Goal: Task Accomplishment & Management: Use online tool/utility

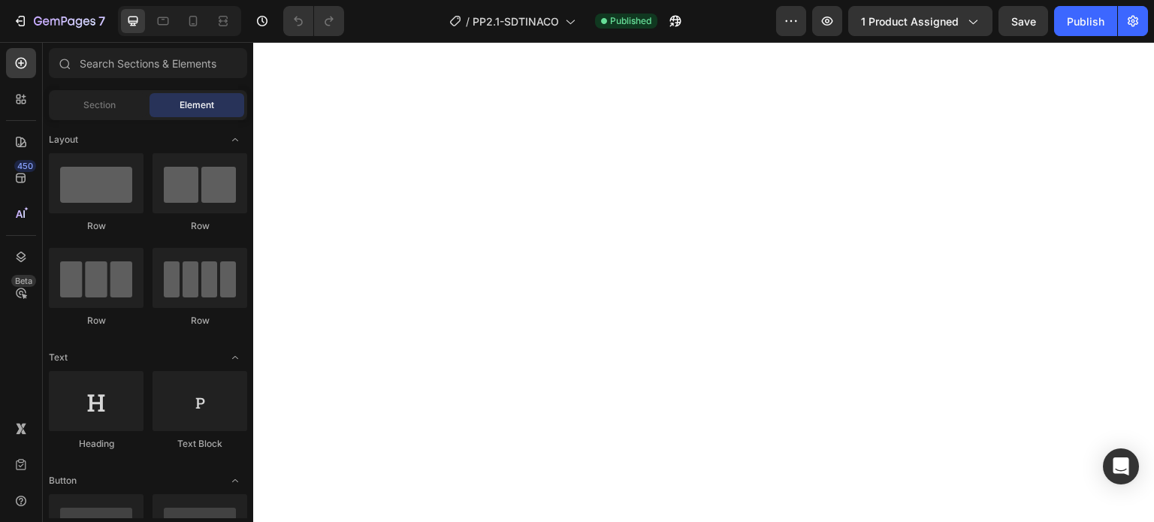
scroll to position [2378, 0]
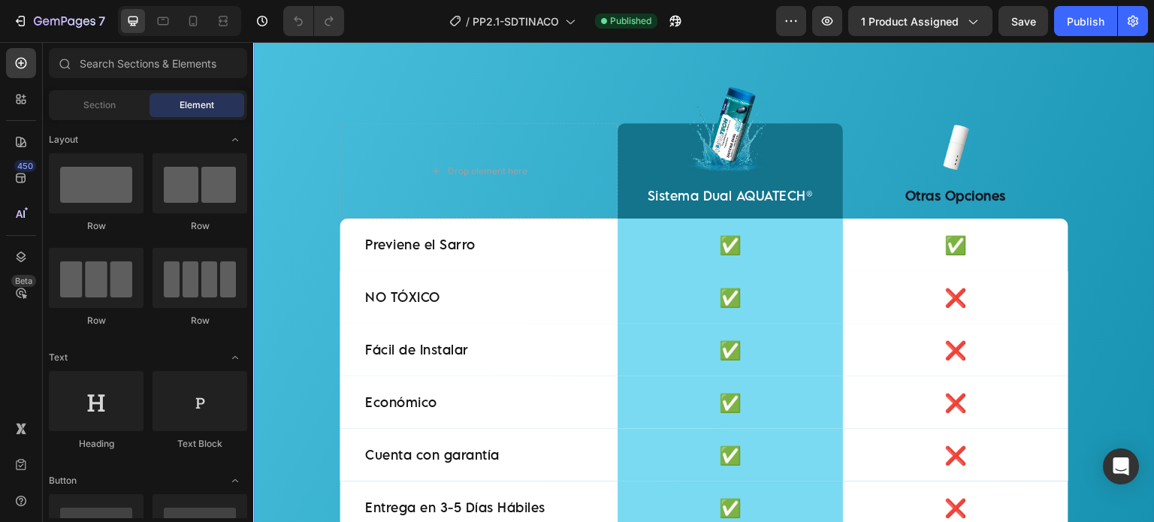
click at [283, 110] on div "Dile adiós [PERSON_NAME] y Bacterias Heading Sistema Dual Aquatech: Antisarro +…" at bounding box center [703, 278] width 901 height 656
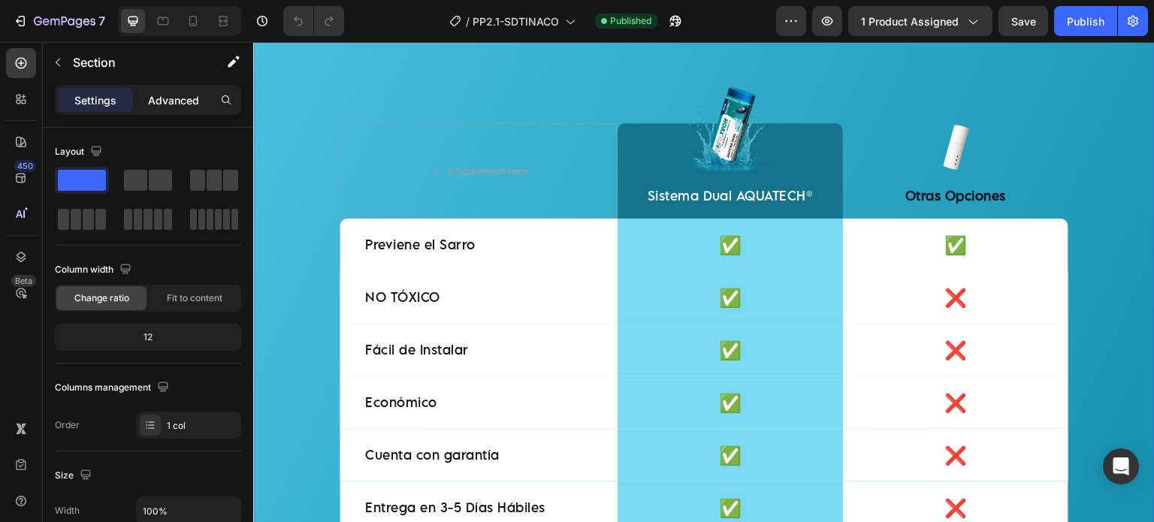
click at [161, 103] on p "Advanced" at bounding box center [173, 100] width 51 height 16
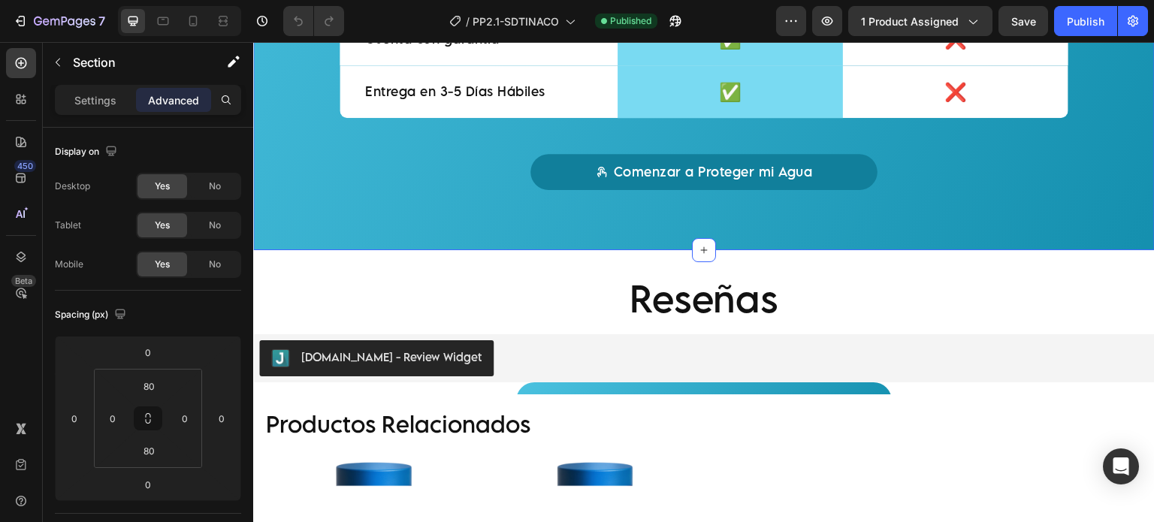
scroll to position [2753, 0]
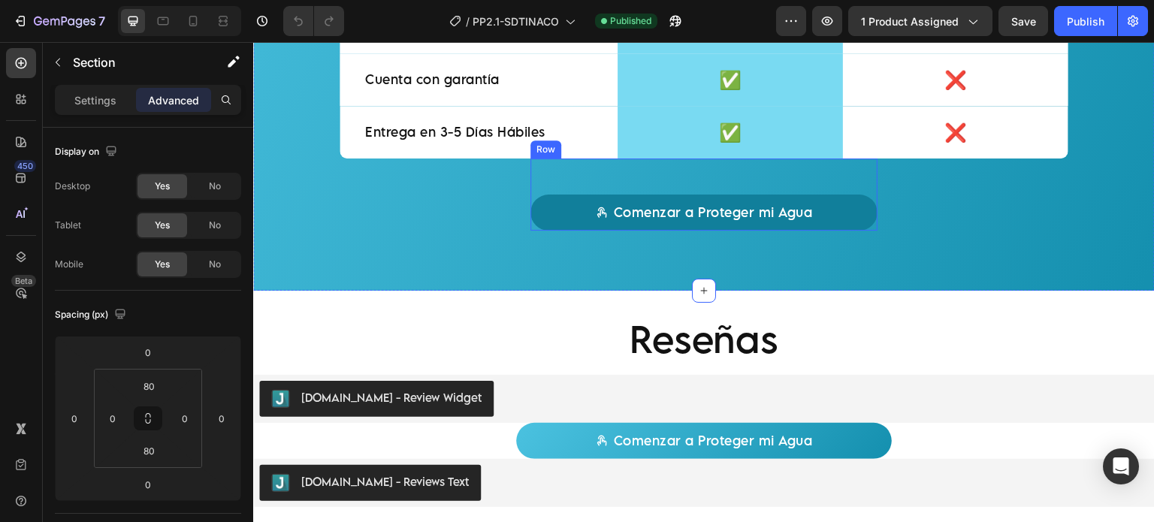
click at [553, 186] on div "Comenzar a Proteger mi Agua Button Row" at bounding box center [703, 194] width 347 height 72
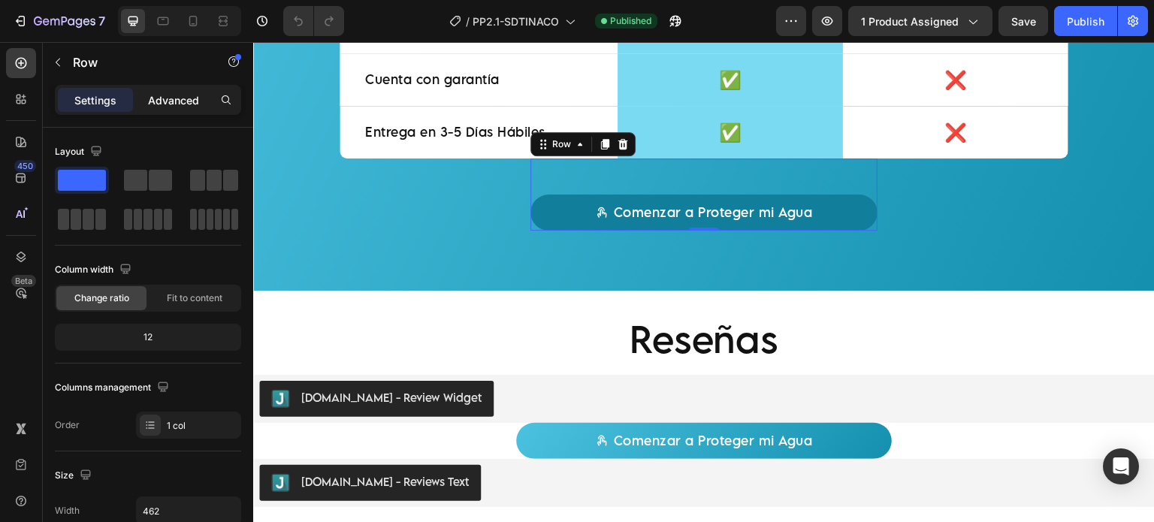
click at [182, 96] on p "Advanced" at bounding box center [173, 100] width 51 height 16
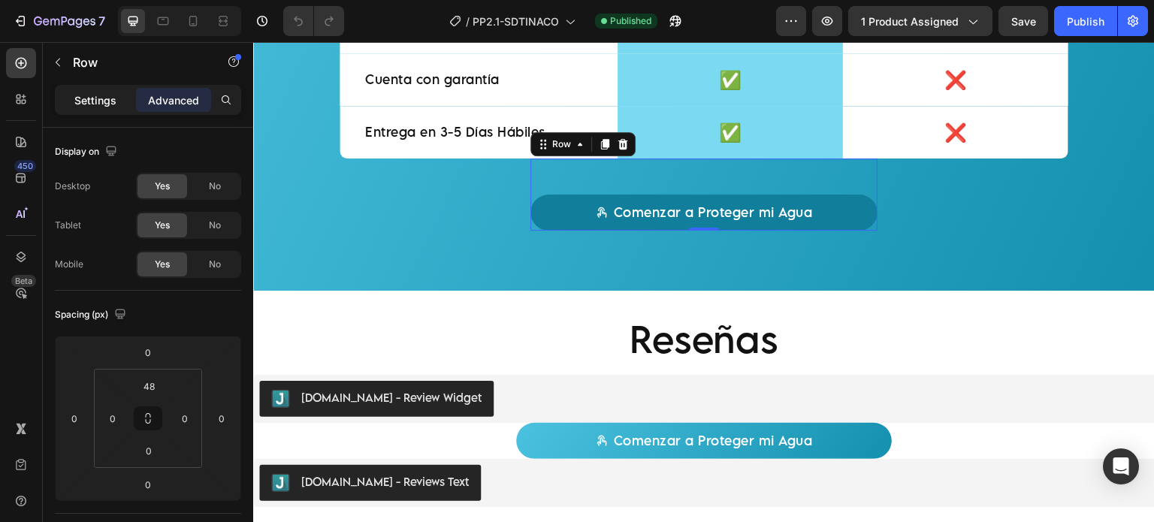
click at [101, 103] on p "Settings" at bounding box center [95, 100] width 42 height 16
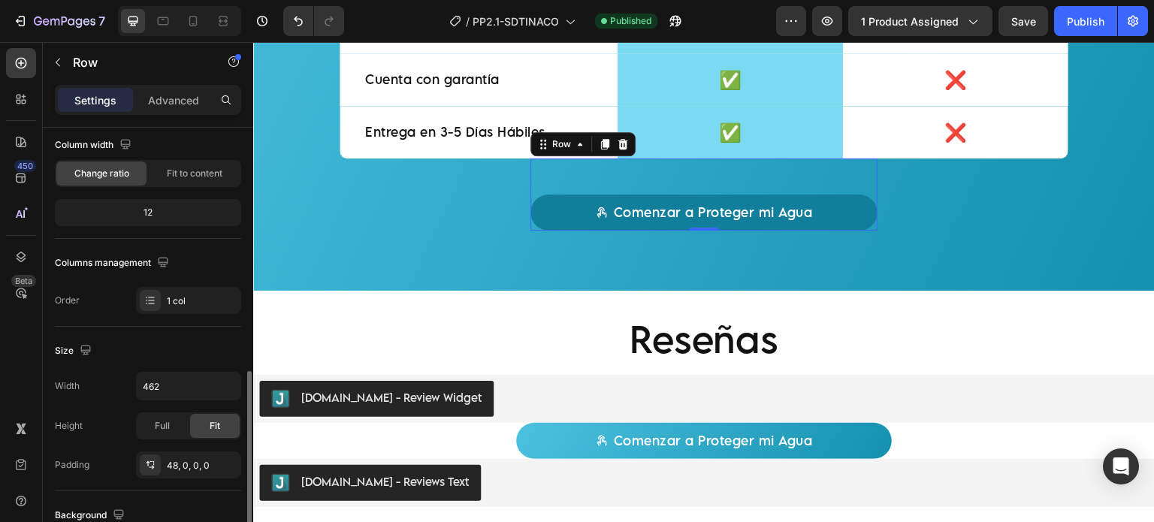
scroll to position [249, 0]
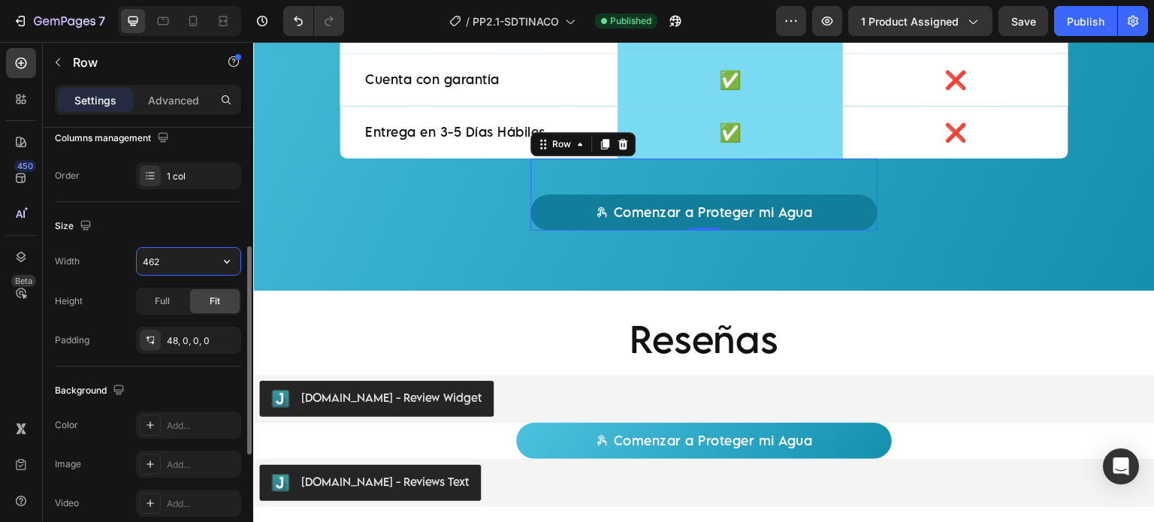
click at [188, 256] on input "462" at bounding box center [189, 261] width 104 height 27
click at [218, 256] on button "button" at bounding box center [226, 261] width 27 height 27
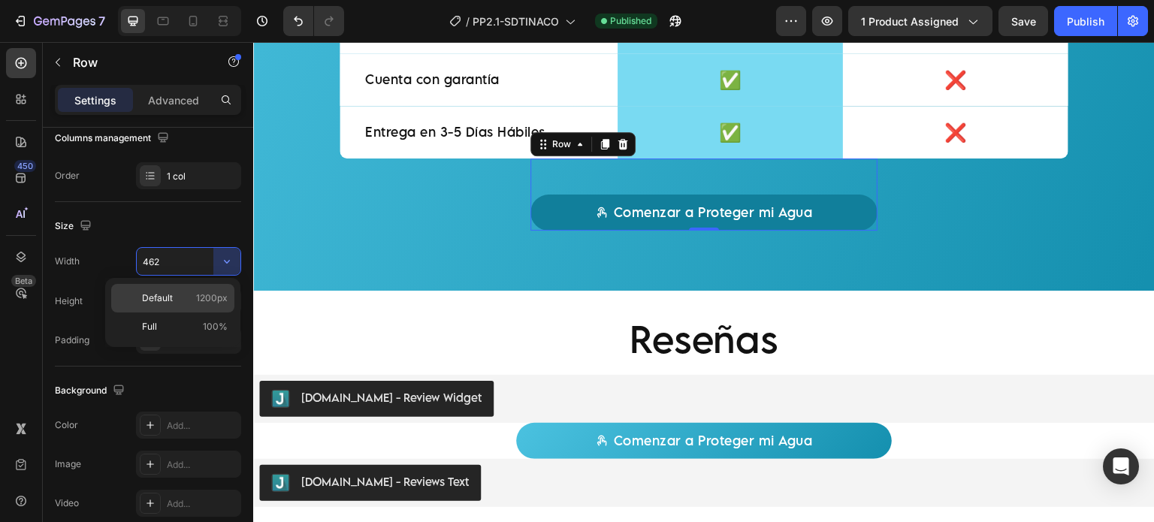
click at [204, 288] on div "Default 1200px" at bounding box center [172, 298] width 123 height 29
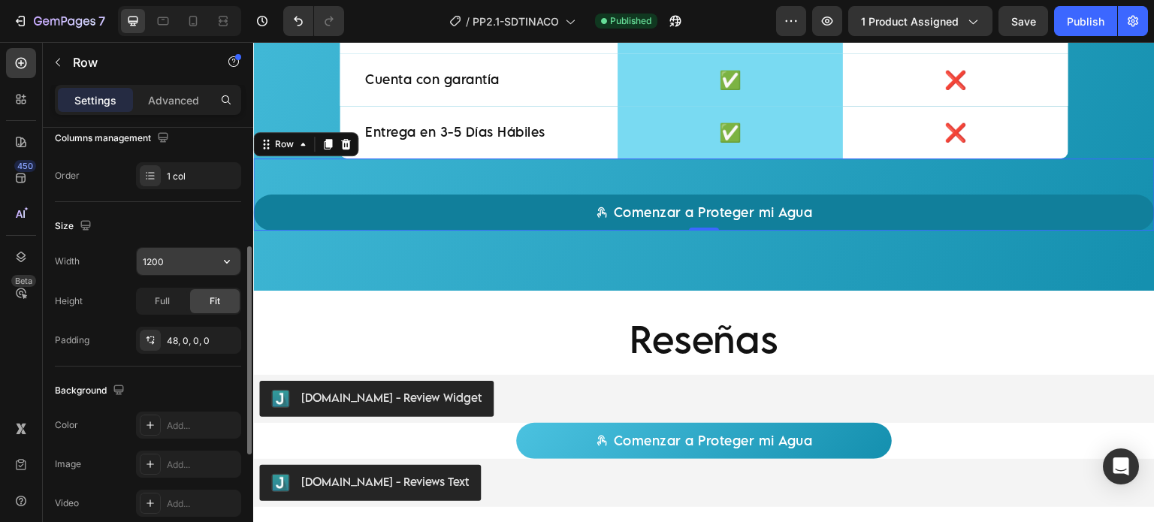
click at [225, 272] on button "button" at bounding box center [226, 261] width 27 height 27
click at [205, 261] on input "1200" at bounding box center [189, 261] width 104 height 27
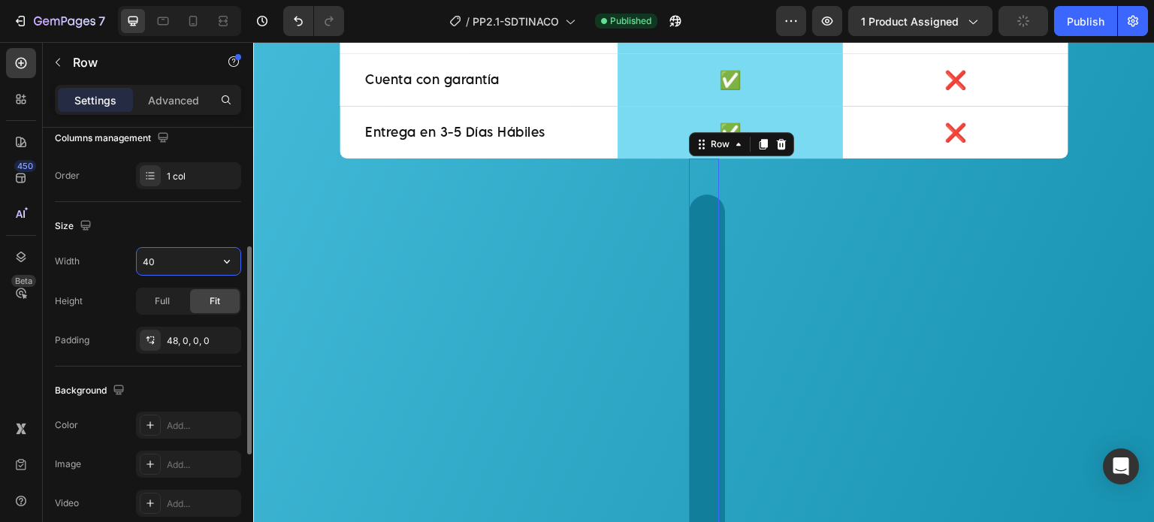
type input "400"
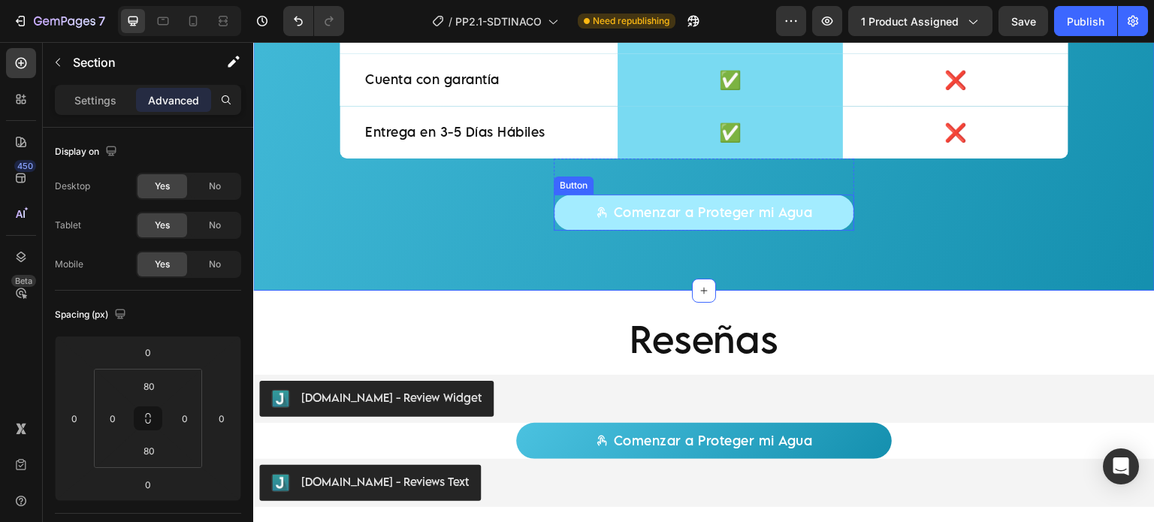
scroll to position [2879, 0]
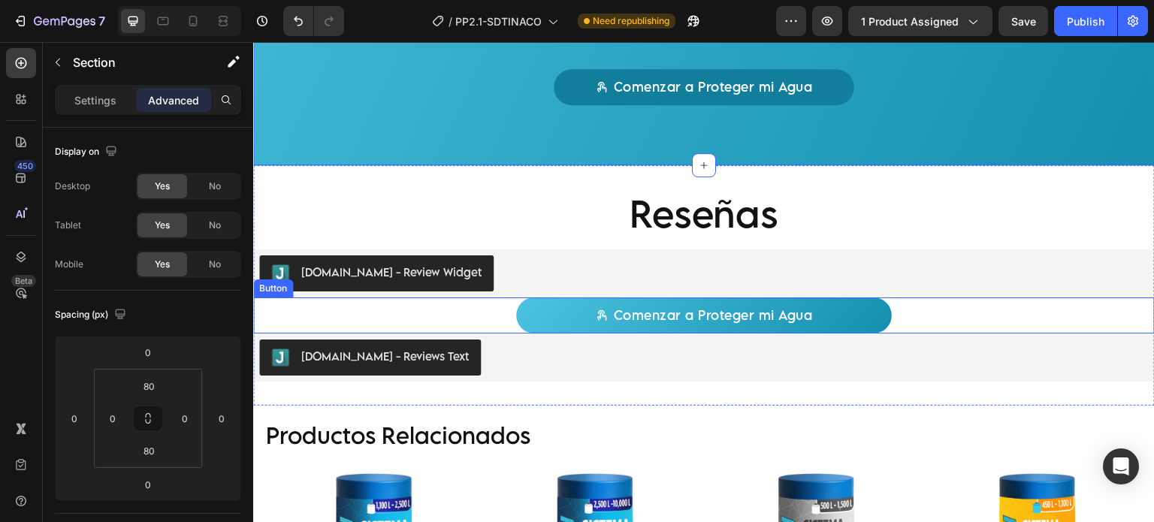
click at [473, 320] on div "Comenzar a Proteger mi Agua Button" at bounding box center [703, 315] width 901 height 36
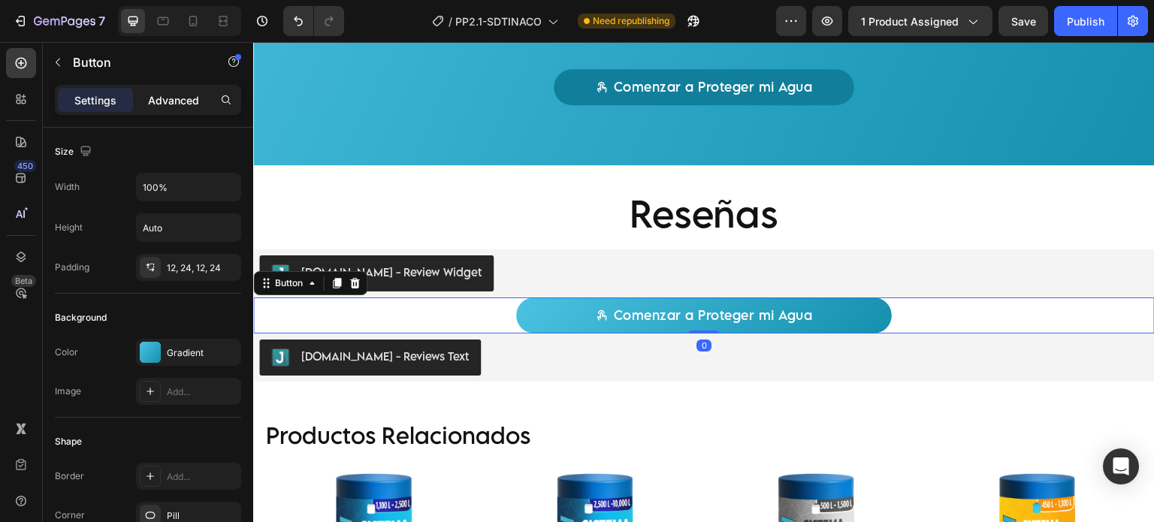
click at [186, 103] on p "Advanced" at bounding box center [173, 100] width 51 height 16
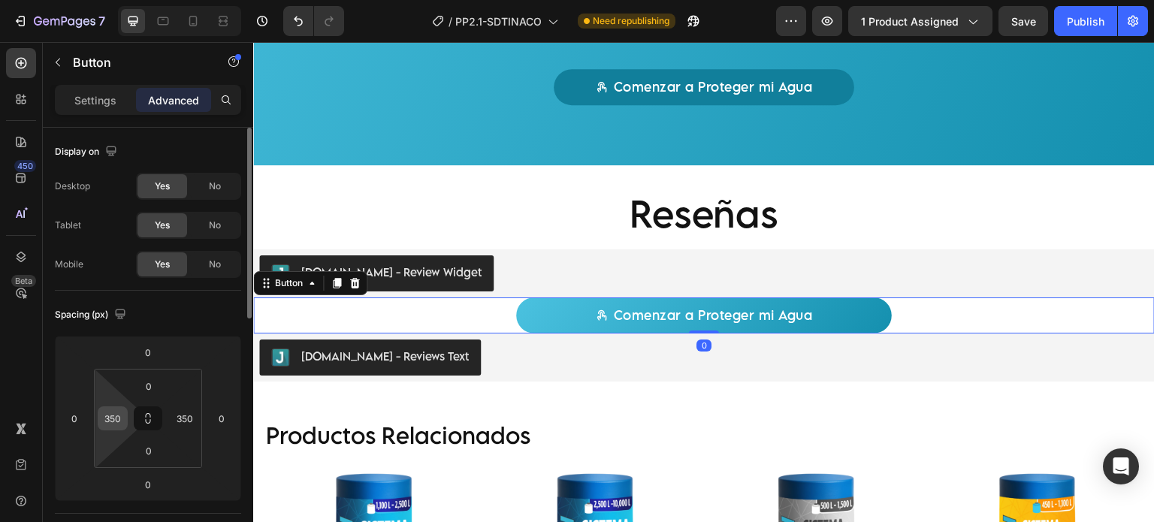
click at [113, 418] on input "350" at bounding box center [112, 418] width 23 height 23
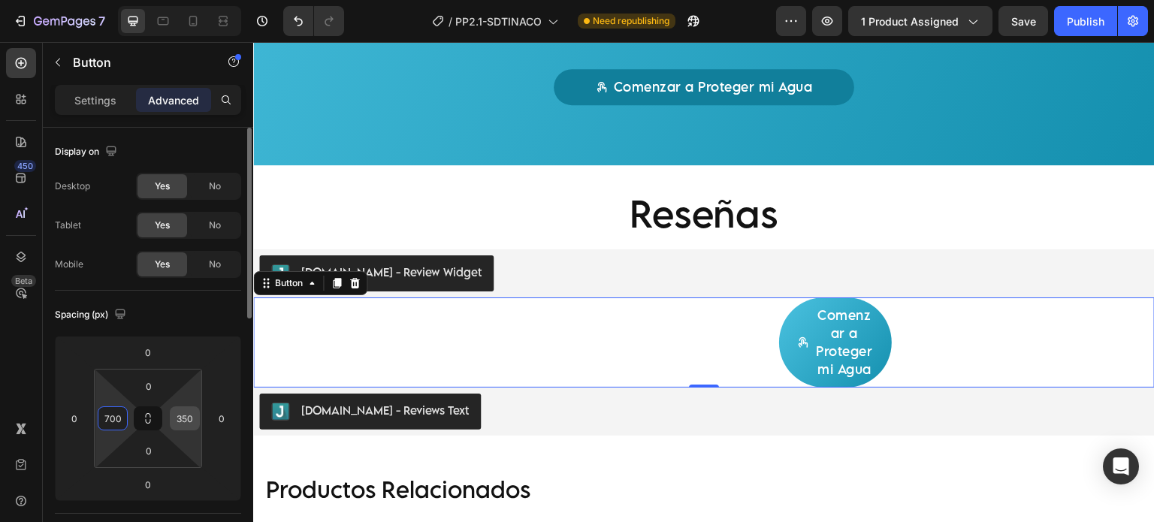
type input "700"
click at [185, 420] on input "350" at bounding box center [184, 418] width 23 height 23
click at [114, 418] on input "700" at bounding box center [112, 418] width 23 height 23
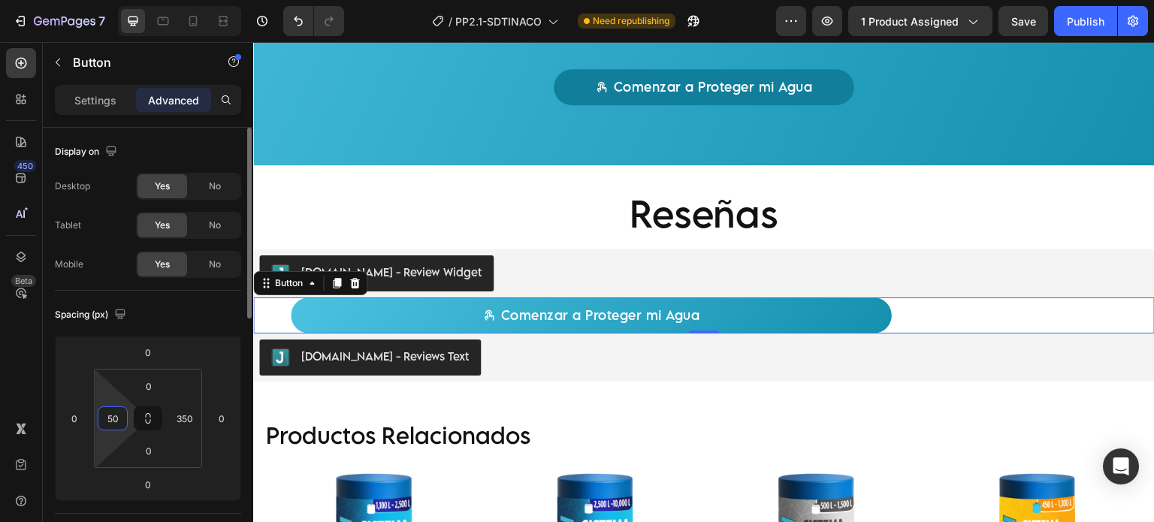
type input "5"
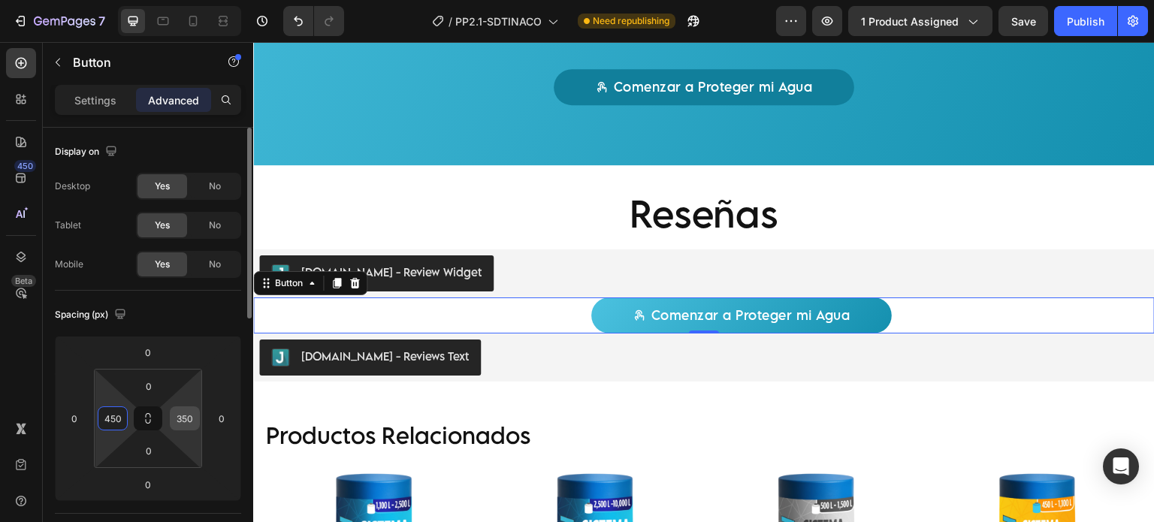
type input "450"
click at [183, 414] on input "350" at bounding box center [184, 418] width 23 height 23
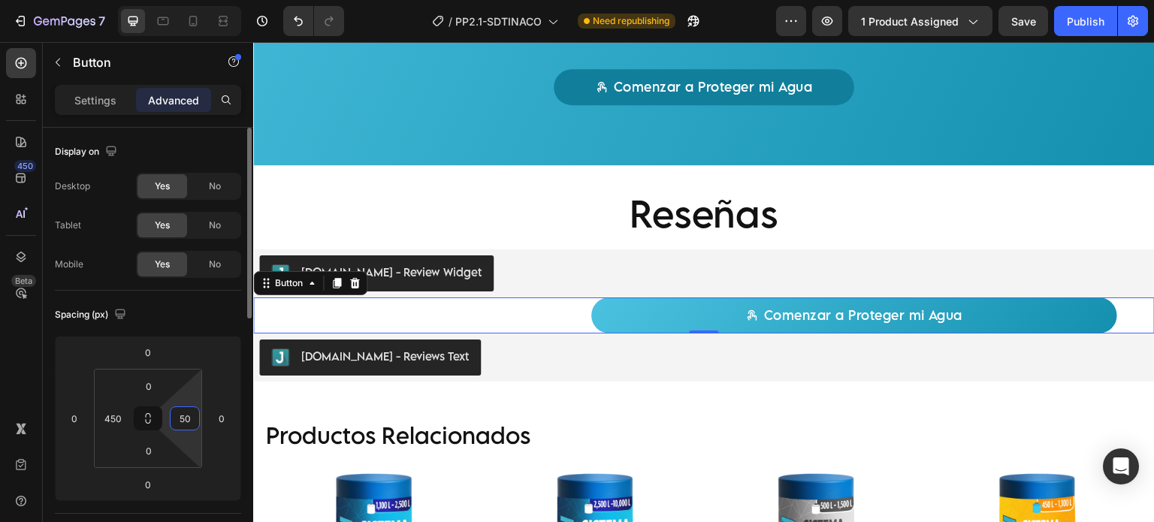
type input "5"
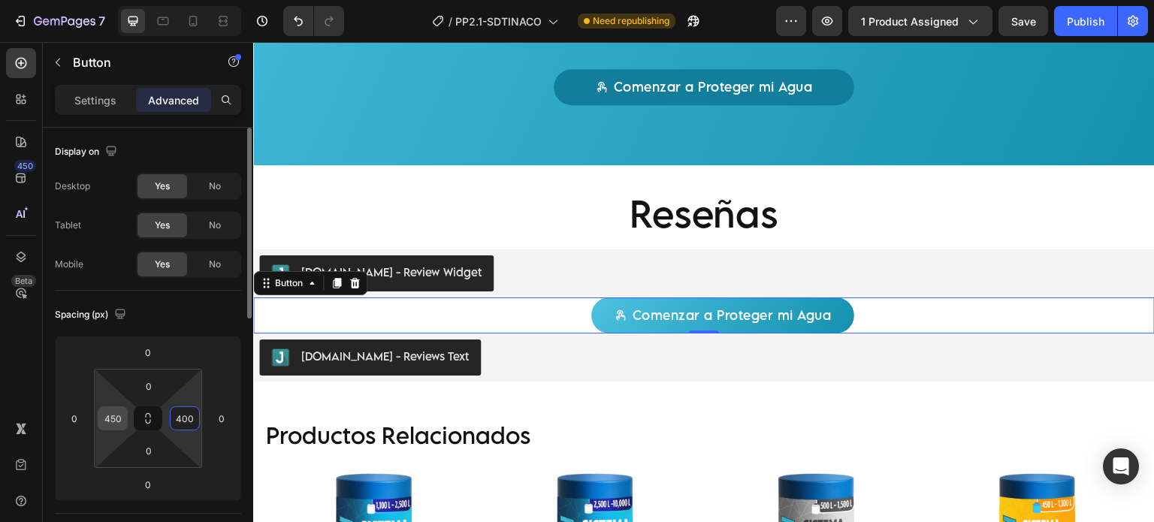
type input "400"
click at [126, 411] on div "450" at bounding box center [113, 418] width 30 height 24
click at [118, 416] on input "450" at bounding box center [112, 418] width 23 height 23
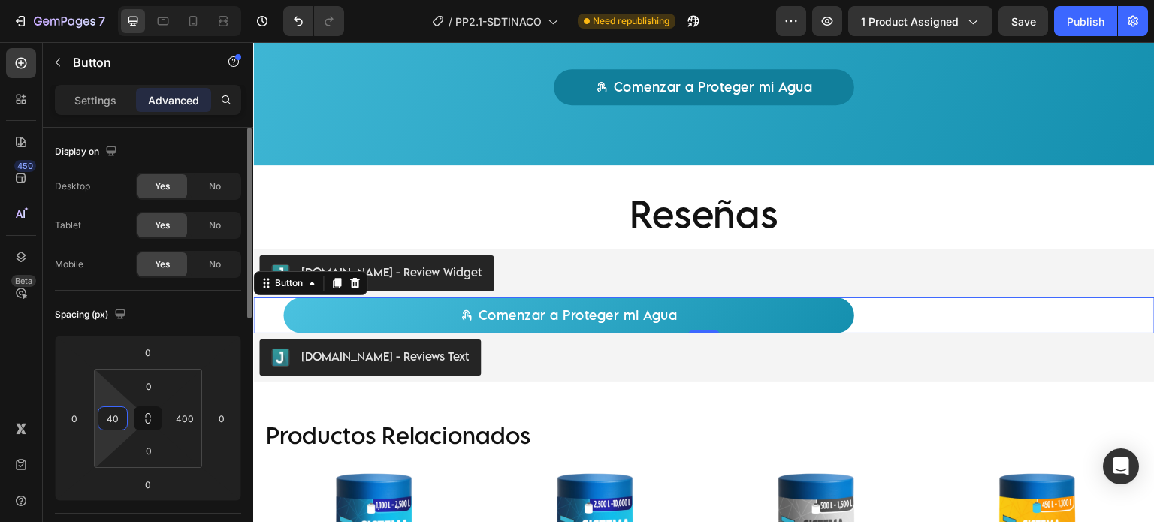
type input "400"
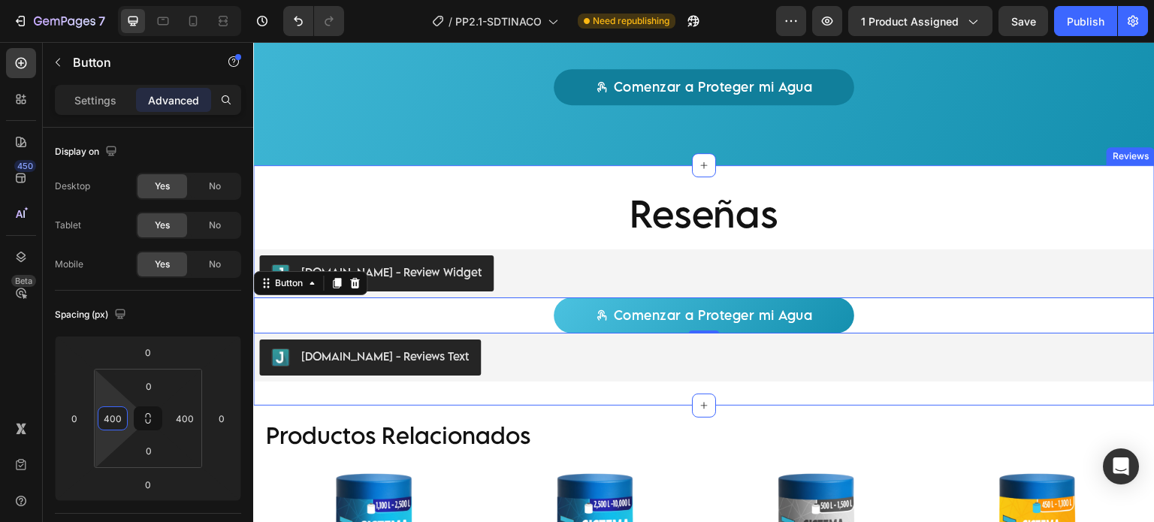
click at [539, 179] on div "Reseñas Heading [DOMAIN_NAME] - Review Widget [DOMAIN_NAME] Comenzar a Proteger…" at bounding box center [703, 285] width 901 height 240
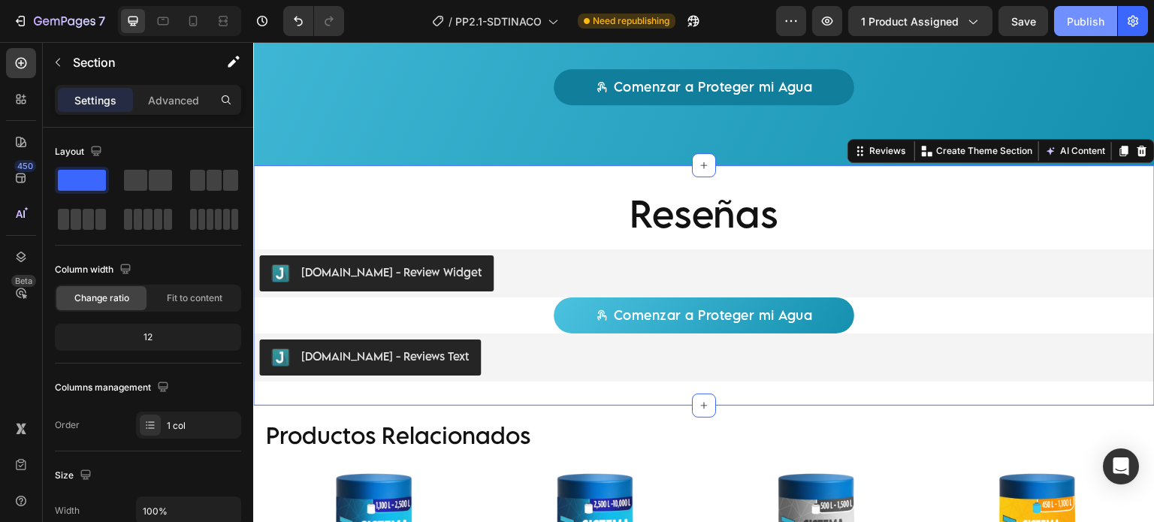
click at [1087, 22] on div "Publish" at bounding box center [1085, 22] width 38 height 16
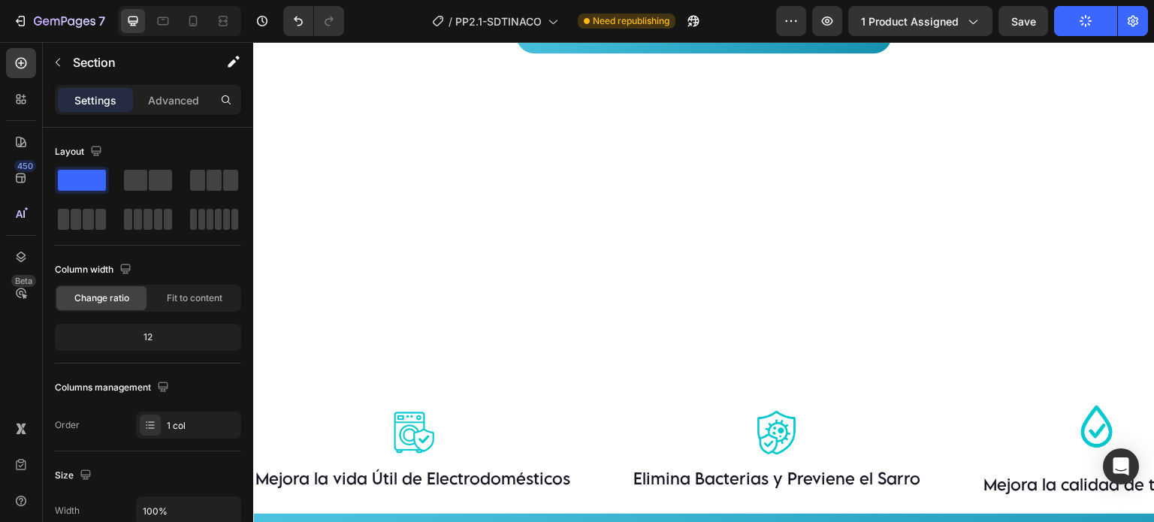
scroll to position [1752, 0]
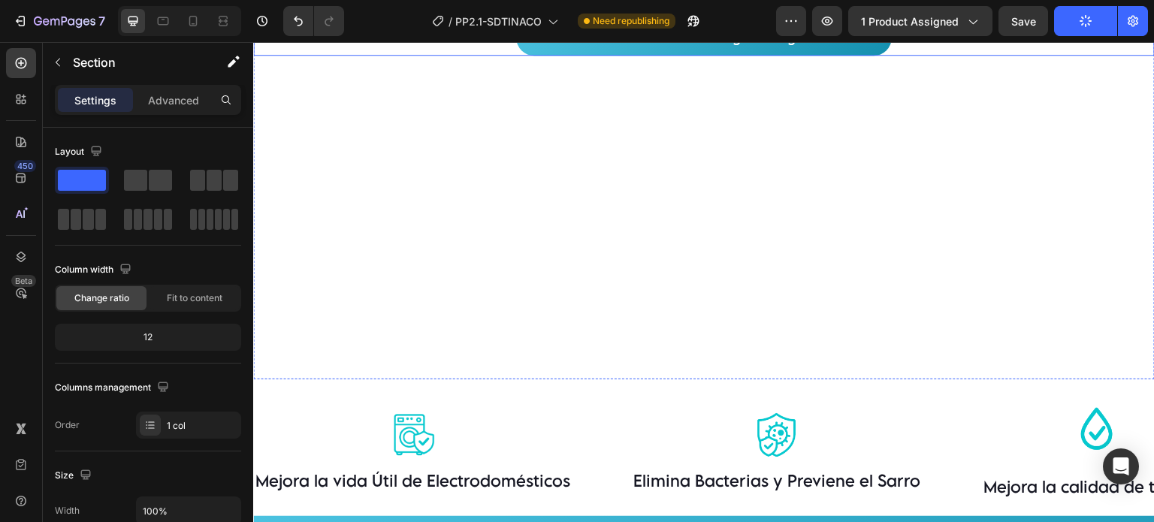
click at [502, 56] on div "Comenzar a Proteger mi Agua Button" at bounding box center [703, 38] width 901 height 36
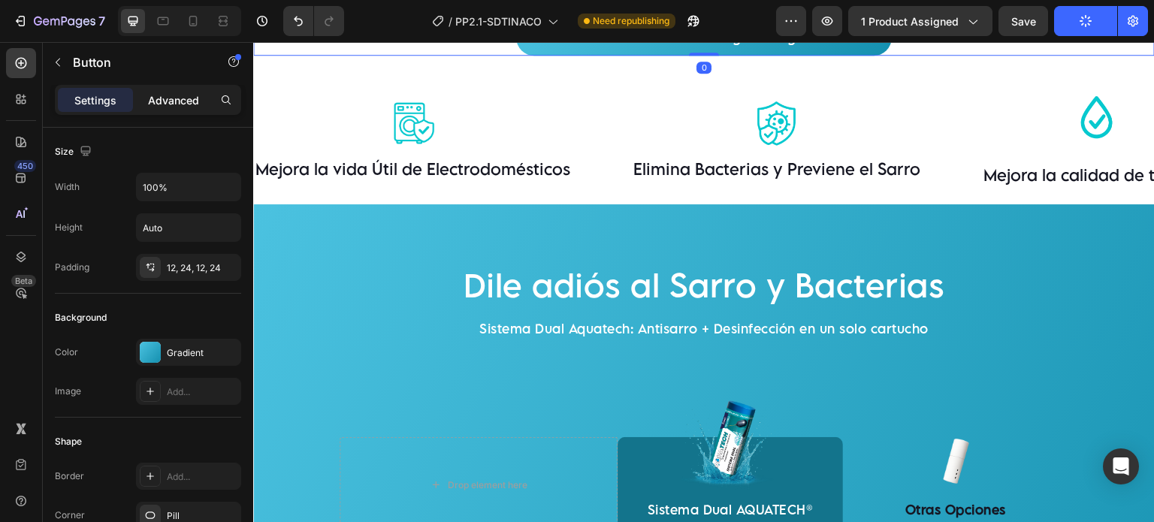
click at [167, 88] on div "Advanced" at bounding box center [173, 100] width 75 height 24
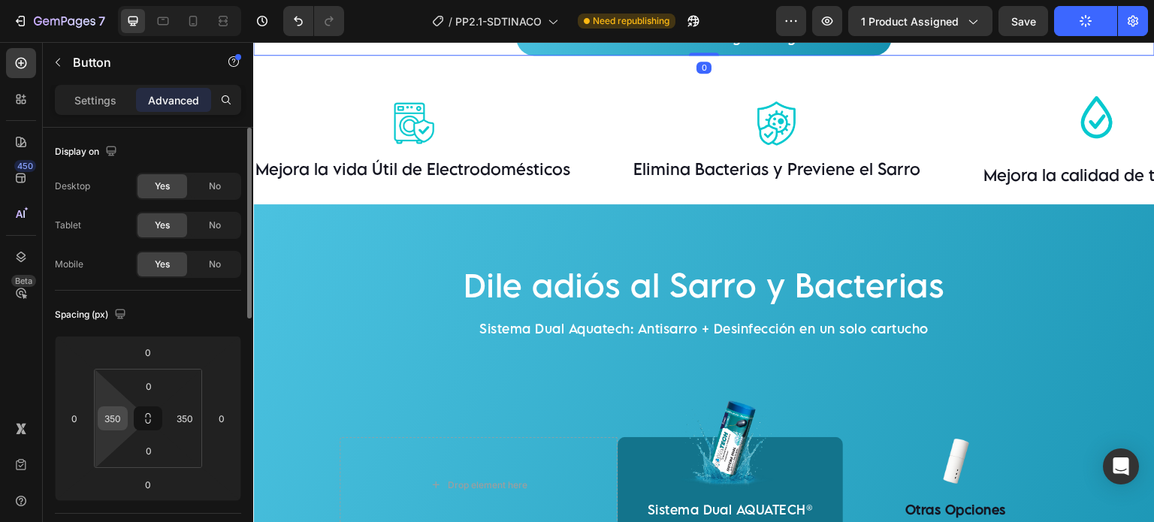
click at [111, 421] on input "350" at bounding box center [112, 418] width 23 height 23
type input "400"
click at [182, 414] on input "350" at bounding box center [184, 418] width 23 height 23
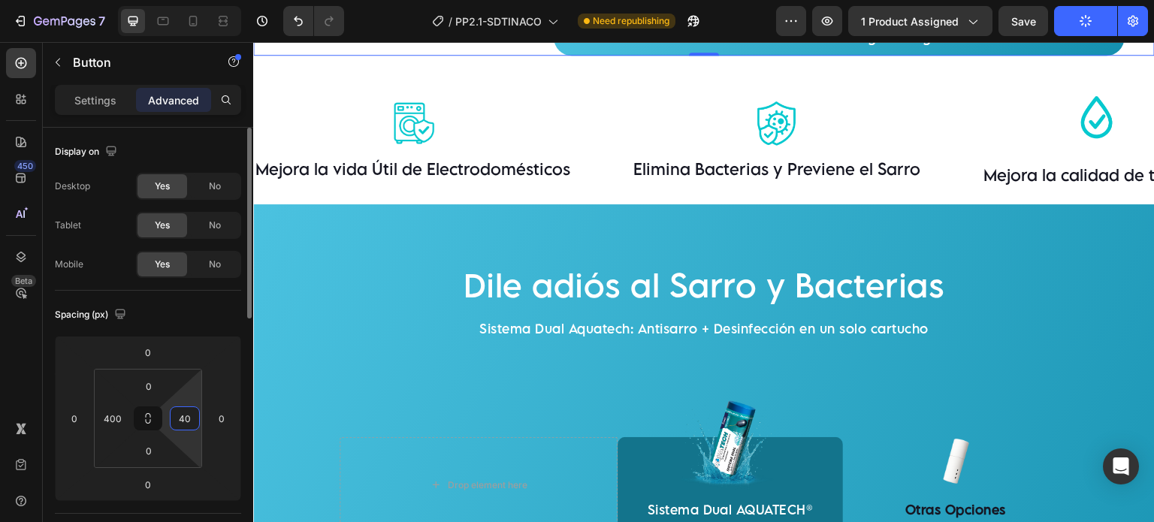
type input "400"
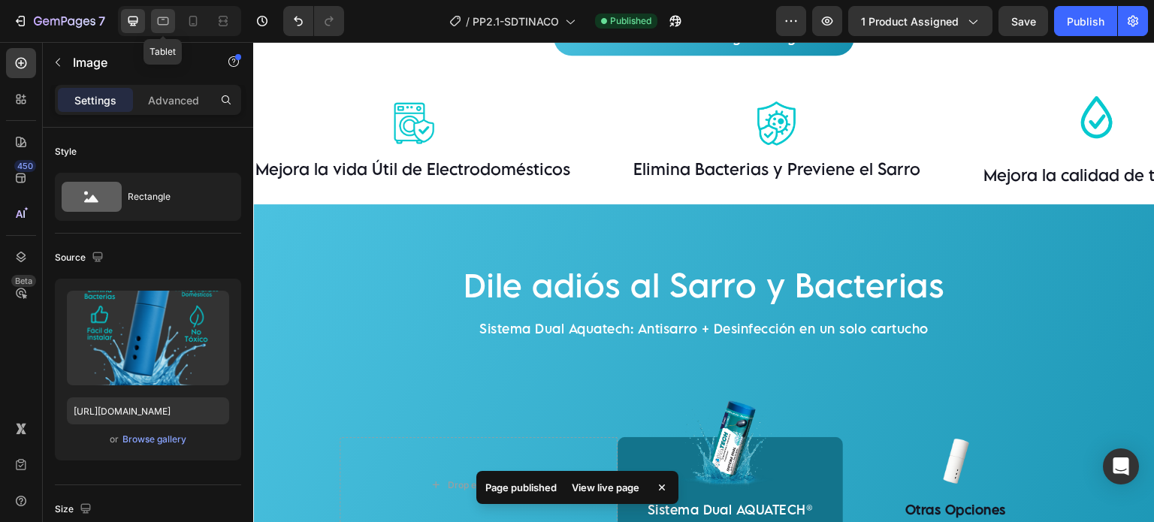
click at [165, 22] on icon at bounding box center [162, 21] width 15 height 15
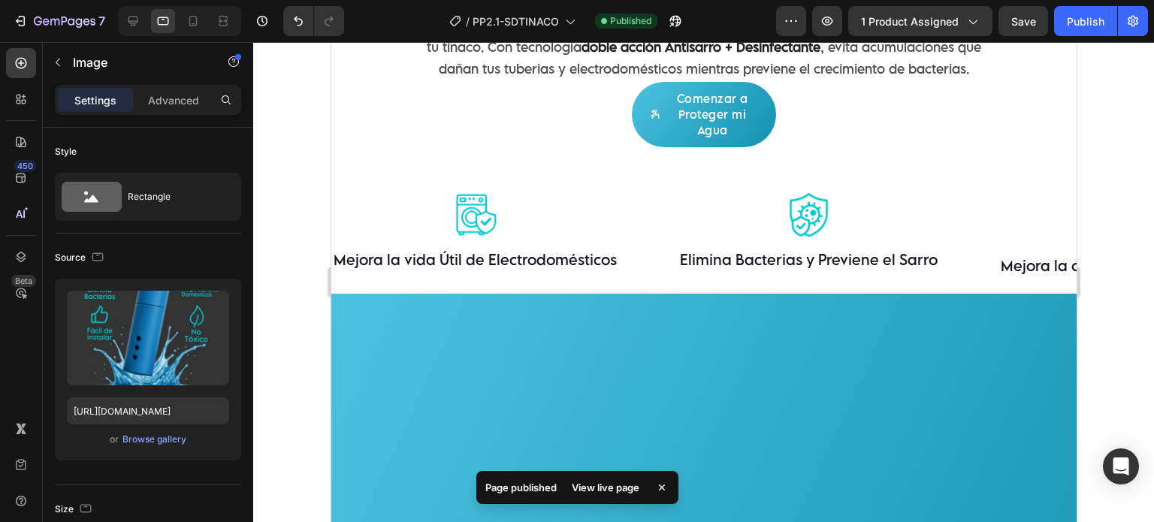
scroll to position [1766, 0]
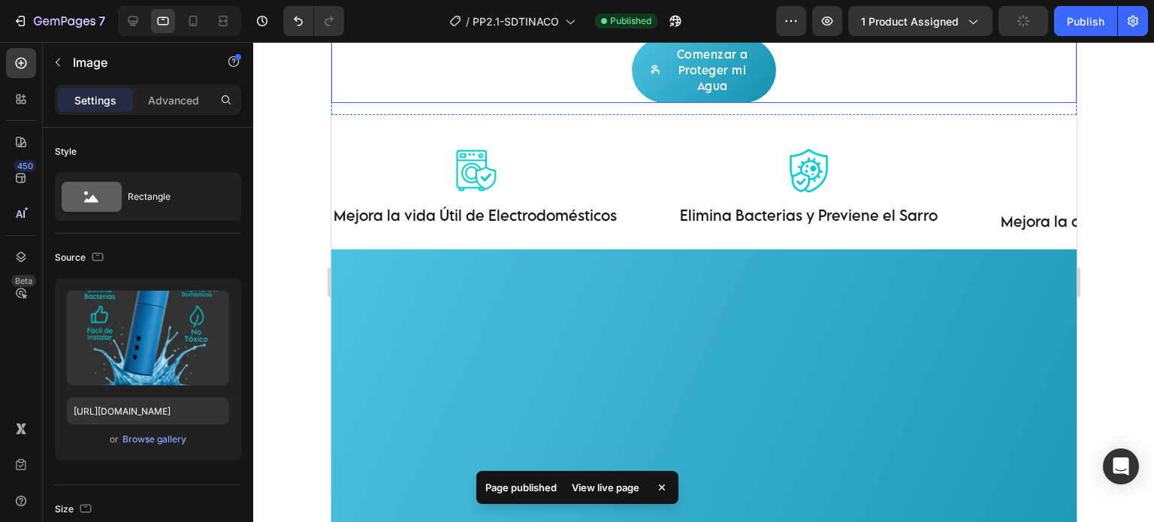
click at [578, 103] on div "Comenzar a Proteger mi Agua Button" at bounding box center [702, 70] width 745 height 65
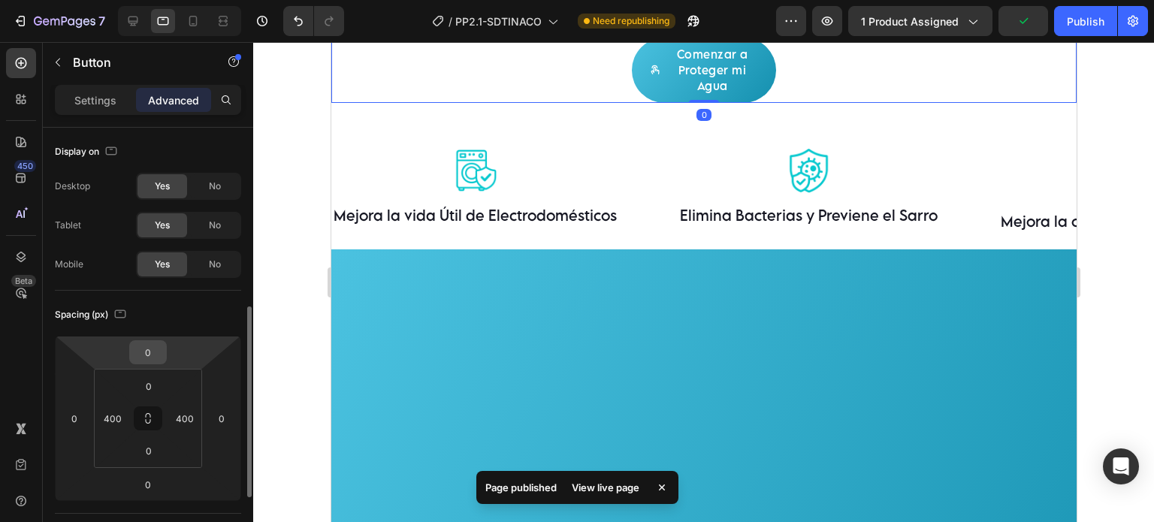
scroll to position [125, 0]
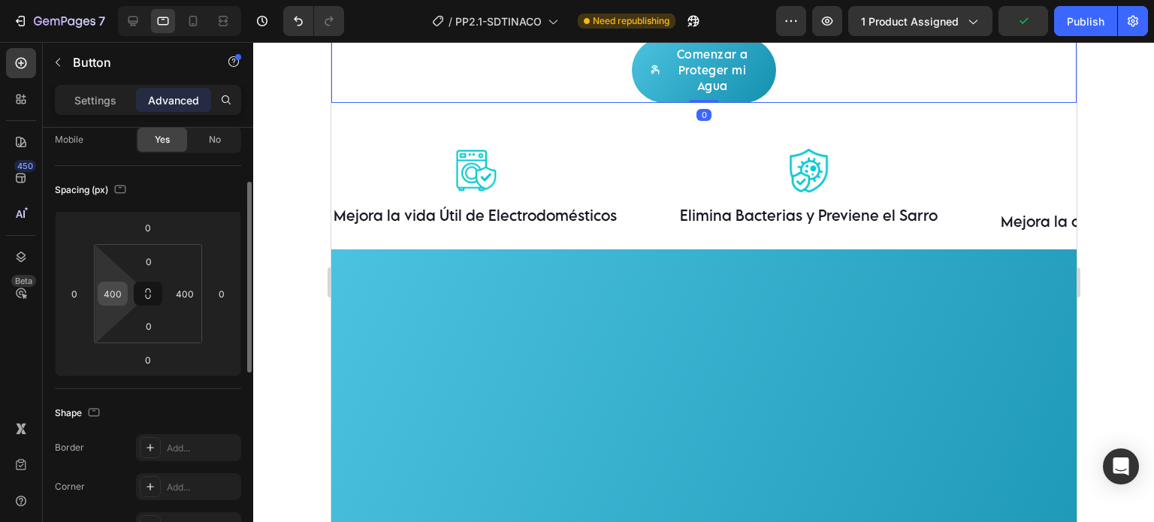
click at [125, 291] on div "400" at bounding box center [113, 294] width 30 height 24
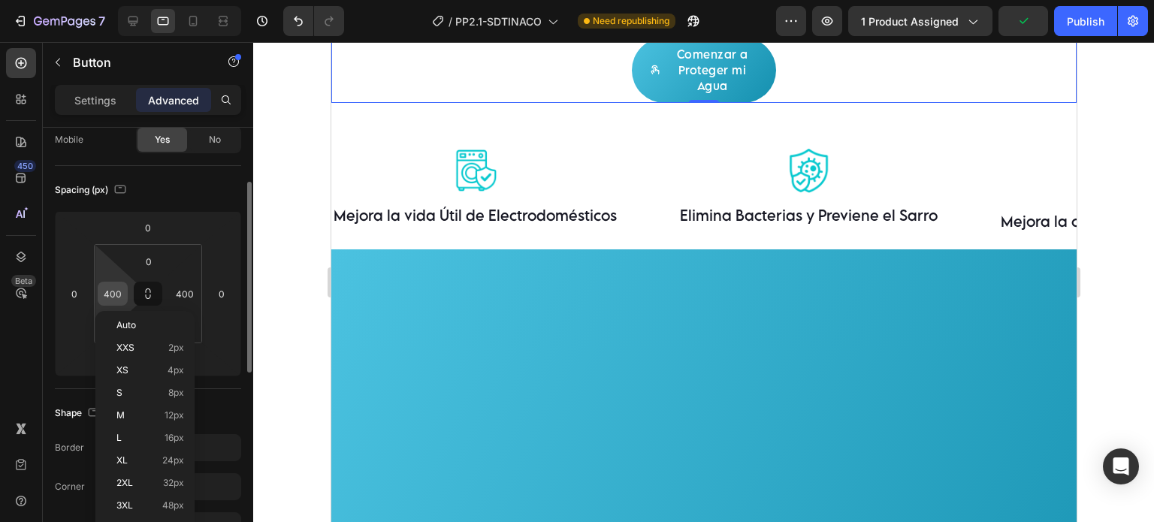
click at [119, 291] on input "400" at bounding box center [112, 293] width 23 height 23
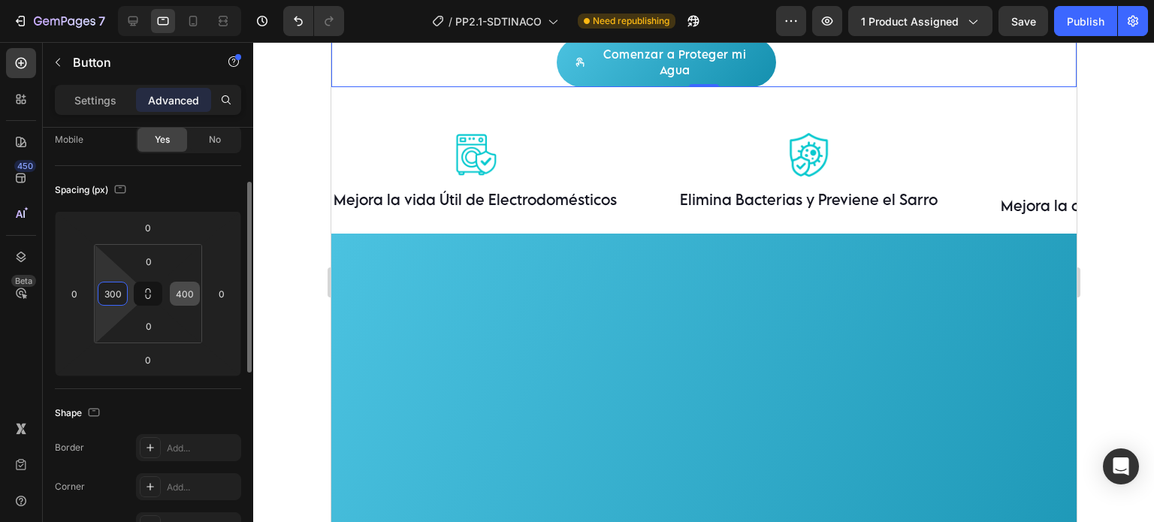
type input "300"
click at [194, 286] on input "400" at bounding box center [184, 293] width 23 height 23
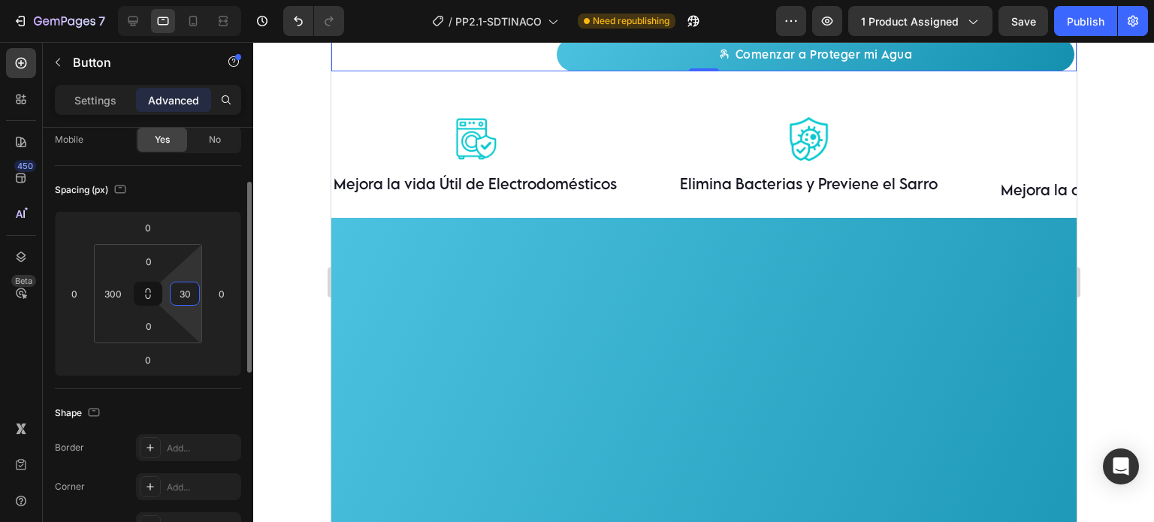
type input "300"
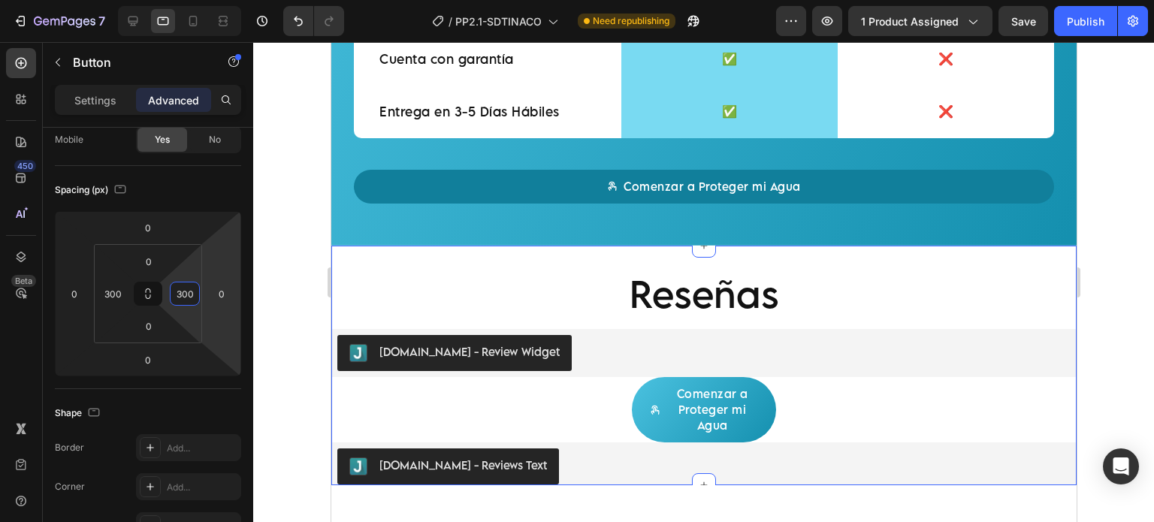
scroll to position [2892, 0]
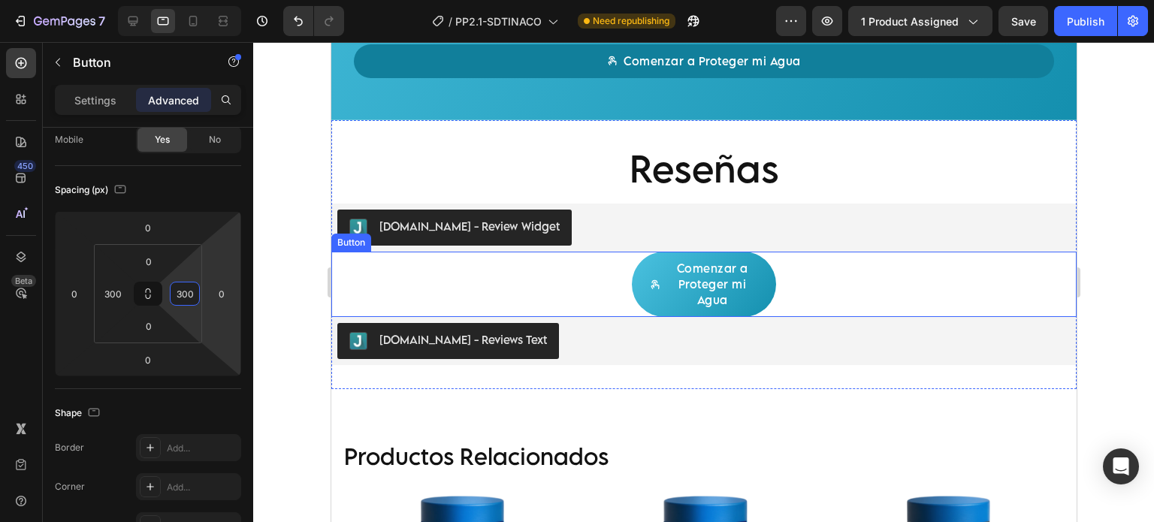
click at [597, 280] on div "Comenzar a Proteger mi Agua Button" at bounding box center [702, 284] width 745 height 65
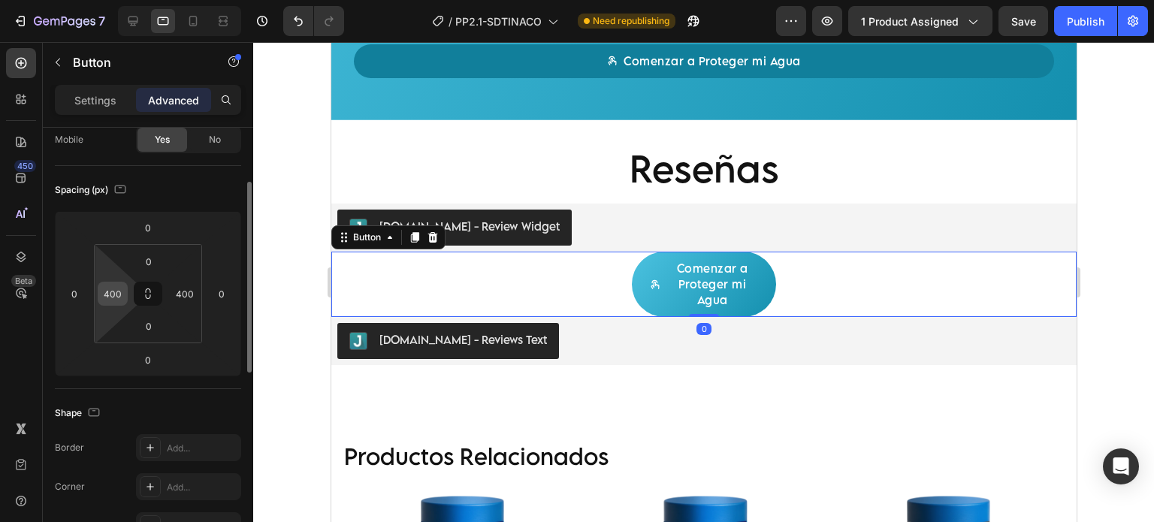
click at [117, 290] on input "400" at bounding box center [112, 293] width 23 height 23
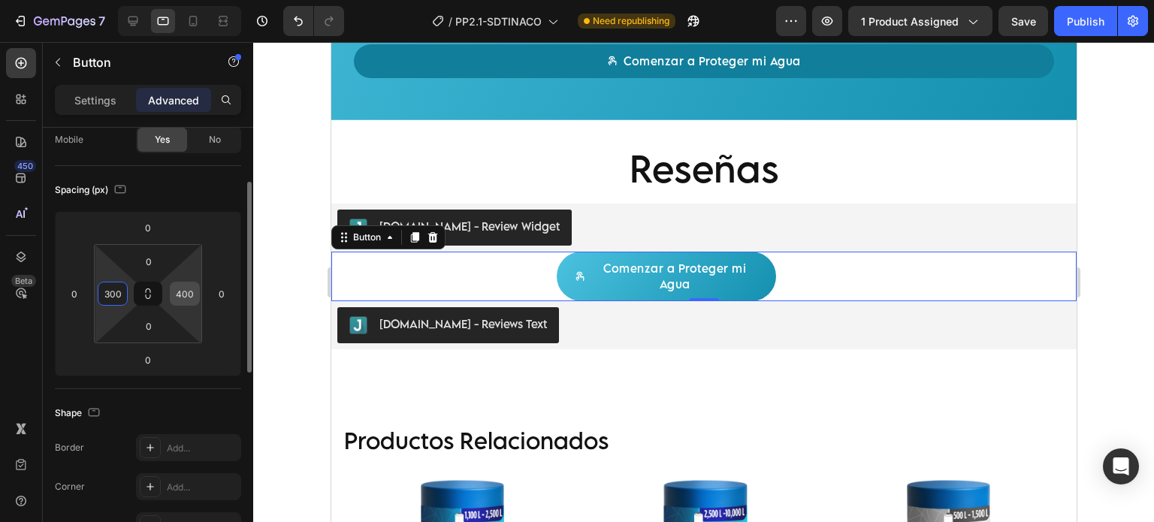
type input "300"
click at [183, 297] on input "400" at bounding box center [184, 293] width 23 height 23
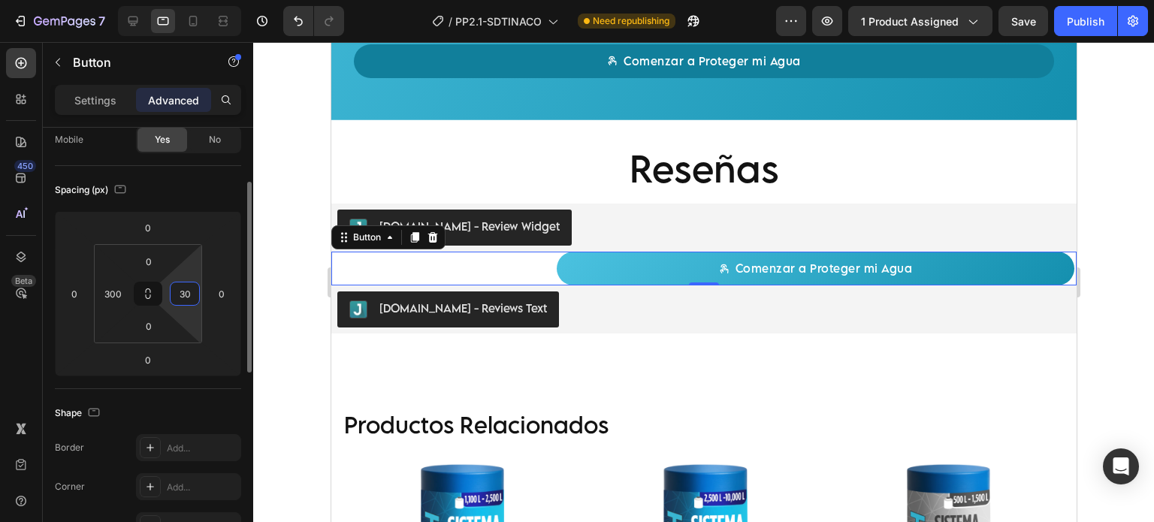
type input "300"
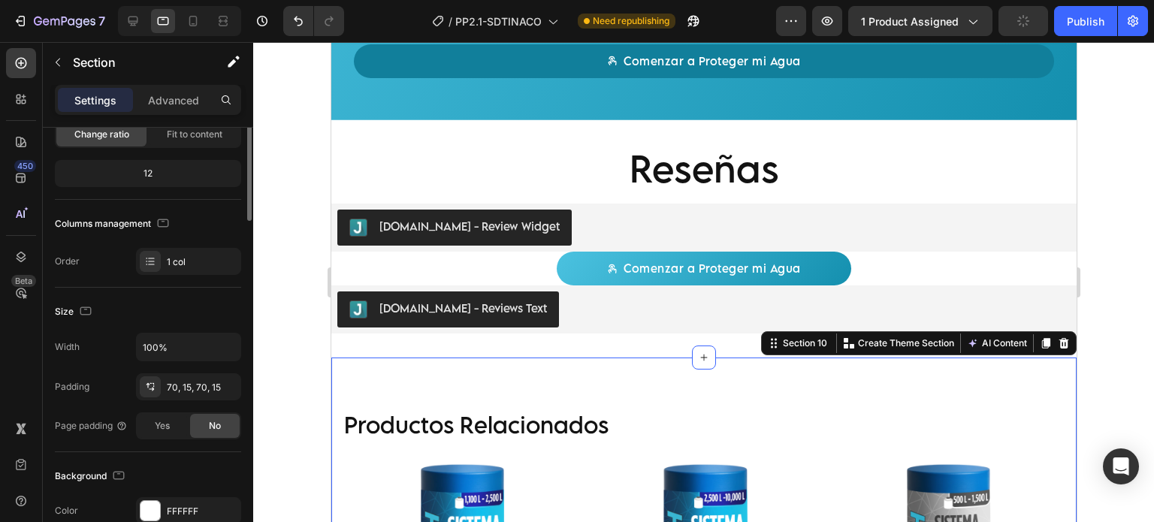
scroll to position [0, 0]
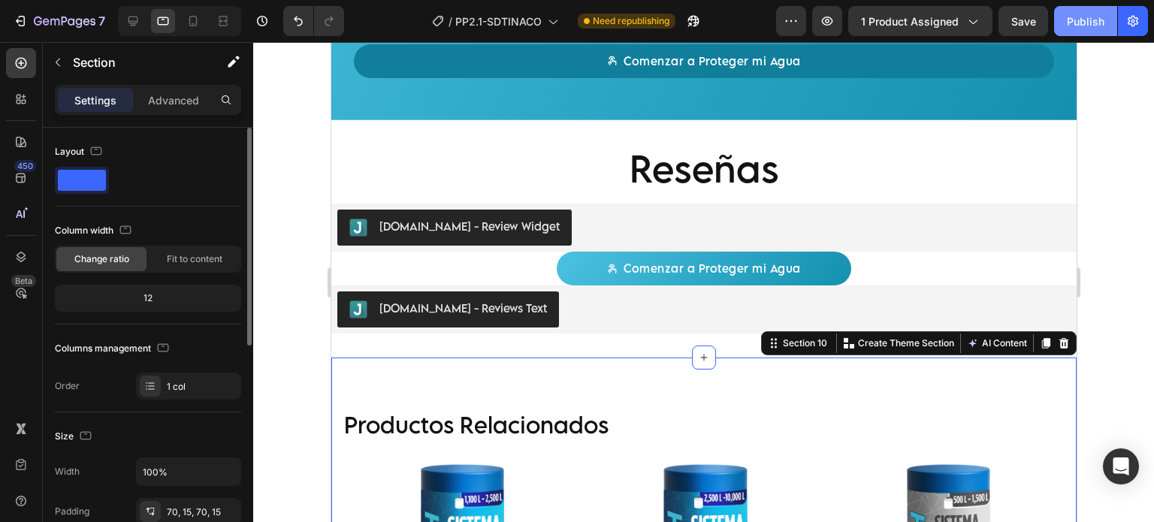
click at [1086, 26] on div "Publish" at bounding box center [1085, 22] width 38 height 16
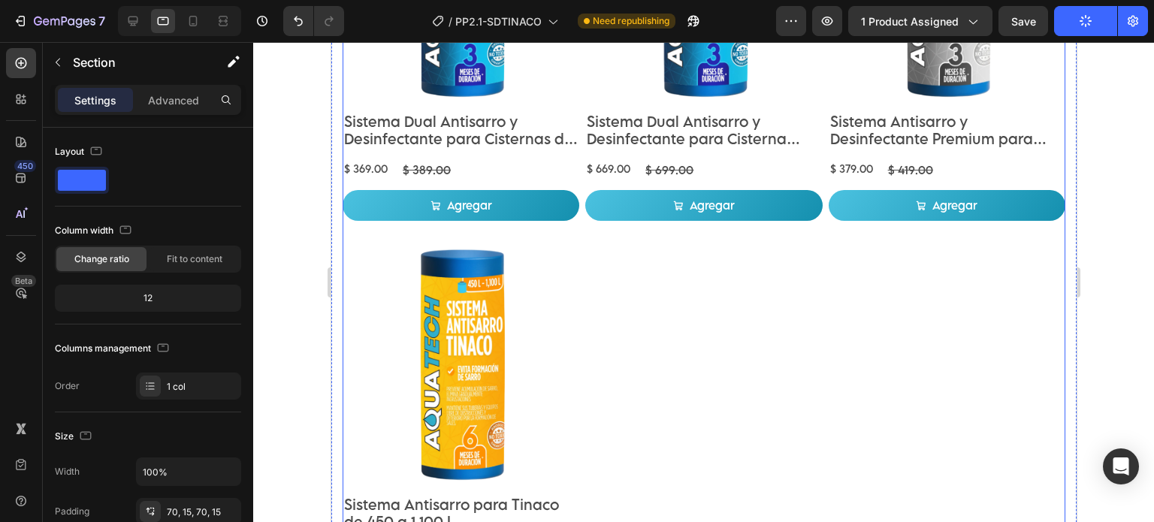
scroll to position [3518, 0]
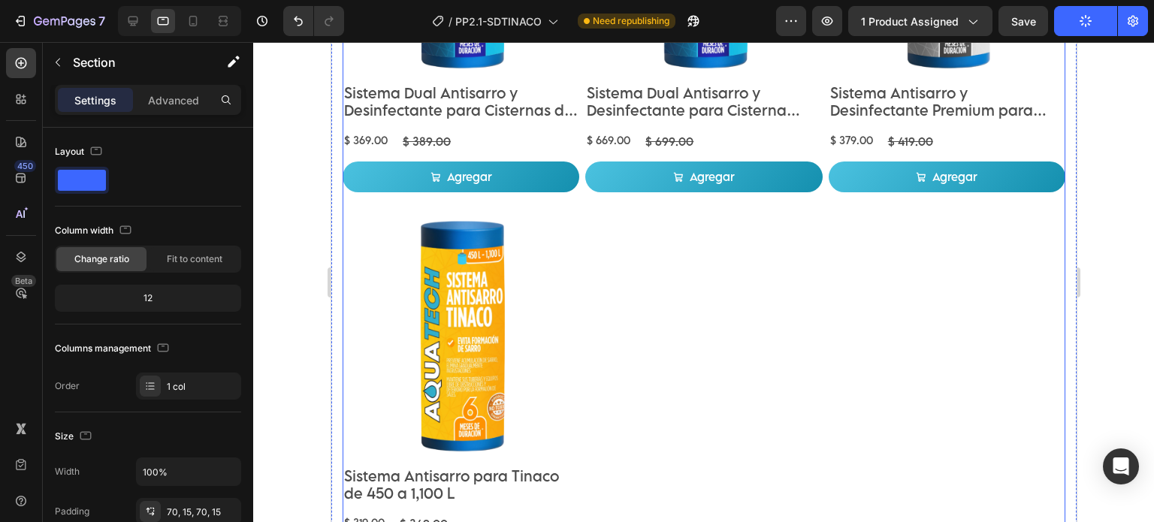
click at [630, 319] on div "Product Images Sistema Dual Antisarro y Desinfectante para Cisternas de 1,100 a…" at bounding box center [703, 210] width 722 height 753
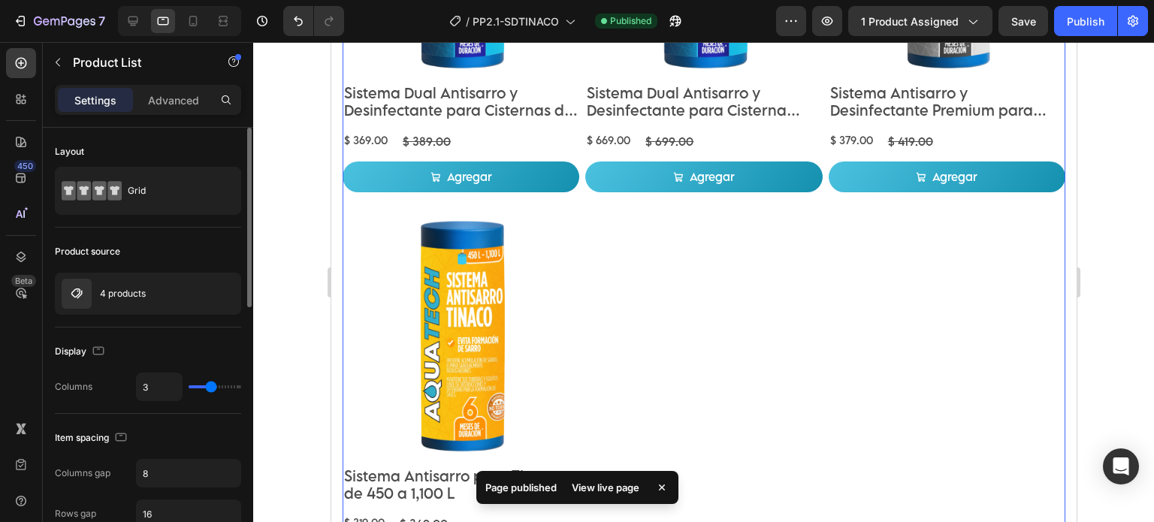
type input "2"
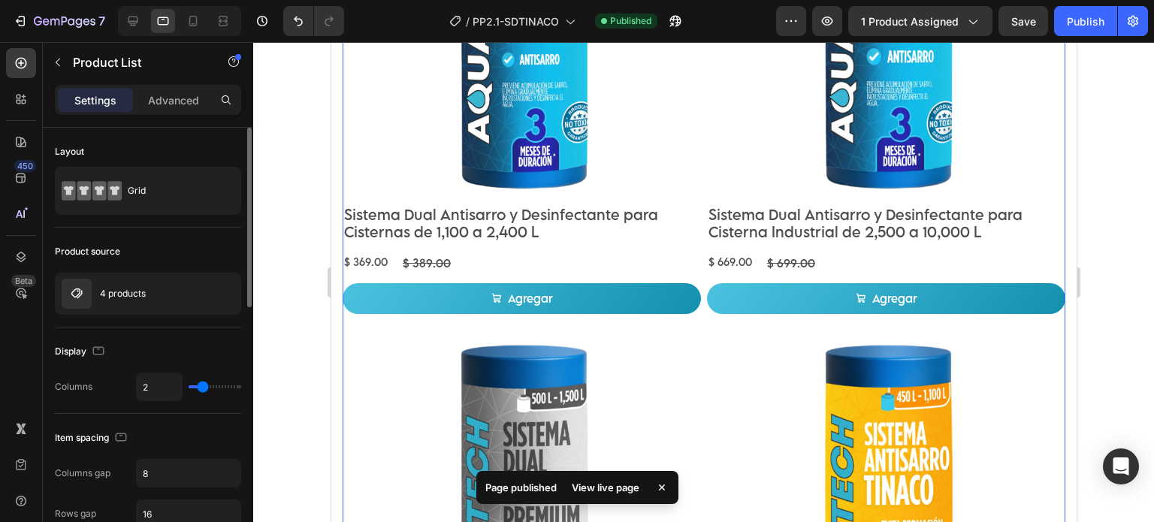
type input "2"
click at [204, 385] on input "range" at bounding box center [215, 386] width 53 height 3
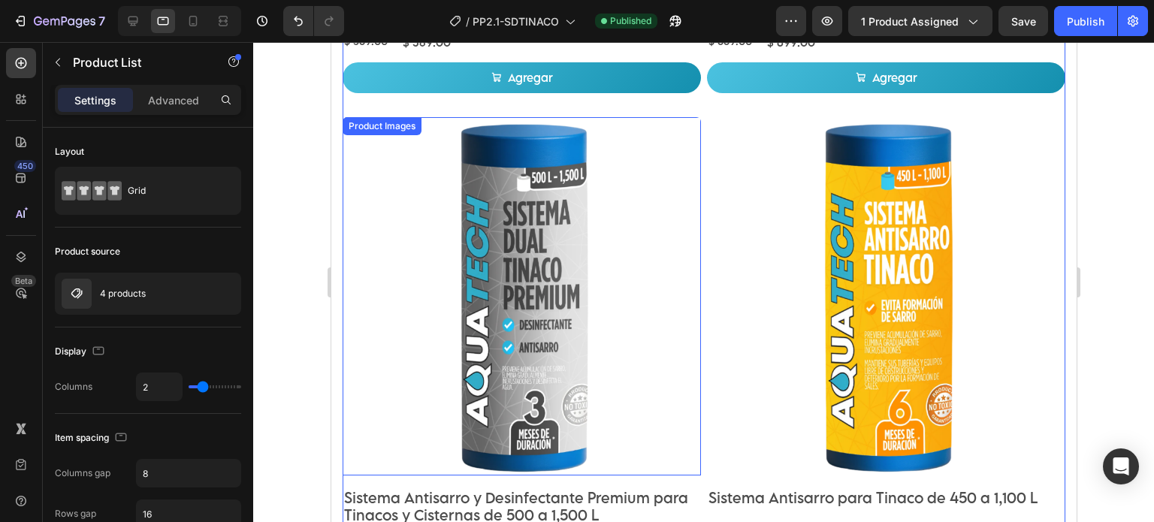
scroll to position [3768, 0]
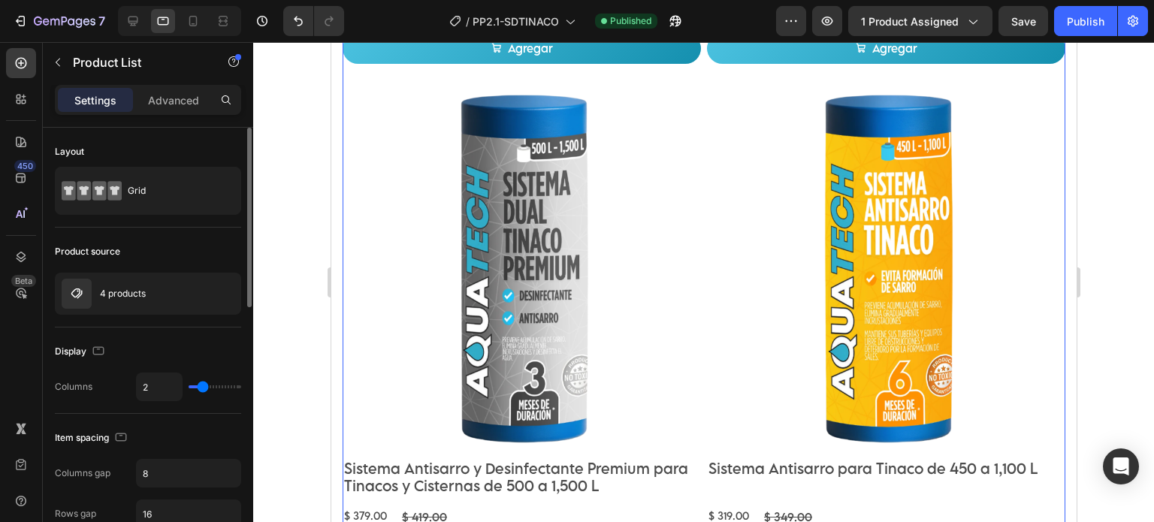
type input "3"
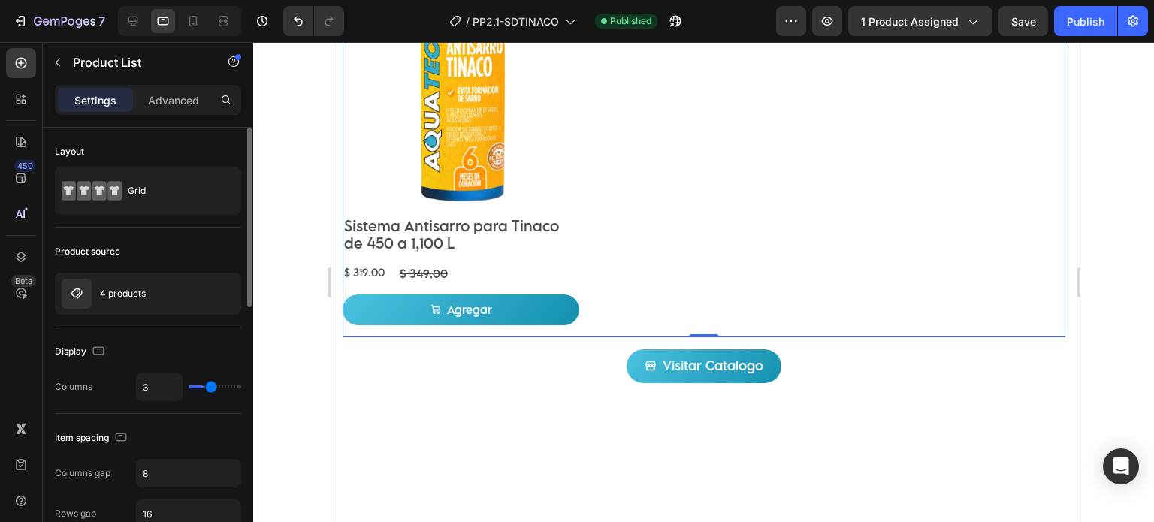
scroll to position [3649, 0]
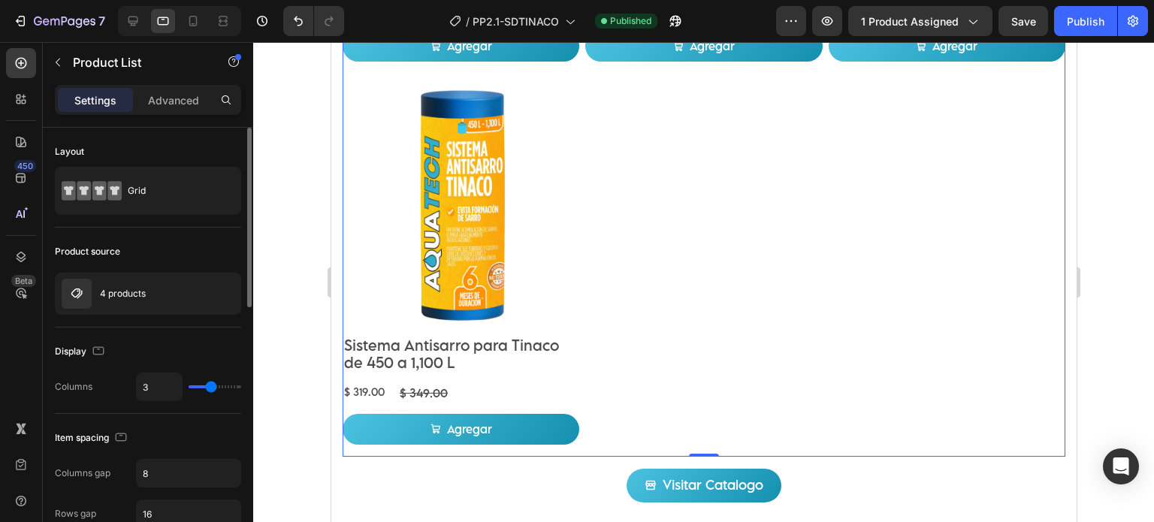
type input "4"
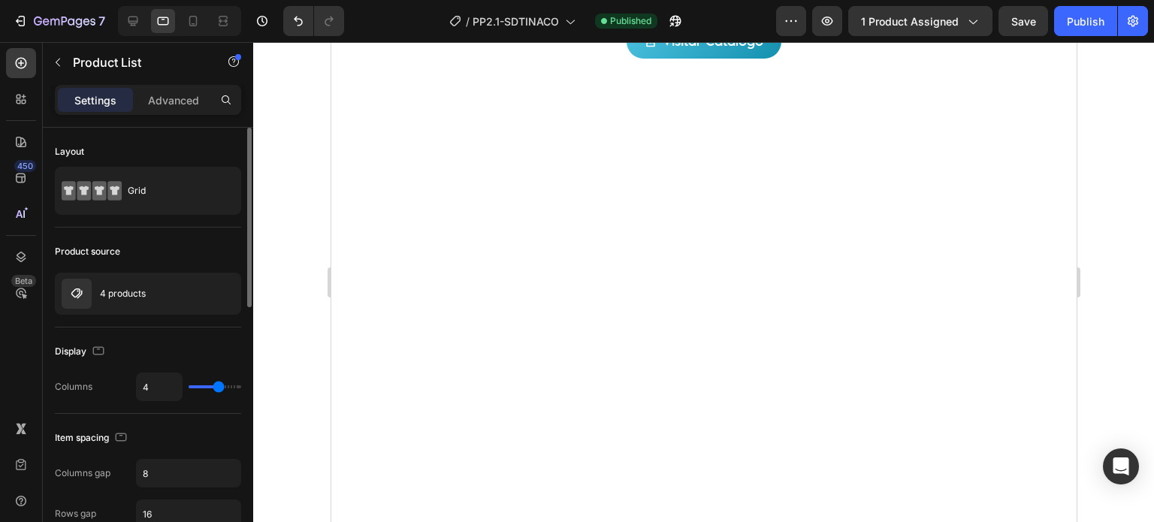
drag, startPoint x: 201, startPoint y: 384, endPoint x: 215, endPoint y: 385, distance: 13.6
type input "4"
click at [215, 385] on input "range" at bounding box center [215, 386] width 53 height 3
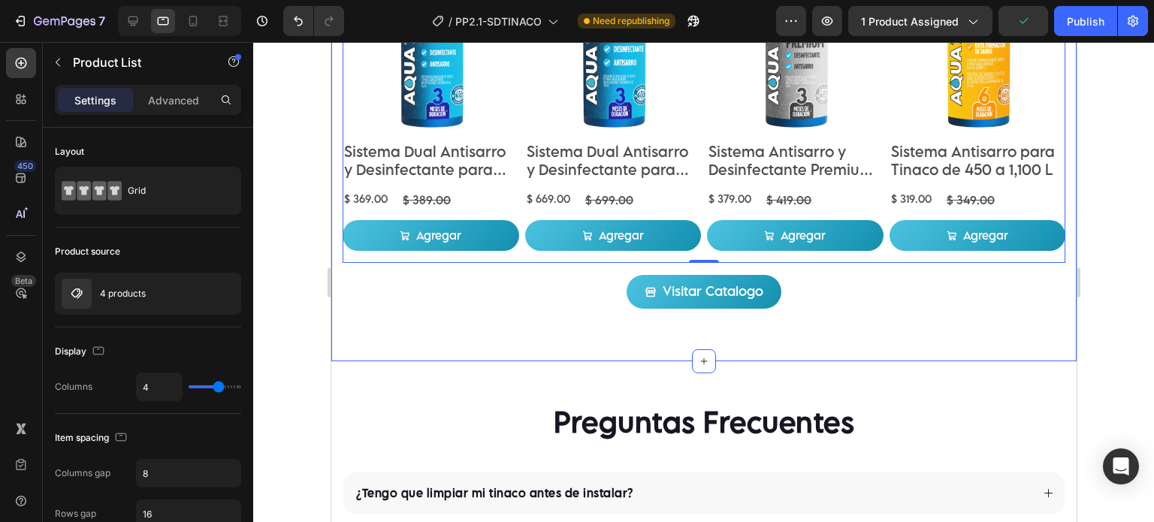
click at [492, 338] on div "Productos Relacionados Heading Product Images Sistema Dual Antisarro y Desinfec…" at bounding box center [702, 106] width 745 height 510
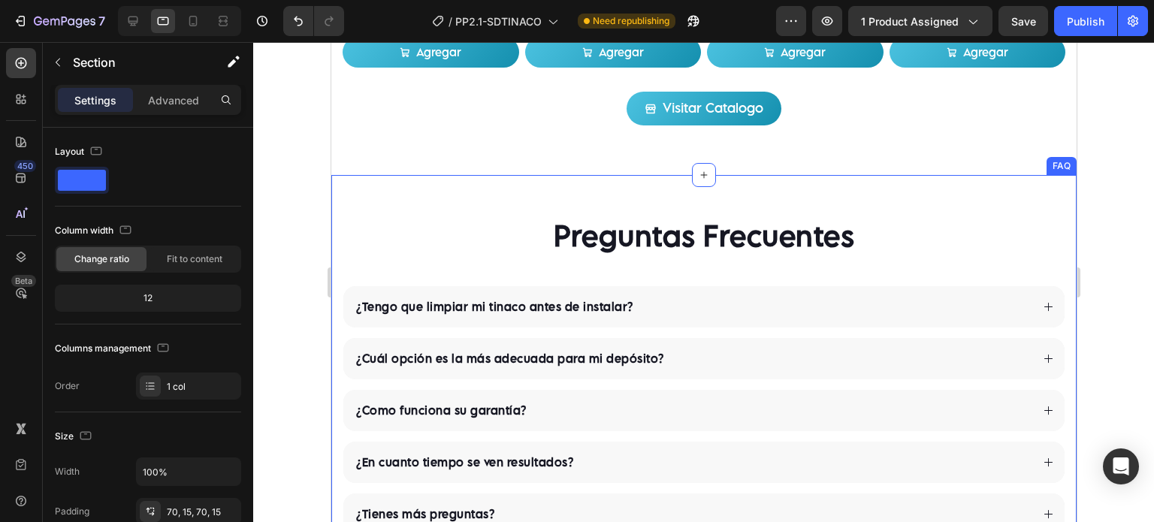
scroll to position [3474, 0]
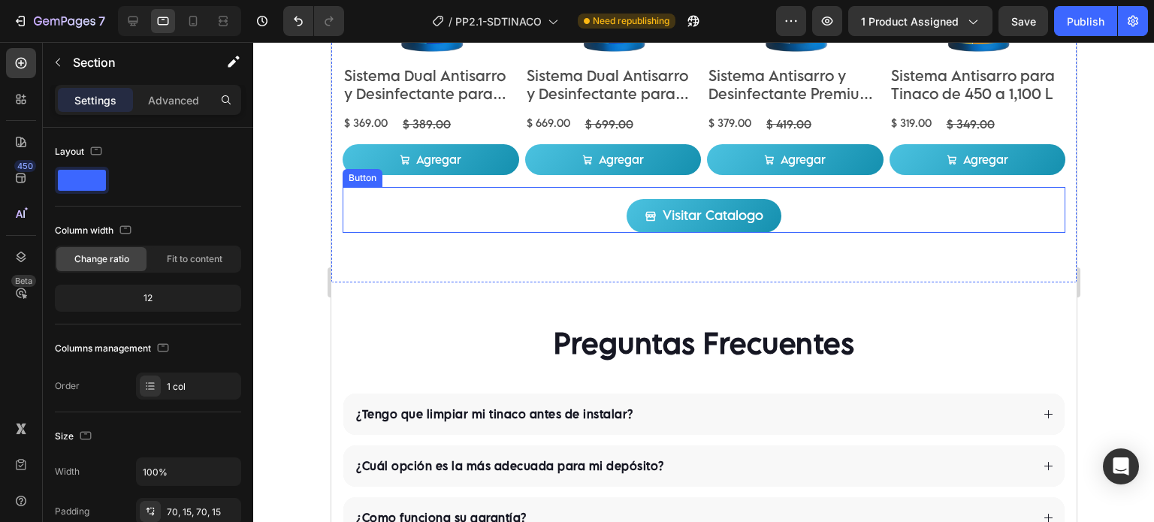
click at [599, 211] on div "Visitar Catalogo Button" at bounding box center [703, 210] width 722 height 46
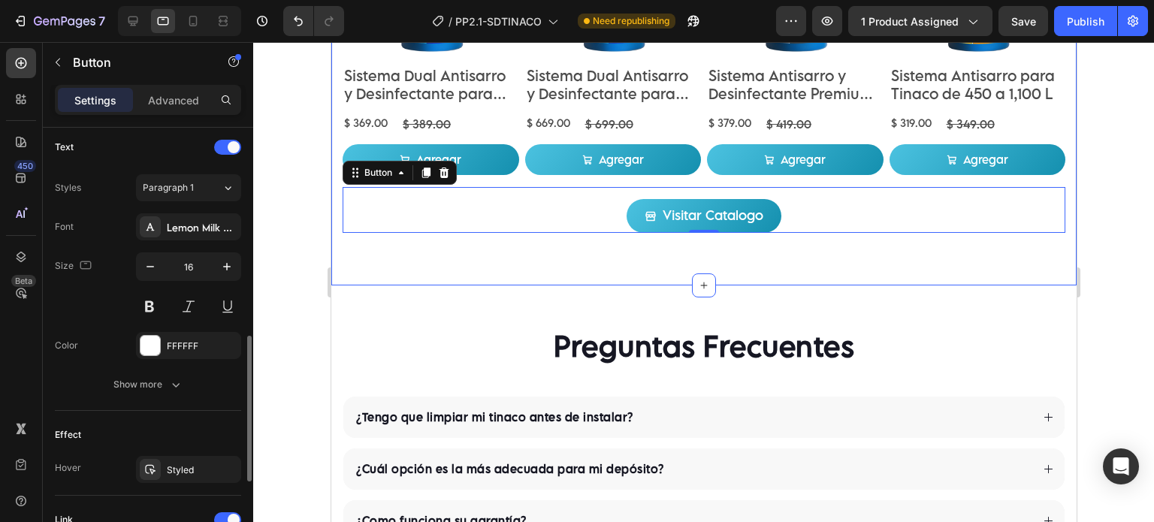
scroll to position [873, 0]
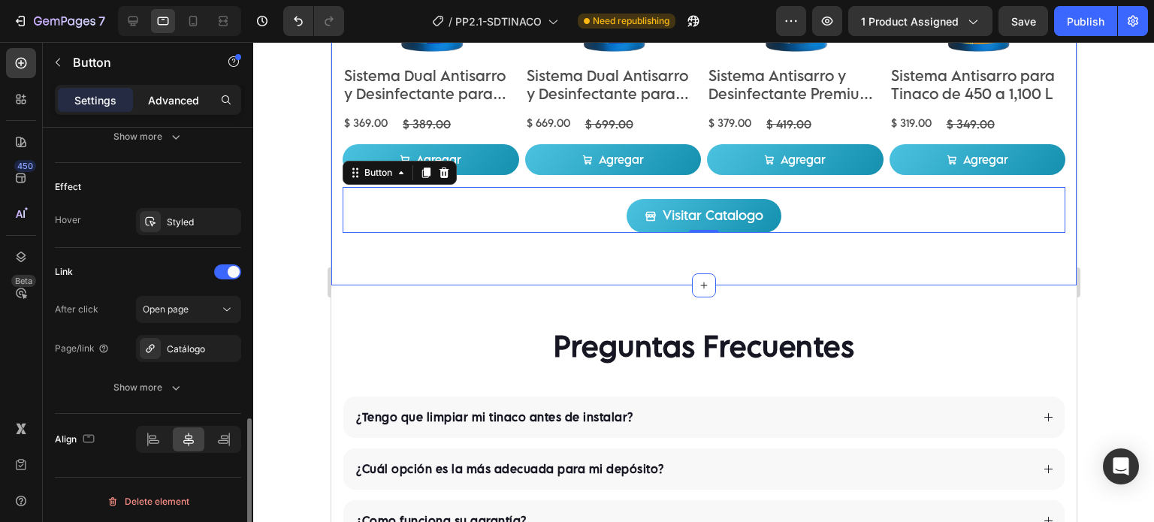
click at [164, 102] on p "Advanced" at bounding box center [173, 100] width 51 height 16
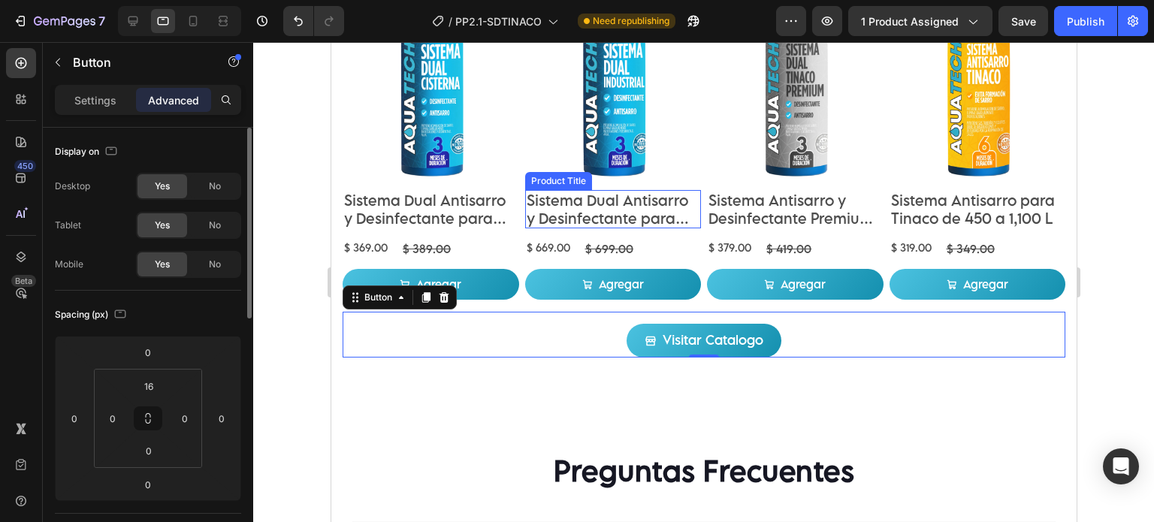
scroll to position [3350, 0]
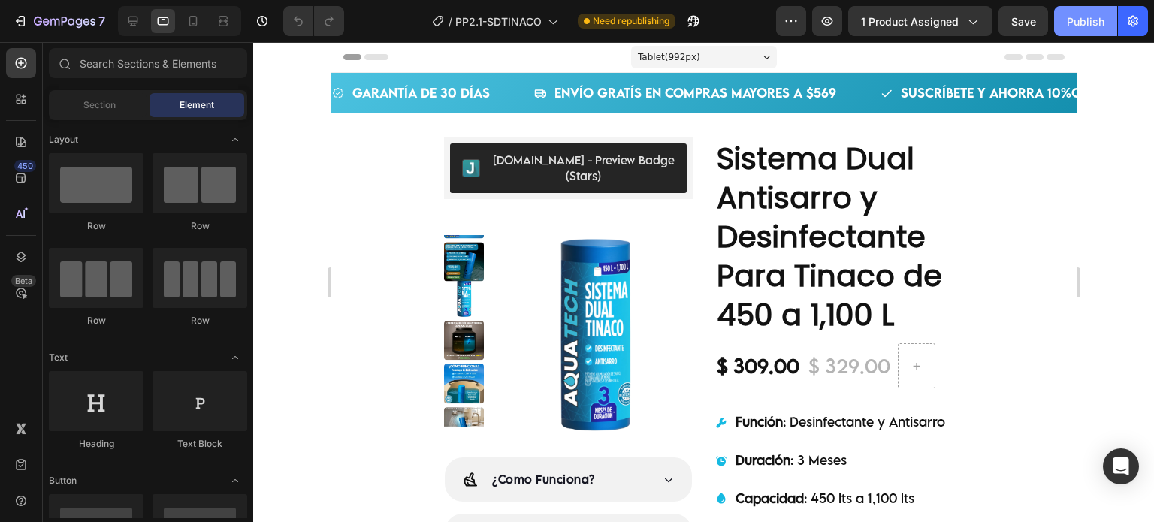
click at [1060, 25] on button "Publish" at bounding box center [1085, 21] width 63 height 30
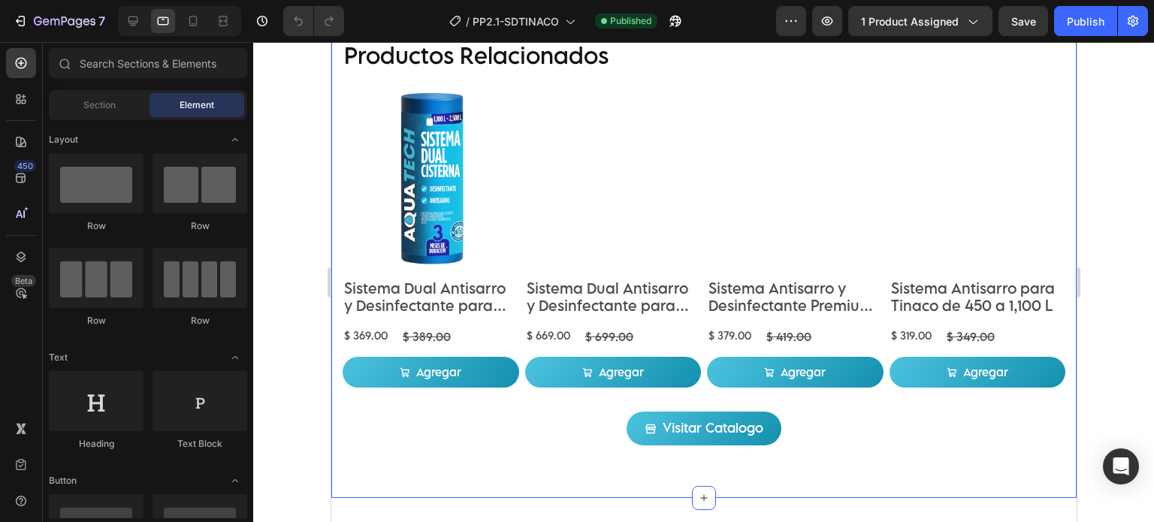
scroll to position [3380, 0]
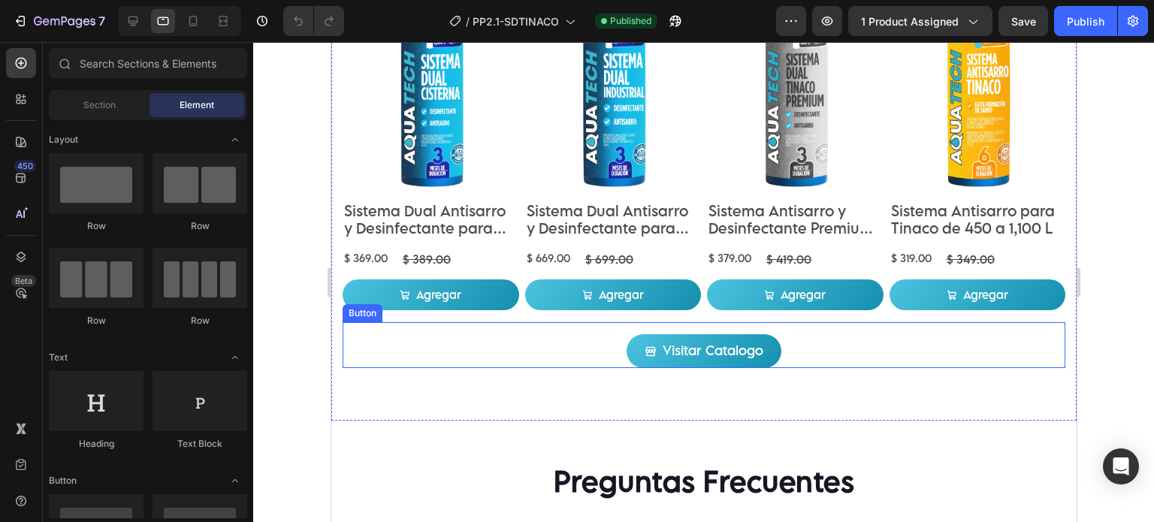
click at [601, 355] on div "Visitar Catalogo Button" at bounding box center [703, 345] width 722 height 46
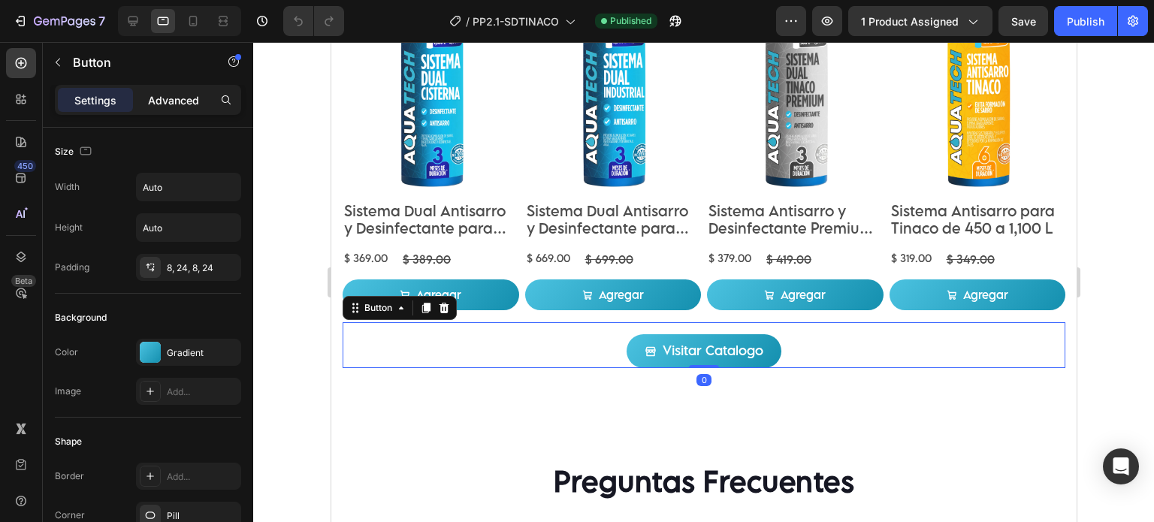
click at [170, 101] on p "Advanced" at bounding box center [173, 100] width 51 height 16
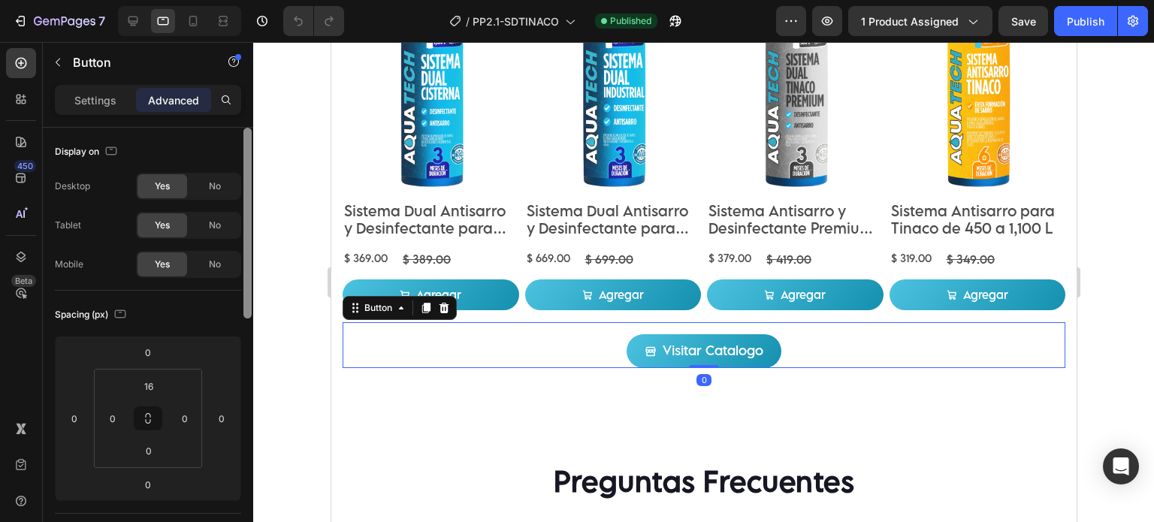
scroll to position [125, 0]
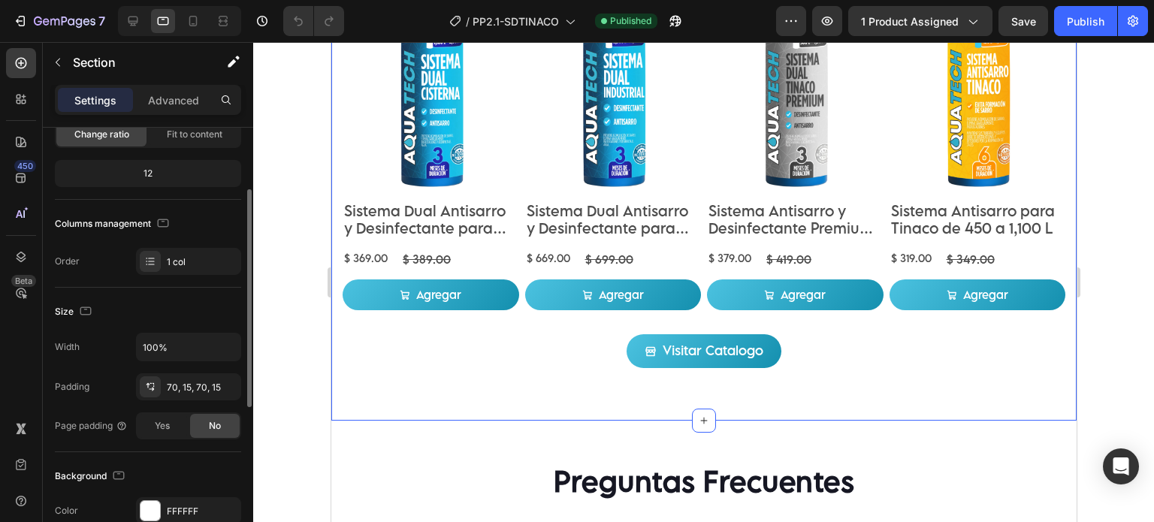
click at [430, 384] on div "Productos Relacionados Heading Product Images Sistema Dual Antisarro y Desinfec…" at bounding box center [702, 166] width 745 height 510
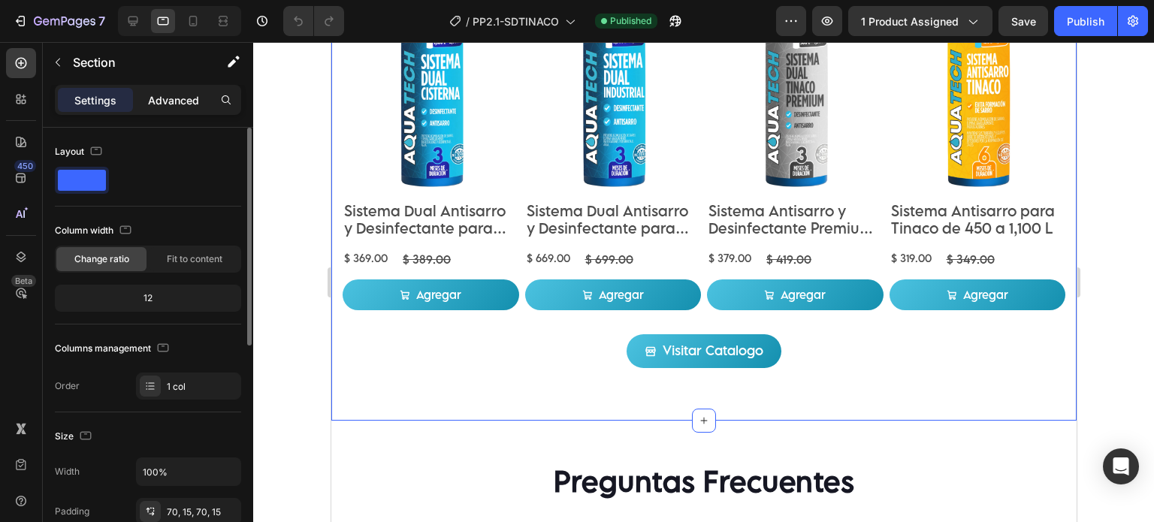
click at [180, 96] on p "Advanced" at bounding box center [173, 100] width 51 height 16
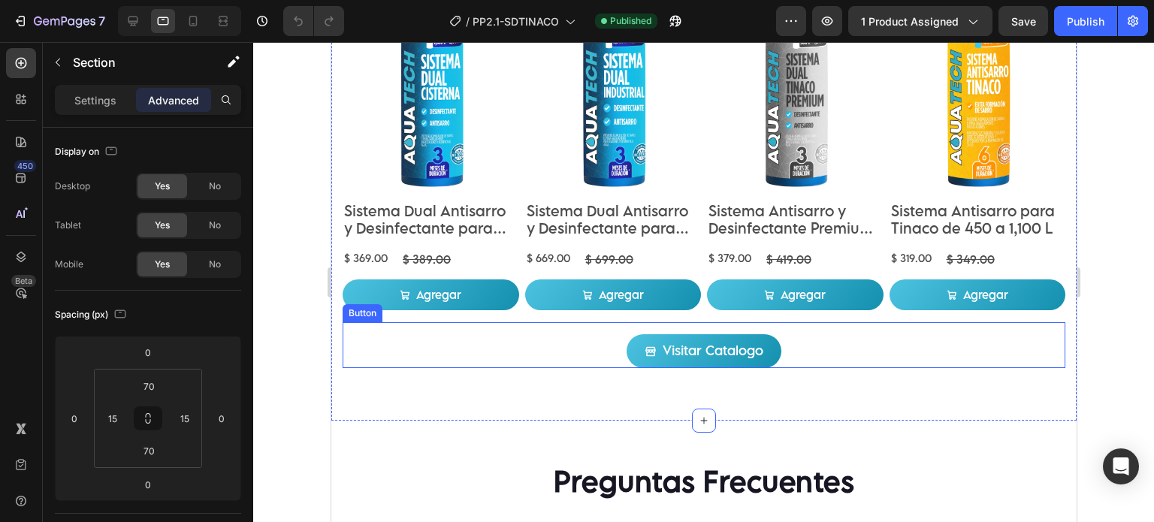
click at [397, 337] on div "Visitar Catalogo Button" at bounding box center [703, 345] width 722 height 46
click at [84, 89] on div "Settings" at bounding box center [95, 100] width 75 height 24
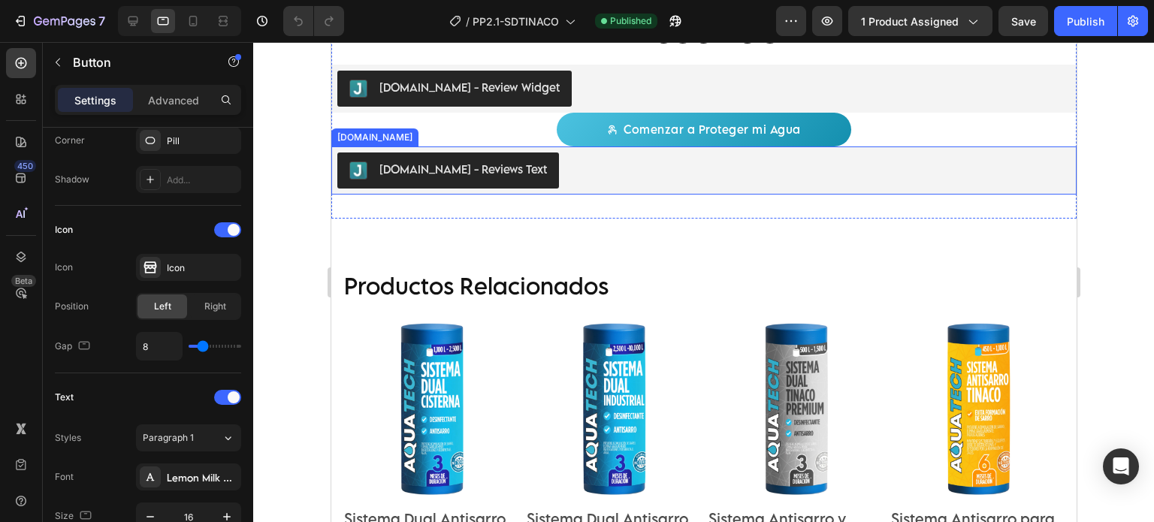
scroll to position [3004, 0]
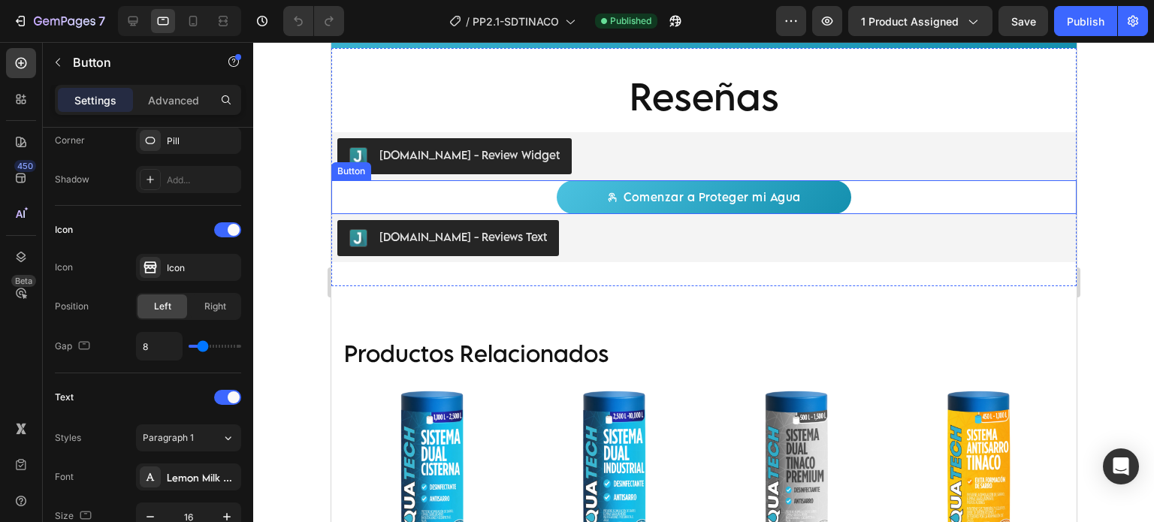
click at [547, 189] on div "Comenzar a Proteger mi Agua Button" at bounding box center [702, 197] width 745 height 34
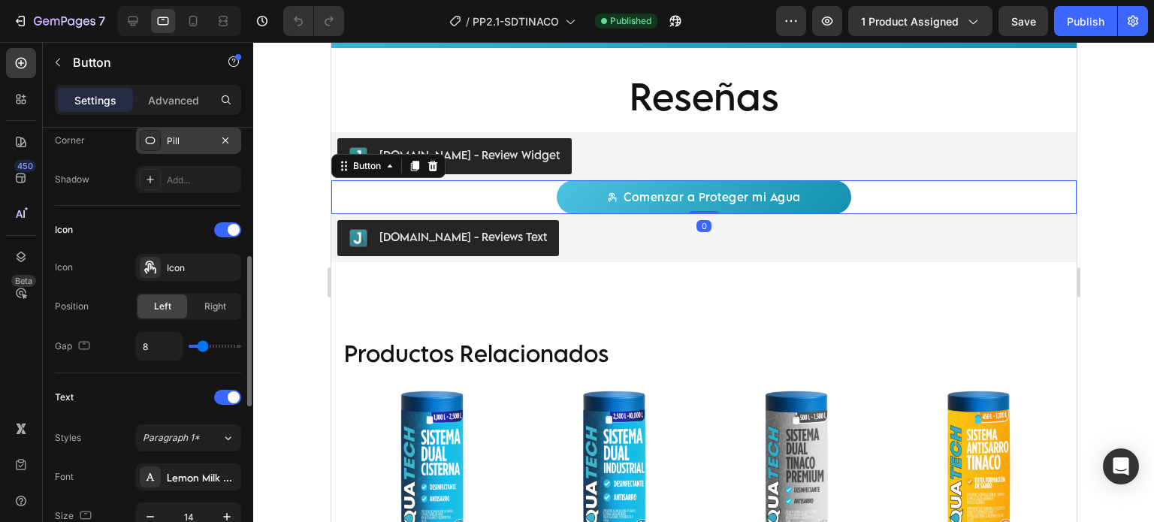
click at [168, 140] on div "Pill" at bounding box center [189, 141] width 44 height 14
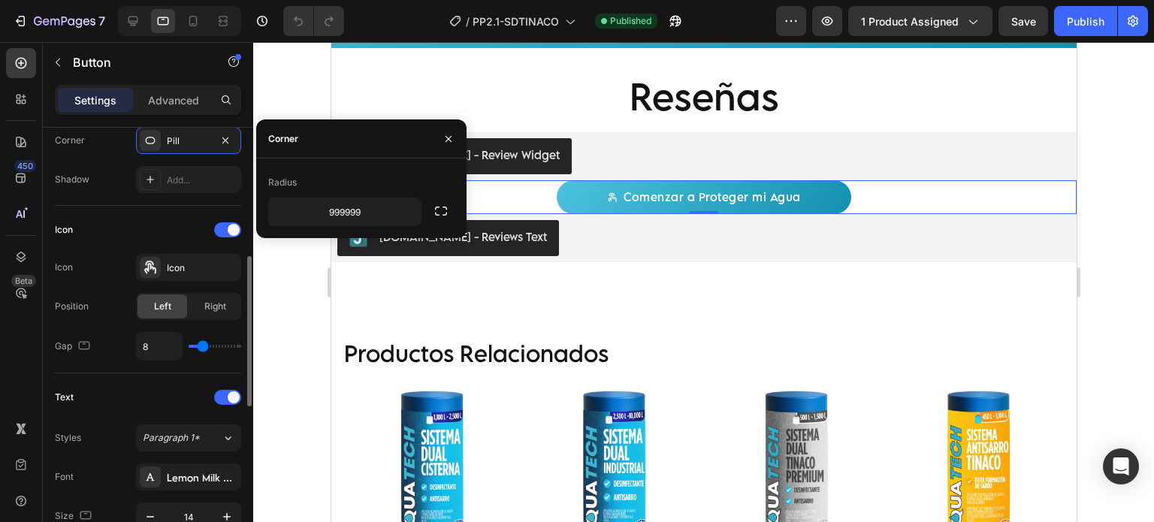
click at [110, 167] on div "Shadow Add..." at bounding box center [148, 179] width 186 height 27
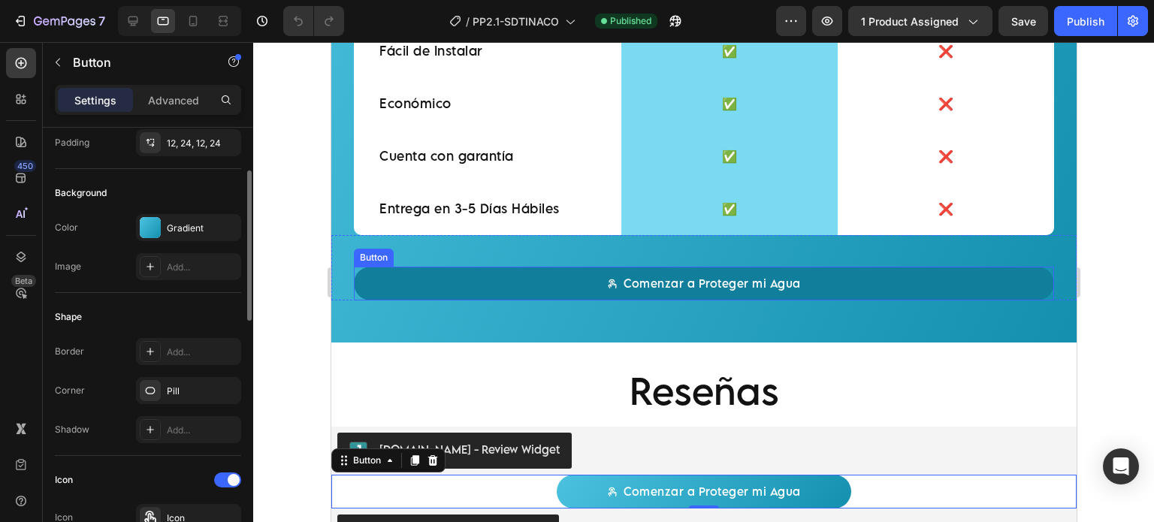
scroll to position [2629, 0]
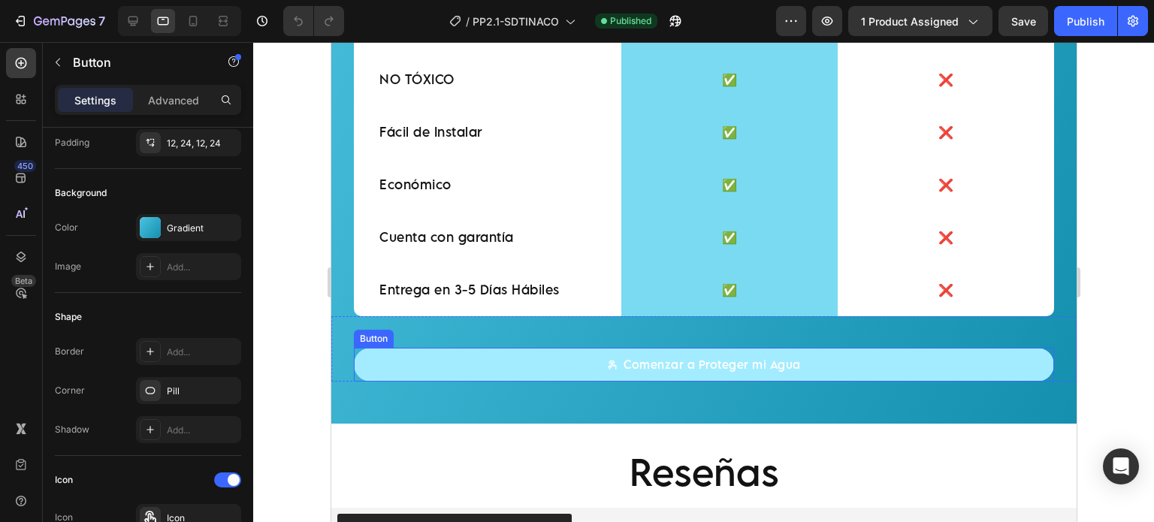
click at [608, 362] on icon at bounding box center [612, 364] width 8 height 9
click at [632, 364] on p "Comenzar a Proteger mi Agua" at bounding box center [711, 365] width 177 height 16
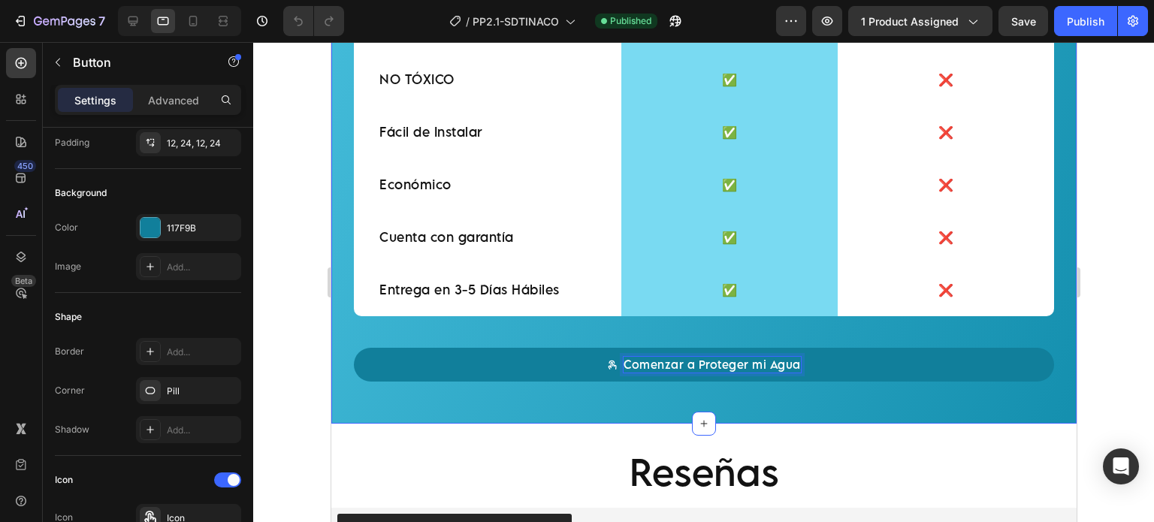
click at [581, 387] on div "Dile adiós al Sarro y Bacterias Heading Sistema Dual Aquatech: Antisarro + Desi…" at bounding box center [702, 49] width 745 height 750
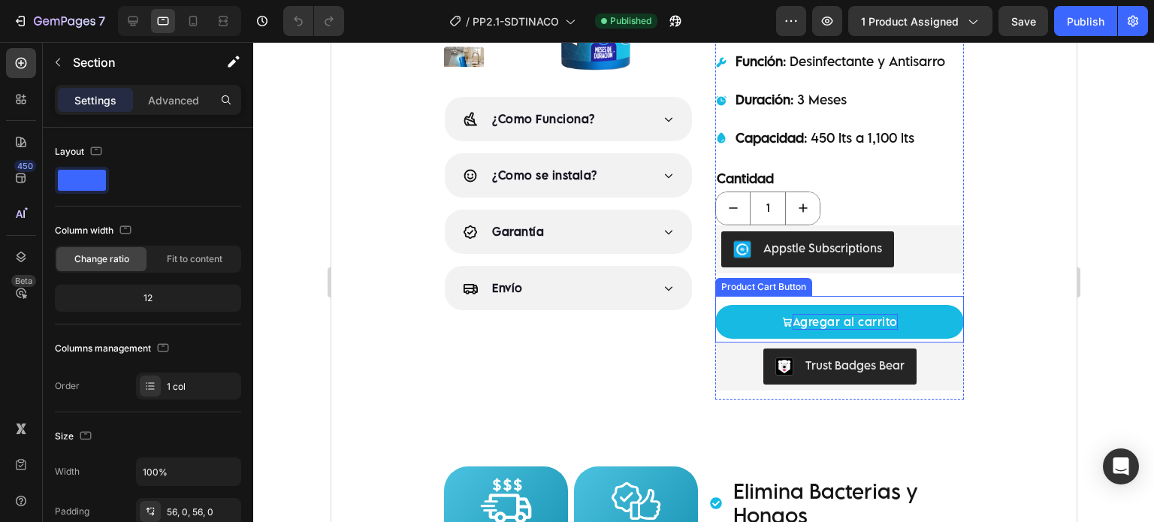
scroll to position [376, 0]
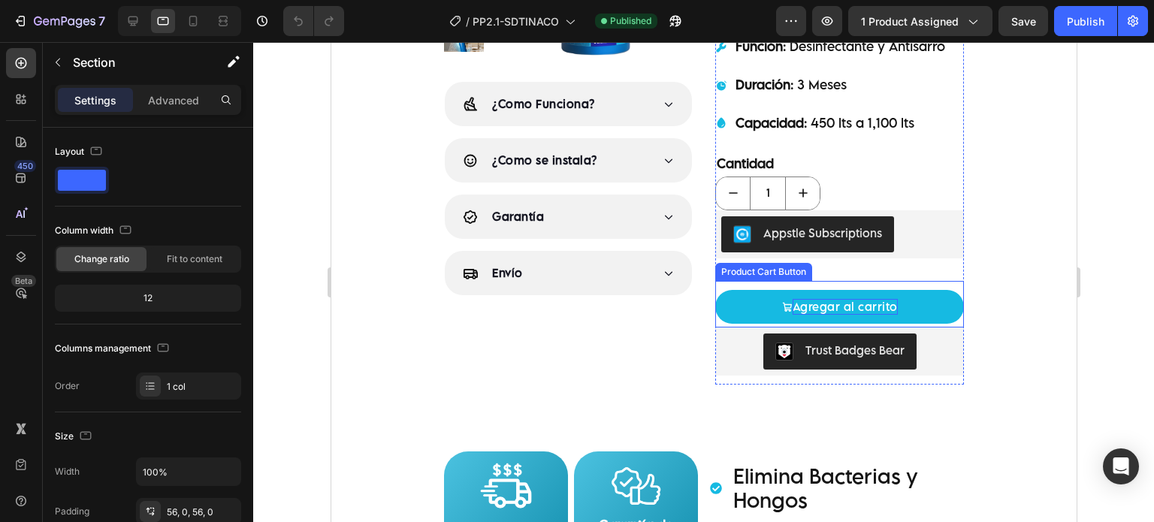
click at [812, 309] on div "Agregar al carrito" at bounding box center [844, 307] width 105 height 16
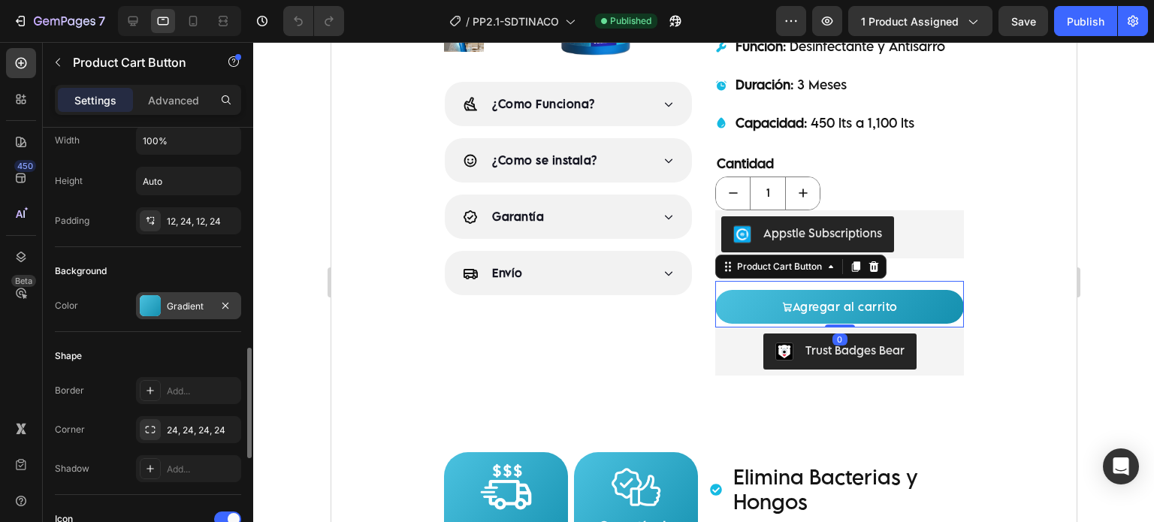
scroll to position [125, 0]
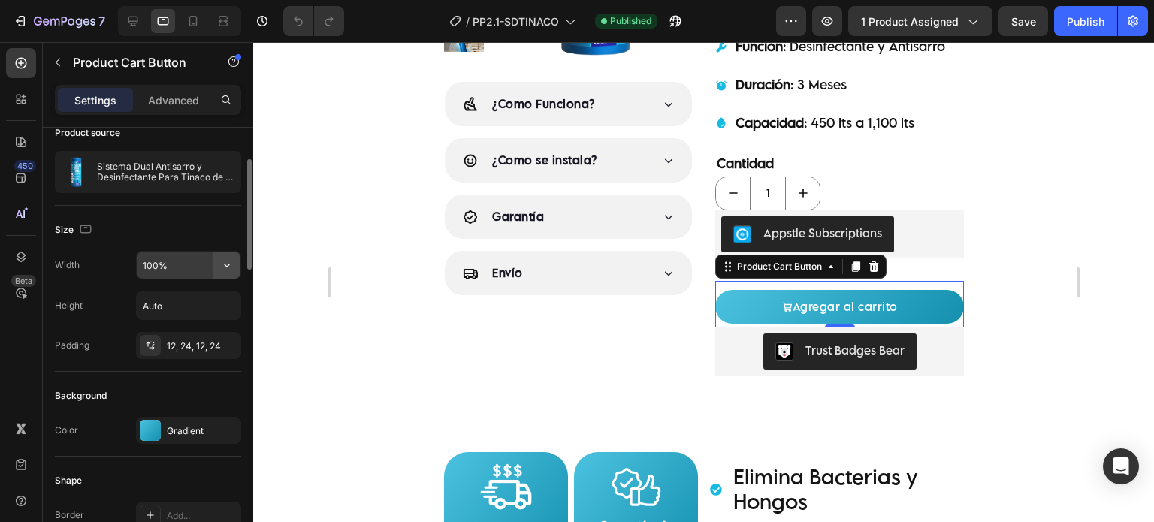
click at [223, 264] on icon "button" at bounding box center [226, 265] width 15 height 15
click at [128, 29] on div at bounding box center [133, 21] width 24 height 24
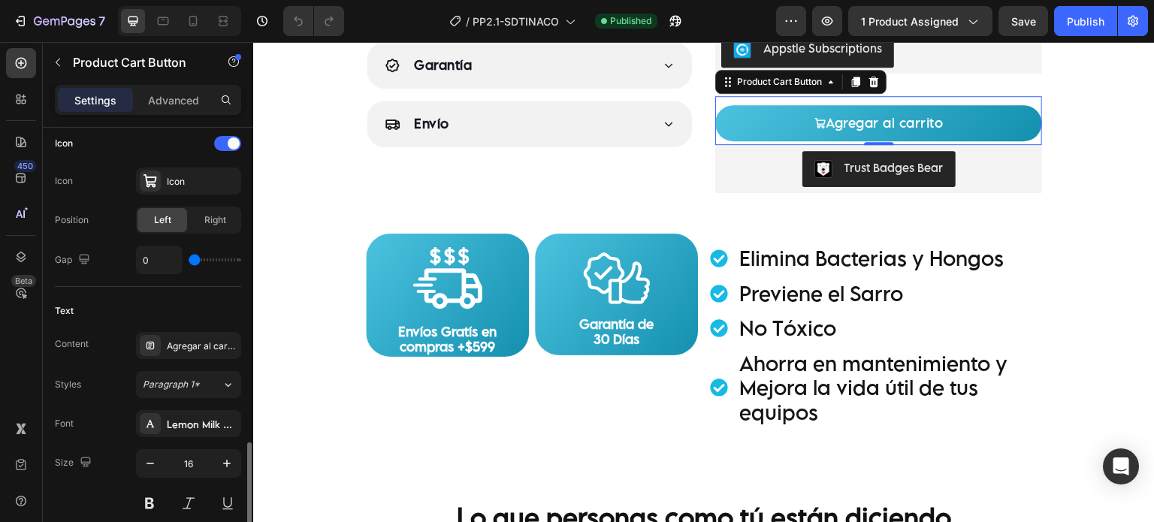
scroll to position [750, 0]
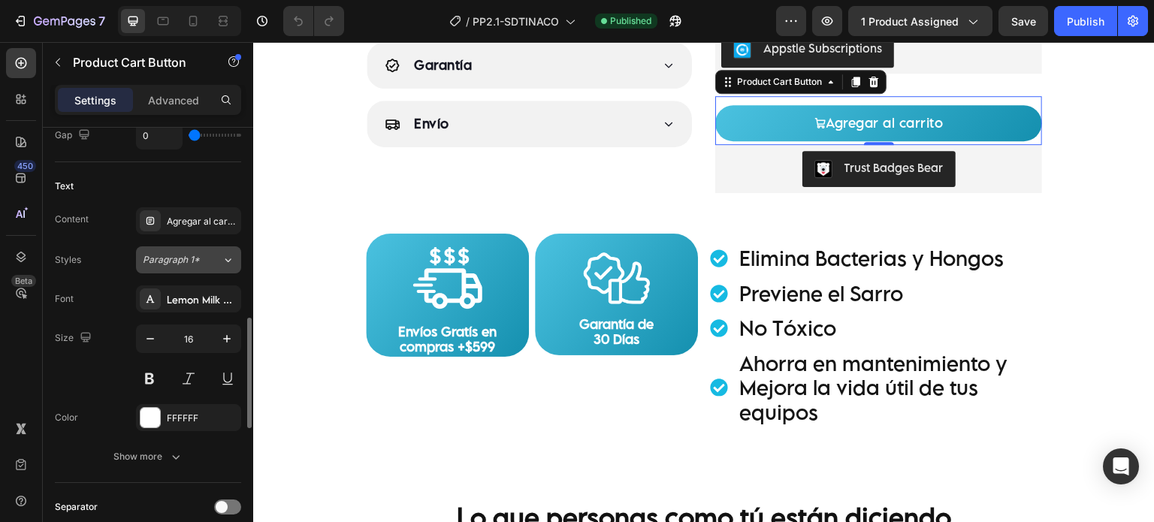
click at [229, 262] on icon at bounding box center [228, 259] width 13 height 15
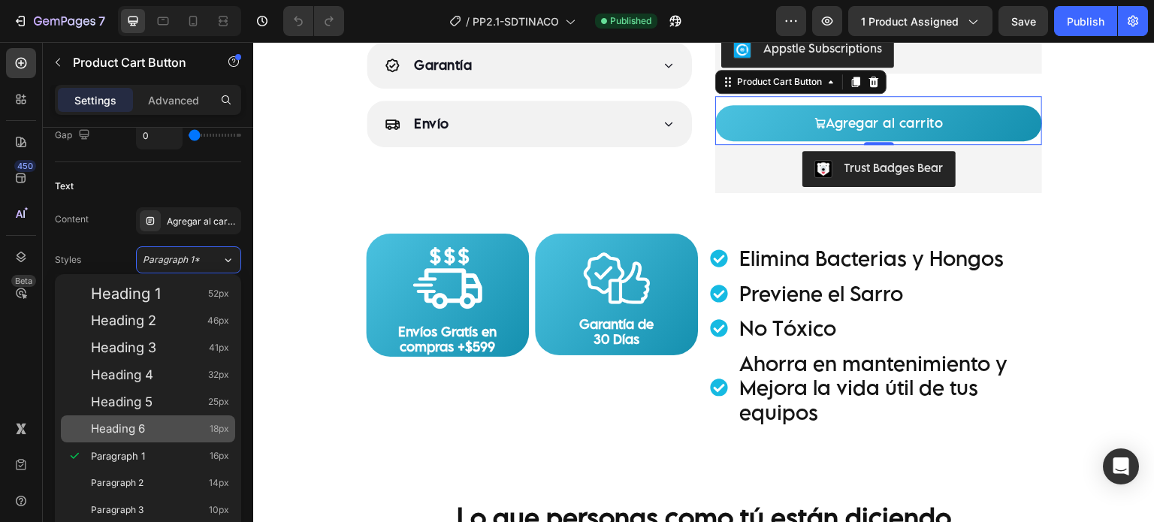
click at [167, 420] on div "Heading 6 18px" at bounding box center [148, 428] width 174 height 27
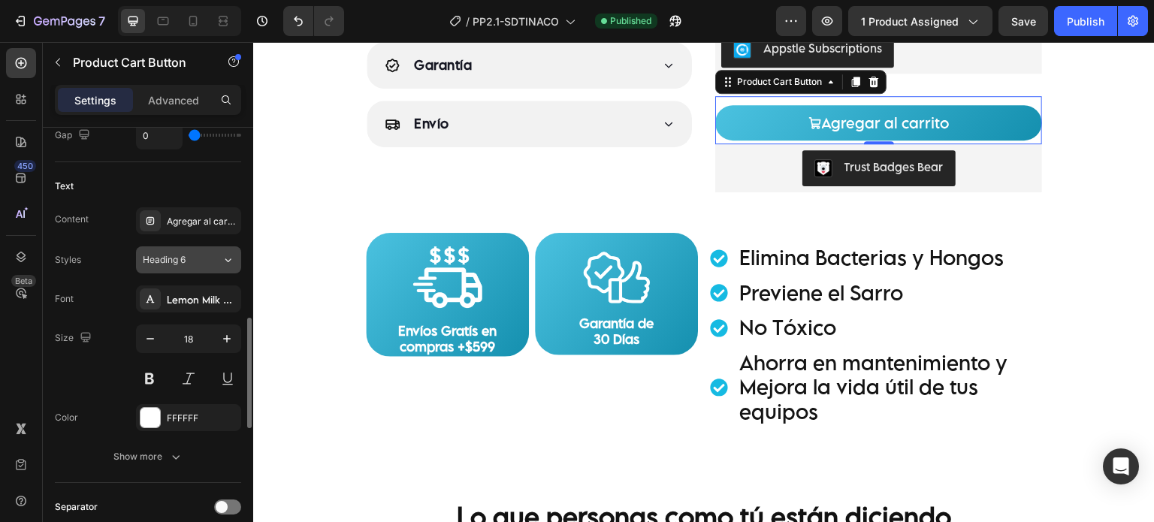
click at [207, 261] on div "Heading 6" at bounding box center [182, 260] width 79 height 14
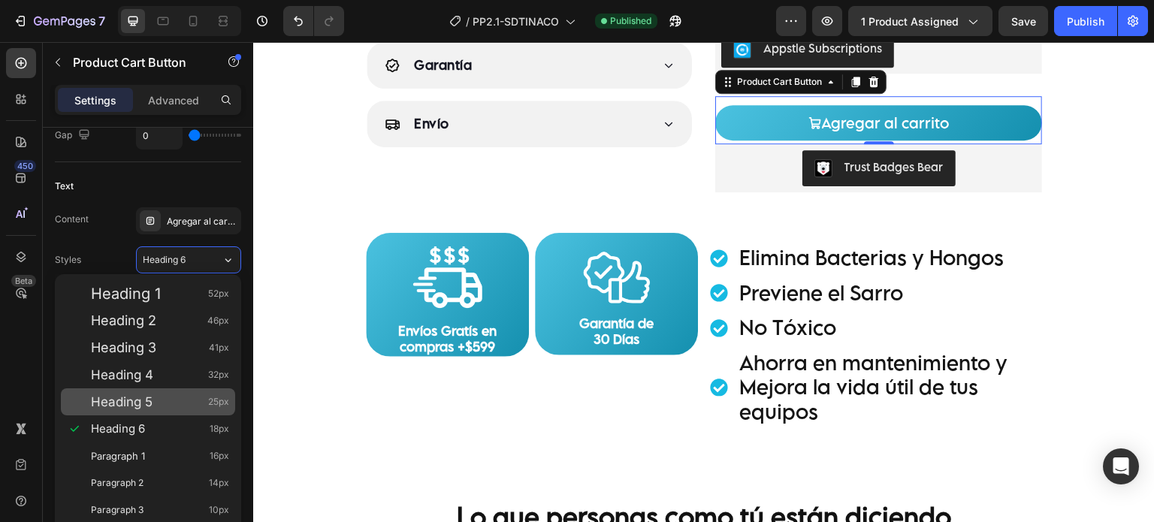
click at [158, 396] on div "Heading 5 25px" at bounding box center [160, 401] width 138 height 15
type input "25"
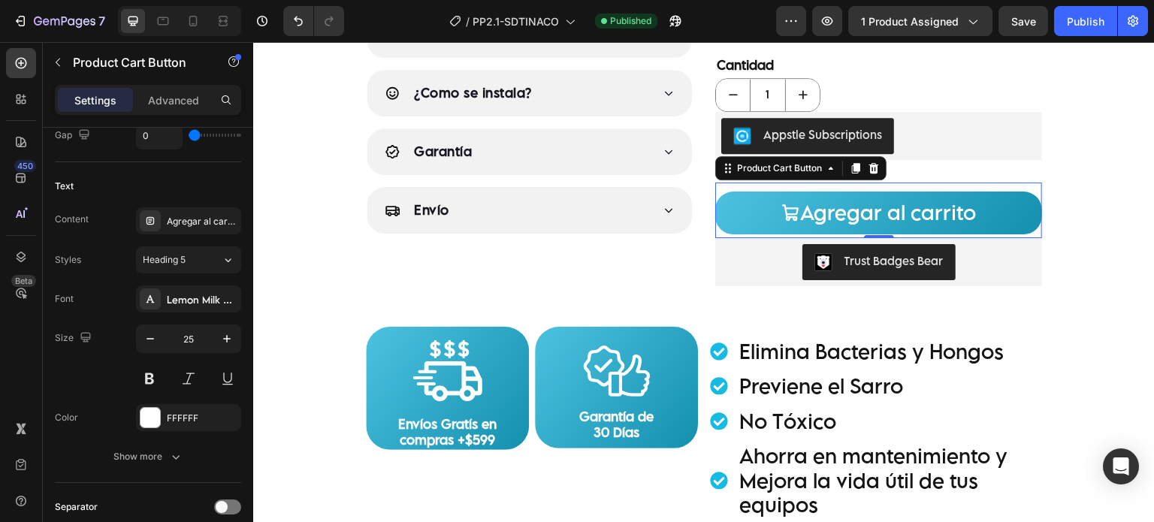
scroll to position [423, 0]
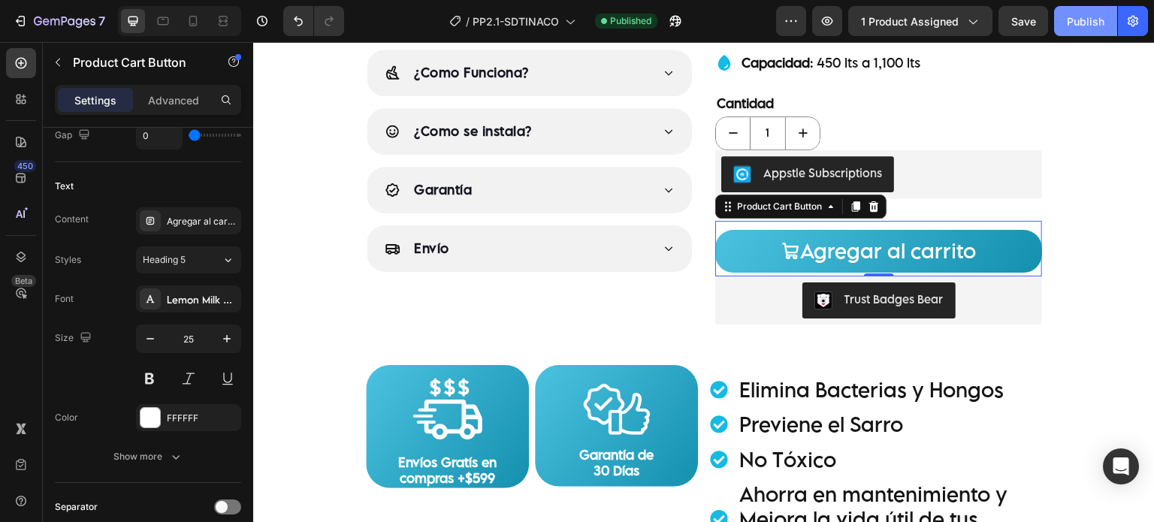
click at [1094, 26] on div "Publish" at bounding box center [1085, 22] width 38 height 16
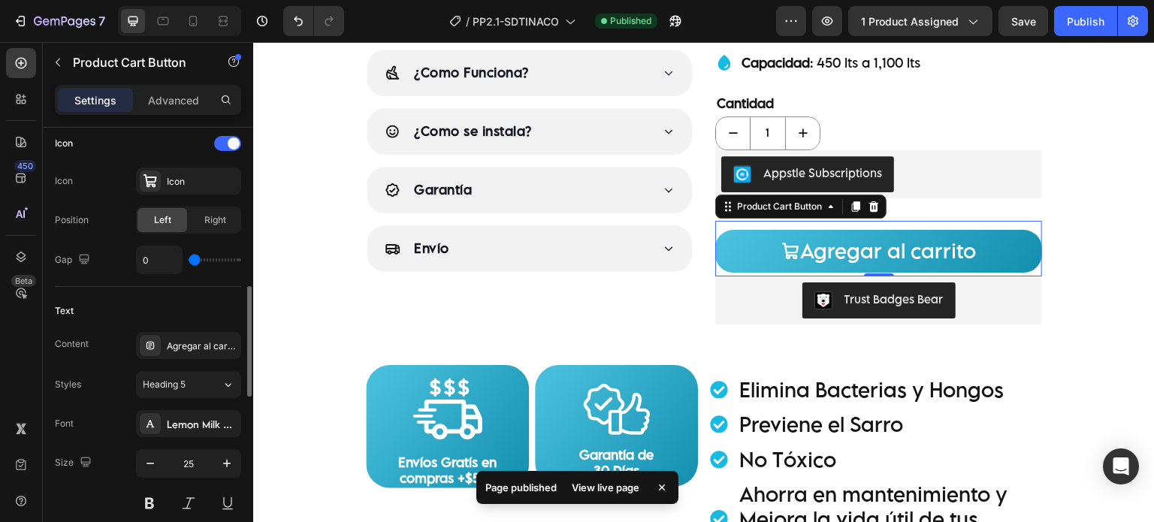
type input "1"
type input "2"
type input "3"
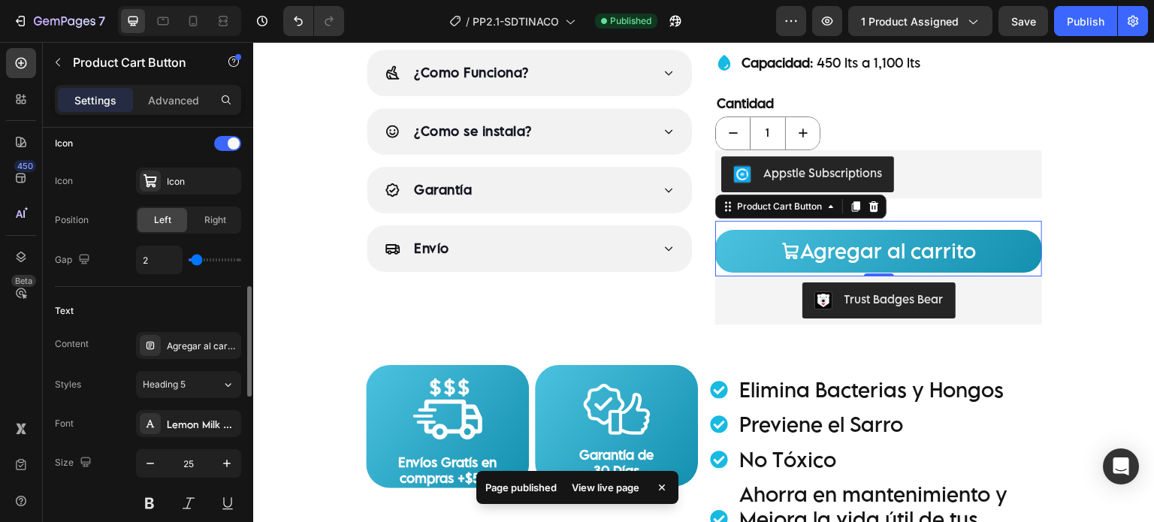
type input "3"
type input "4"
click at [198, 258] on input "range" at bounding box center [215, 259] width 53 height 3
drag, startPoint x: 1087, startPoint y: 23, endPoint x: 1073, endPoint y: 29, distance: 15.5
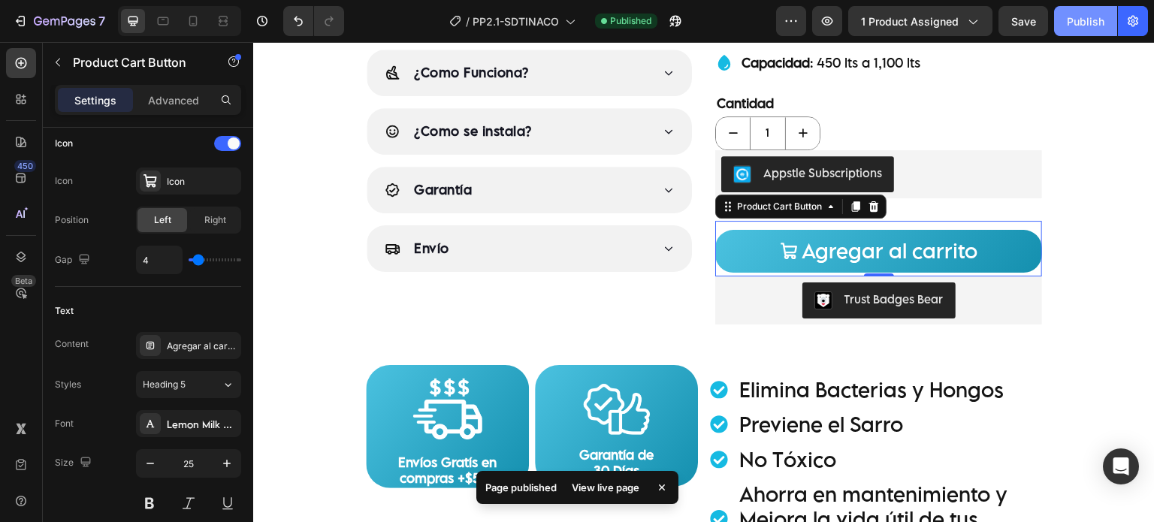
click at [1087, 23] on div "Publish" at bounding box center [1085, 22] width 38 height 16
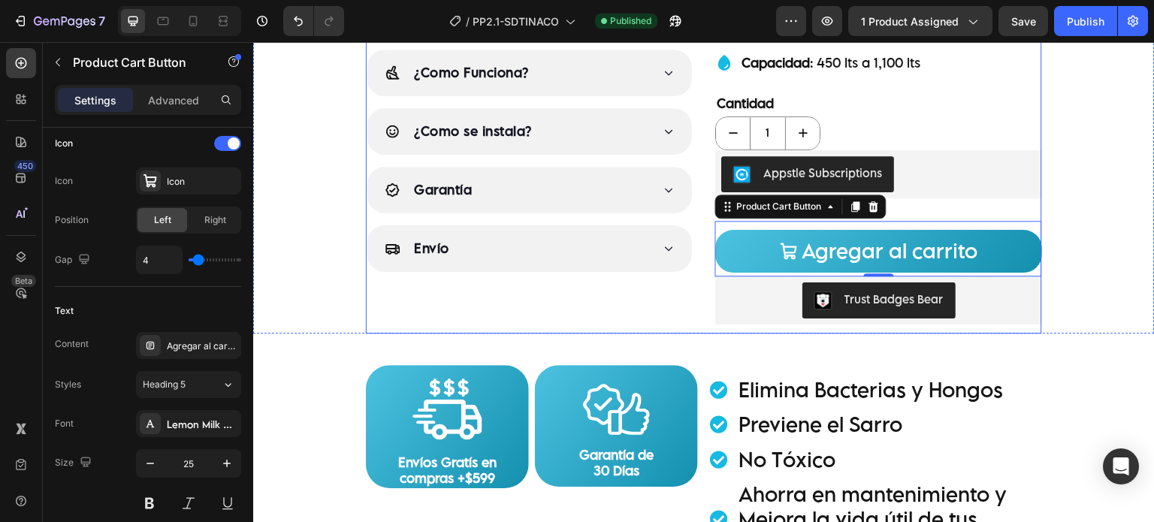
click at [592, 312] on div "Judge.me - Preview Badge (Stars) Judge.me Product Images ¿Como Funciona? ¿Como …" at bounding box center [529, 17] width 327 height 631
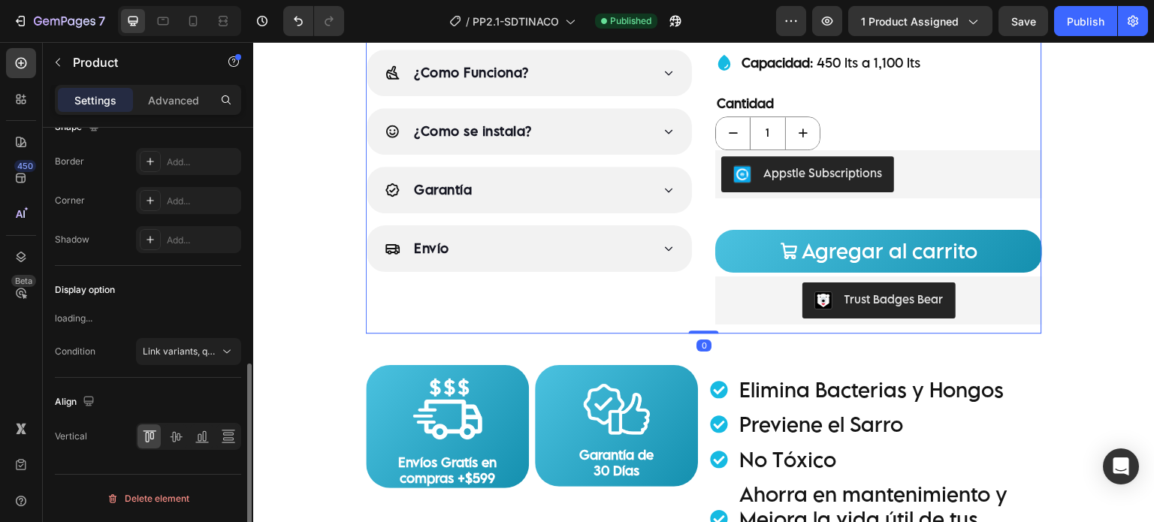
scroll to position [0, 0]
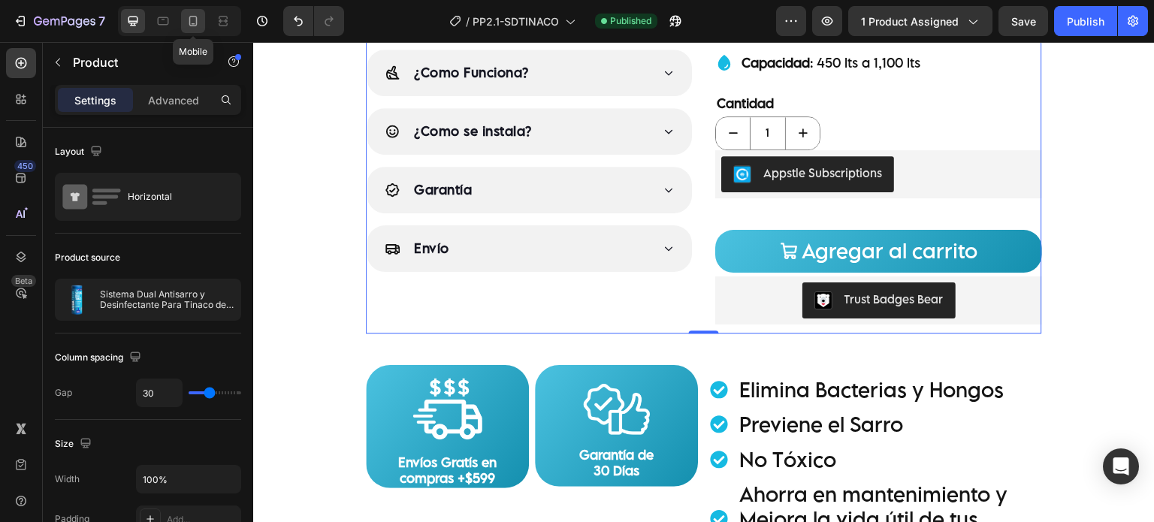
click at [191, 19] on icon at bounding box center [193, 21] width 15 height 15
type input "0"
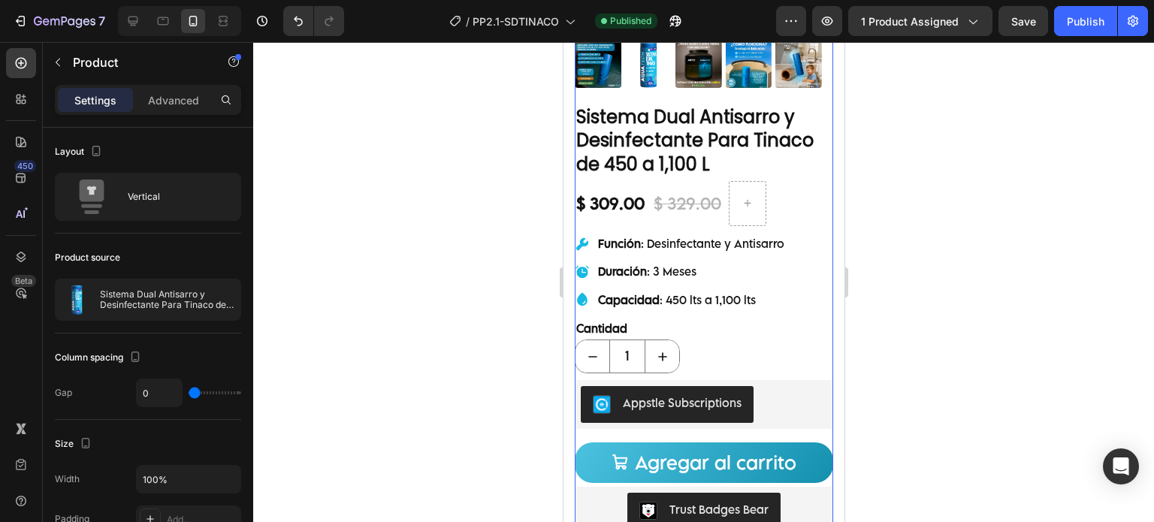
scroll to position [529, 0]
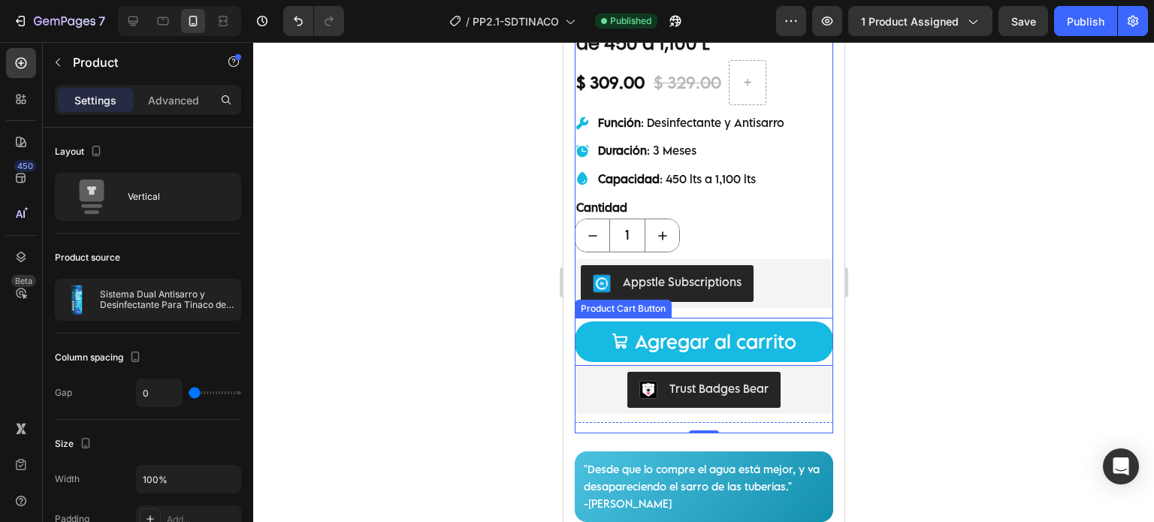
click at [589, 327] on button "Agregar al carrito" at bounding box center [703, 341] width 258 height 41
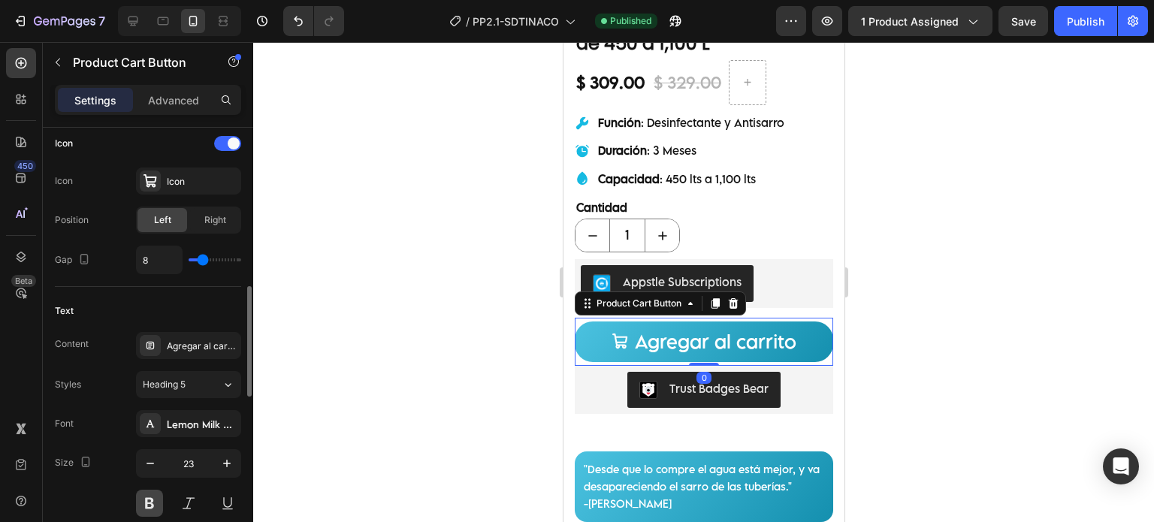
scroll to position [750, 0]
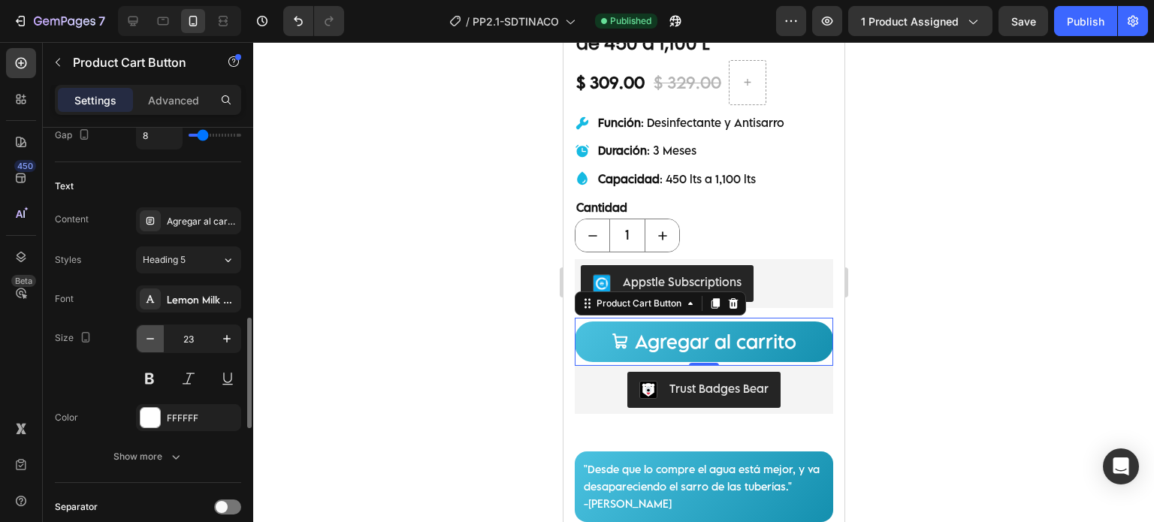
click at [154, 342] on icon "button" at bounding box center [150, 338] width 15 height 15
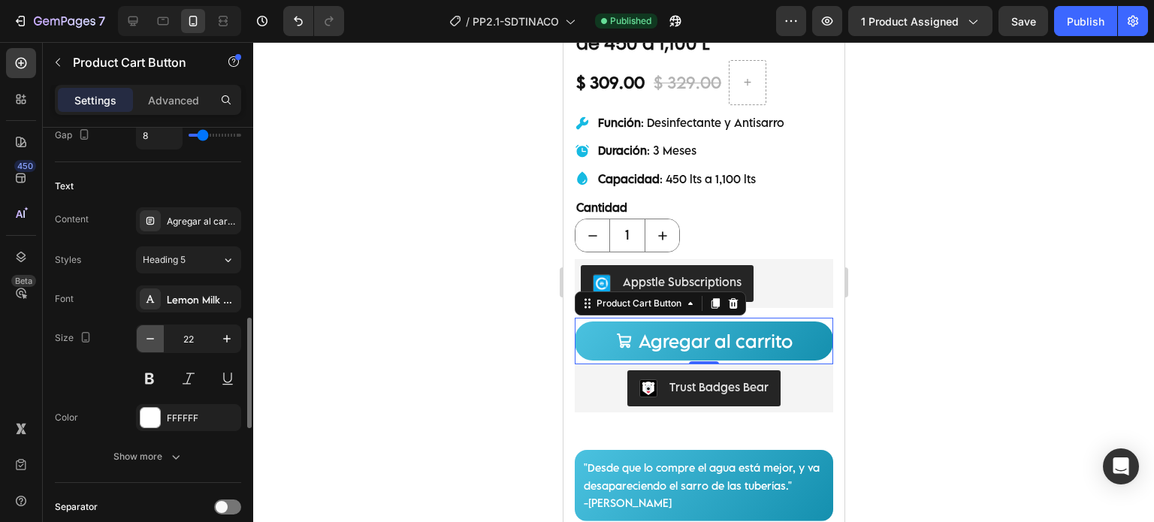
click at [154, 342] on icon "button" at bounding box center [150, 338] width 15 height 15
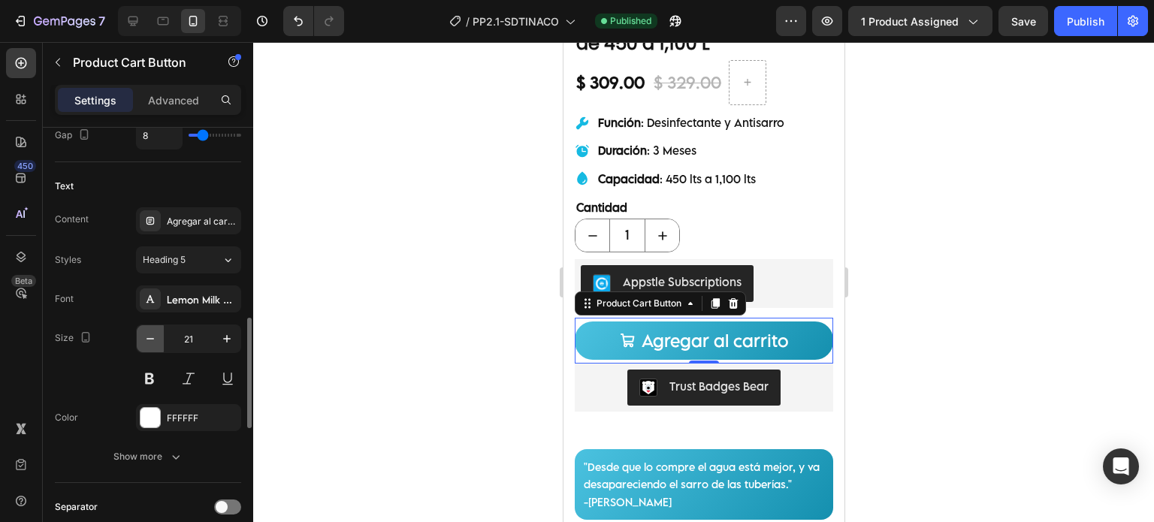
click at [154, 342] on icon "button" at bounding box center [150, 338] width 15 height 15
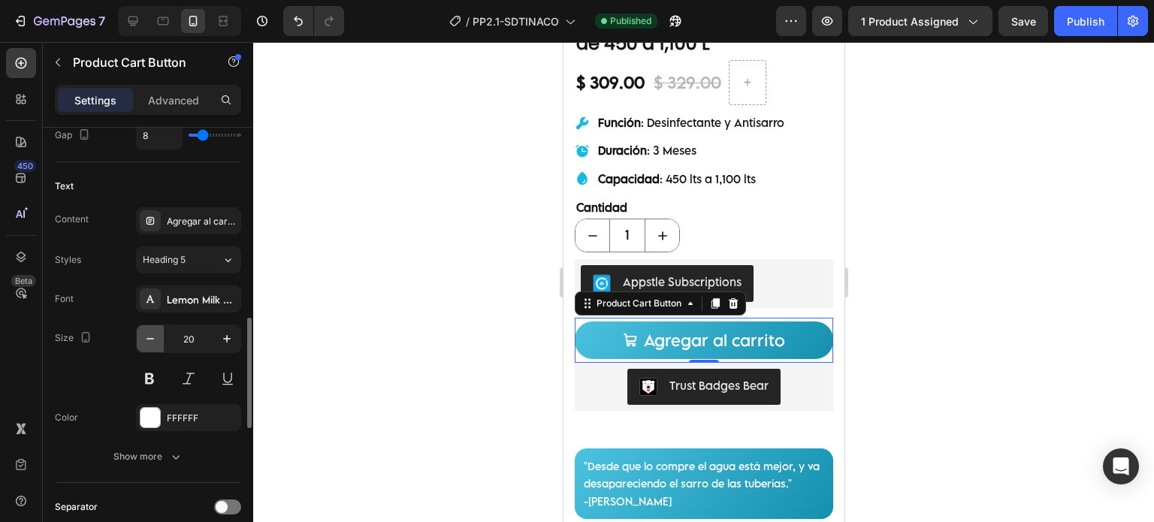
click at [155, 336] on icon "button" at bounding box center [150, 338] width 15 height 15
type input "19"
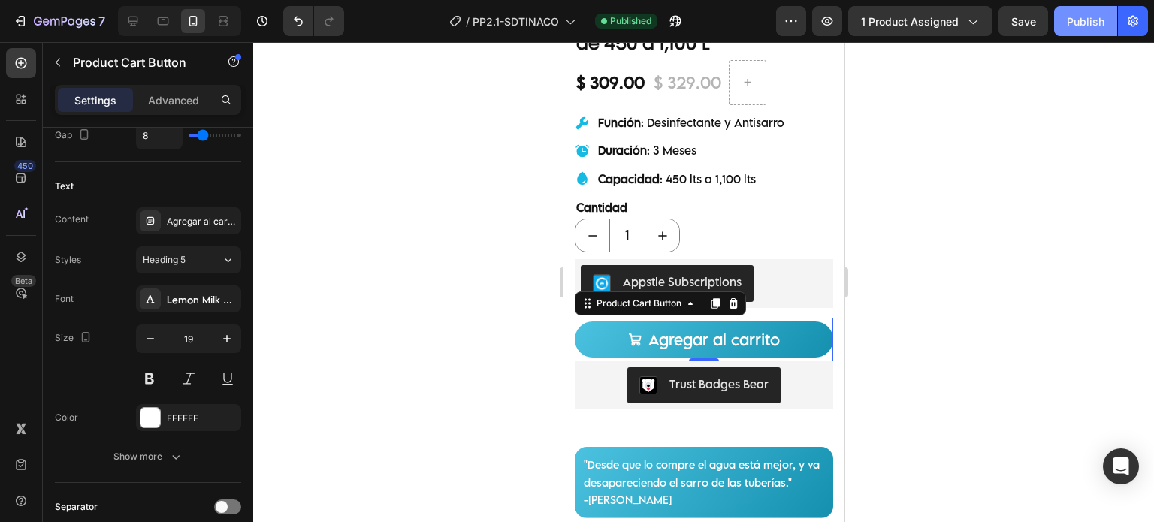
click at [1072, 22] on div "Publish" at bounding box center [1085, 22] width 38 height 16
click at [134, 19] on icon at bounding box center [132, 21] width 15 height 15
type input "4"
type input "25"
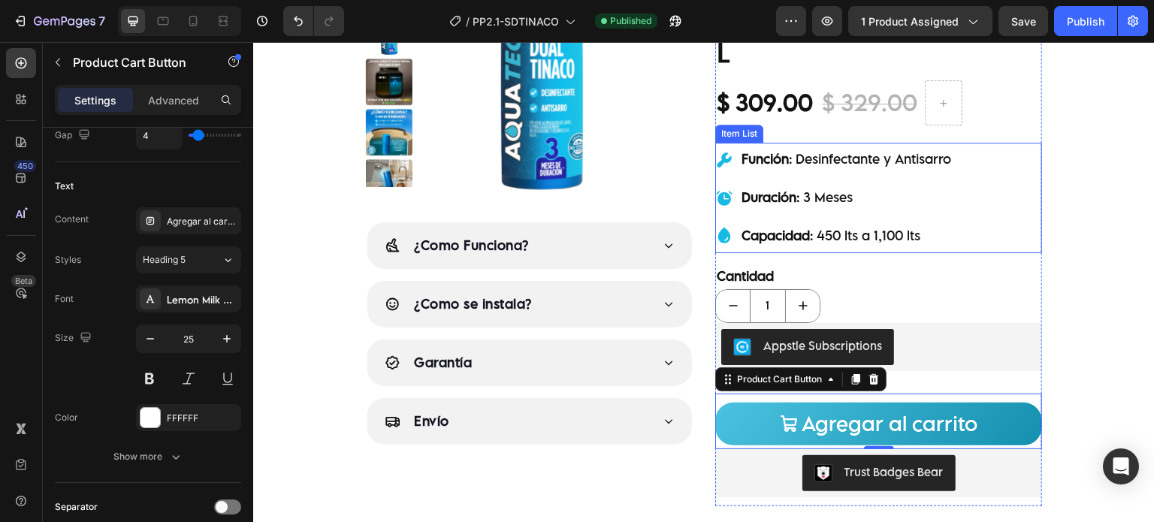
scroll to position [129, 0]
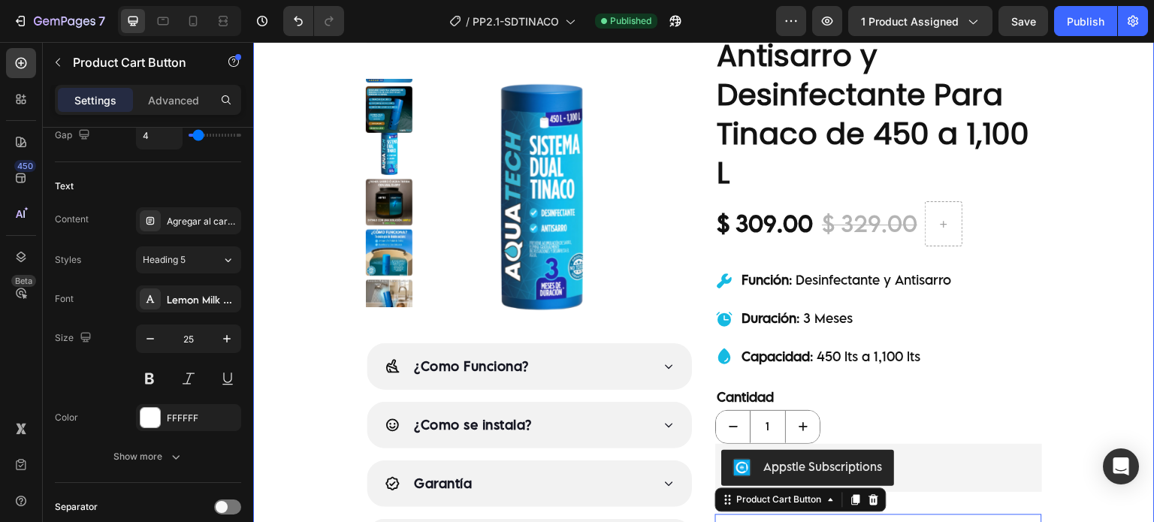
click at [1088, 213] on div "Judge.me - Preview Badge (Stars) Judge.me Product Images ¿Como Funciona? ¿Como …" at bounding box center [703, 305] width 901 height 642
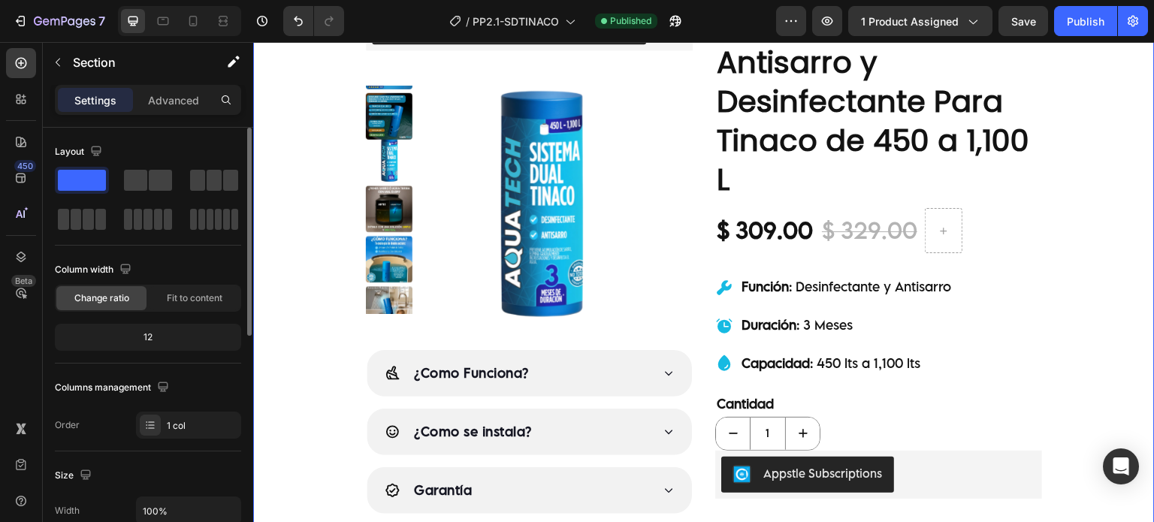
scroll to position [125, 0]
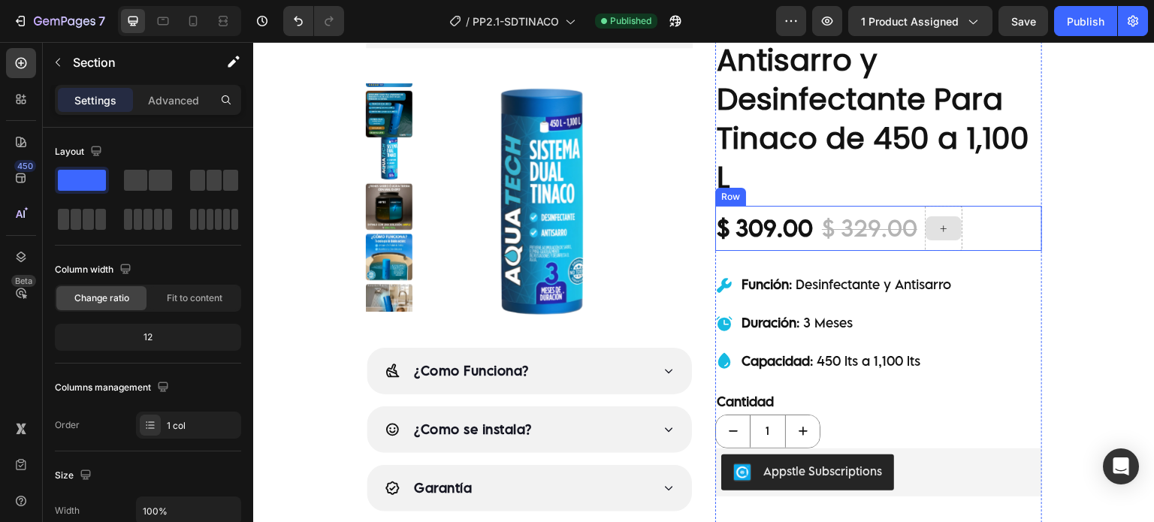
click at [928, 231] on div at bounding box center [943, 228] width 36 height 24
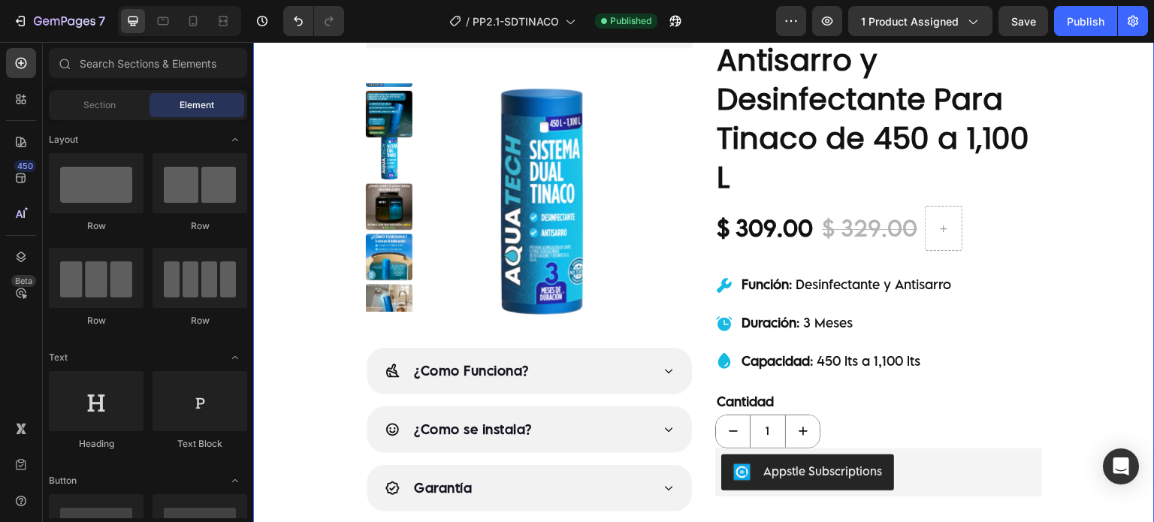
click at [1066, 211] on div "Judge.me - Preview Badge (Stars) Judge.me Product Images ¿Como Funciona? ¿Como …" at bounding box center [703, 310] width 901 height 642
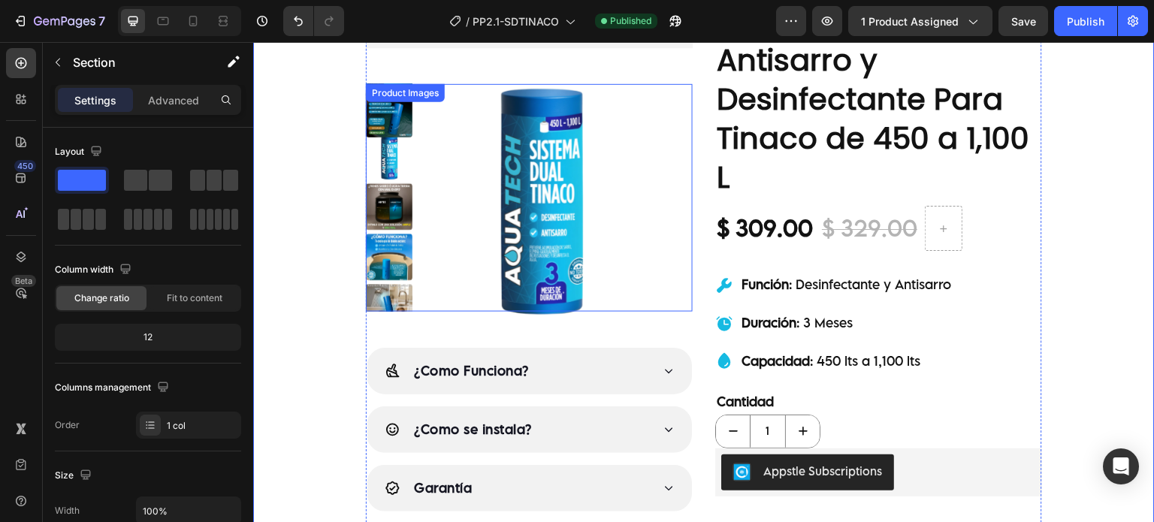
scroll to position [0, 0]
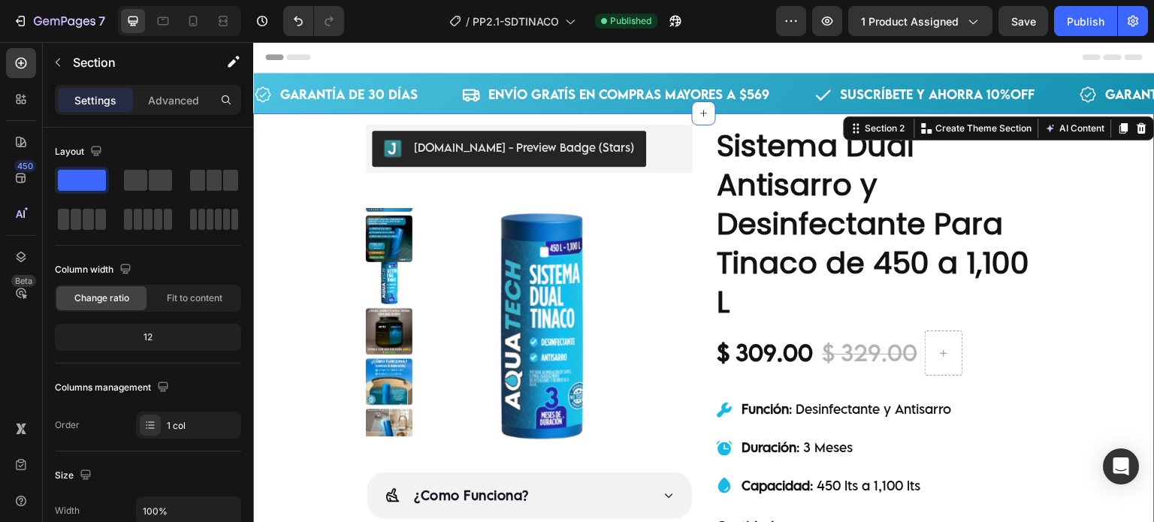
click at [310, 201] on div "Judge.me - Preview Badge (Stars) Judge.me Product Images ¿Como Funciona? ¿Como …" at bounding box center [703, 434] width 901 height 642
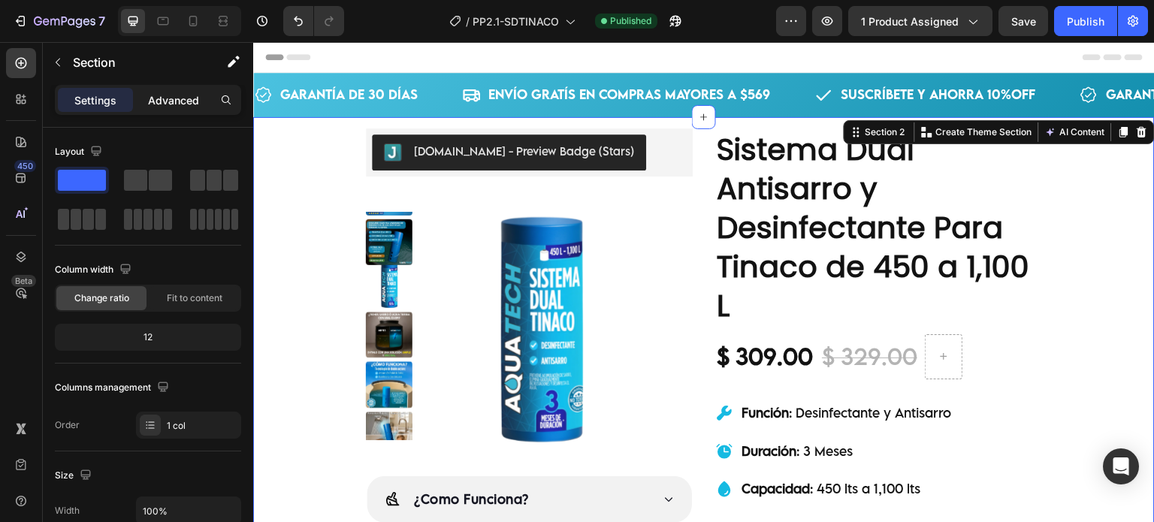
click at [155, 99] on p "Advanced" at bounding box center [173, 100] width 51 height 16
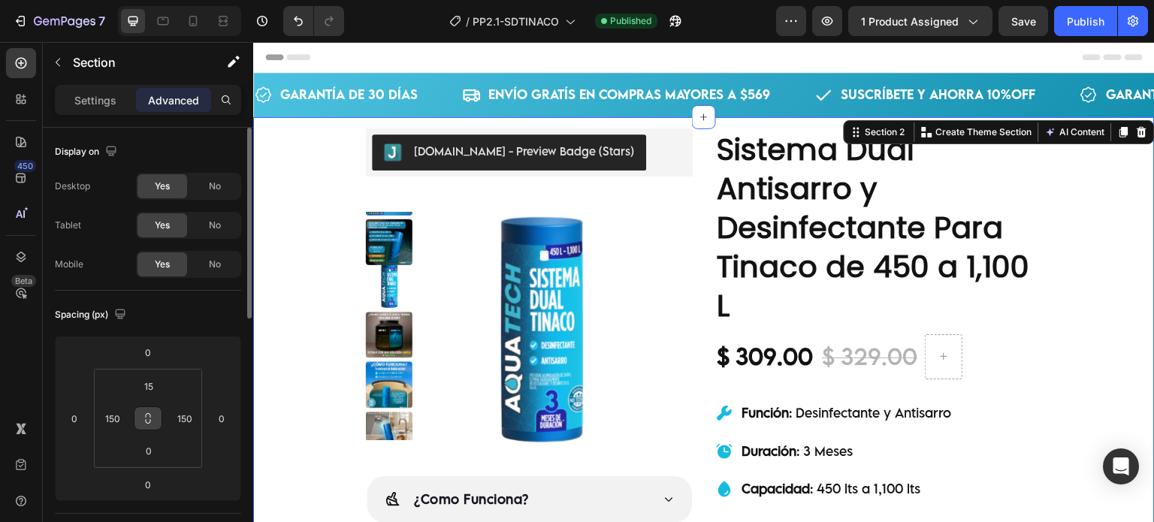
scroll to position [125, 0]
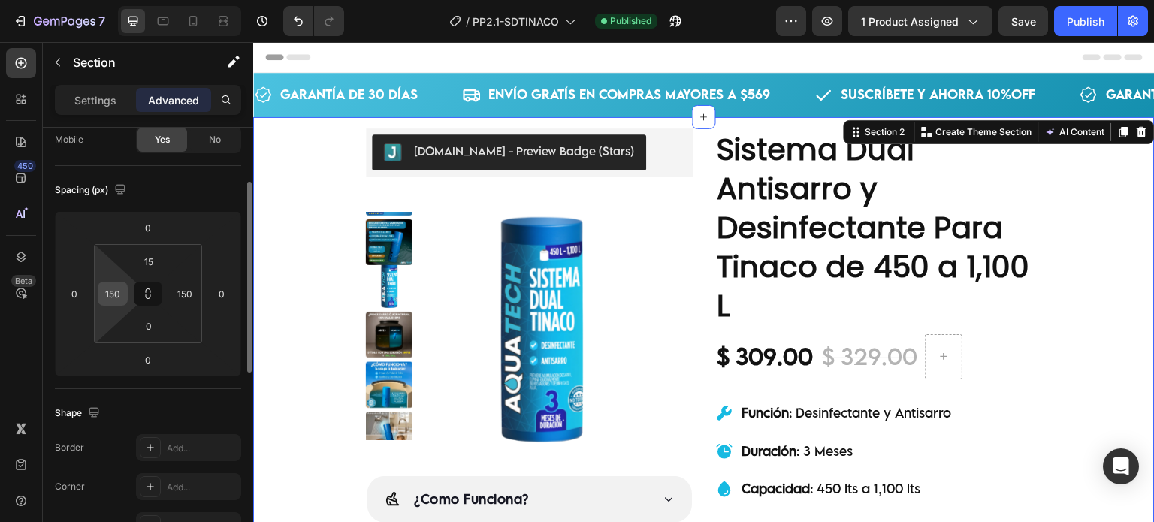
click at [122, 301] on input "150" at bounding box center [112, 293] width 23 height 23
type input "0"
click at [188, 291] on input "150" at bounding box center [184, 293] width 23 height 23
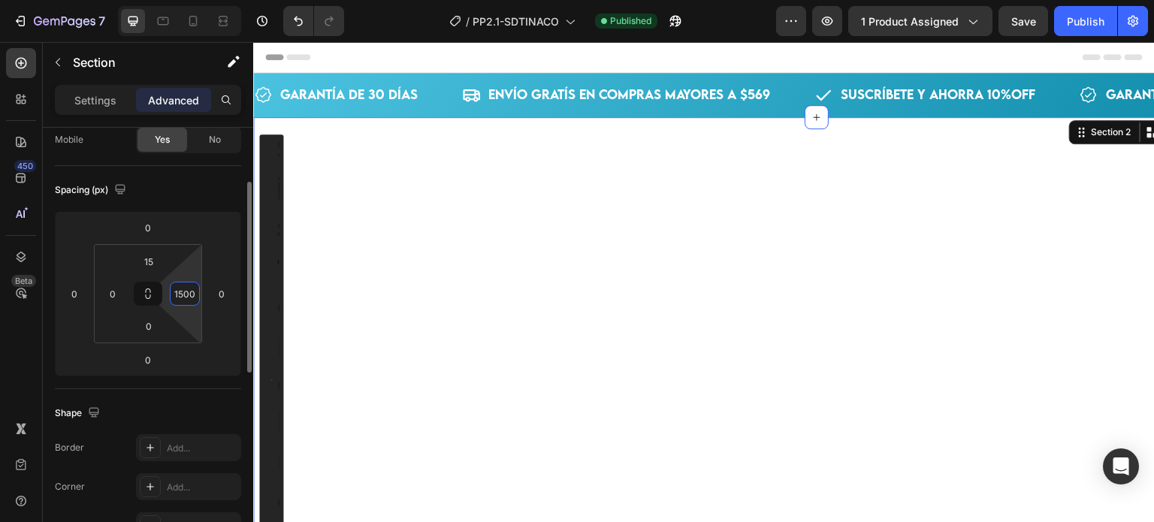
click at [195, 288] on input "1500" at bounding box center [184, 293] width 23 height 23
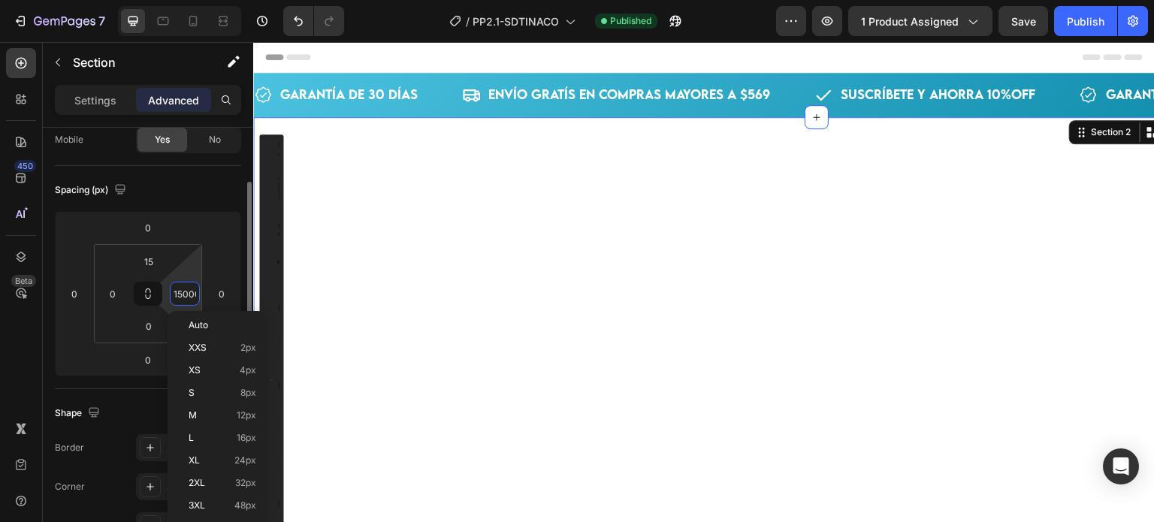
scroll to position [0, 3]
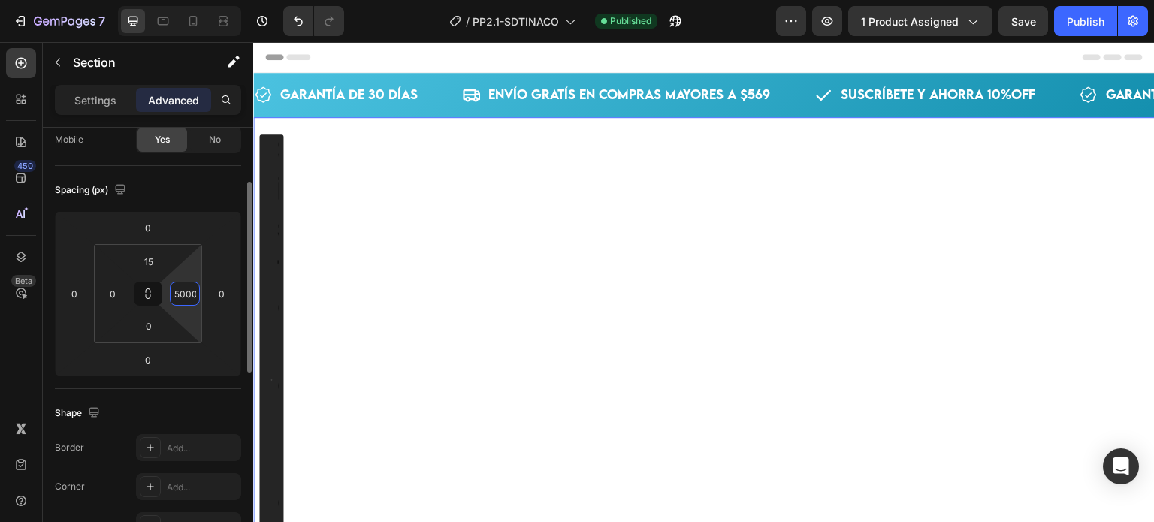
click at [192, 289] on input "15000" at bounding box center [184, 293] width 23 height 23
type input "0"
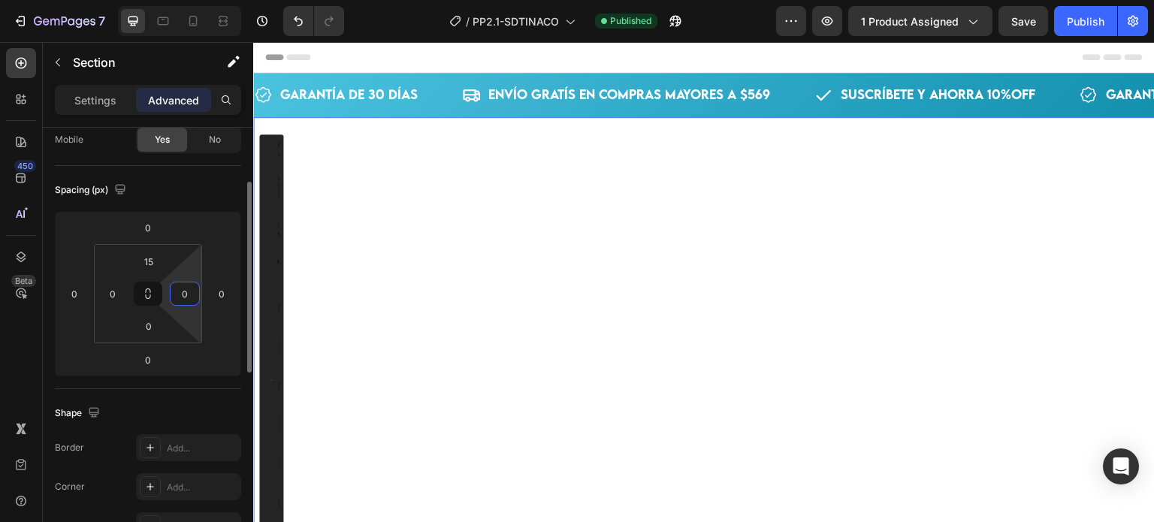
click at [229, 183] on div "Spacing (px)" at bounding box center [148, 190] width 186 height 24
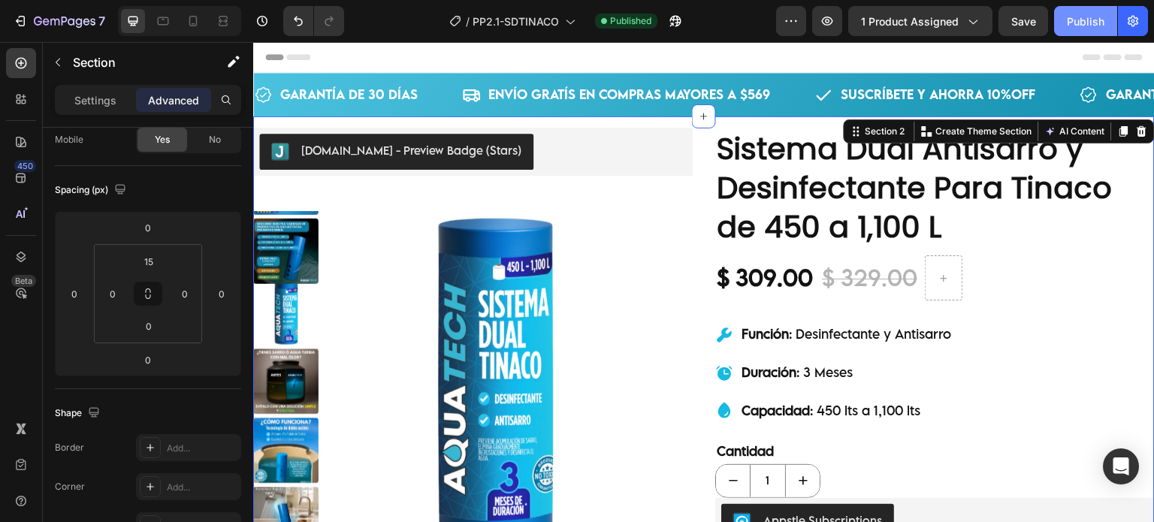
click at [1060, 26] on button "Publish" at bounding box center [1085, 21] width 63 height 30
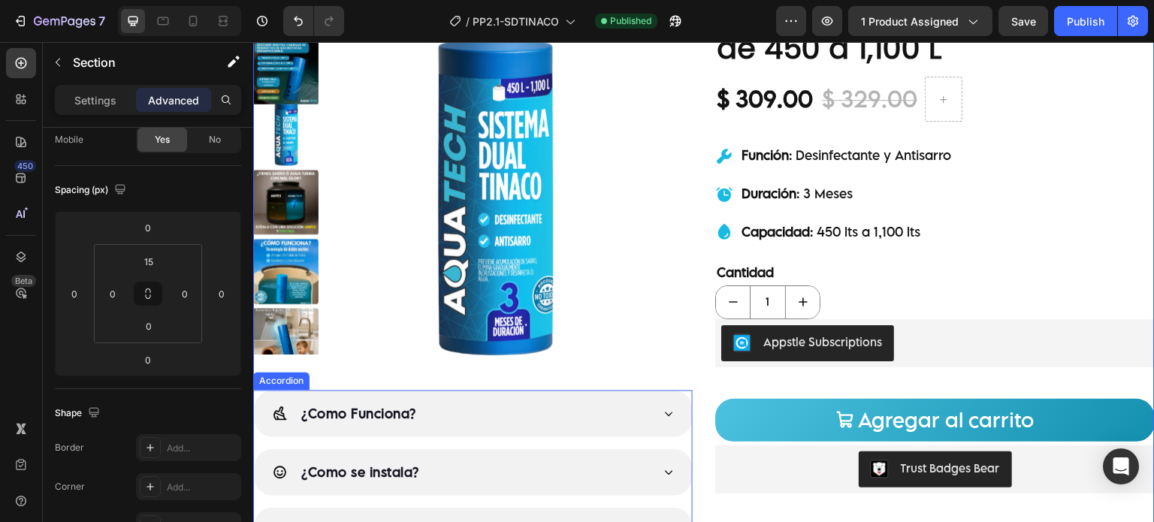
scroll to position [626, 0]
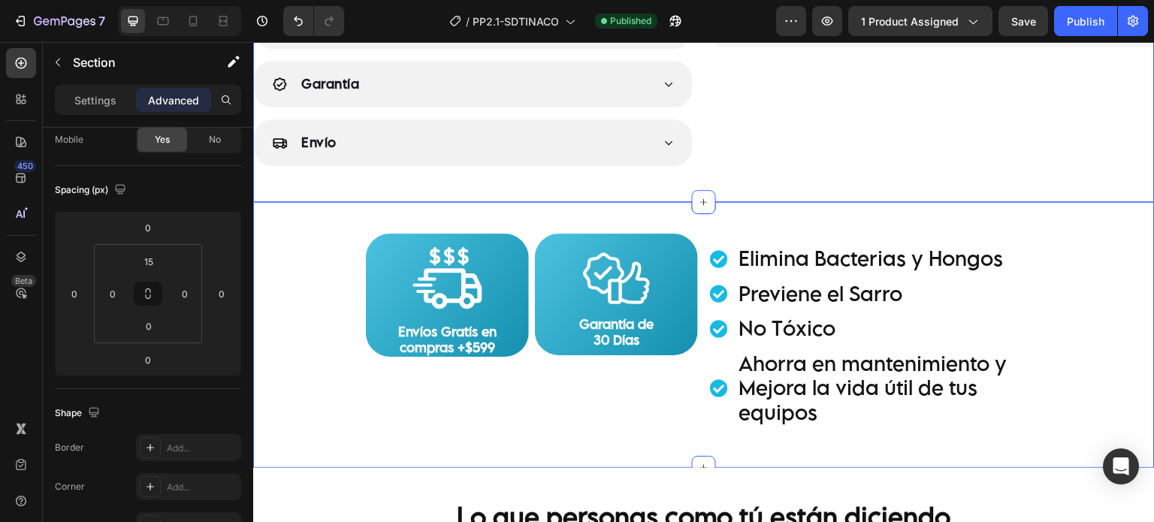
click at [407, 211] on div "Image Envíos Gratís en compras +$599 Text Block Row Image Garantía de 30 Días T…" at bounding box center [703, 334] width 901 height 265
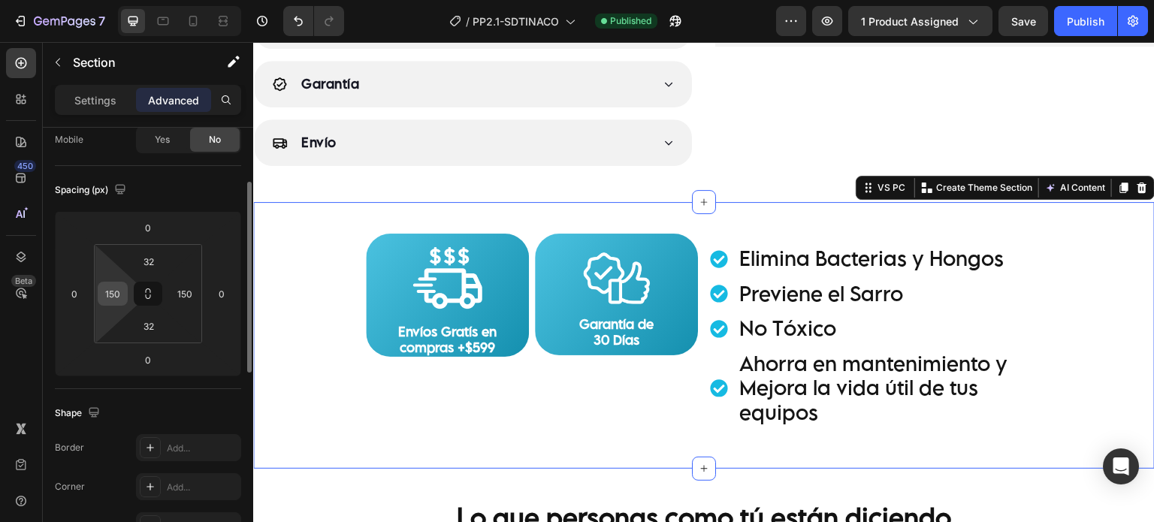
click at [119, 297] on input "150" at bounding box center [112, 293] width 23 height 23
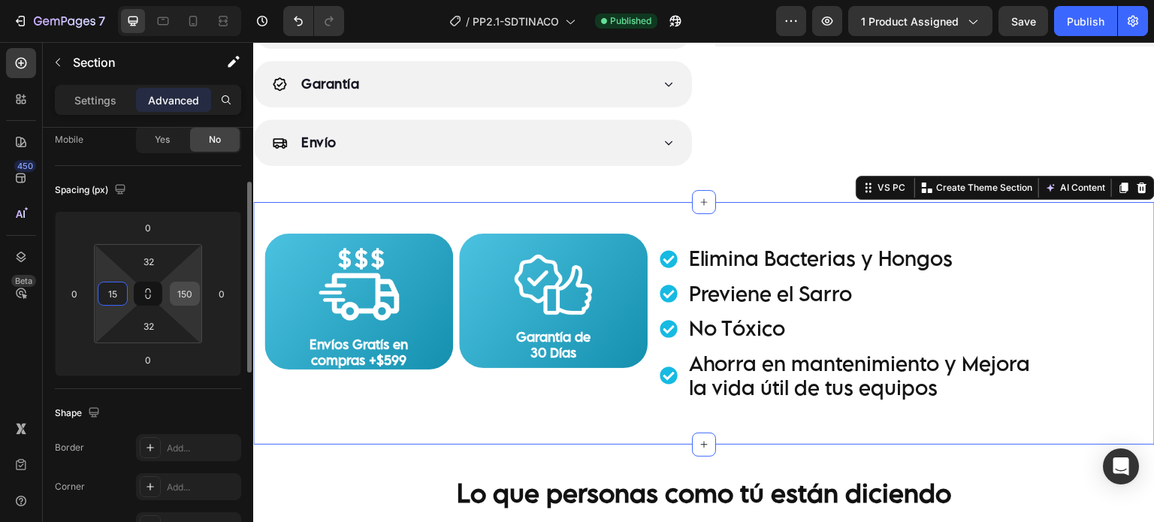
type input "15"
click at [179, 299] on input "150" at bounding box center [184, 293] width 23 height 23
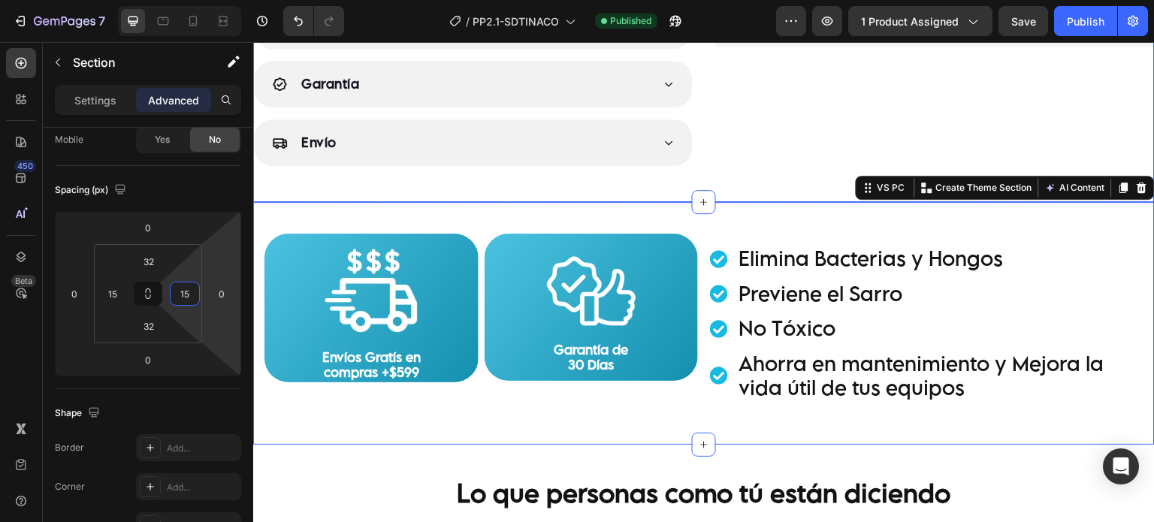
type input "15"
click at [588, 210] on div "Image Envíos Gratís en compras +$599 Text Block Row Image Garantía de 30 Días T…" at bounding box center [703, 323] width 901 height 243
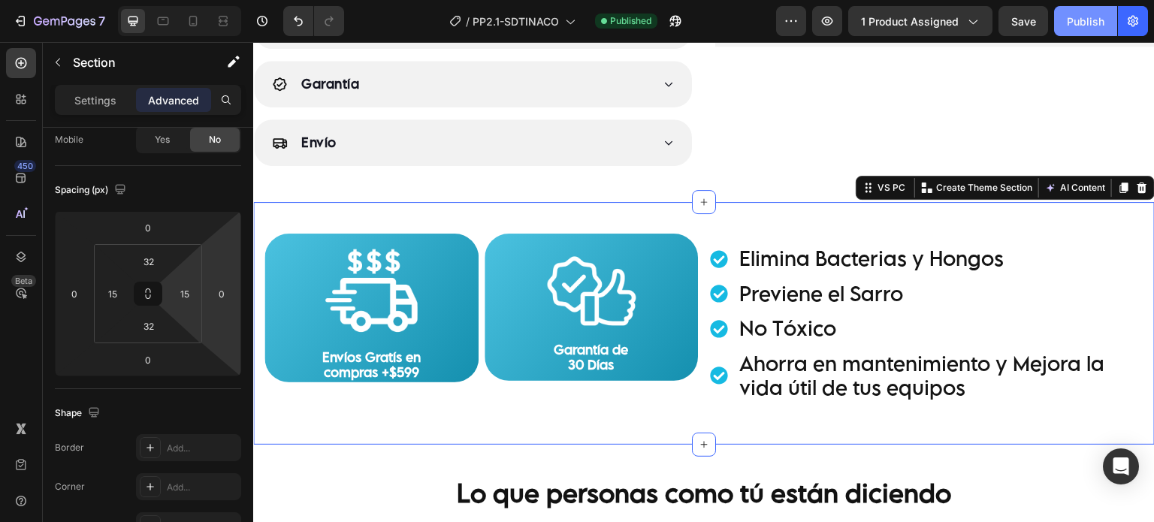
click at [1084, 11] on button "Publish" at bounding box center [1085, 21] width 63 height 30
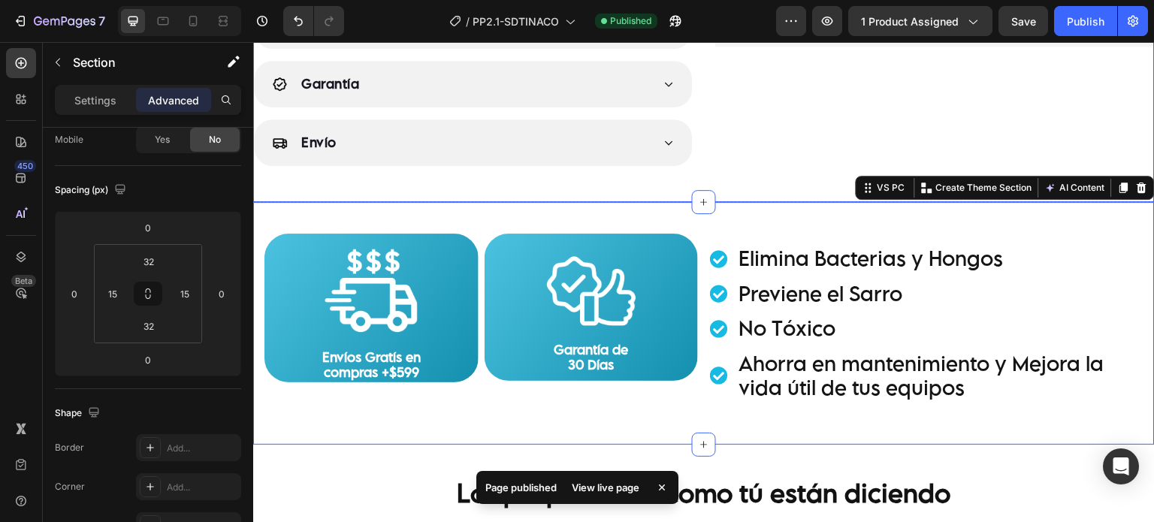
scroll to position [376, 0]
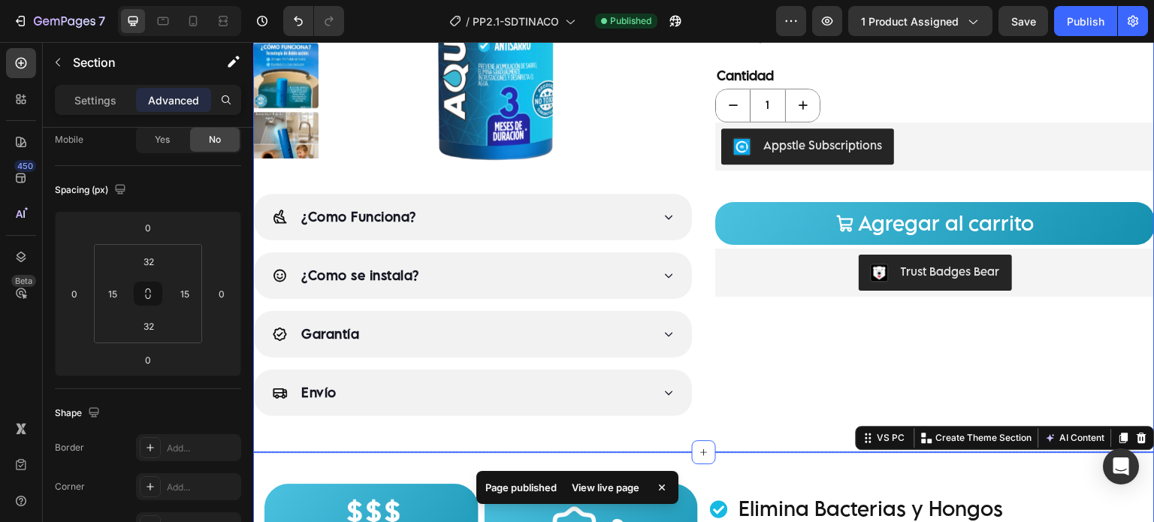
click at [649, 433] on div "Judge.me - Preview Badge (Stars) Judge.me Product Images ¿Como Funciona? ¿Como …" at bounding box center [472, 102] width 439 height 700
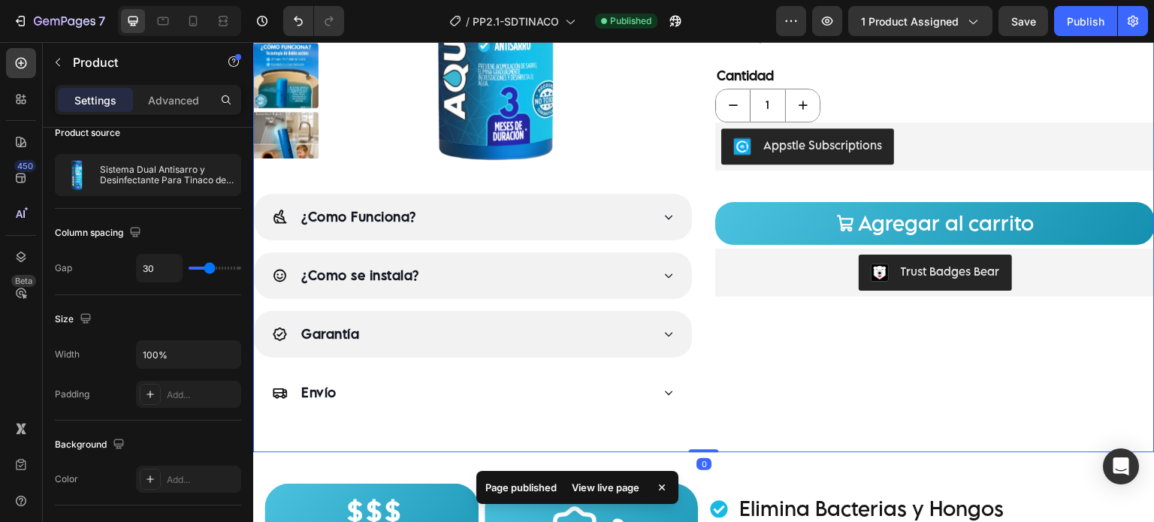
scroll to position [0, 0]
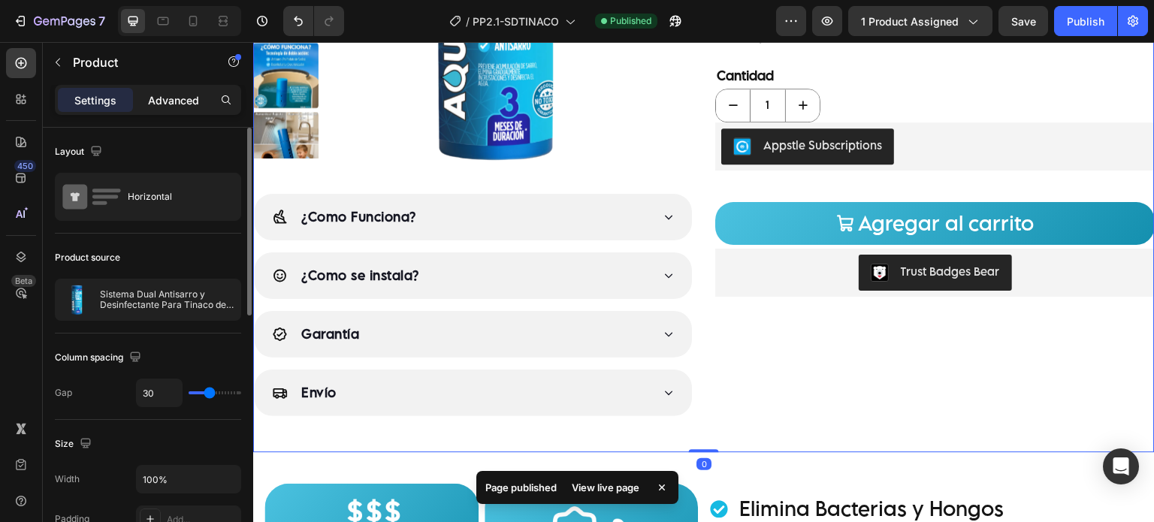
click at [176, 110] on div "Advanced" at bounding box center [173, 100] width 75 height 24
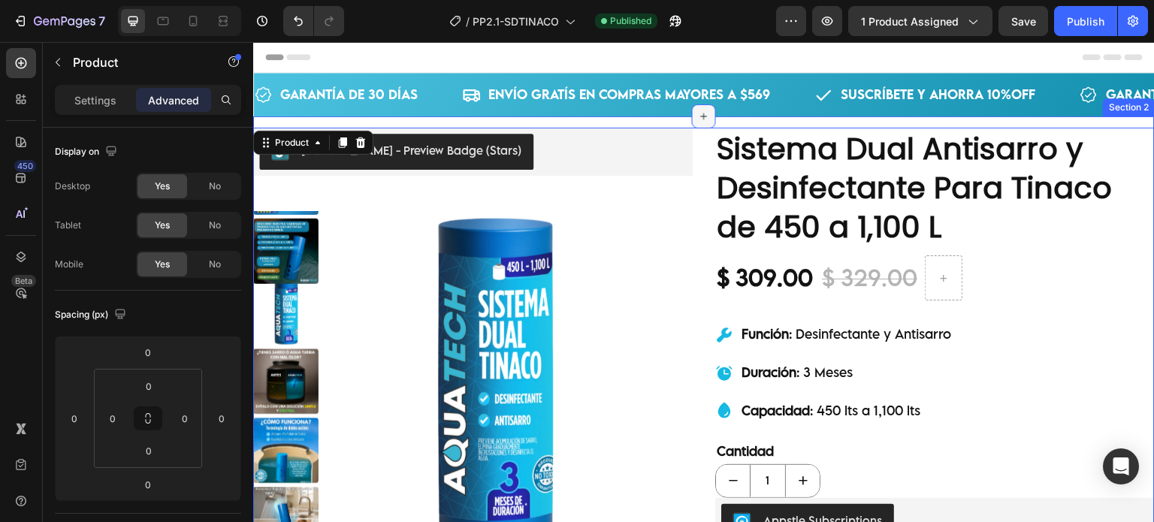
click at [692, 122] on div at bounding box center [704, 116] width 24 height 24
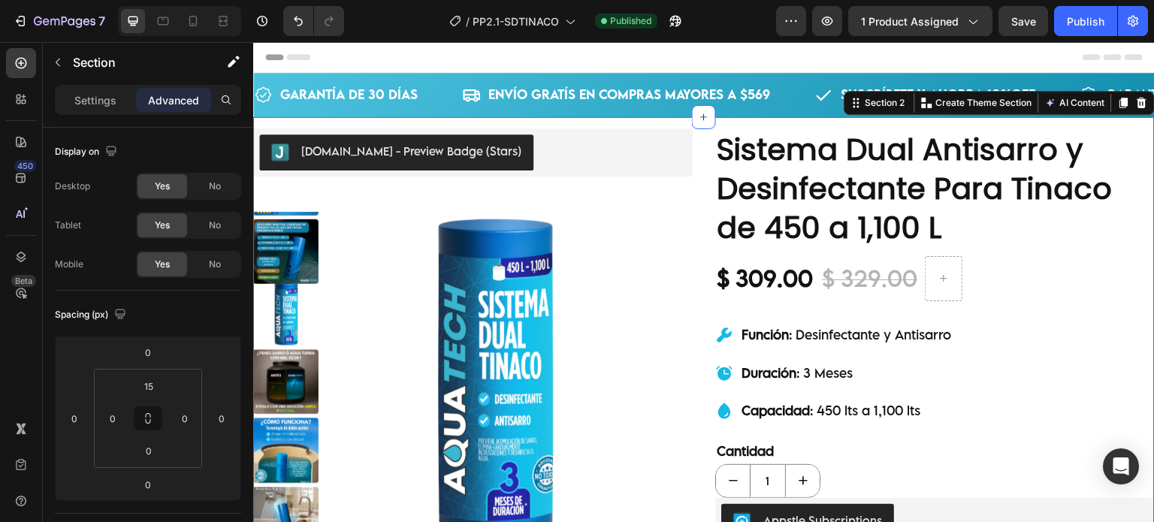
click at [521, 119] on div "Judge.me - Preview Badge (Stars) Judge.me Product Images ¿Como Funciona? ¿Como …" at bounding box center [703, 472] width 901 height 711
click at [120, 421] on input "0" at bounding box center [112, 418] width 23 height 23
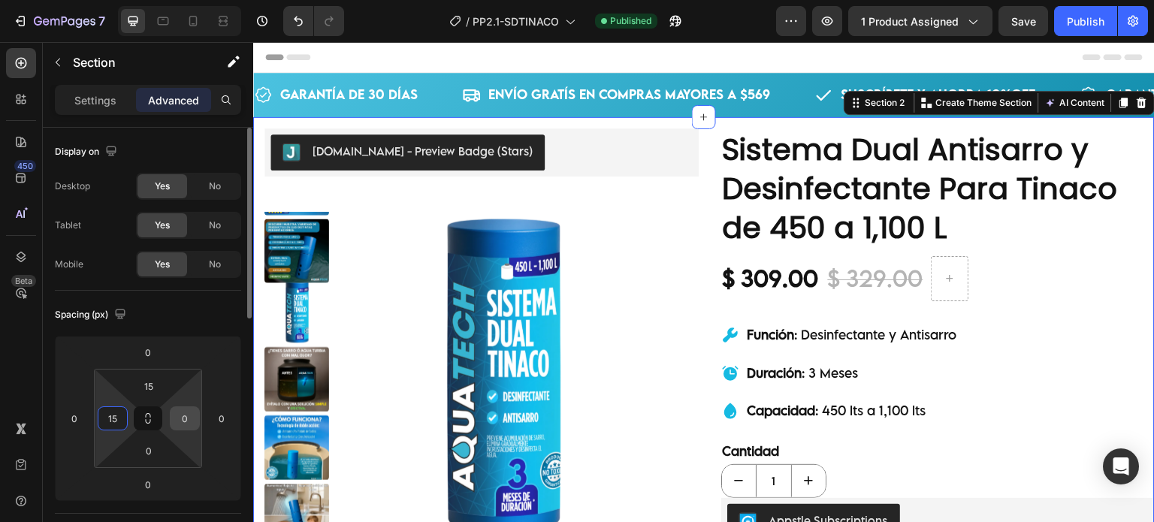
type input "15"
click at [192, 421] on input "0" at bounding box center [184, 418] width 23 height 23
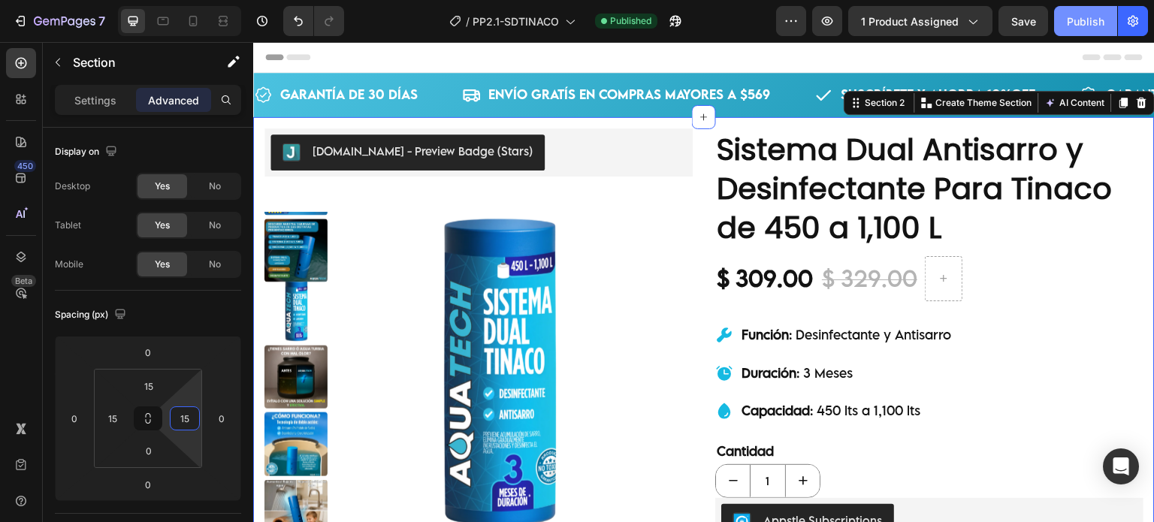
type input "15"
drag, startPoint x: 1094, startPoint y: 14, endPoint x: 1124, endPoint y: 29, distance: 33.6
click at [1094, 14] on div "Publish" at bounding box center [1085, 22] width 38 height 16
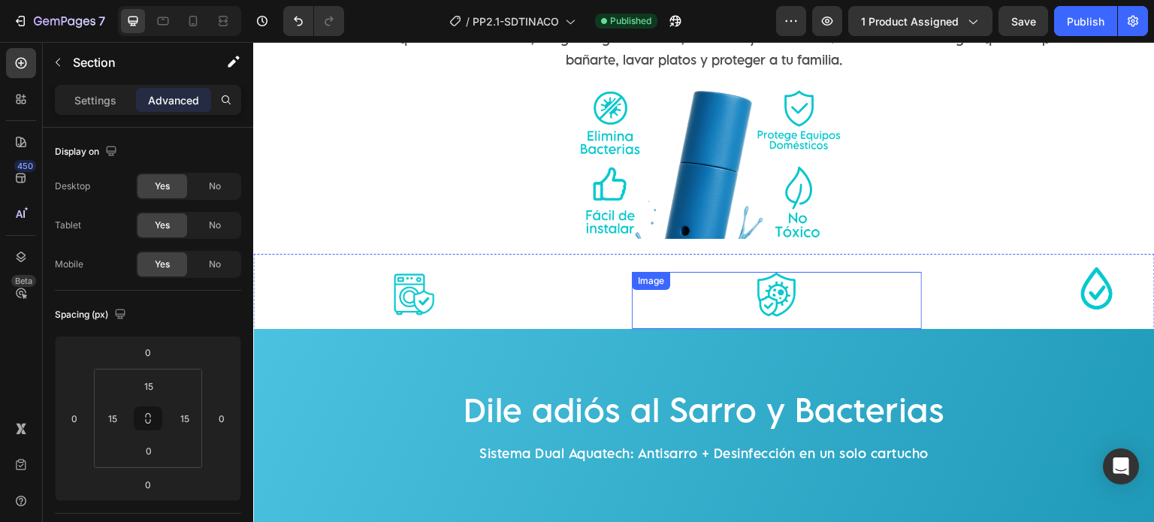
scroll to position [1752, 0]
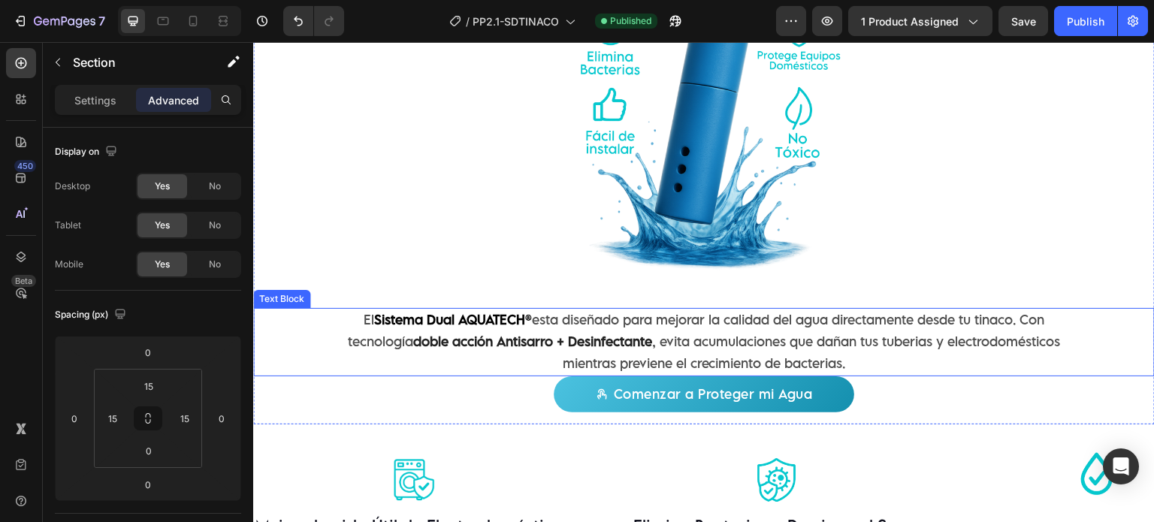
click at [689, 339] on p "El Sistema Dual AQUATECH® esta diseñado para mejorar la calidad del agua direct…" at bounding box center [704, 341] width 748 height 65
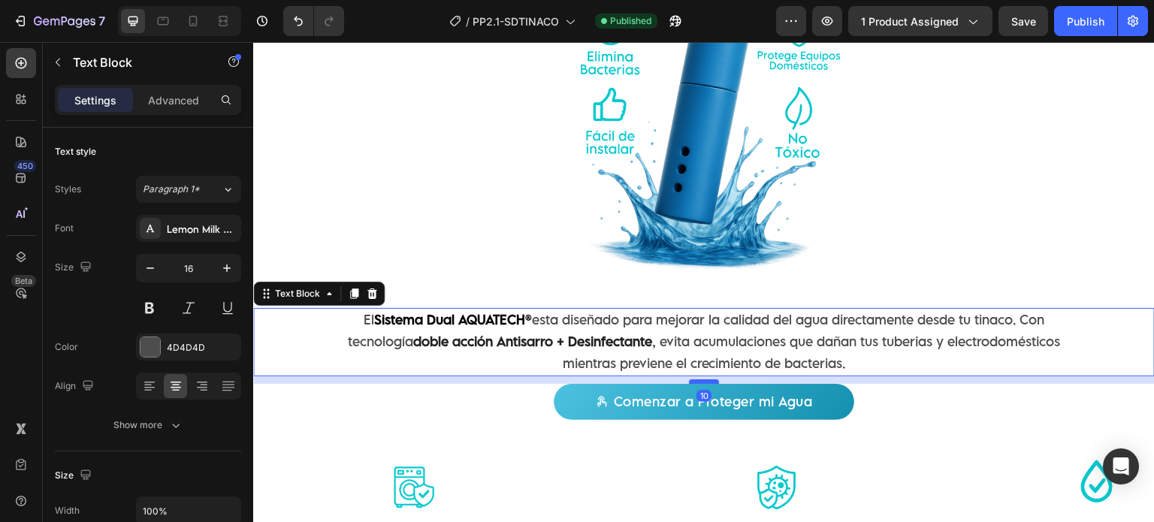
drag, startPoint x: 698, startPoint y: 369, endPoint x: 707, endPoint y: 376, distance: 11.2
click at [707, 379] on div at bounding box center [704, 381] width 30 height 5
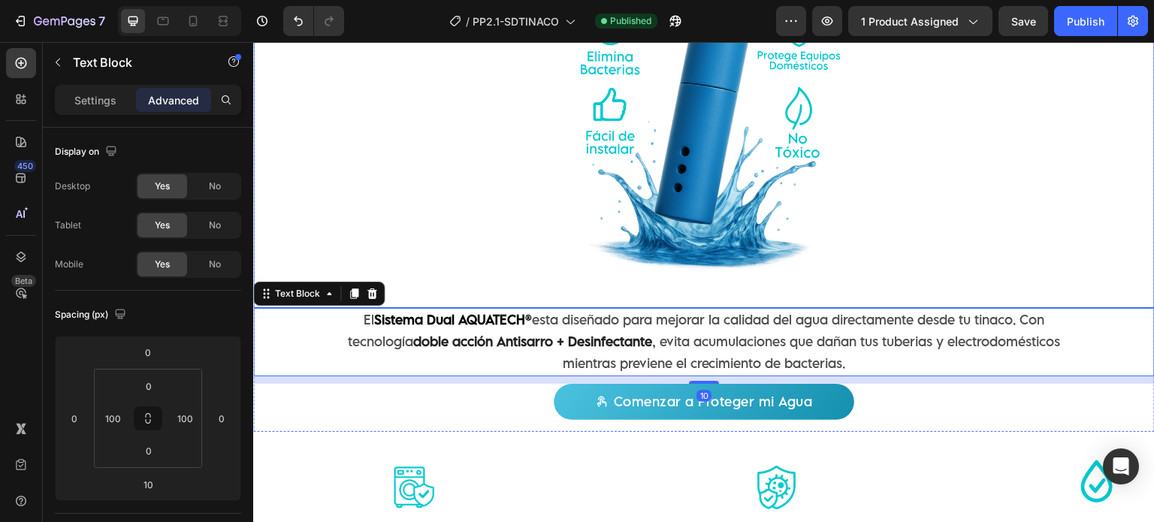
click at [847, 270] on img at bounding box center [703, 149] width 315 height 315
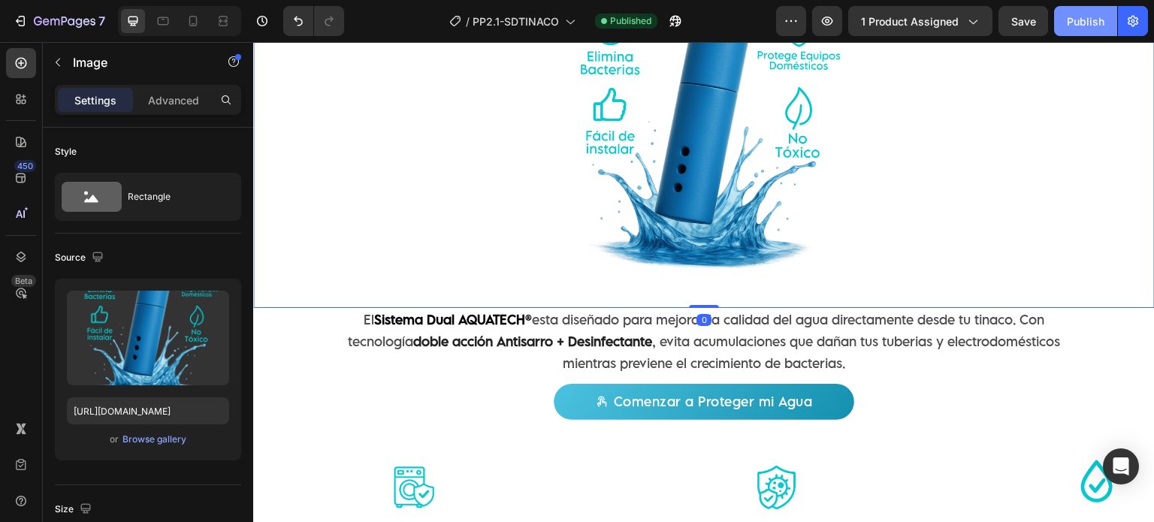
click at [1066, 24] on div "Publish" at bounding box center [1085, 22] width 38 height 16
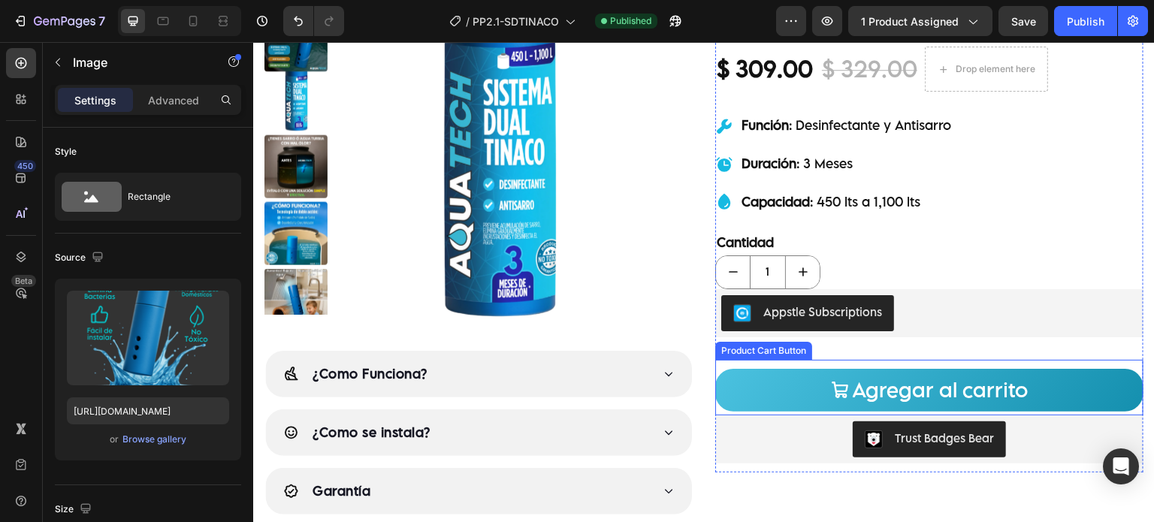
scroll to position [125, 0]
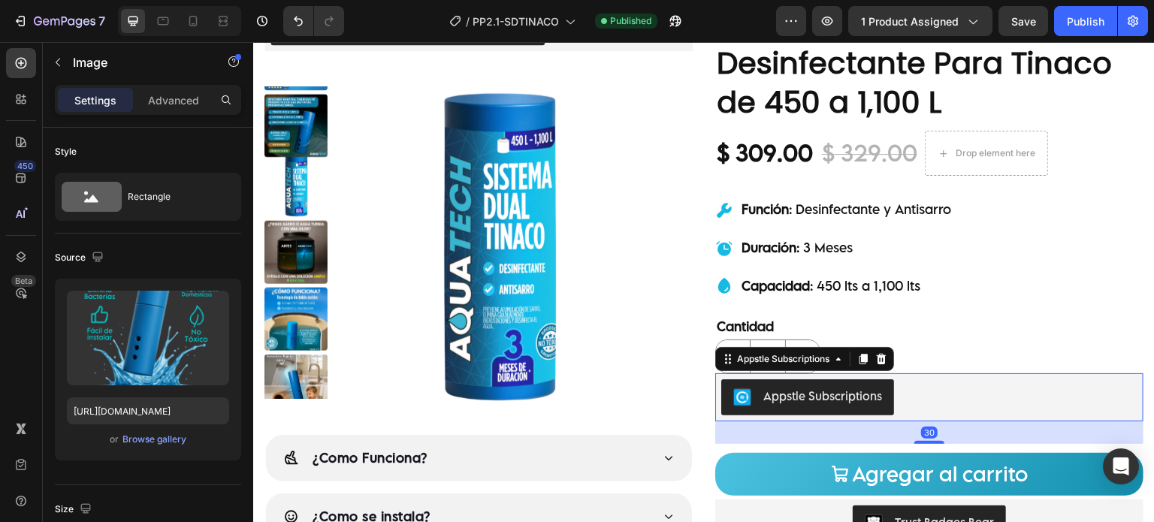
click at [991, 382] on div "Appstle Subscriptions" at bounding box center [929, 397] width 416 height 36
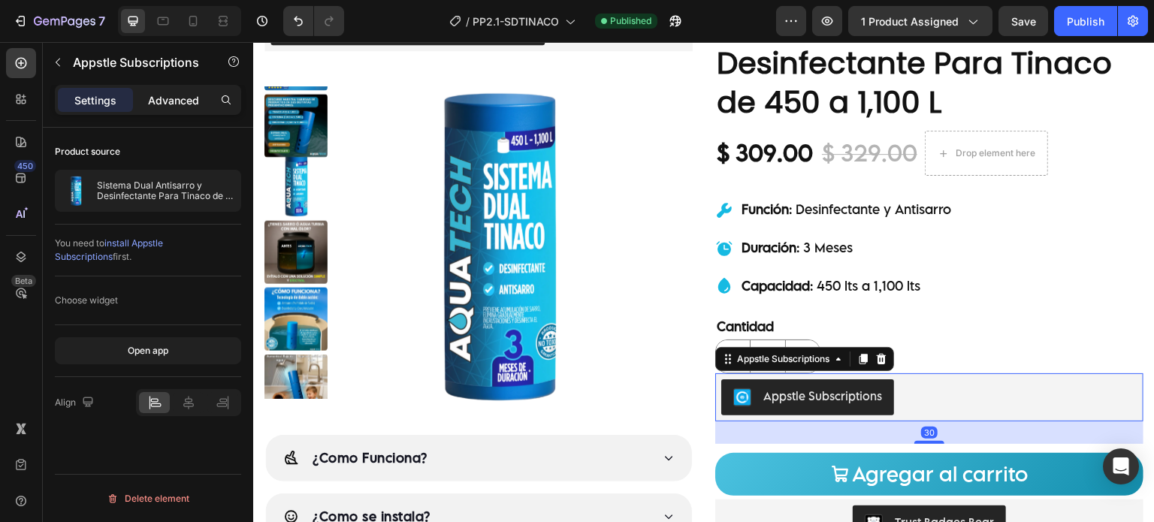
click at [164, 105] on p "Advanced" at bounding box center [173, 100] width 51 height 16
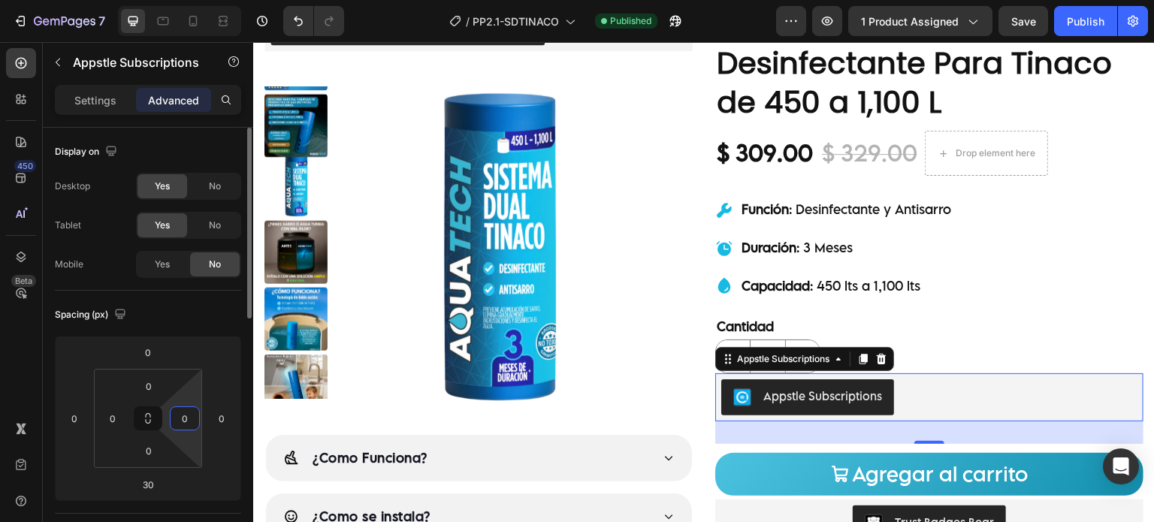
click at [186, 411] on input "0" at bounding box center [184, 418] width 23 height 23
type input "1"
type input "100"
click at [114, 420] on input "0" at bounding box center [112, 418] width 23 height 23
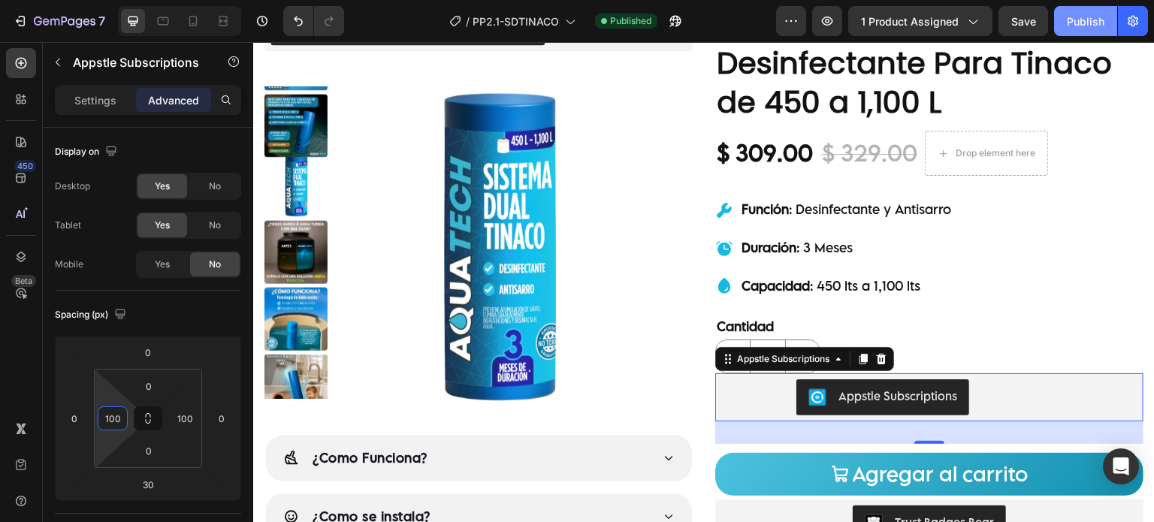
click at [1094, 16] on div "Publish" at bounding box center [1085, 22] width 38 height 16
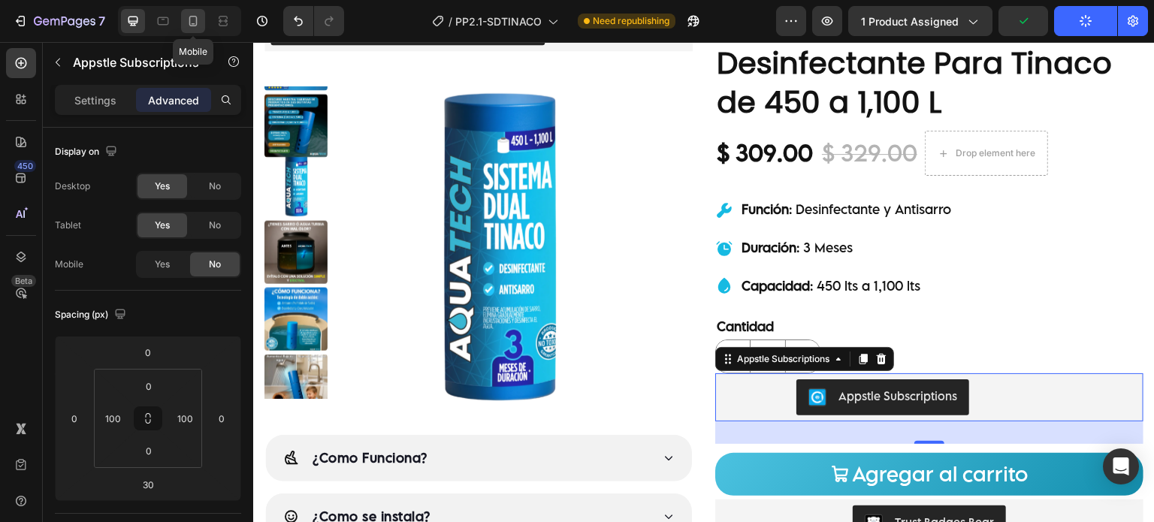
click at [194, 22] on icon at bounding box center [193, 21] width 15 height 15
type input "24"
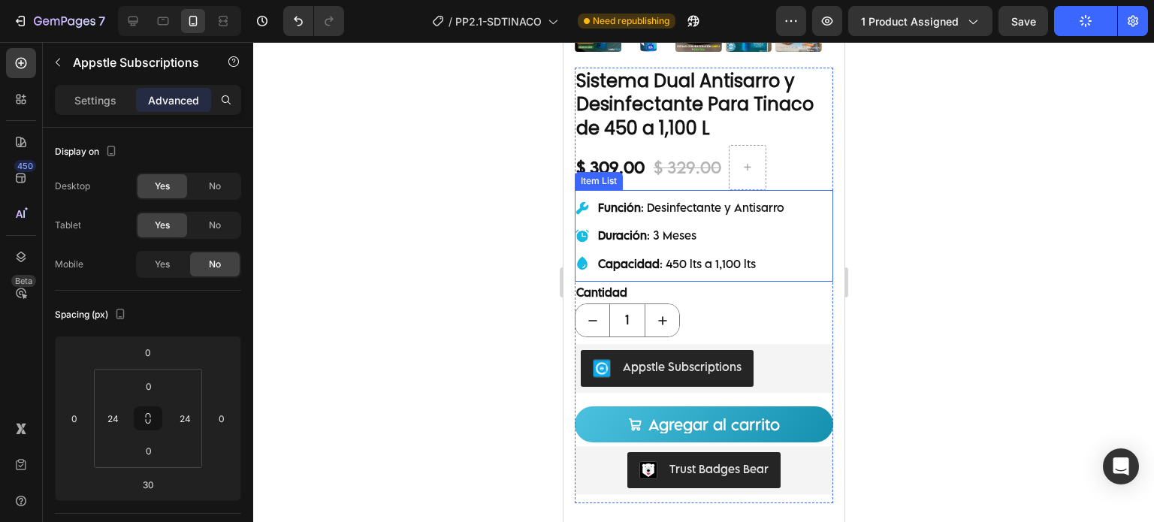
scroll to position [448, 0]
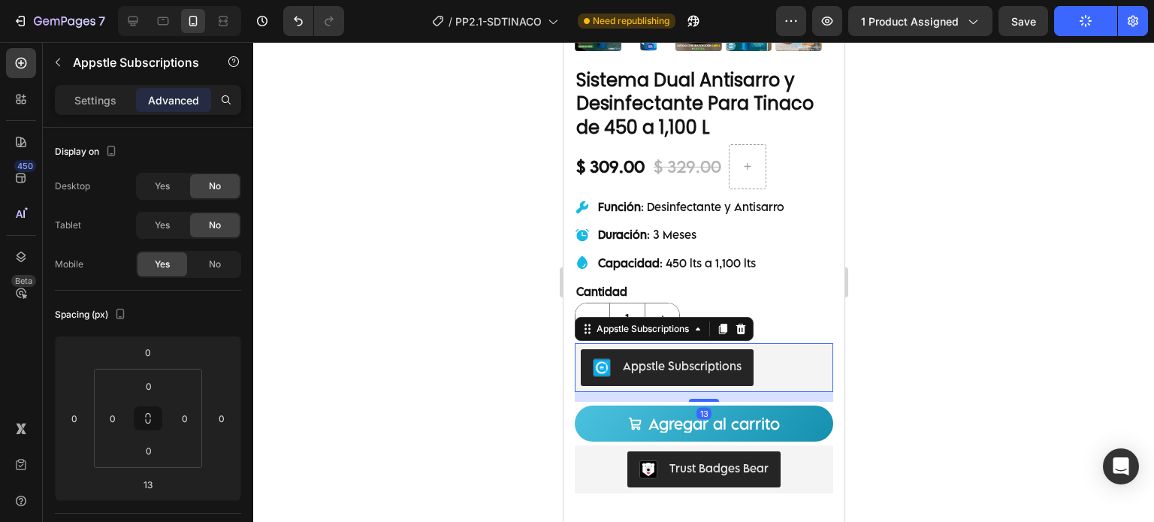
click at [783, 365] on div "Appstle Subscriptions" at bounding box center [703, 367] width 246 height 36
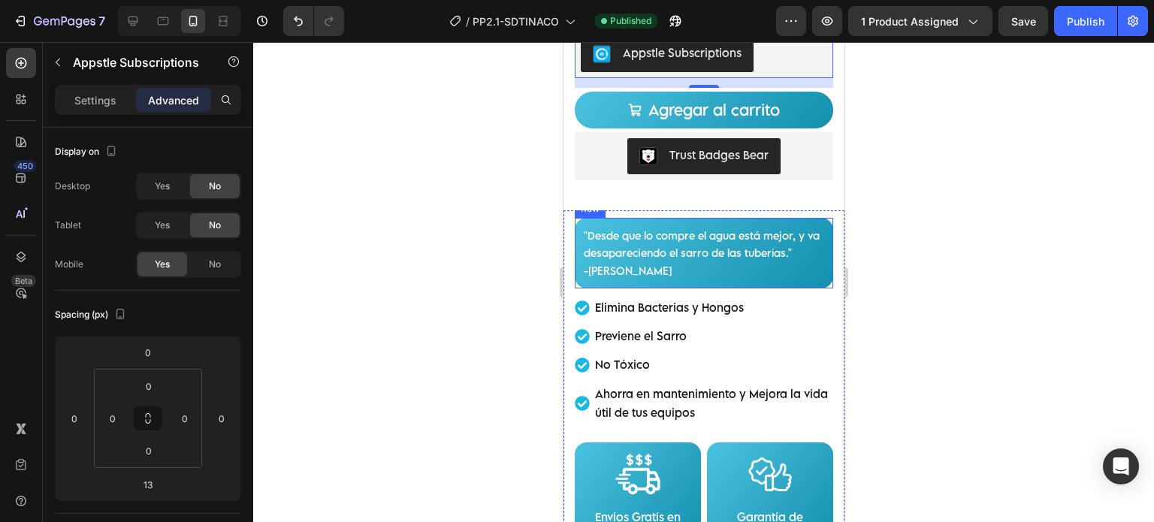
scroll to position [876, 0]
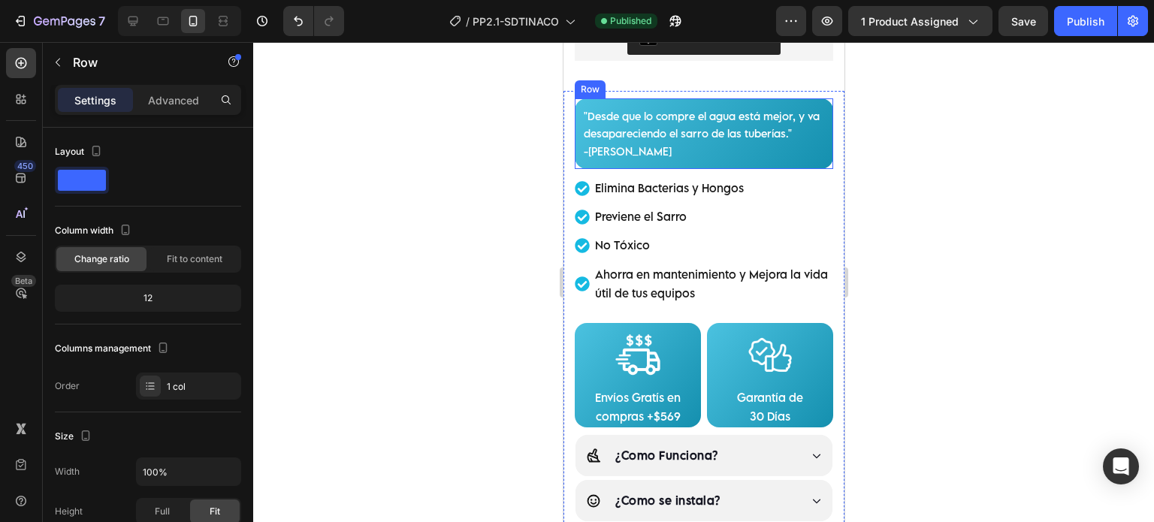
click at [578, 98] on div ""Desde que lo compre el agua está mejor, y va desapareciendo el sarro de las tu…" at bounding box center [703, 133] width 258 height 71
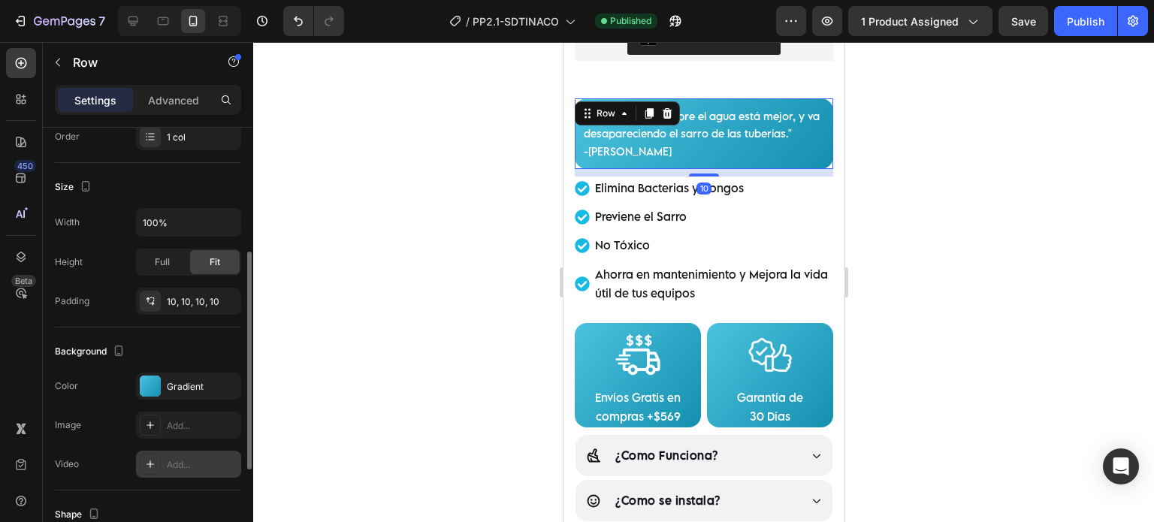
scroll to position [439, 0]
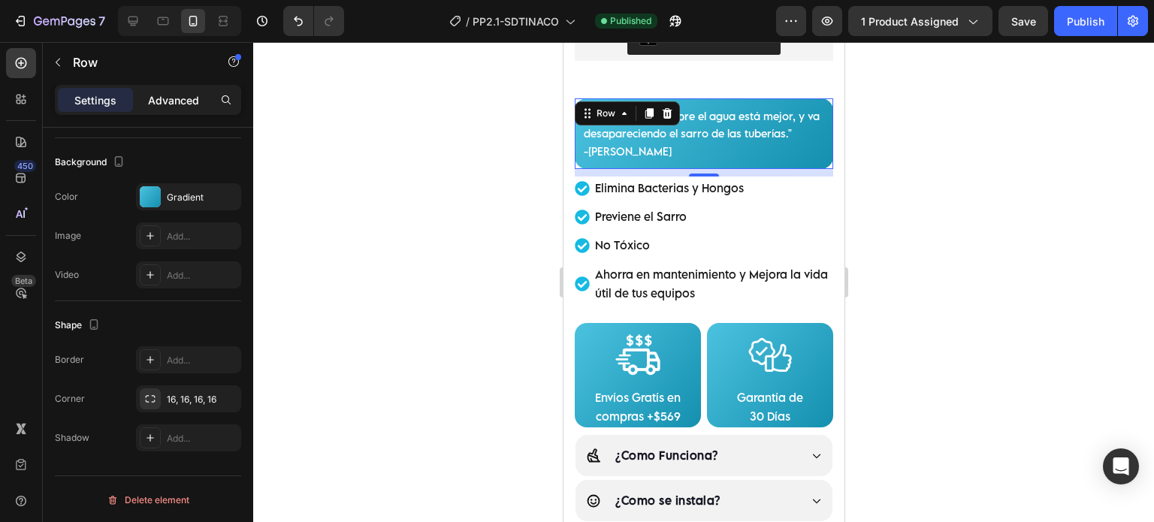
click at [186, 105] on p "Advanced" at bounding box center [173, 100] width 51 height 16
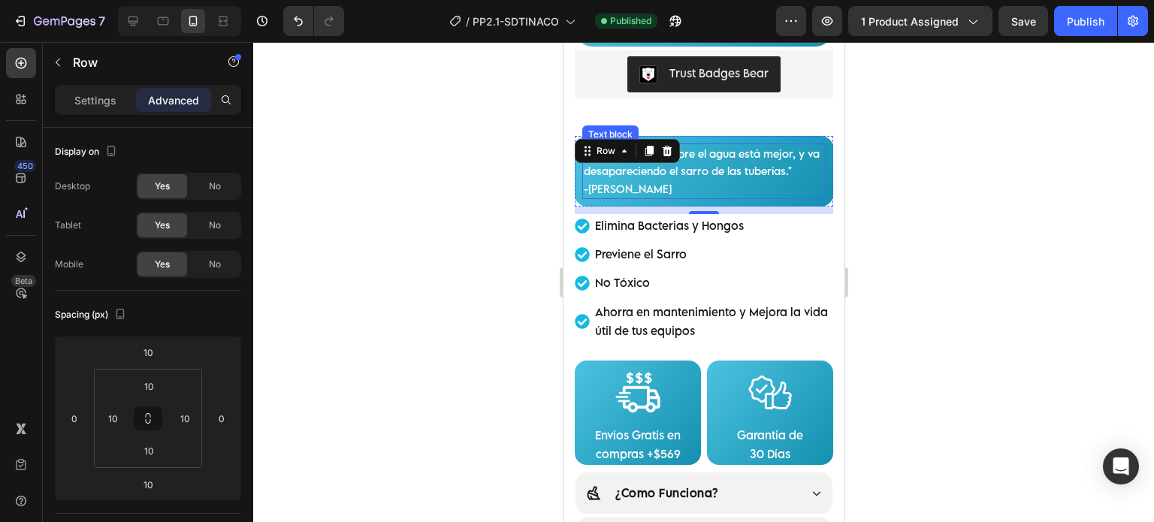
scroll to position [751, 0]
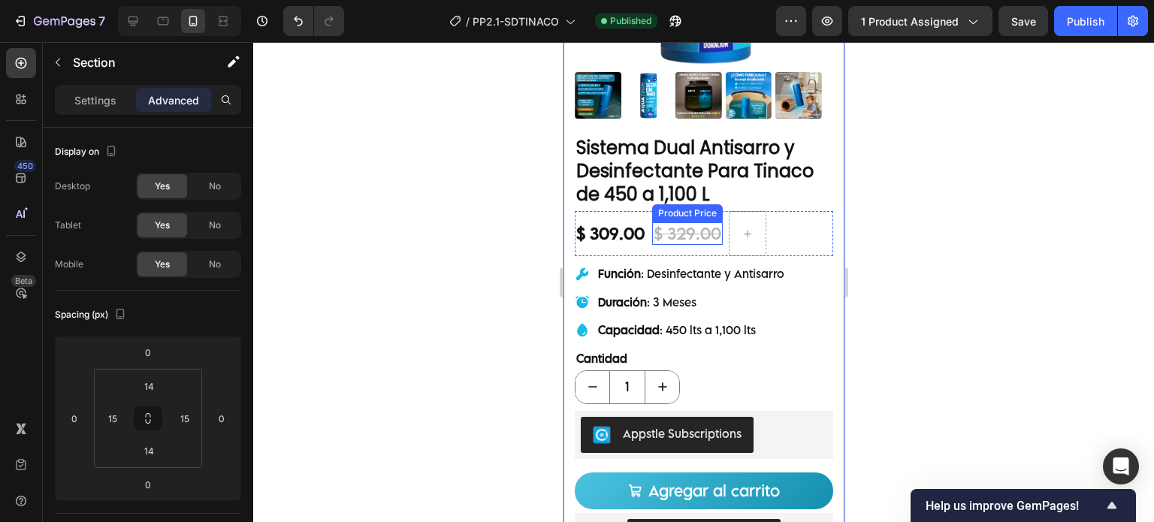
scroll to position [500, 0]
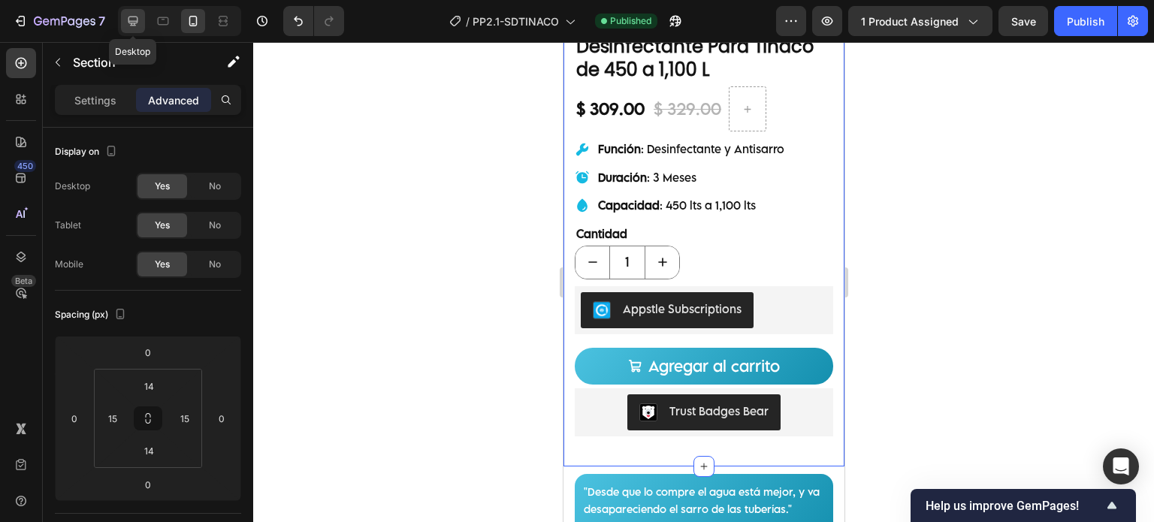
click at [143, 14] on div at bounding box center [133, 21] width 24 height 24
type input "15"
type input "0"
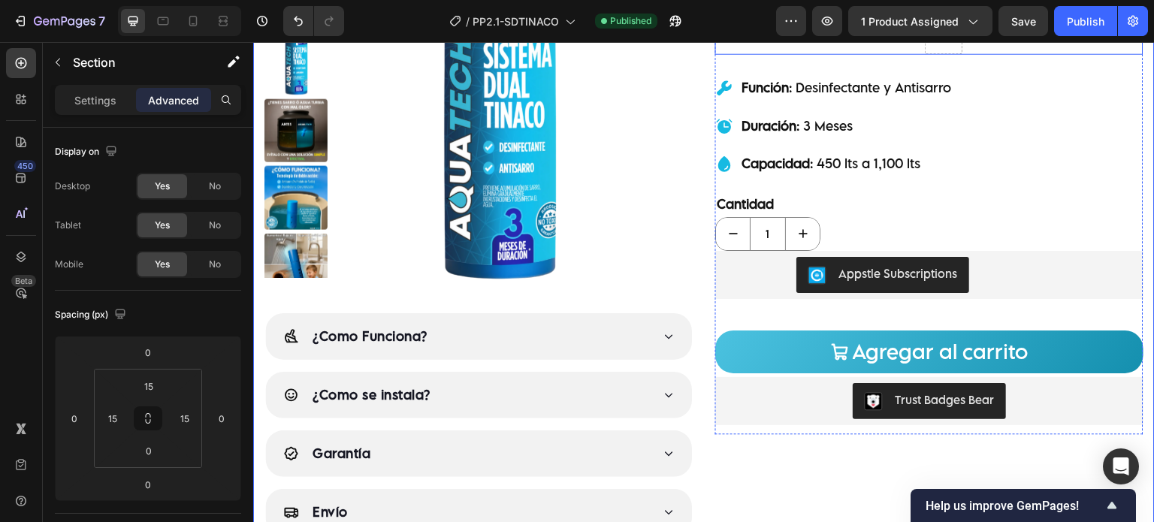
scroll to position [267, 0]
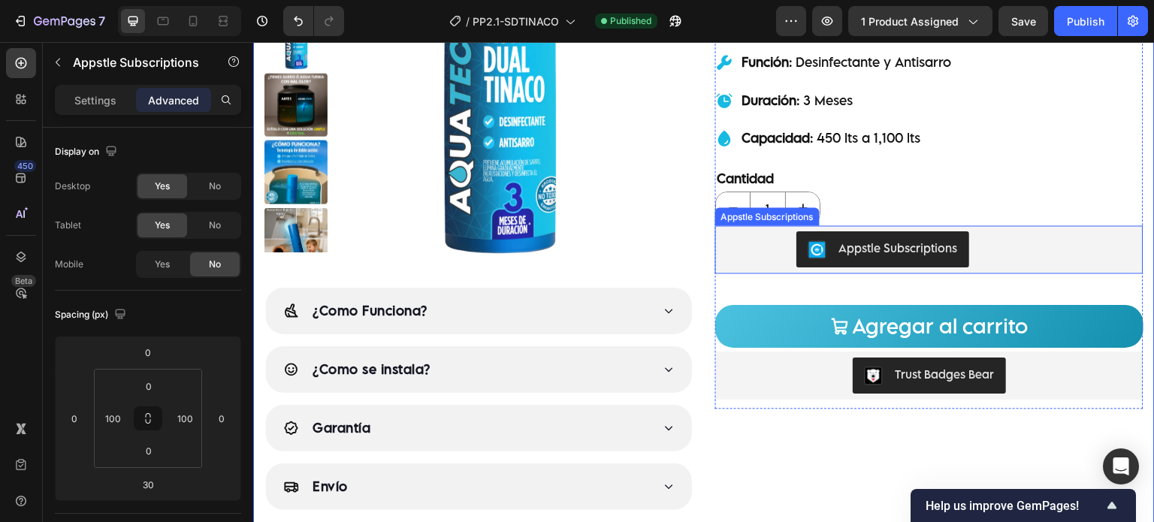
click at [840, 243] on div "Appstle Subscriptions" at bounding box center [897, 248] width 119 height 16
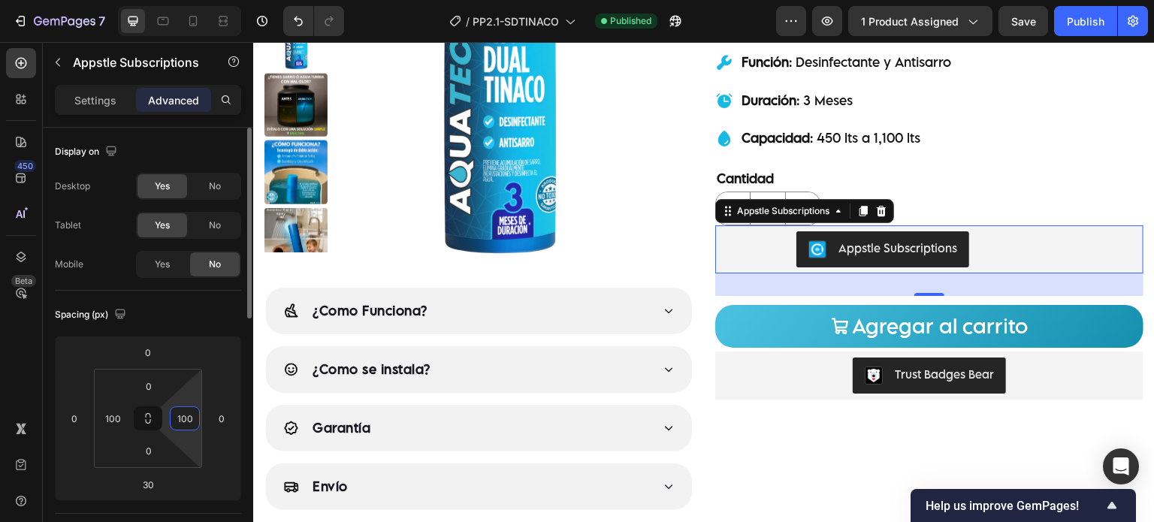
click at [185, 411] on input "100" at bounding box center [184, 418] width 23 height 23
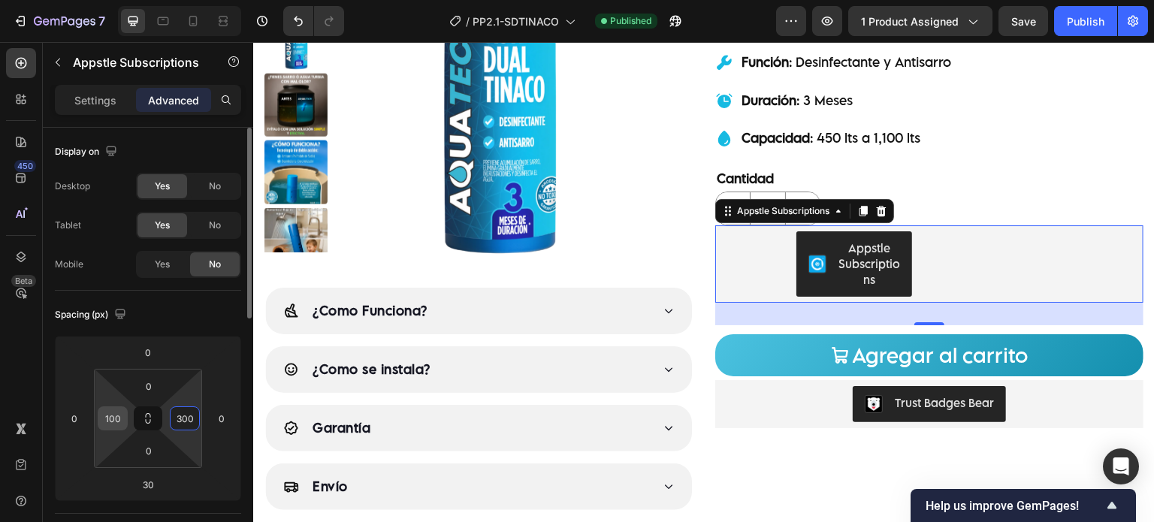
type input "300"
click at [104, 421] on input "100" at bounding box center [112, 418] width 23 height 23
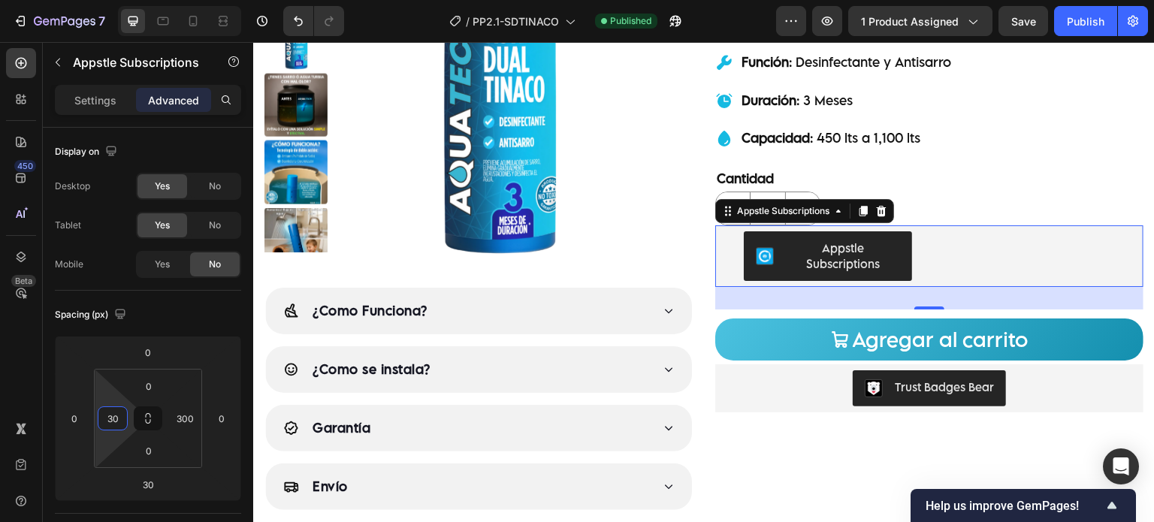
type input "3"
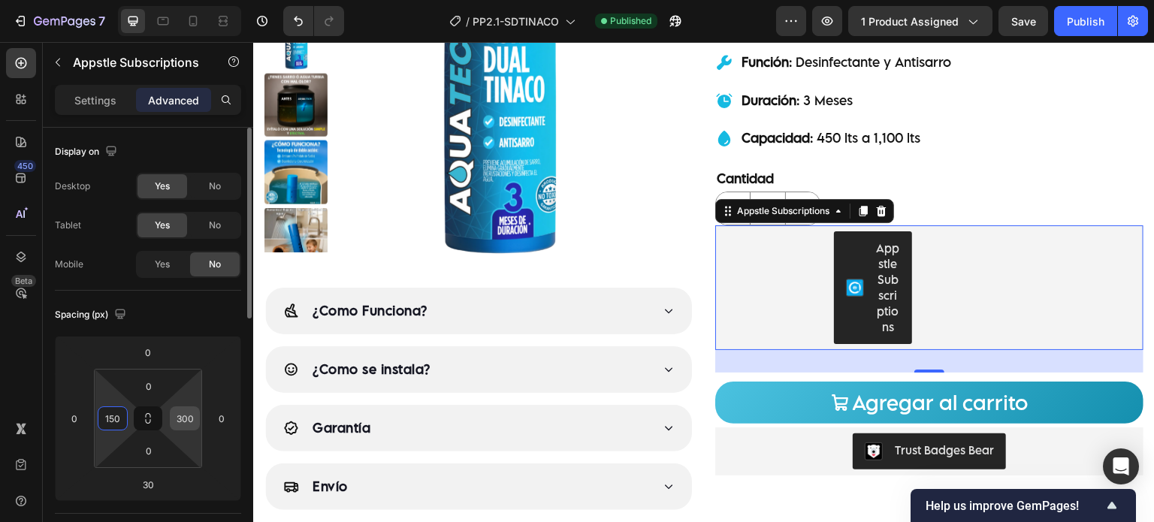
type input "150"
click at [173, 414] on input "300" at bounding box center [184, 418] width 23 height 23
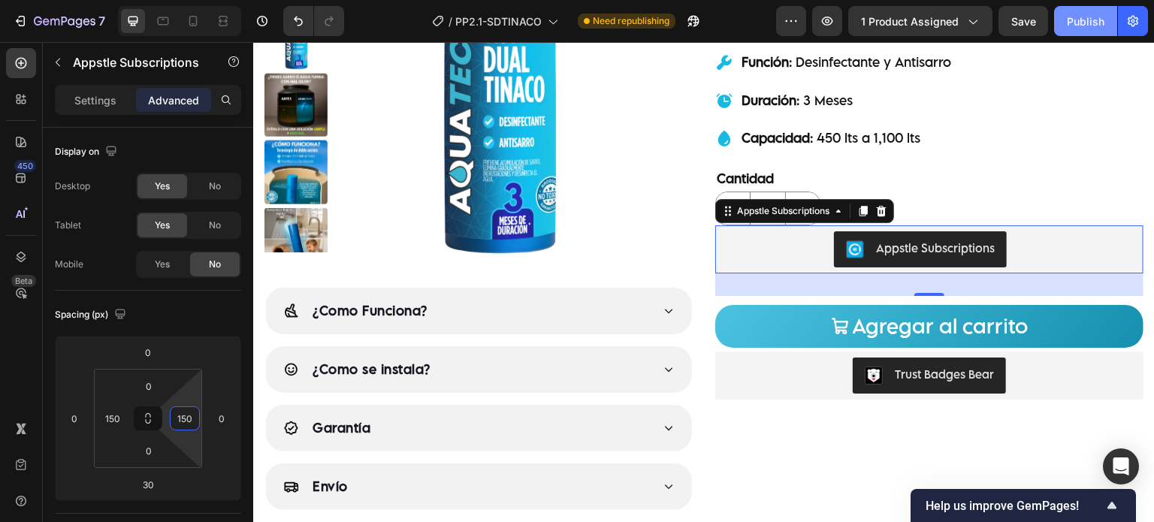
type input "150"
click at [1064, 21] on button "Publish" at bounding box center [1085, 21] width 63 height 30
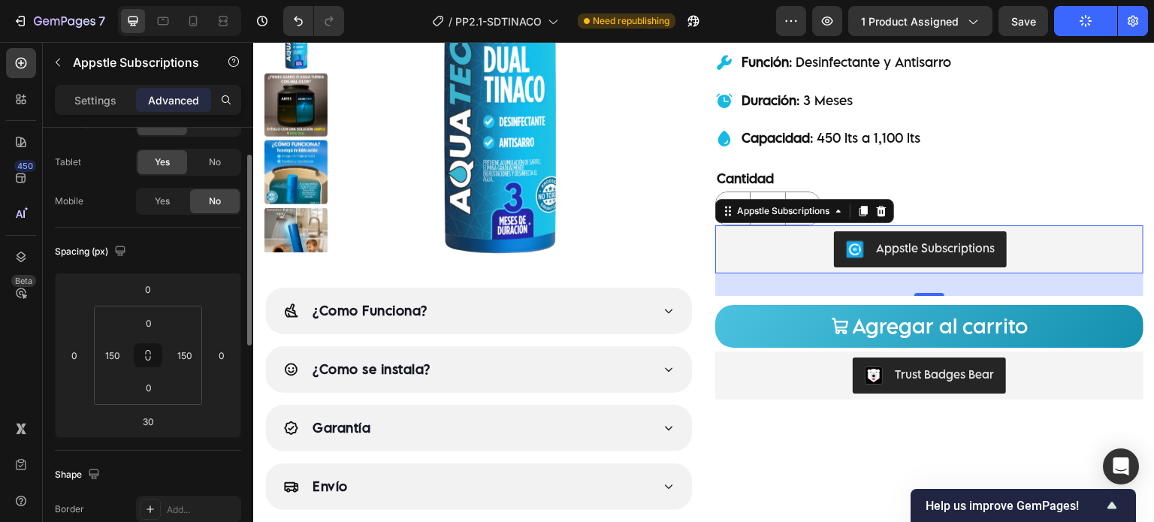
scroll to position [0, 0]
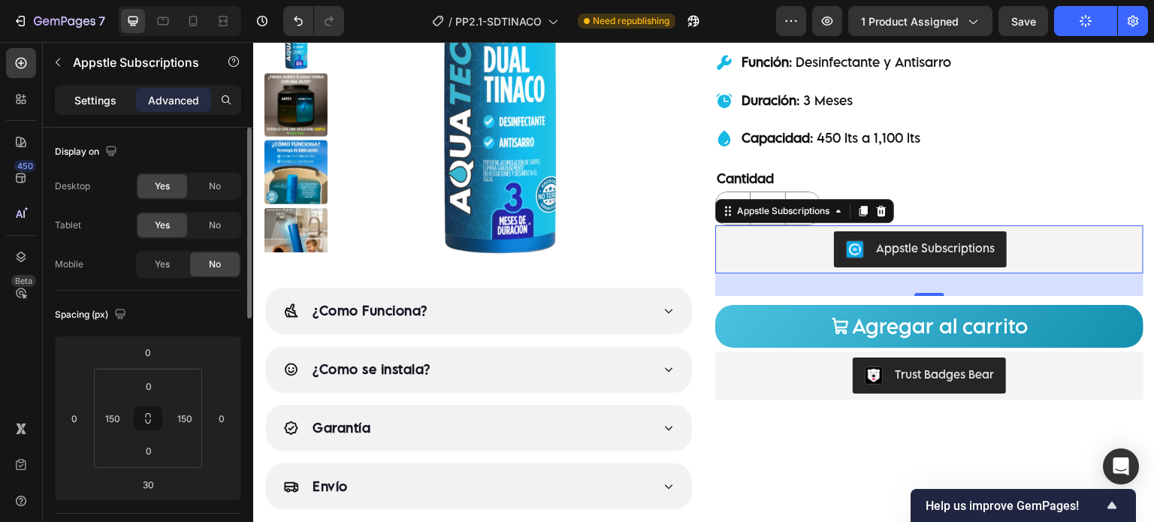
click at [108, 98] on p "Settings" at bounding box center [95, 100] width 42 height 16
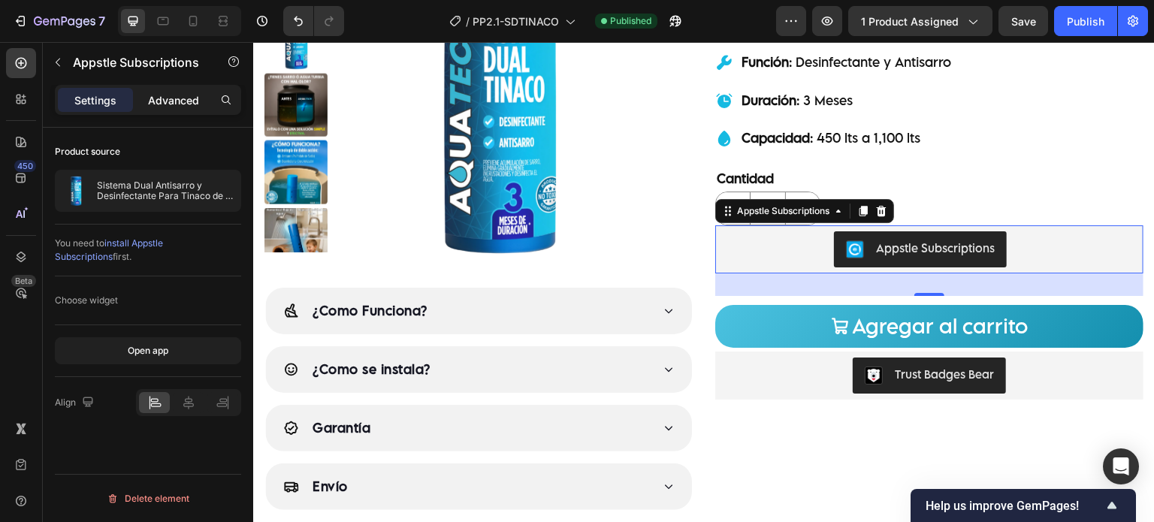
click at [146, 101] on div "Advanced" at bounding box center [173, 100] width 75 height 24
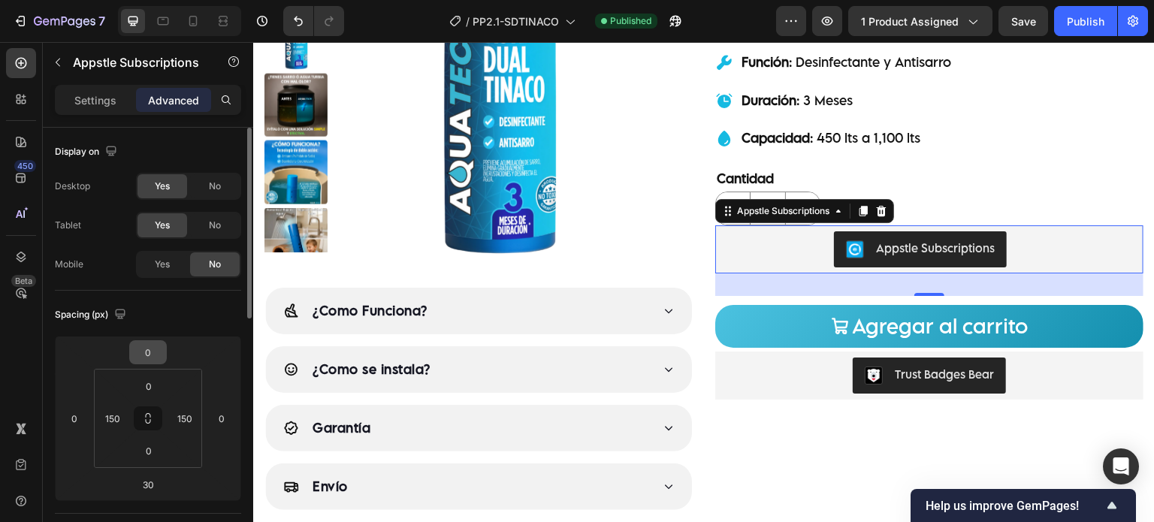
scroll to position [125, 0]
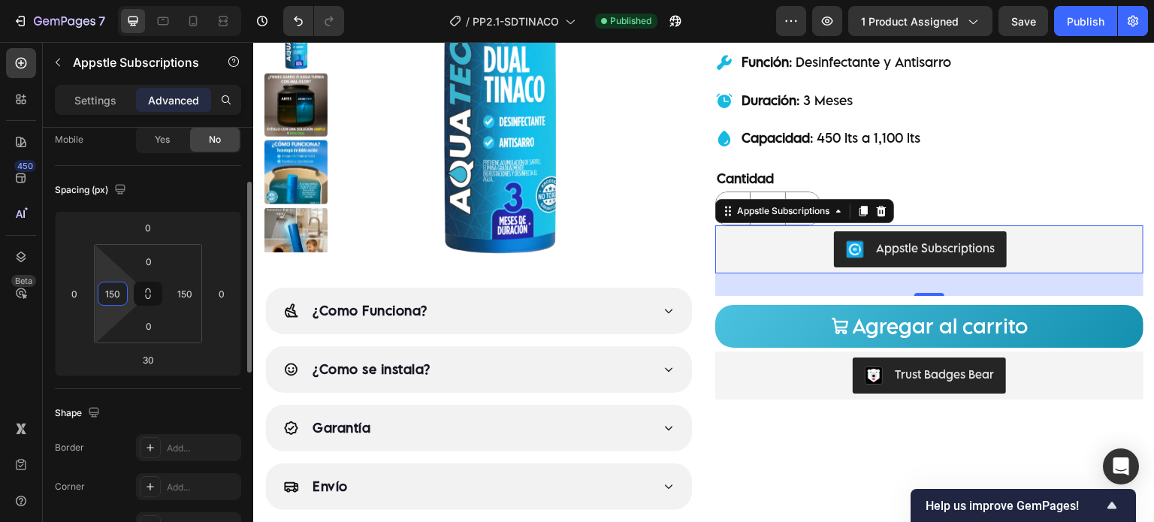
click at [114, 298] on input "150" at bounding box center [112, 293] width 23 height 23
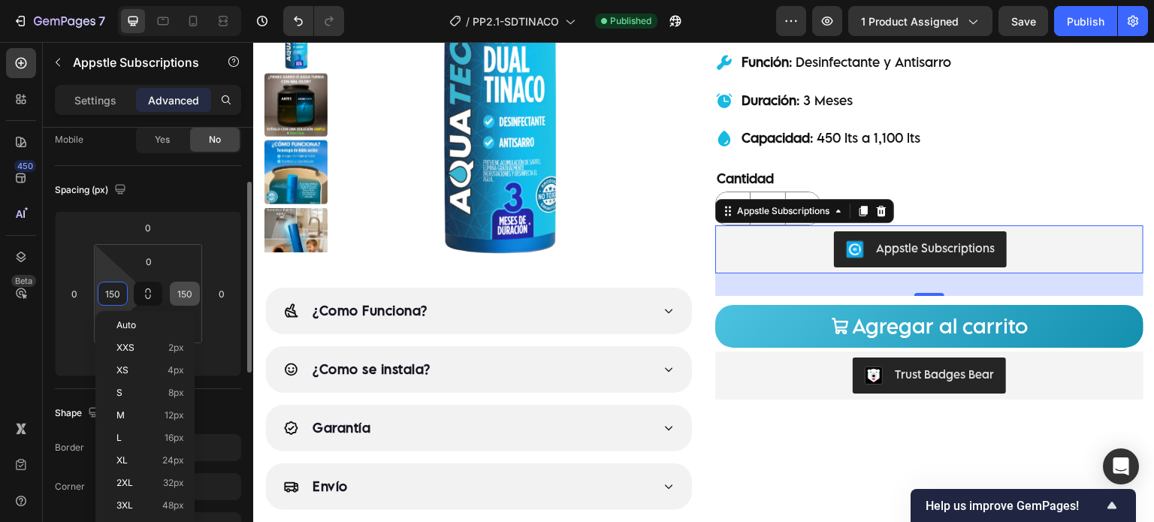
click at [176, 297] on input "150" at bounding box center [184, 293] width 23 height 23
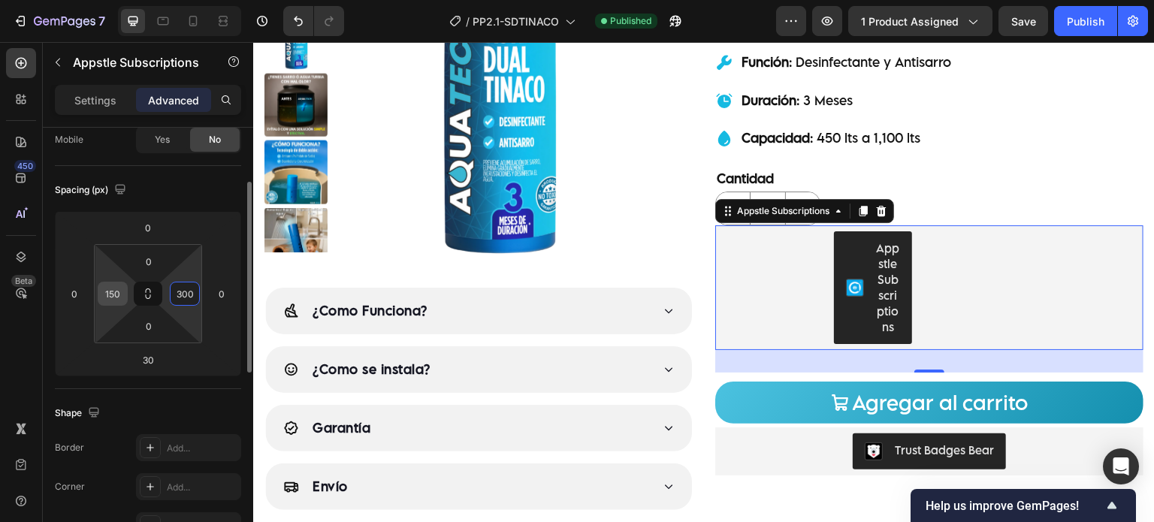
type input "300"
click at [119, 292] on input "150" at bounding box center [112, 293] width 23 height 23
type input "0"
click at [198, 195] on div "Spacing (px)" at bounding box center [148, 190] width 186 height 24
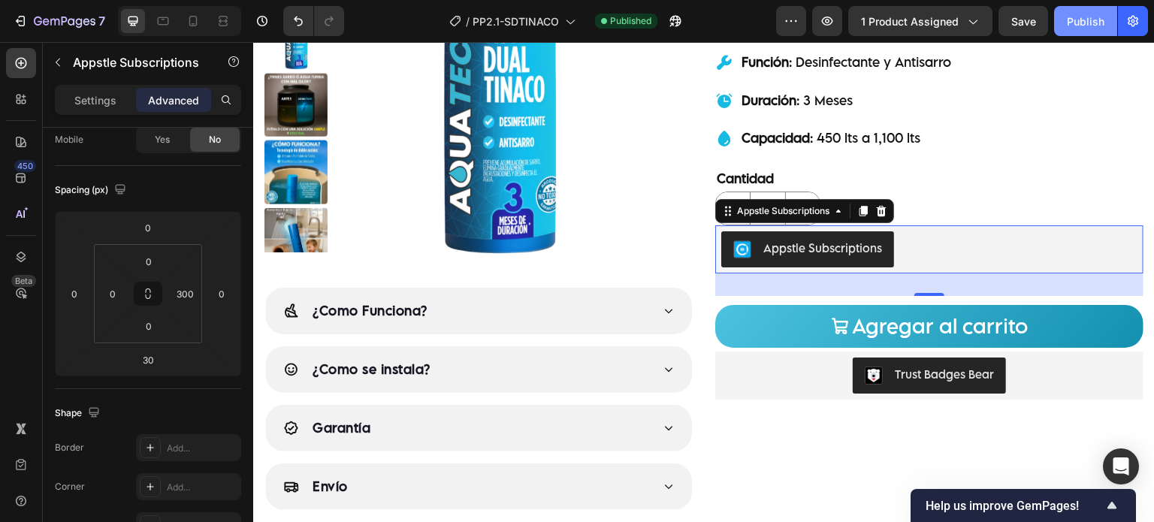
click at [1079, 24] on div "Publish" at bounding box center [1085, 22] width 38 height 16
click at [189, 288] on input "300" at bounding box center [184, 293] width 23 height 23
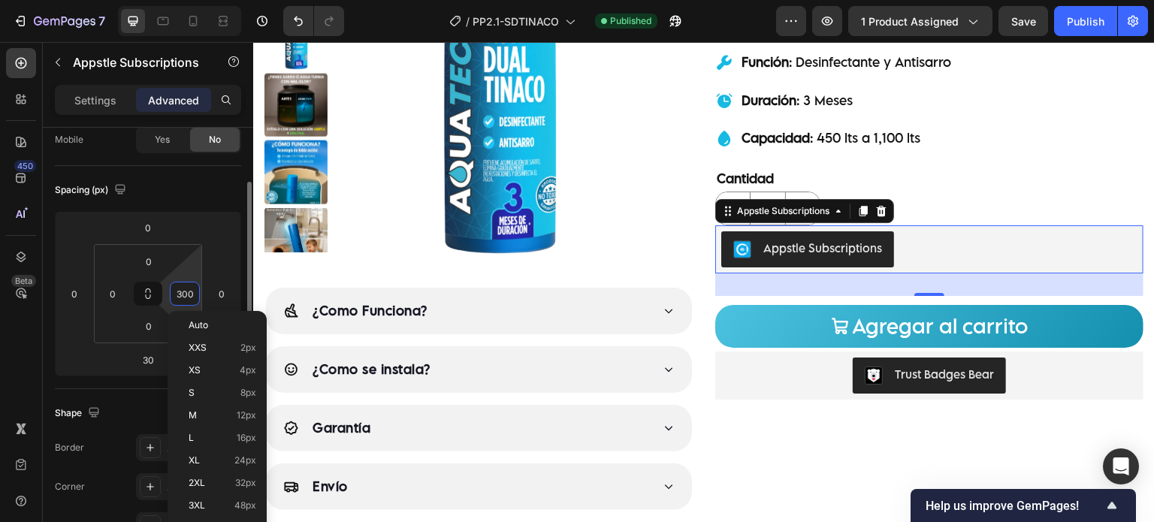
type input "0"
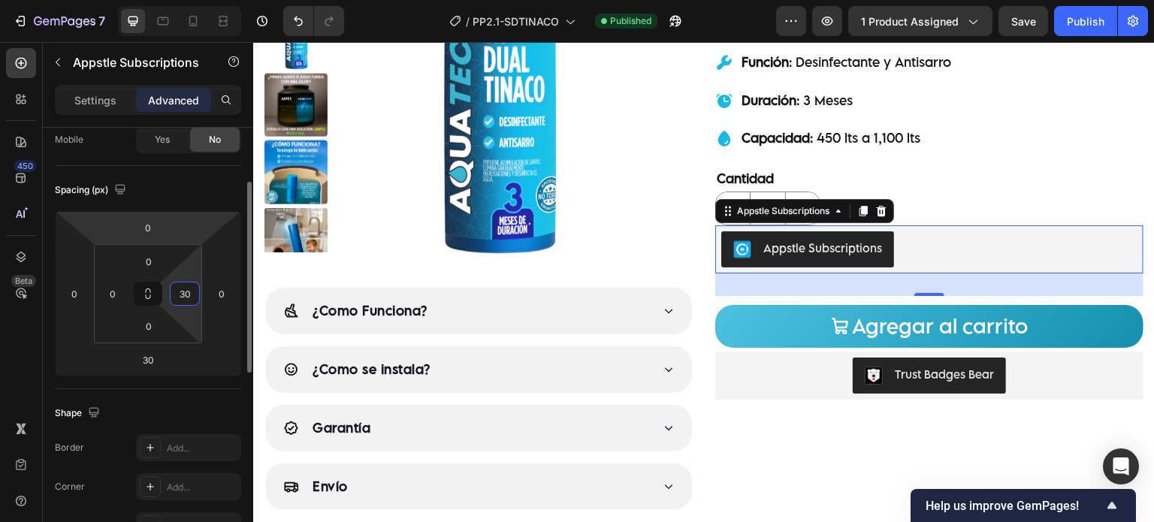
type input "3"
type input "300"
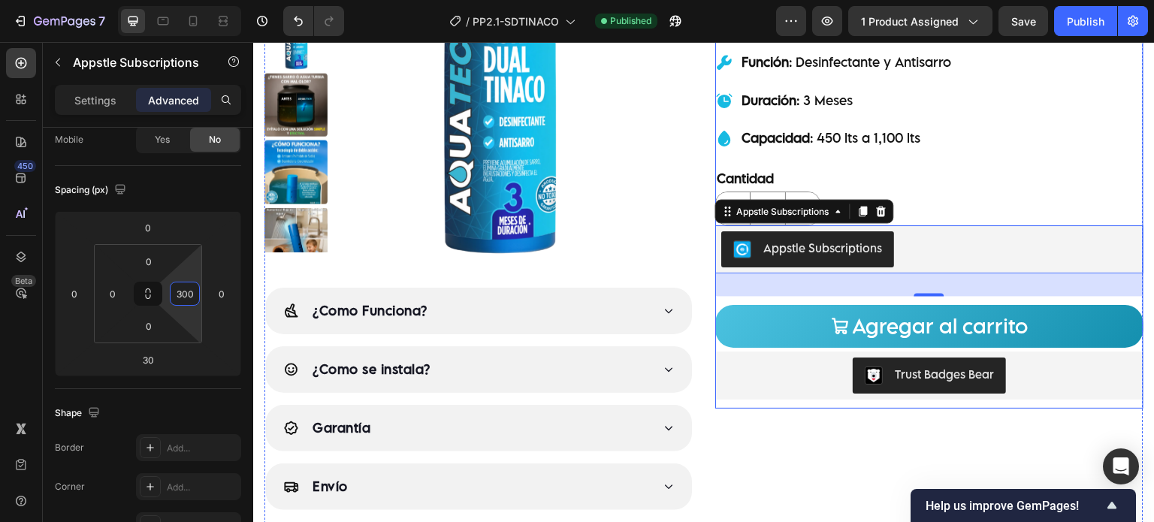
click at [707, 439] on div "Judge.me - Preview Badge (Stars) Judge.me Product Images ¿Como Funciona? ¿Como …" at bounding box center [703, 201] width 879 height 690
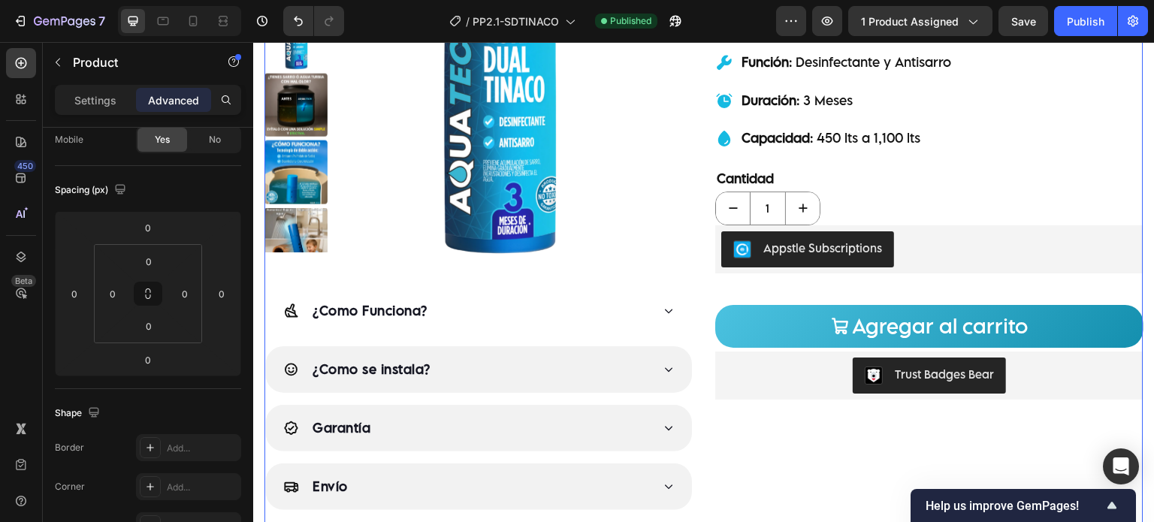
scroll to position [0, 0]
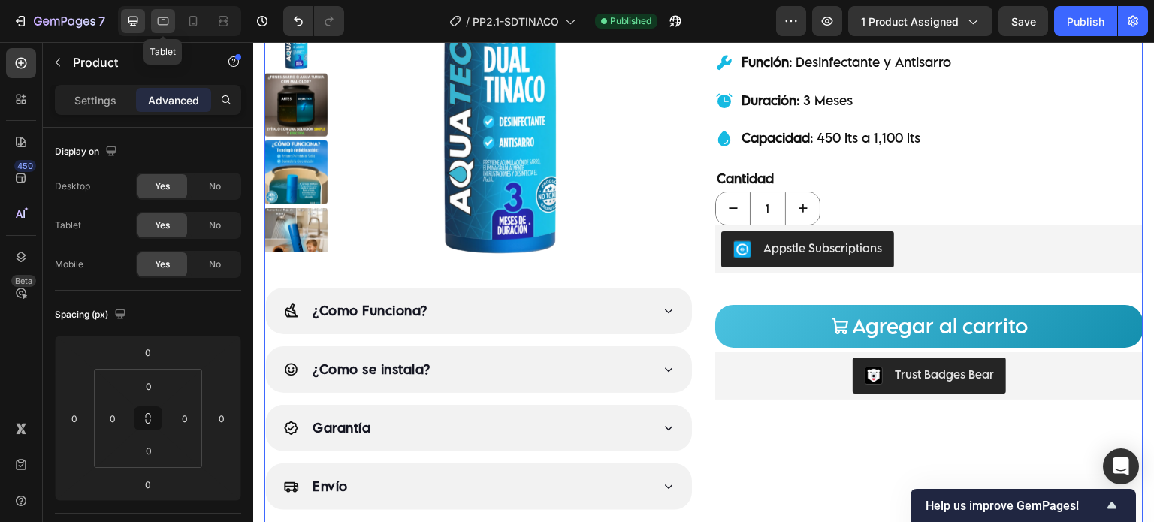
click at [162, 26] on icon at bounding box center [162, 21] width 15 height 15
type input "16"
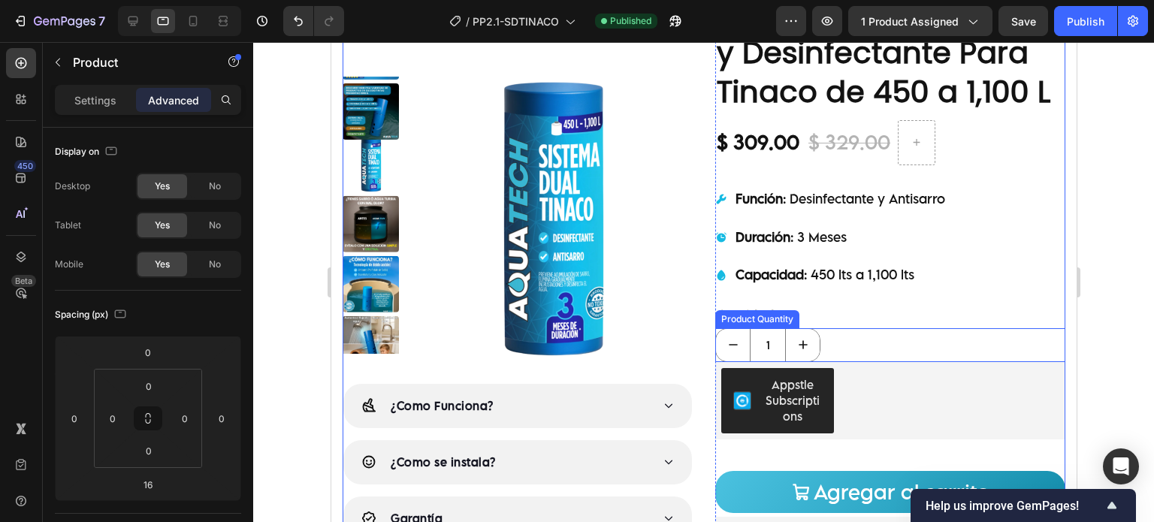
scroll to position [165, 0]
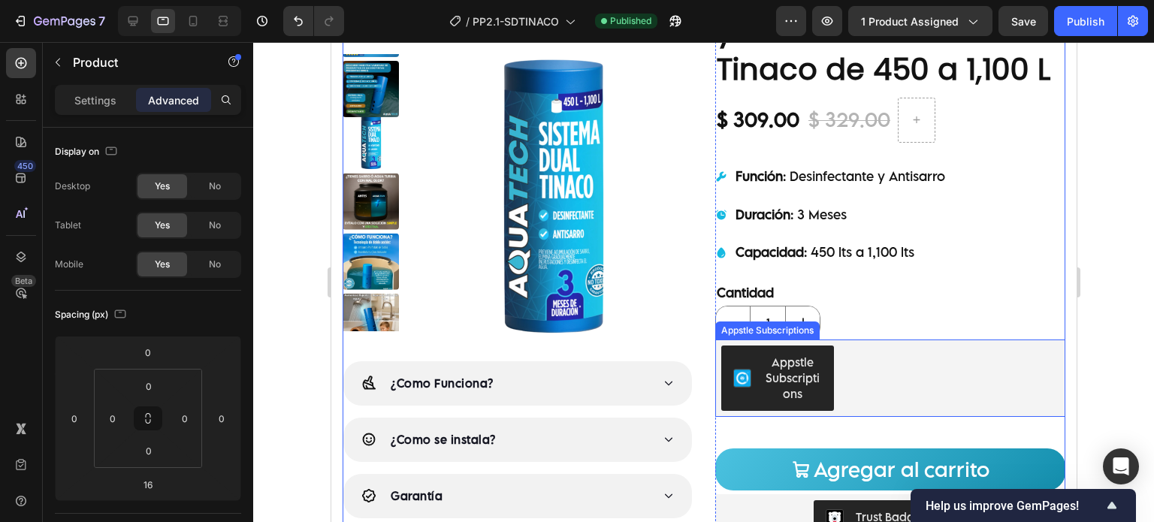
click at [879, 375] on div "Appstle Subscriptions Appstle Subscriptions" at bounding box center [889, 377] width 350 height 77
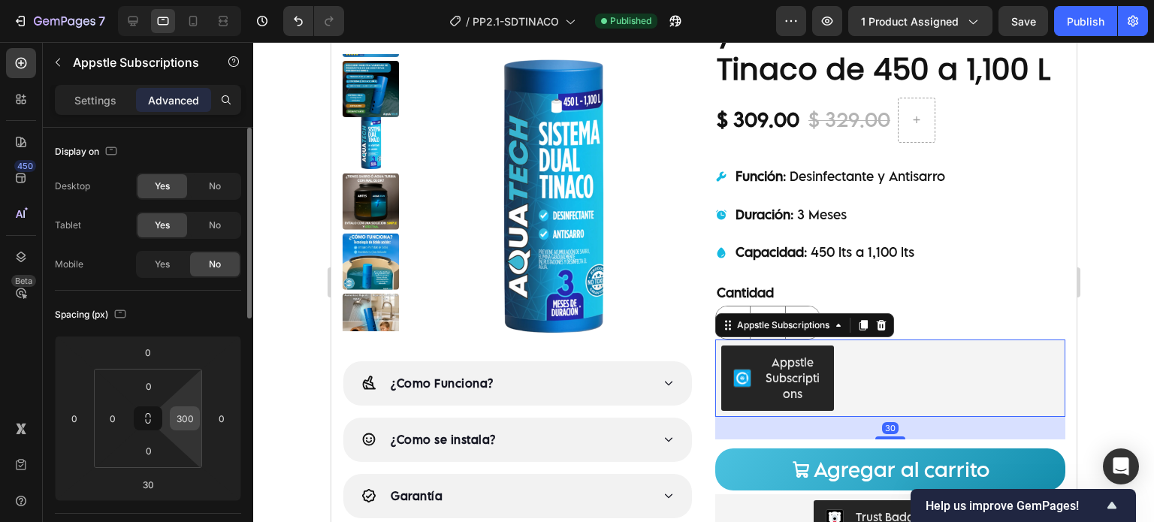
click at [180, 411] on input "300" at bounding box center [184, 418] width 23 height 23
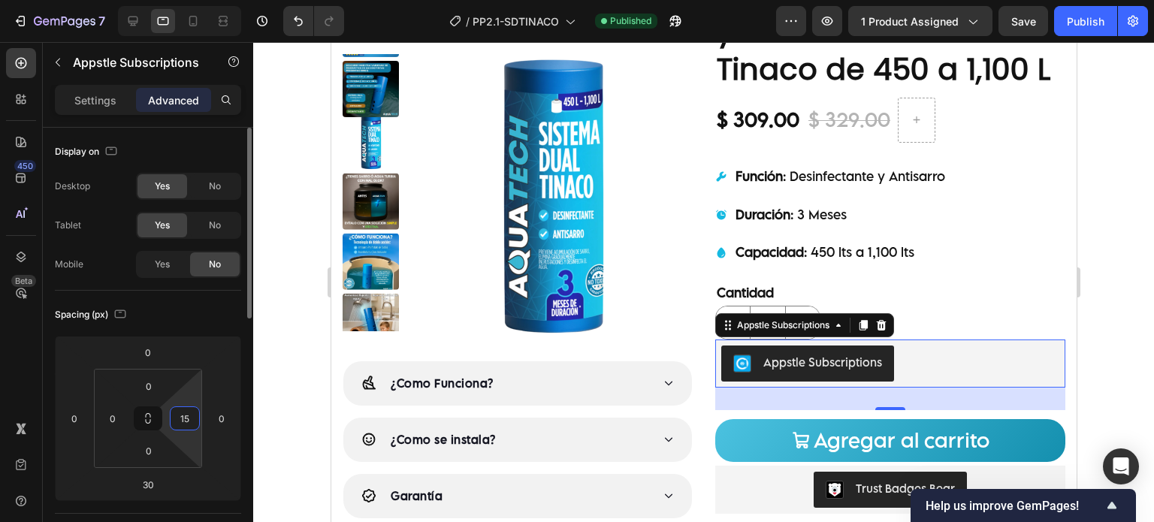
type input "150"
click at [934, 277] on div "Sistema Dual Antisarro y Desinfectante Para Tinaco de 450 a 1,100 L Product Tit…" at bounding box center [889, 246] width 350 height 553
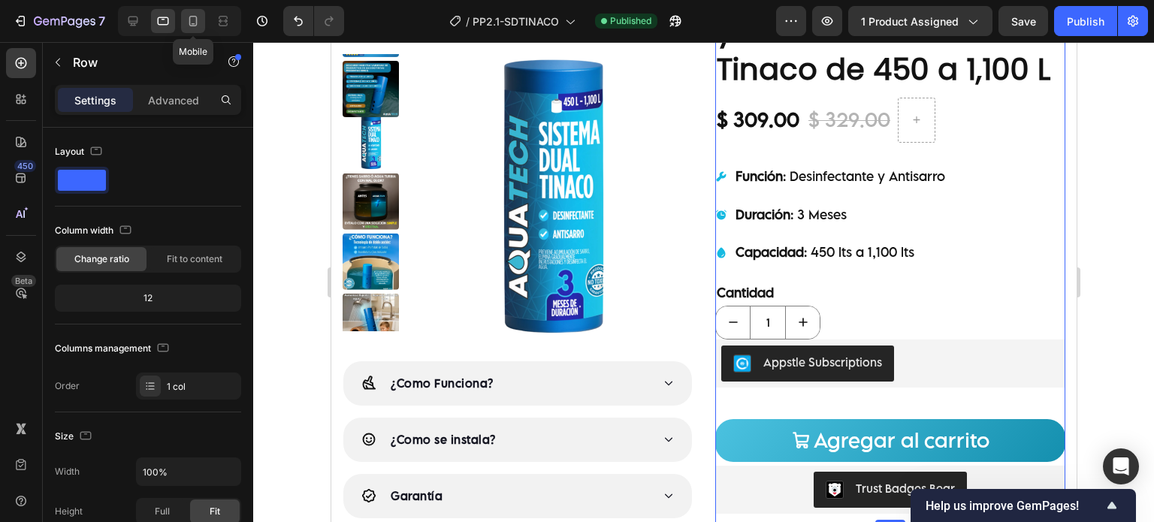
click at [188, 21] on icon at bounding box center [193, 21] width 15 height 15
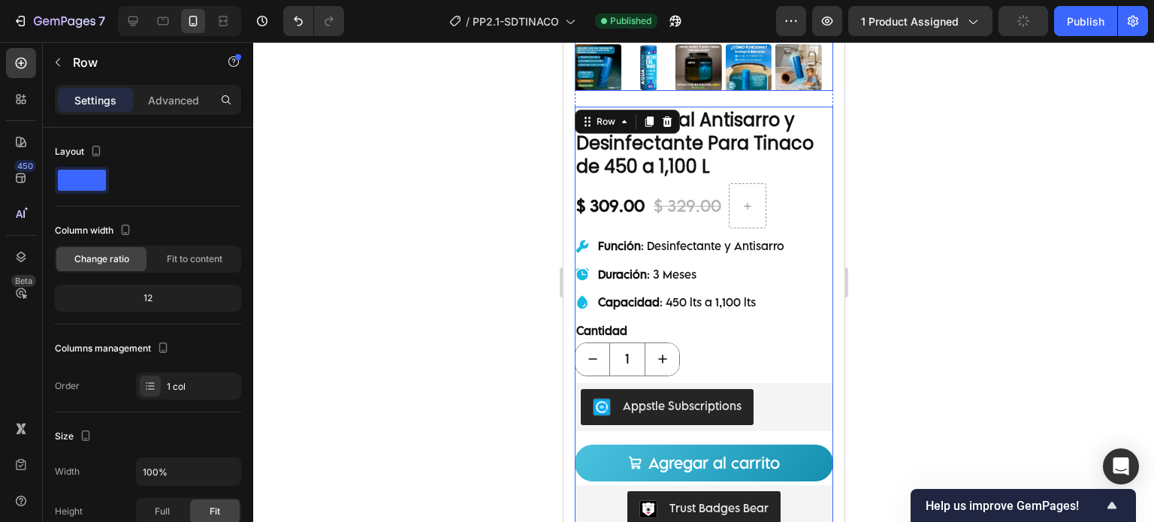
scroll to position [541, 0]
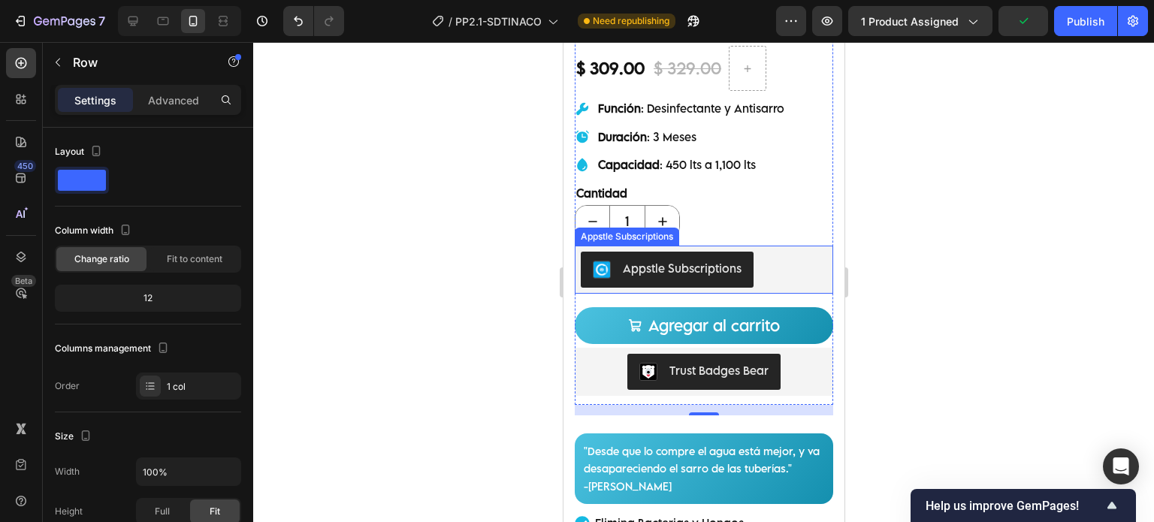
click at [768, 252] on div "Appstle Subscriptions" at bounding box center [703, 270] width 246 height 36
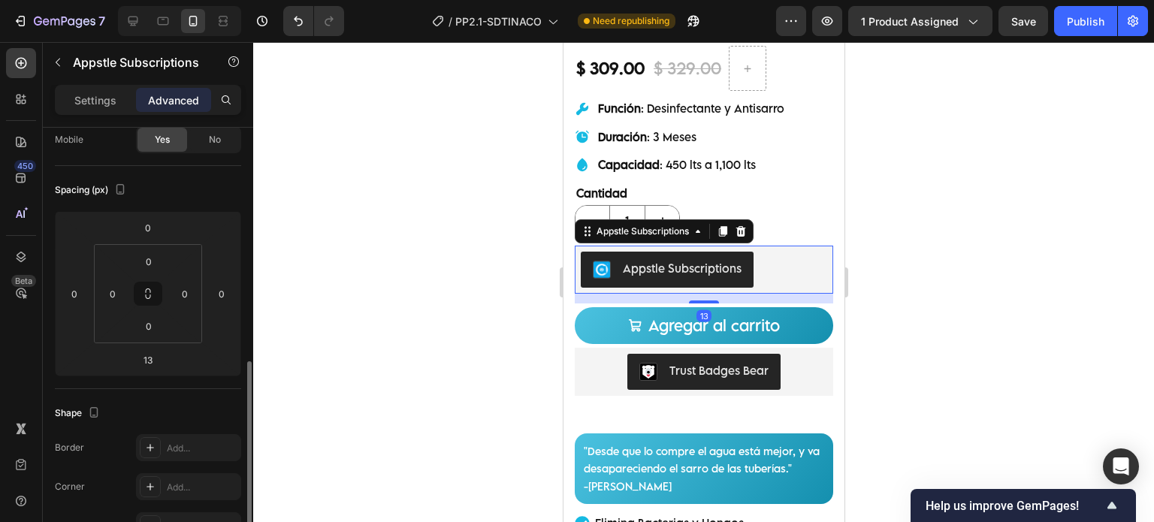
scroll to position [249, 0]
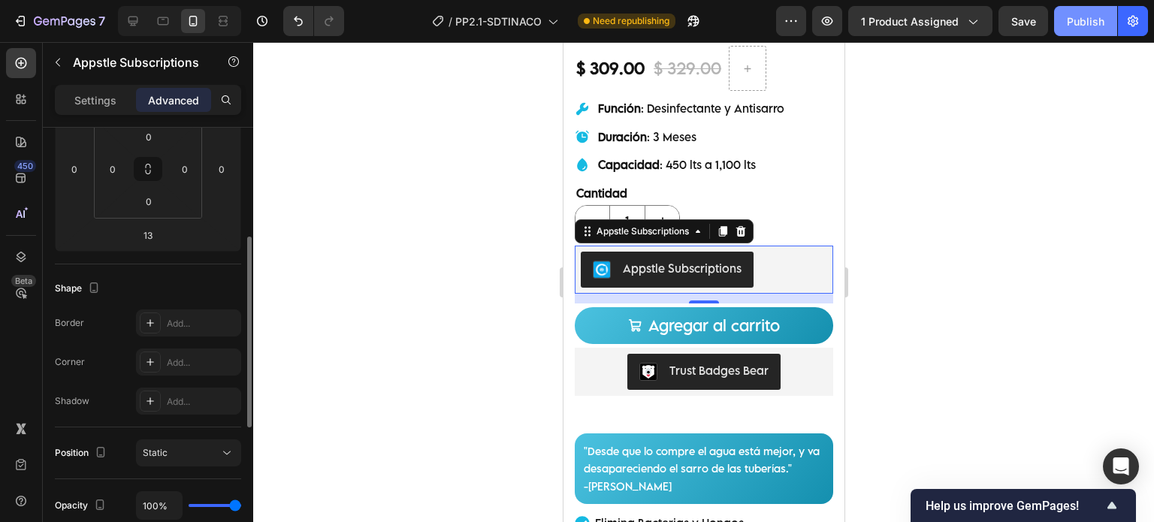
click at [1081, 29] on button "Publish" at bounding box center [1085, 21] width 63 height 30
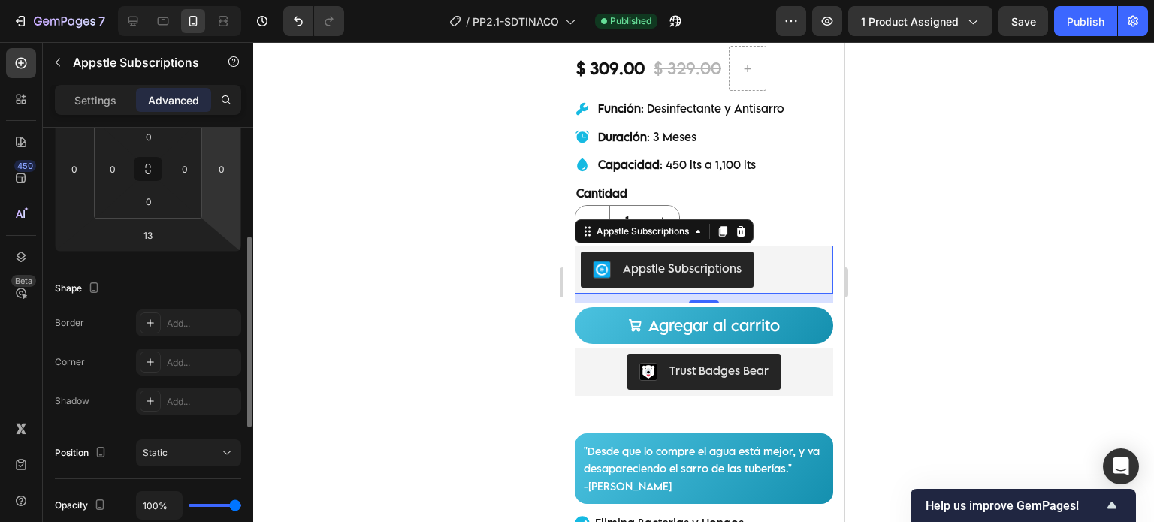
scroll to position [0, 0]
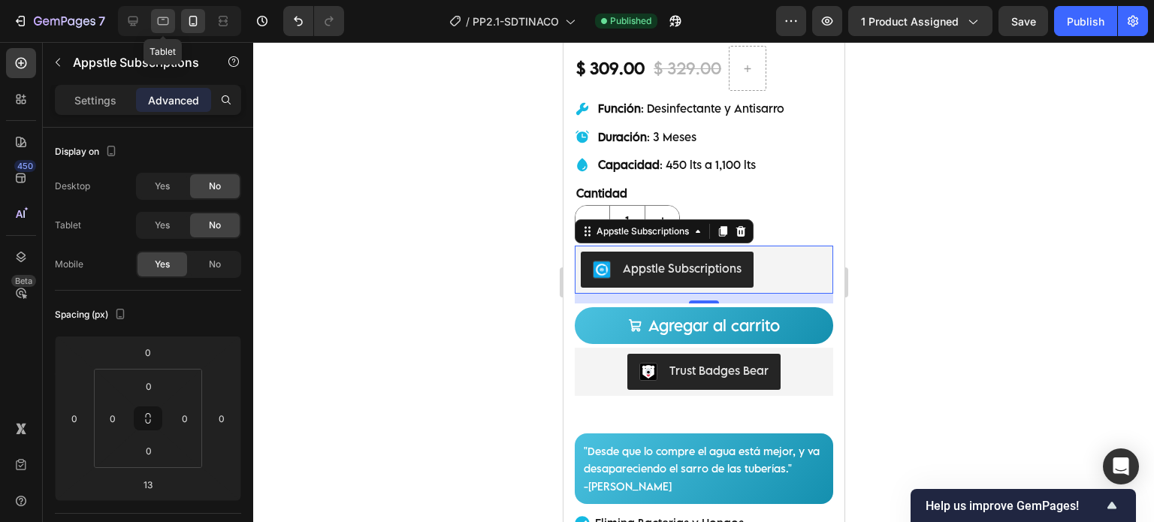
click at [159, 20] on icon at bounding box center [162, 21] width 15 height 15
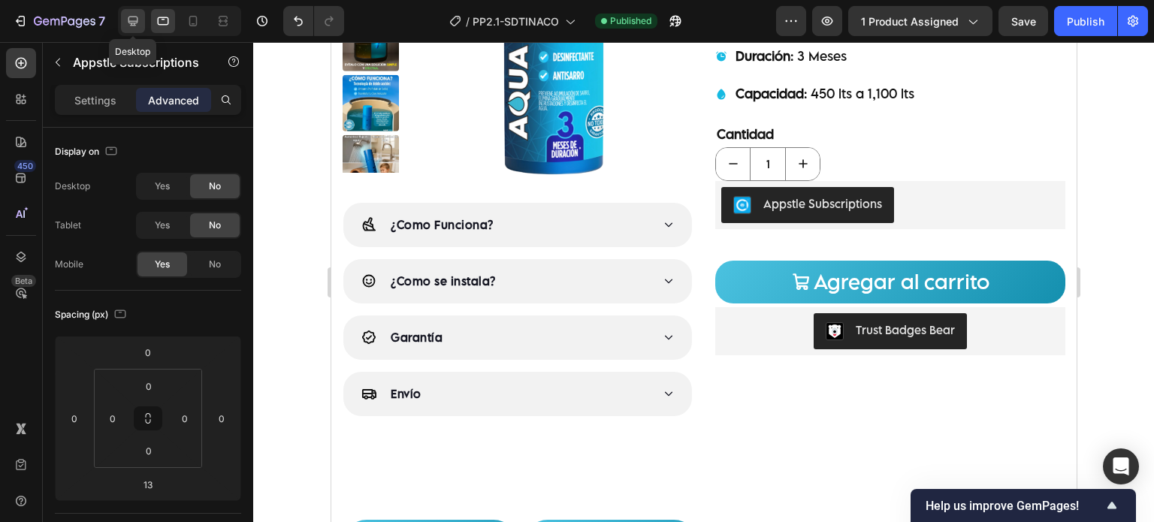
click at [133, 29] on div at bounding box center [133, 21] width 24 height 24
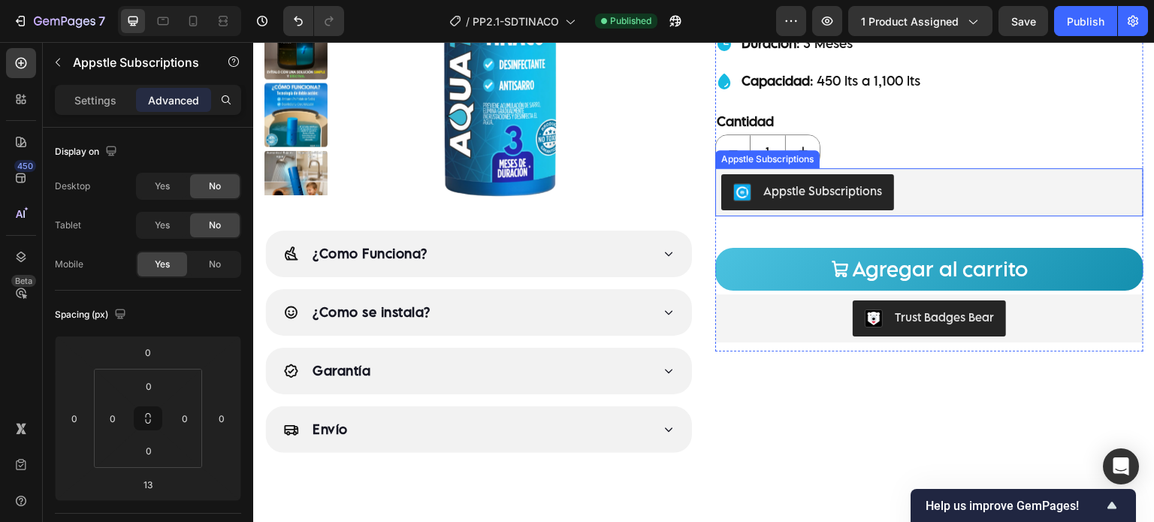
scroll to position [271, 0]
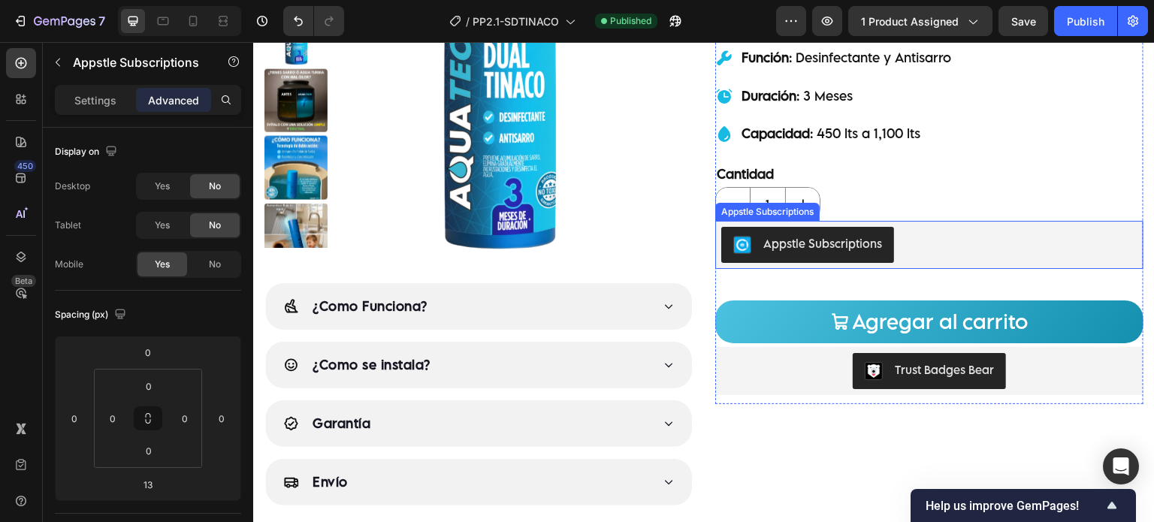
click at [893, 236] on div "Appstle Subscriptions" at bounding box center [816, 245] width 191 height 36
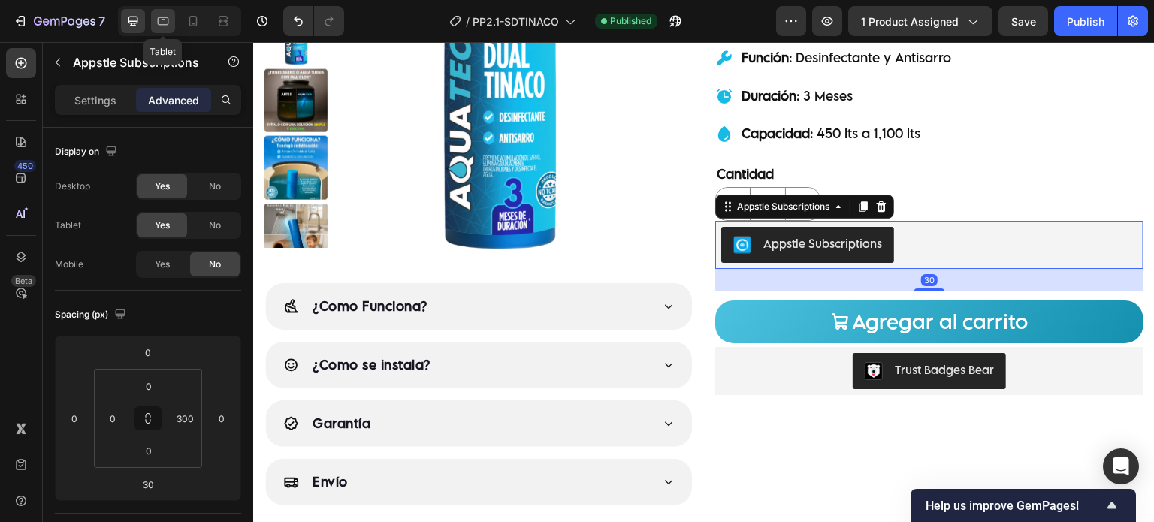
click at [158, 19] on icon at bounding box center [163, 21] width 11 height 8
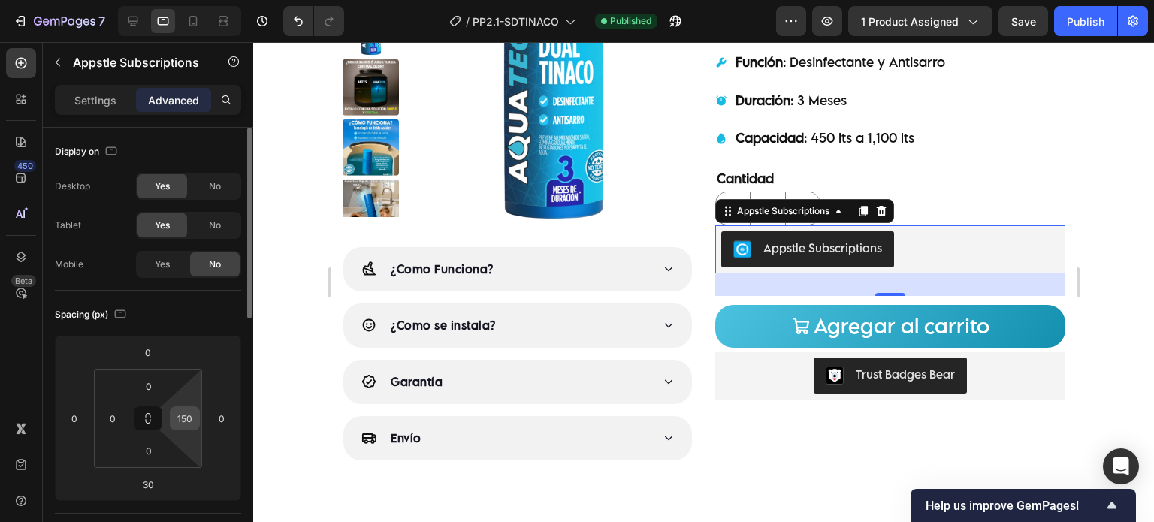
scroll to position [409, 0]
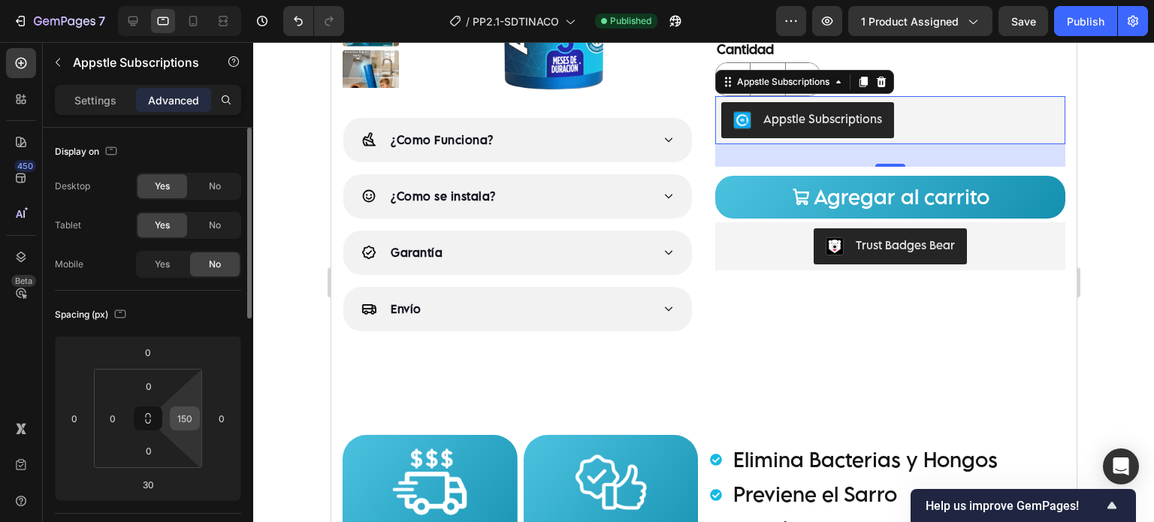
click at [195, 423] on input "150" at bounding box center [184, 418] width 23 height 23
type input "0"
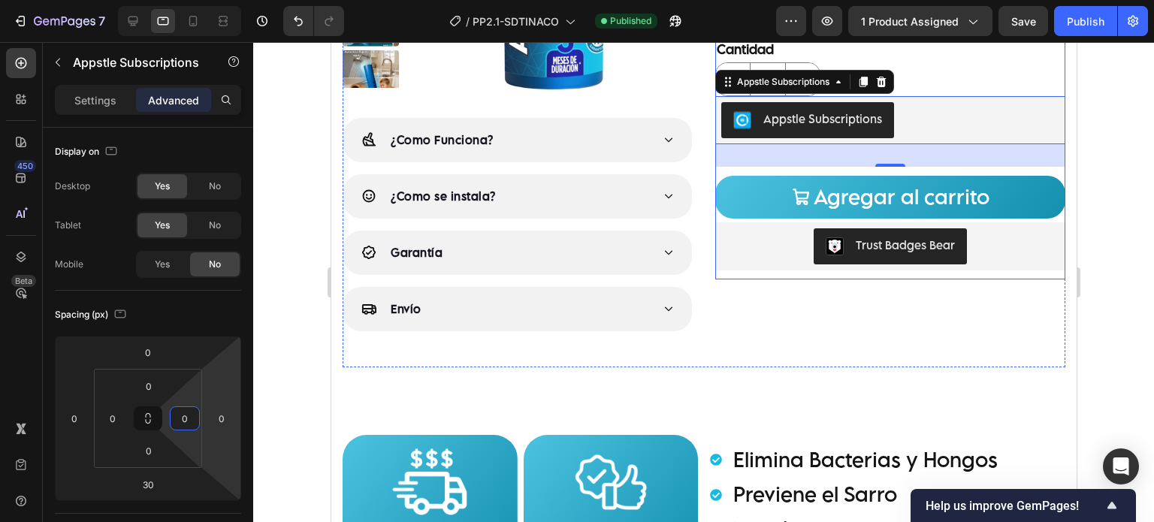
click at [743, 315] on div "Sistema Dual Antisarro y Desinfectante Para Tinaco de 450 a 1,100 L Product Tit…" at bounding box center [889, 47] width 350 height 641
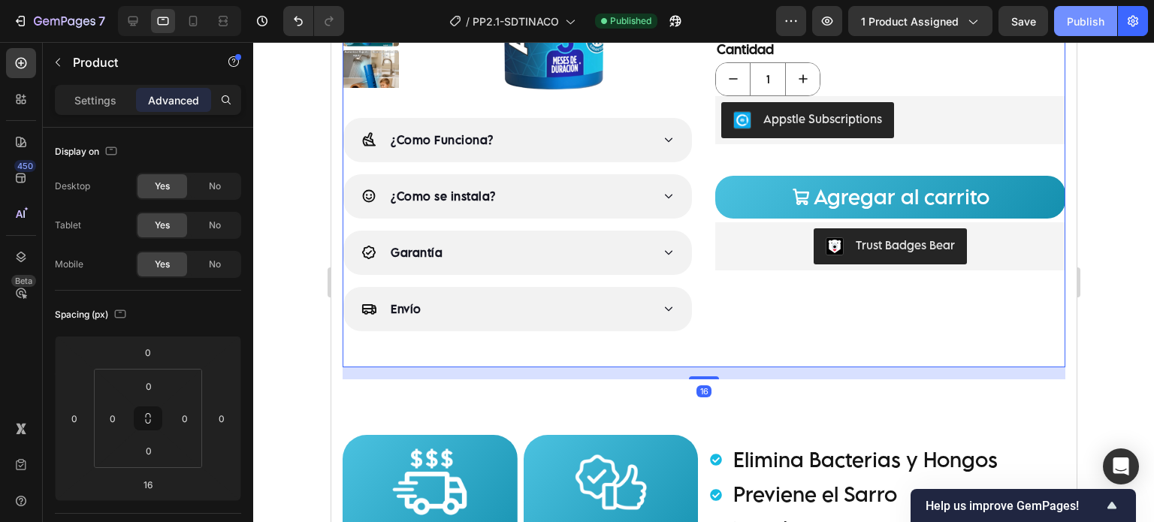
click at [1075, 14] on div "Publish" at bounding box center [1085, 22] width 38 height 16
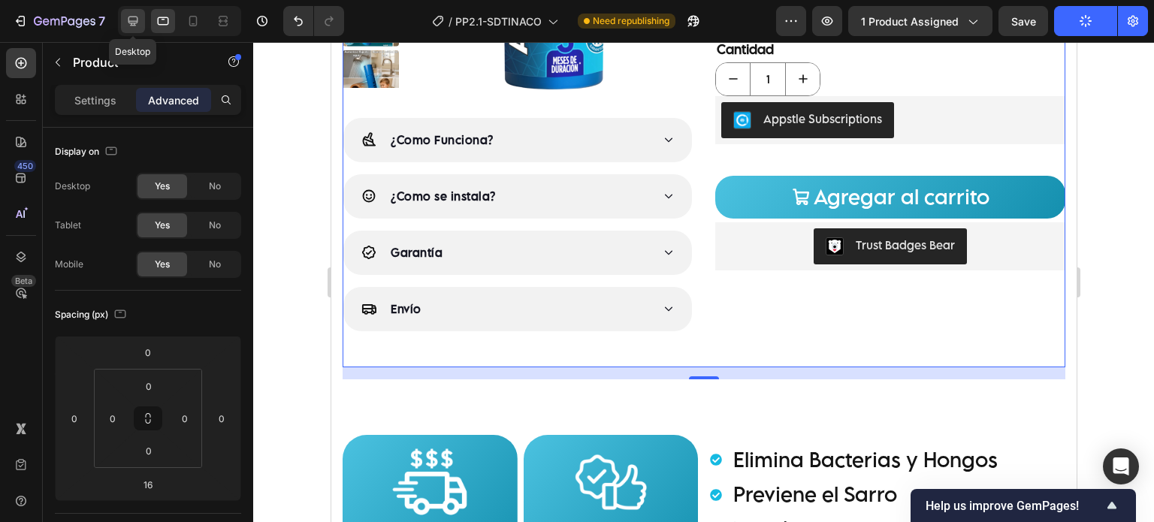
click at [134, 20] on icon at bounding box center [132, 21] width 15 height 15
type input "0"
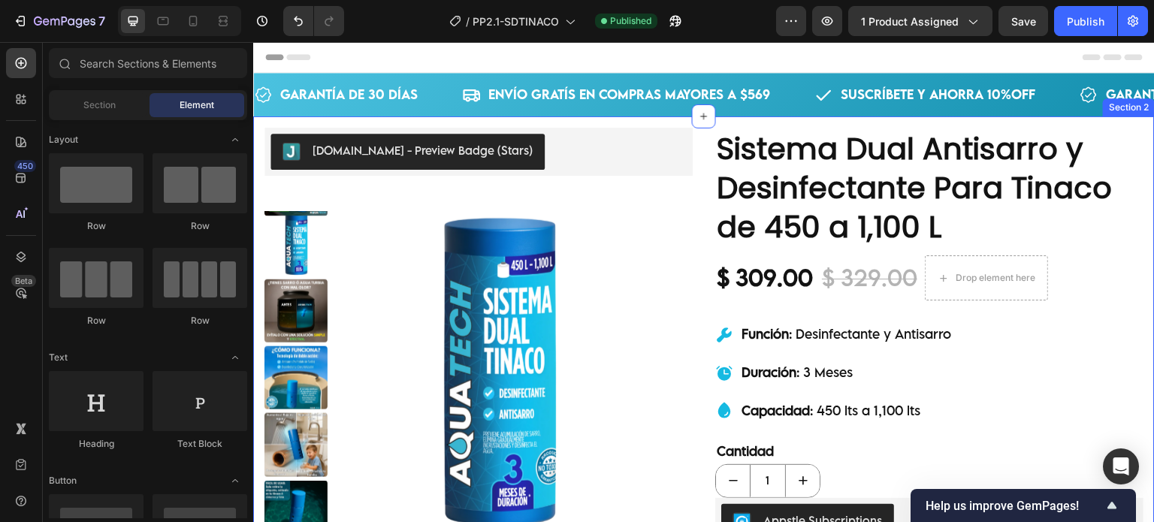
click at [1091, 124] on div "Judge.me - Preview Badge (Stars) Judge.me Product Images ¿Como Funciona? ¿Como …" at bounding box center [703, 466] width 901 height 701
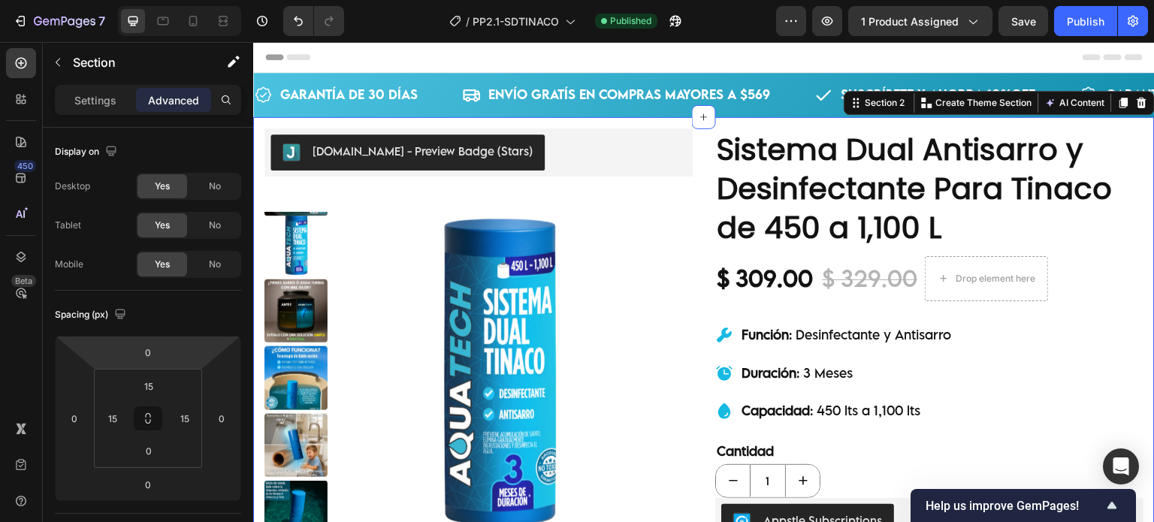
click at [166, 33] on div at bounding box center [179, 21] width 123 height 30
click at [158, 26] on icon at bounding box center [162, 21] width 15 height 15
type input "32"
type input "0"
type input "32"
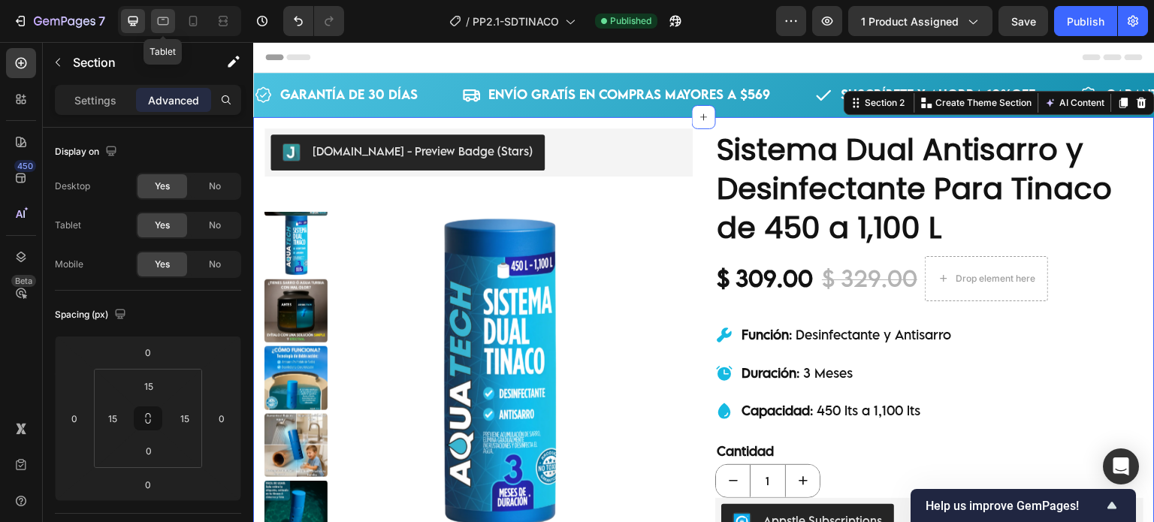
type input "0"
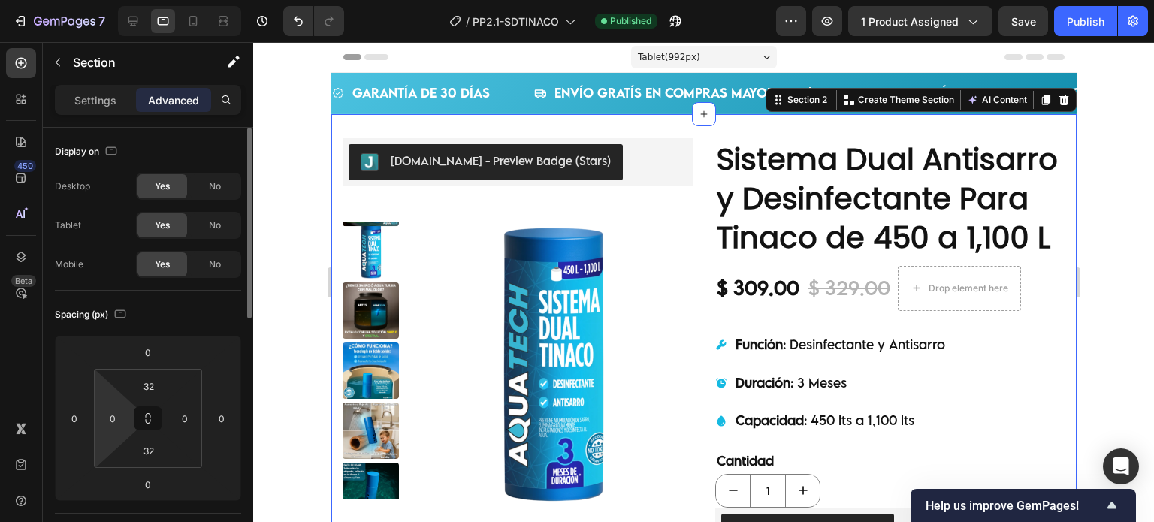
scroll to position [19, 0]
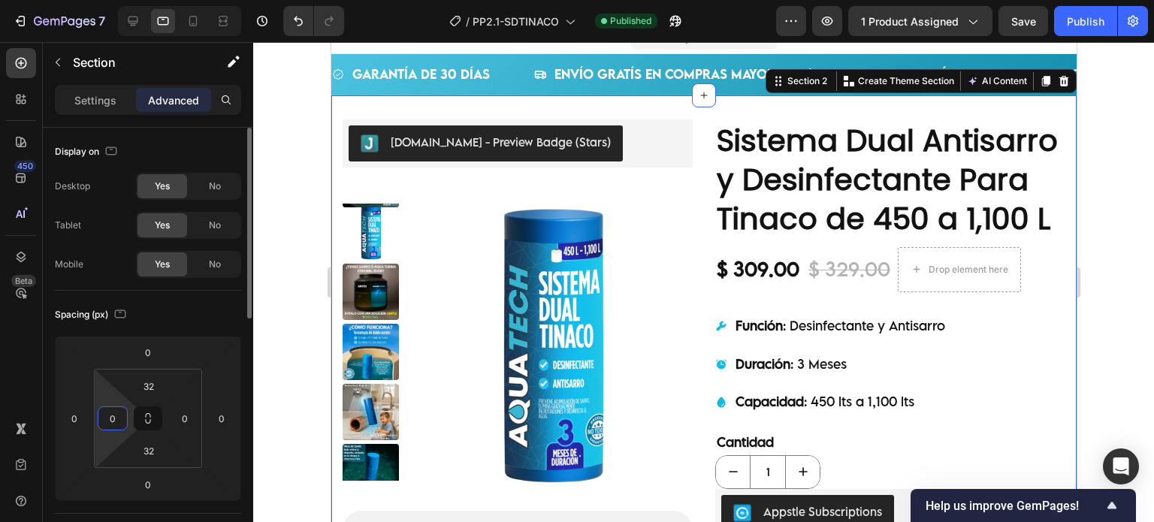
click at [116, 415] on input "0" at bounding box center [112, 418] width 23 height 23
type input "15"
click at [176, 416] on input "0" at bounding box center [184, 418] width 23 height 23
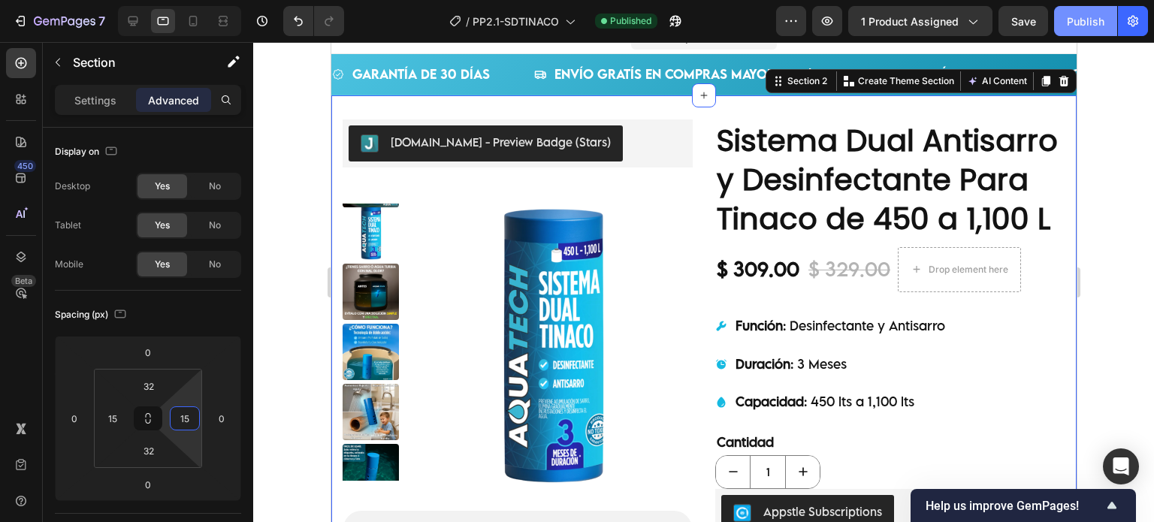
type input "15"
click at [1075, 20] on div "Publish" at bounding box center [1085, 22] width 38 height 16
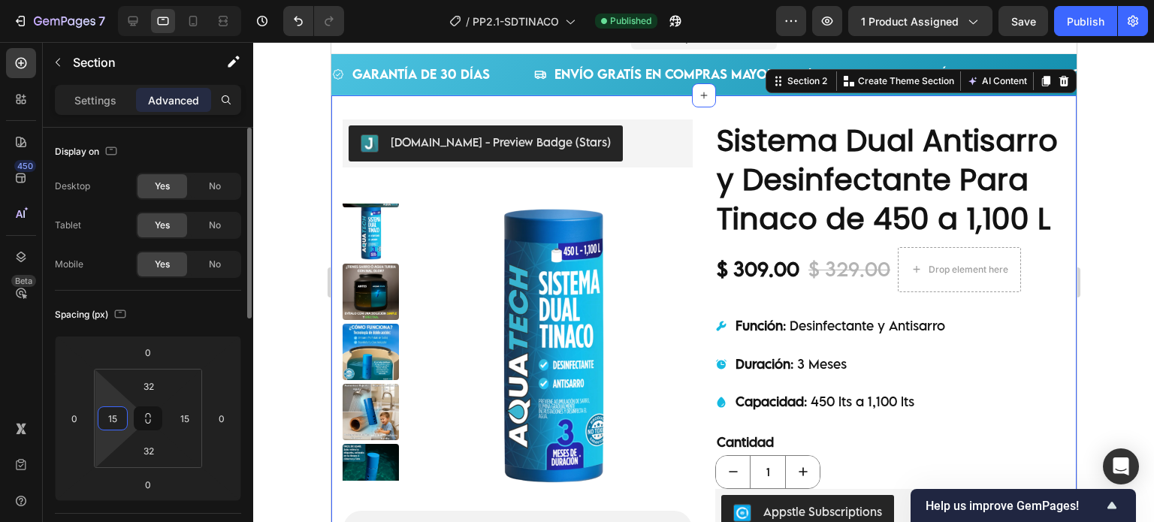
click at [118, 412] on input "15" at bounding box center [112, 418] width 23 height 23
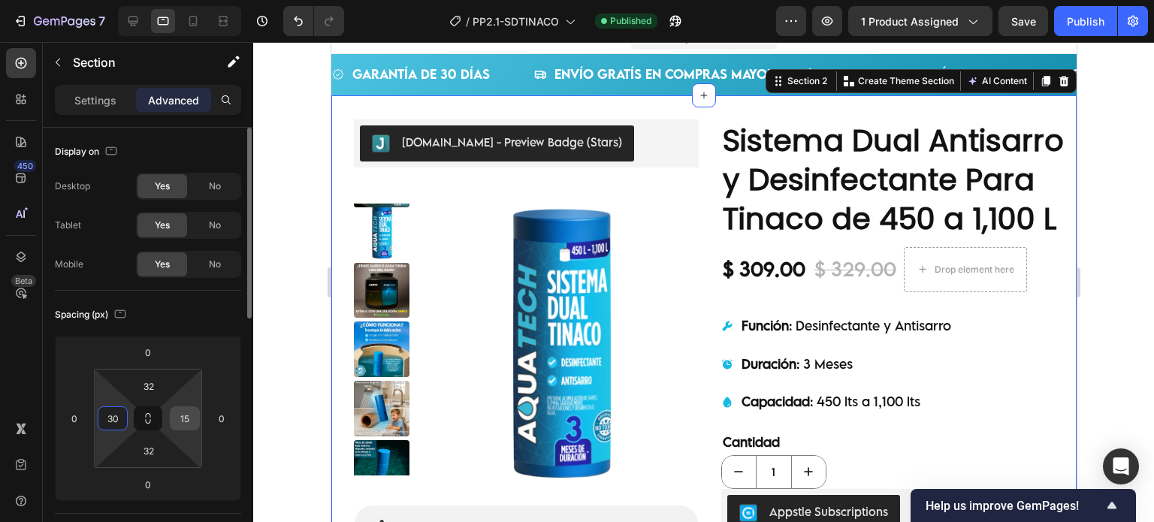
type input "30"
click at [186, 414] on input "15" at bounding box center [184, 418] width 23 height 23
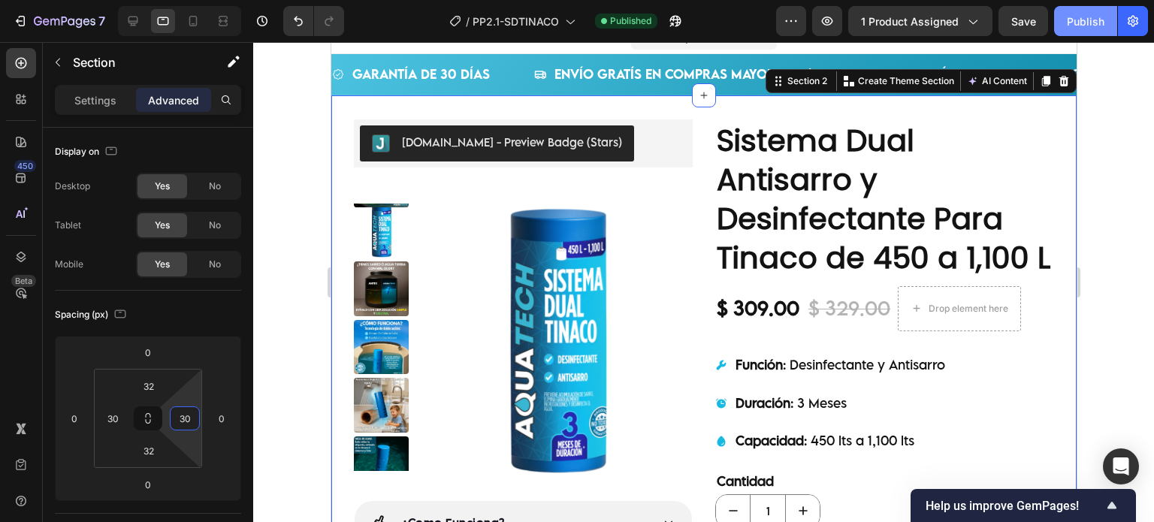
type input "30"
click at [1107, 17] on button "Publish" at bounding box center [1085, 21] width 63 height 30
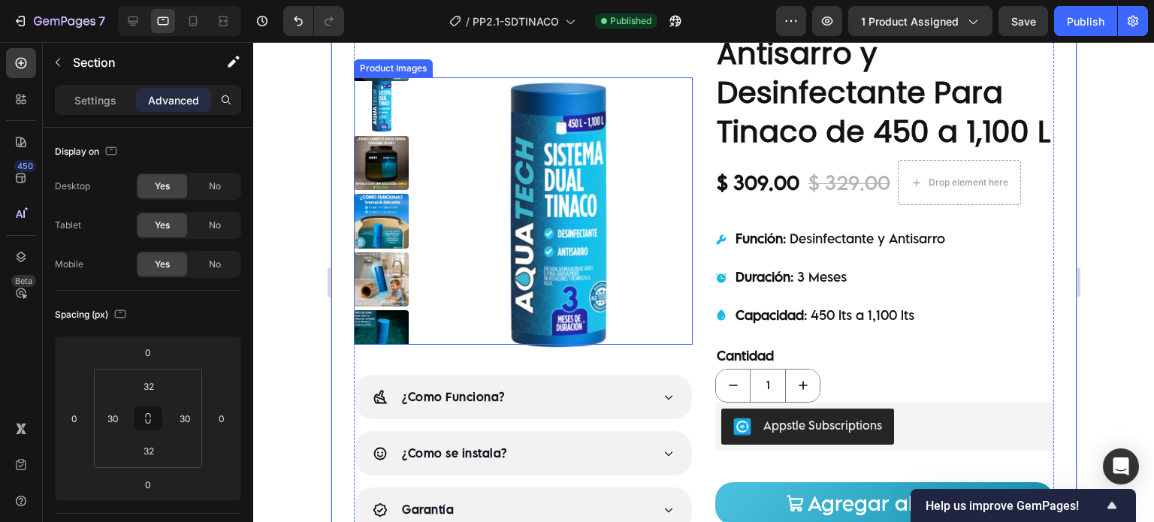
scroll to position [270, 0]
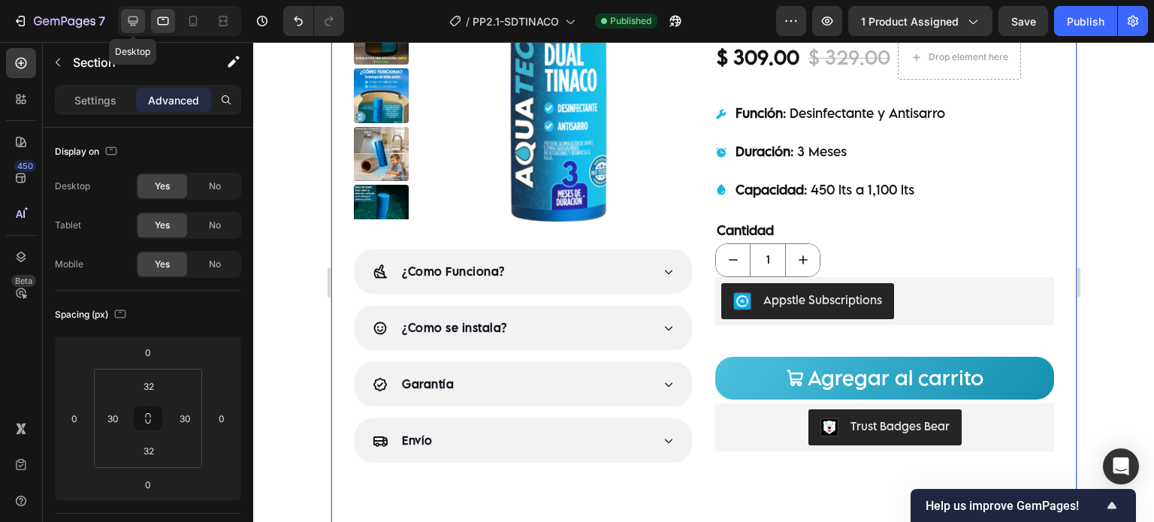
click at [132, 17] on icon at bounding box center [132, 21] width 15 height 15
type input "15"
type input "0"
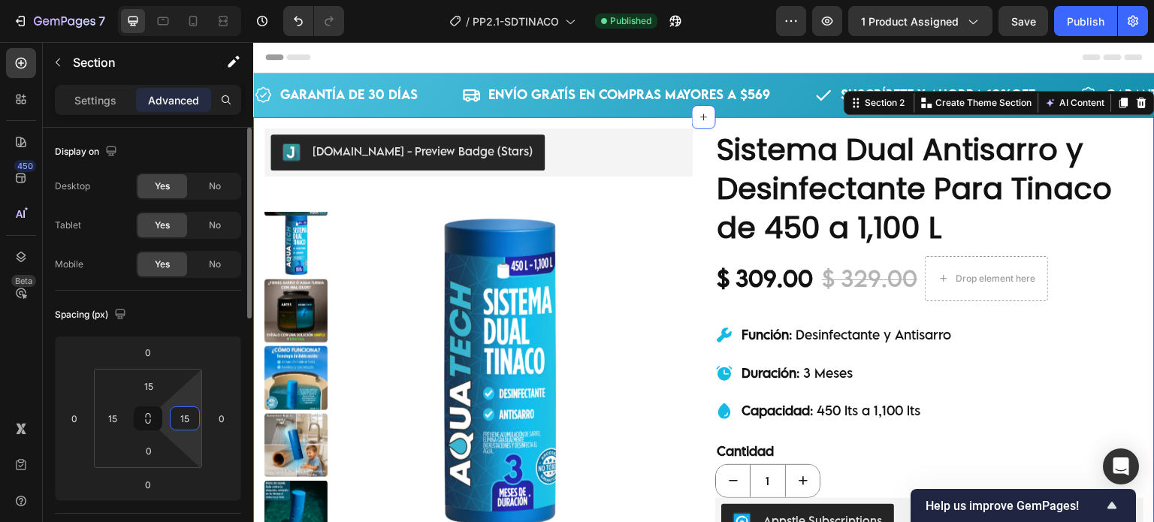
click at [186, 414] on input "15" at bounding box center [184, 418] width 23 height 23
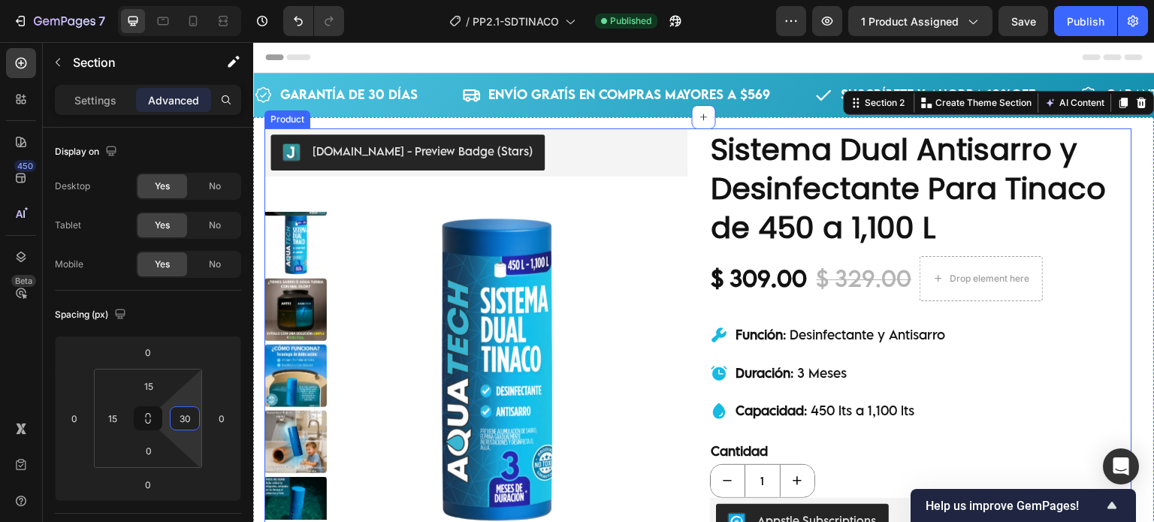
type input "3"
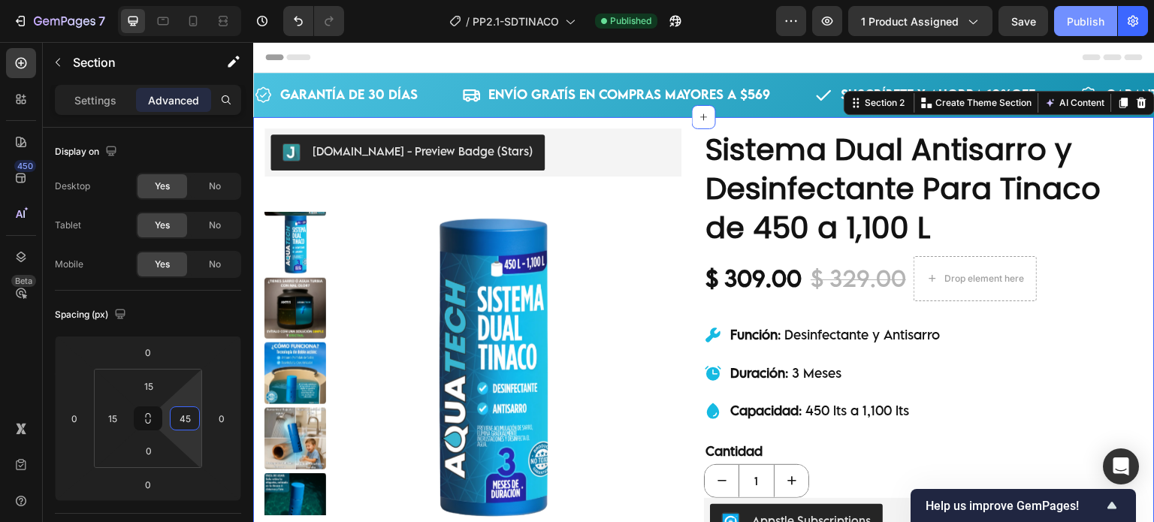
type input "45"
click at [1056, 17] on button "Publish" at bounding box center [1085, 21] width 63 height 30
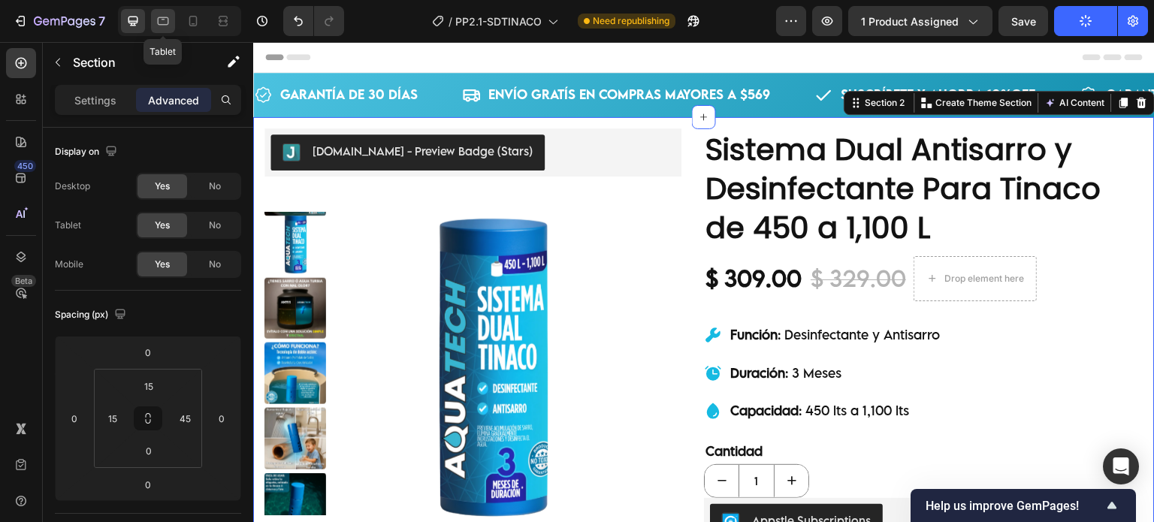
click at [164, 25] on icon at bounding box center [163, 21] width 11 height 8
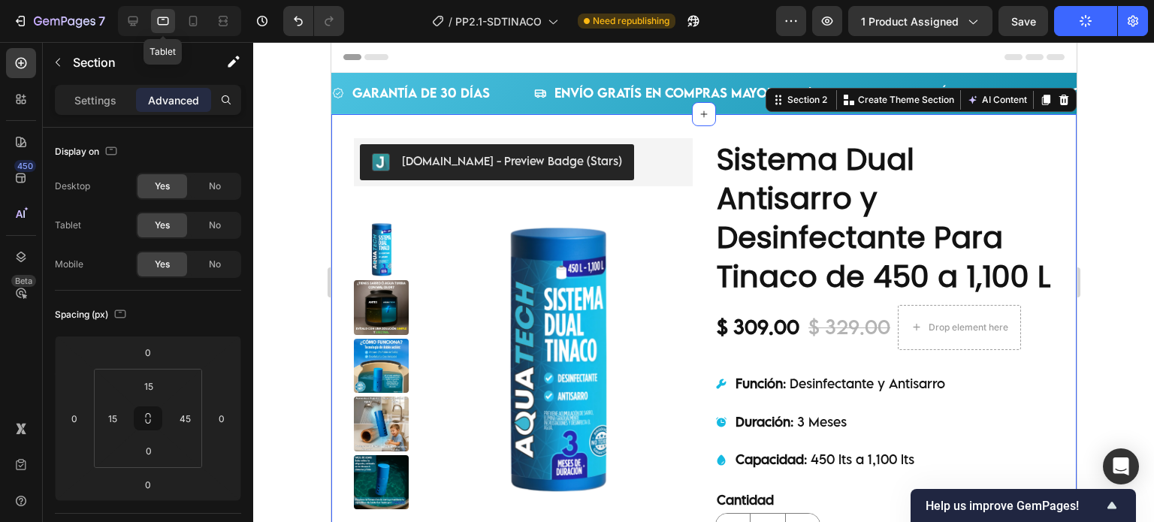
type input "32"
type input "30"
type input "32"
type input "30"
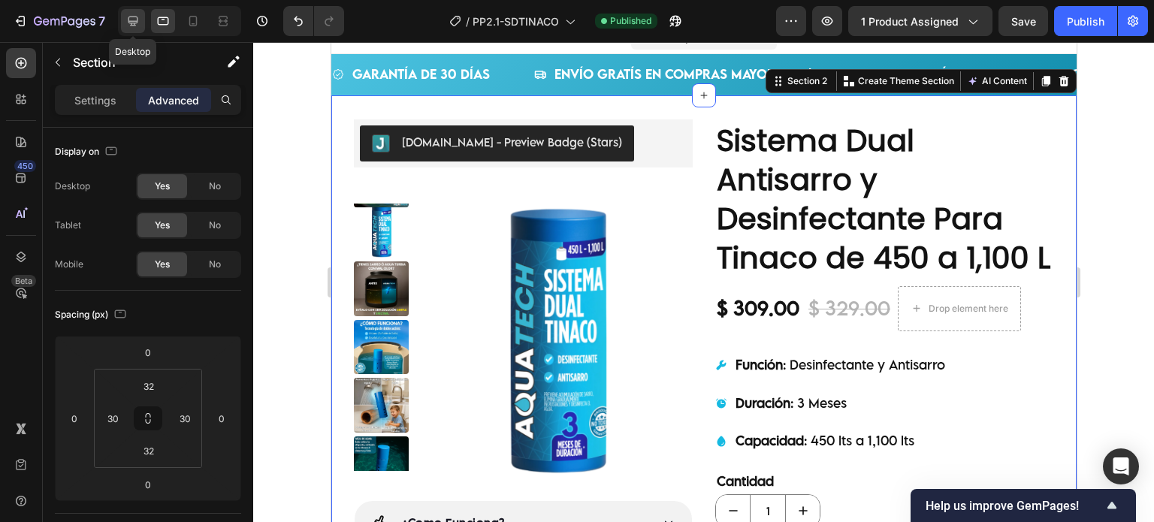
click at [137, 24] on icon at bounding box center [132, 21] width 15 height 15
type input "15"
type input "0"
type input "45"
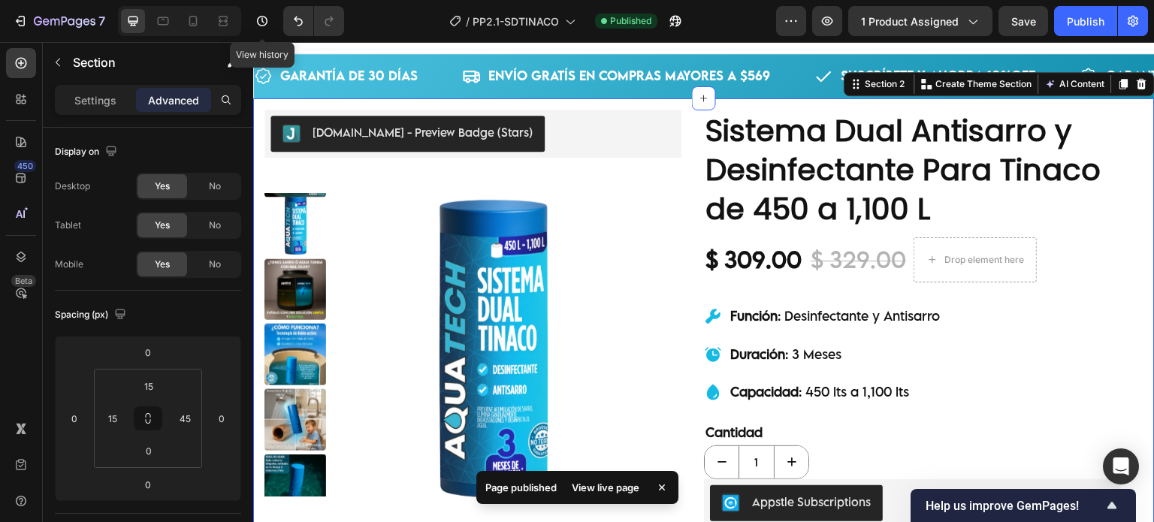
scroll to position [22, 0]
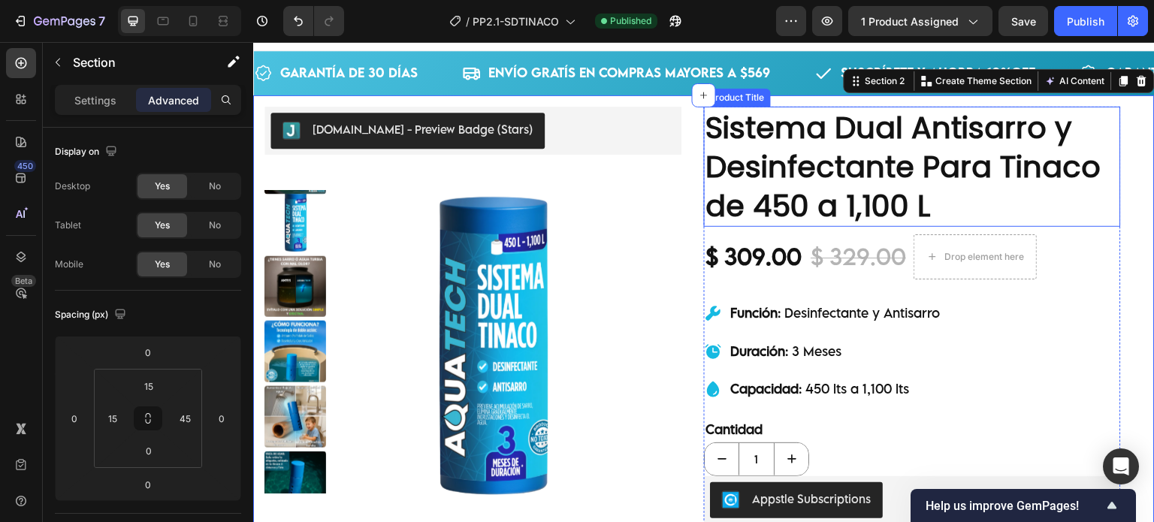
click at [753, 207] on h1 "Sistema Dual Antisarro y Desinfectante Para Tinaco de 450 a 1,100 L" at bounding box center [912, 167] width 417 height 120
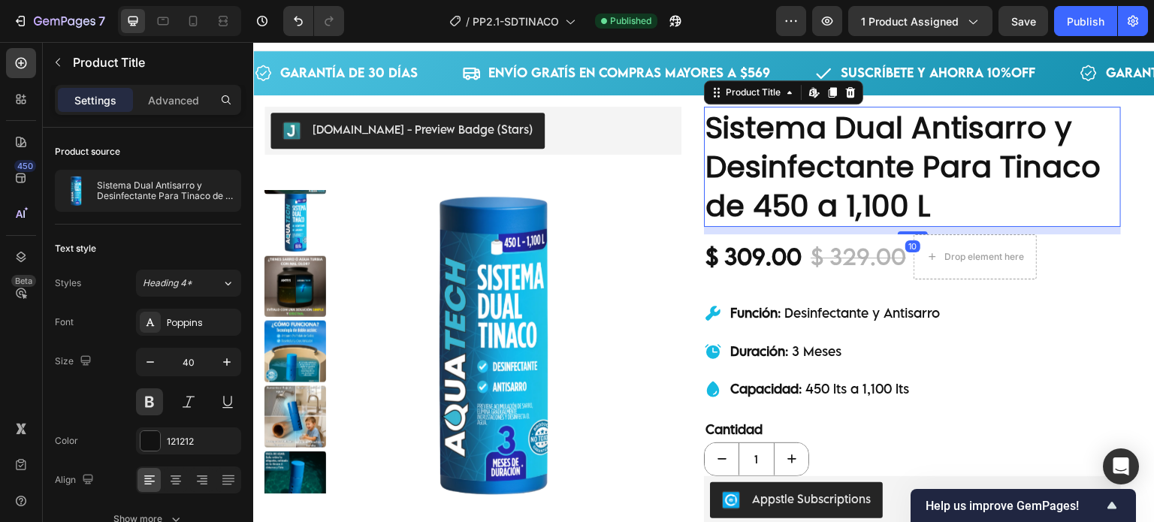
click at [753, 207] on h1 "Sistema Dual Antisarro y Desinfectante Para Tinaco de 450 a 1,100 L" at bounding box center [912, 167] width 417 height 120
click at [751, 207] on h1 "Sistema Dual Antisarro y Desinfectante Para Tinaco de 450 a 1,100 L" at bounding box center [912, 167] width 417 height 120
click at [753, 200] on h1 "Sistema Dual Antisarro y Desinfectante Para Tinaco de 450 a 1,100 L" at bounding box center [912, 167] width 417 height 120
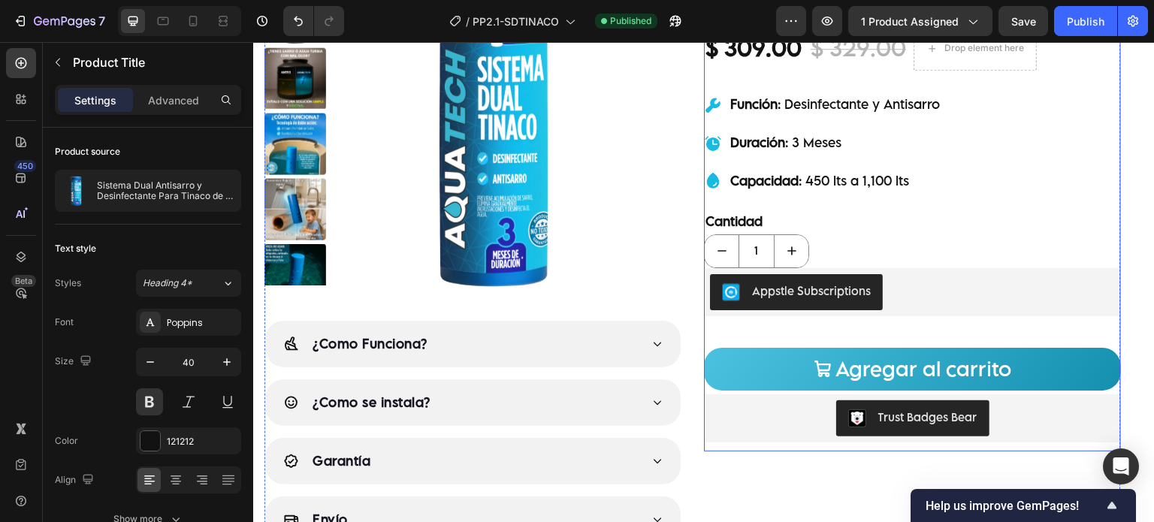
scroll to position [273, 0]
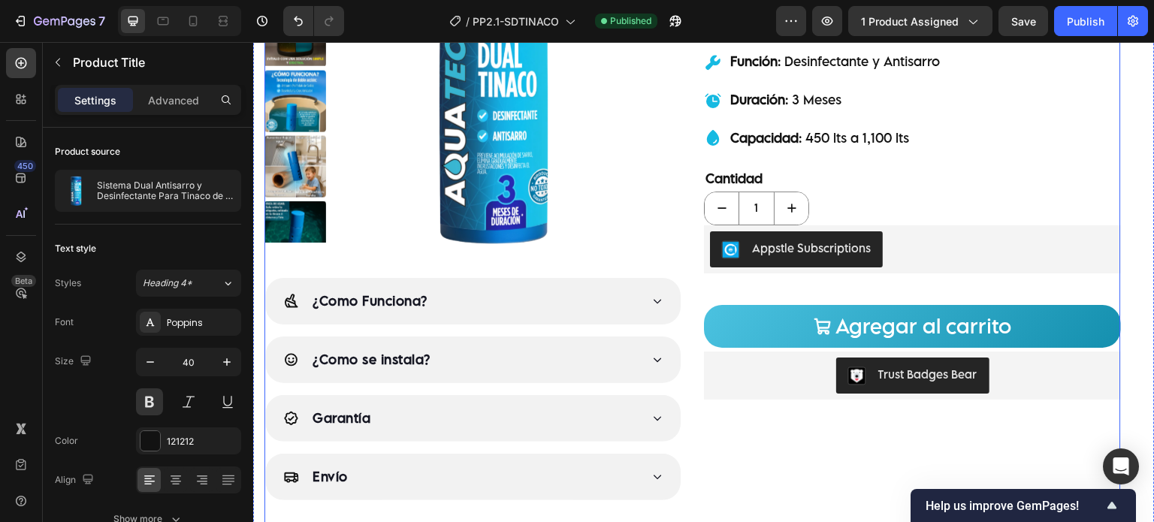
click at [683, 244] on div "Judge.me - Preview Badge (Stars) Judge.me Product Images ¿Como Funciona? ¿Como …" at bounding box center [692, 195] width 856 height 681
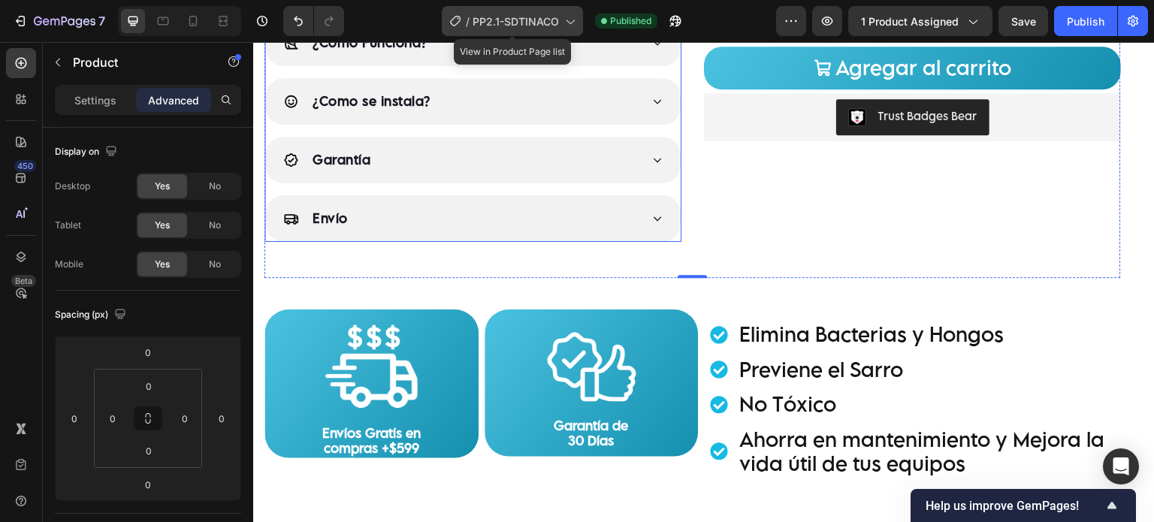
scroll to position [523, 0]
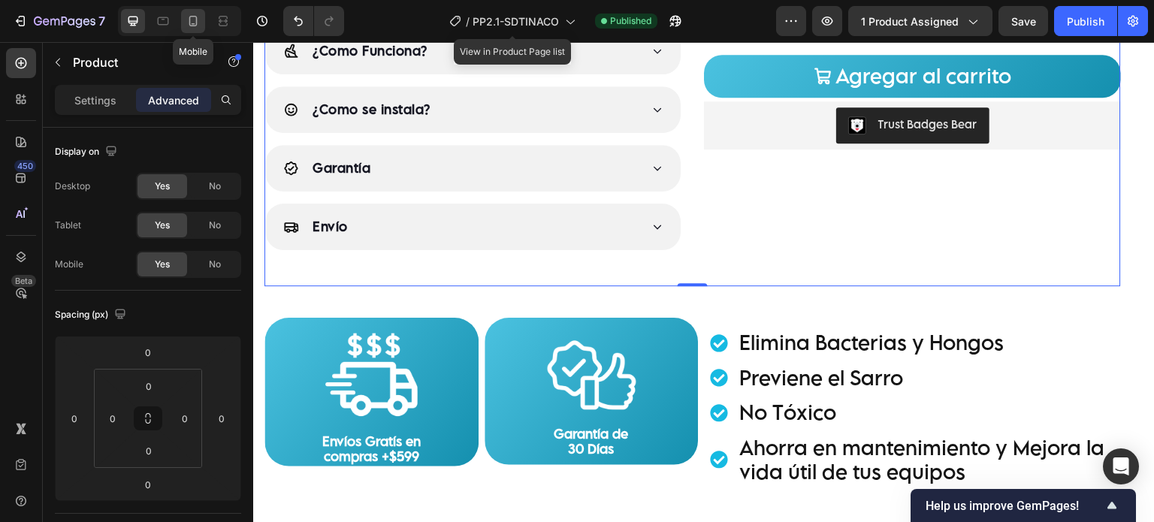
click at [192, 20] on icon at bounding box center [193, 21] width 15 height 15
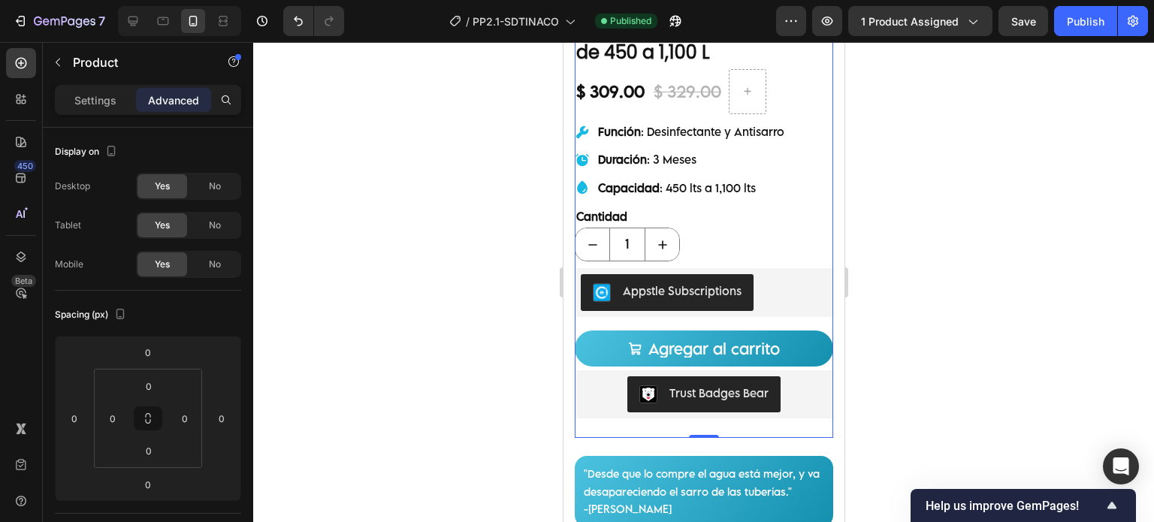
scroll to position [500, 0]
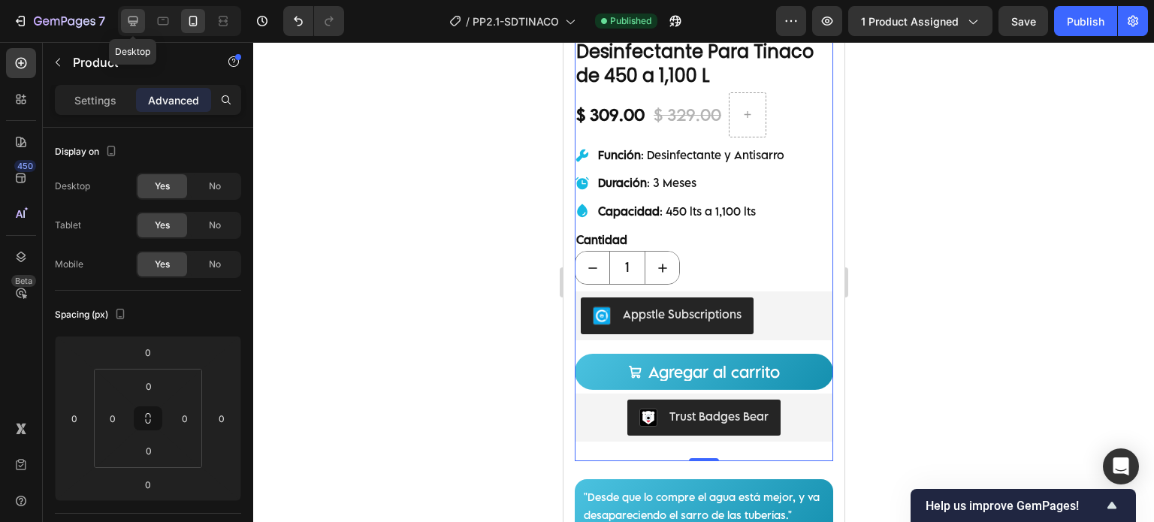
click at [134, 26] on icon at bounding box center [133, 22] width 10 height 10
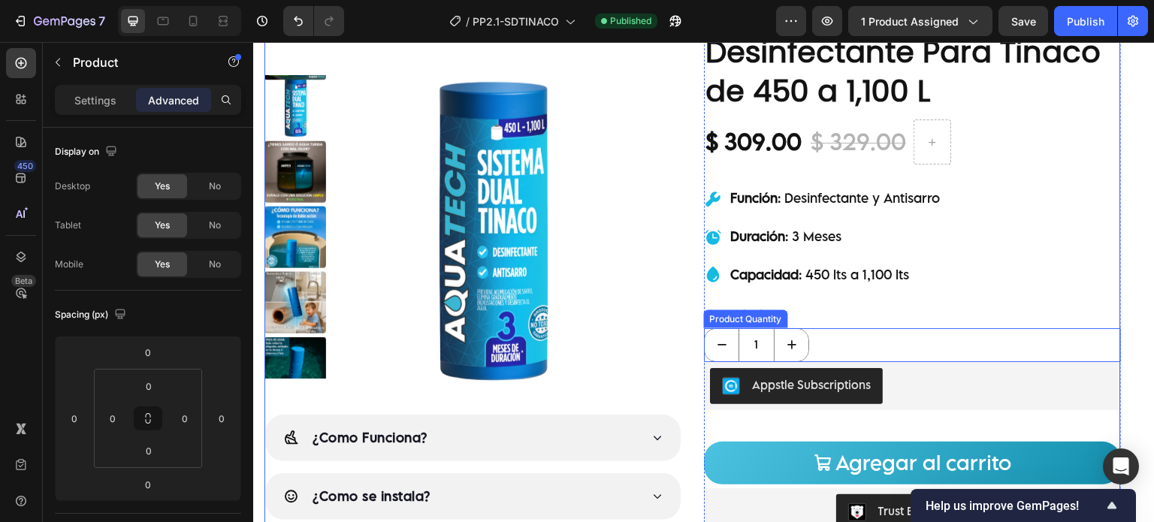
scroll to position [158, 0]
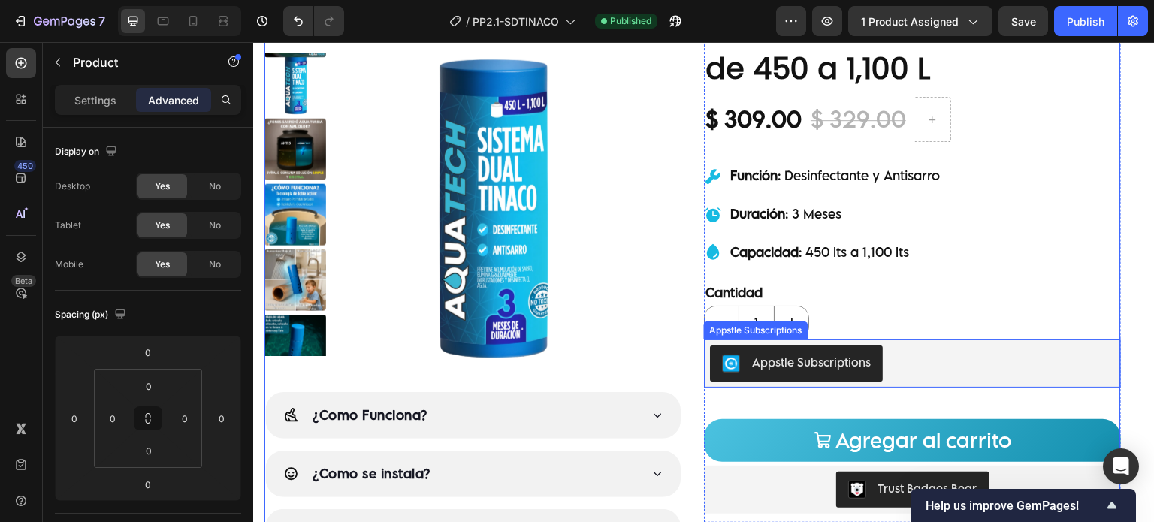
click at [891, 350] on div "Appstle Subscriptions Appstle Subscriptions" at bounding box center [912, 363] width 417 height 48
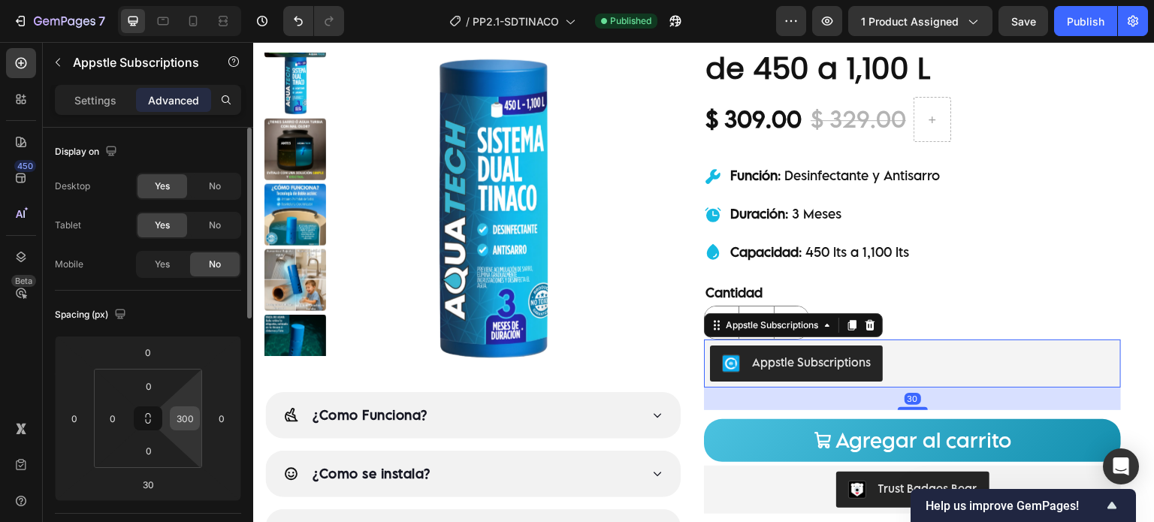
click at [198, 421] on div "300" at bounding box center [185, 418] width 30 height 24
click at [179, 421] on input "300" at bounding box center [184, 418] width 23 height 23
type input "0"
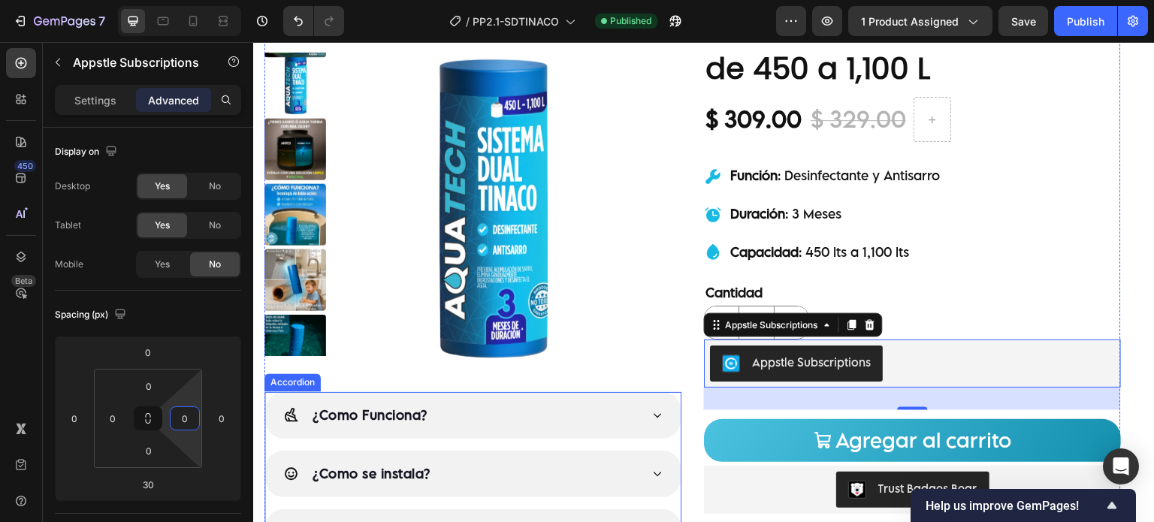
click at [679, 407] on div "Judge.me - Preview Badge (Stars) Judge.me Product Images ¿Como Funciona? ¿Como …" at bounding box center [692, 309] width 856 height 681
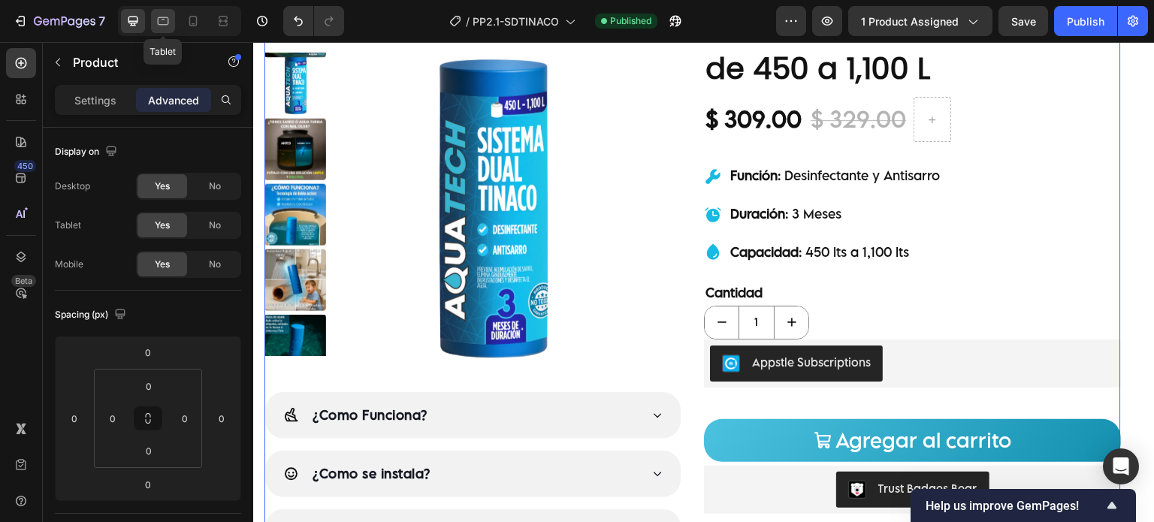
click at [161, 17] on icon at bounding box center [163, 21] width 11 height 8
type input "16"
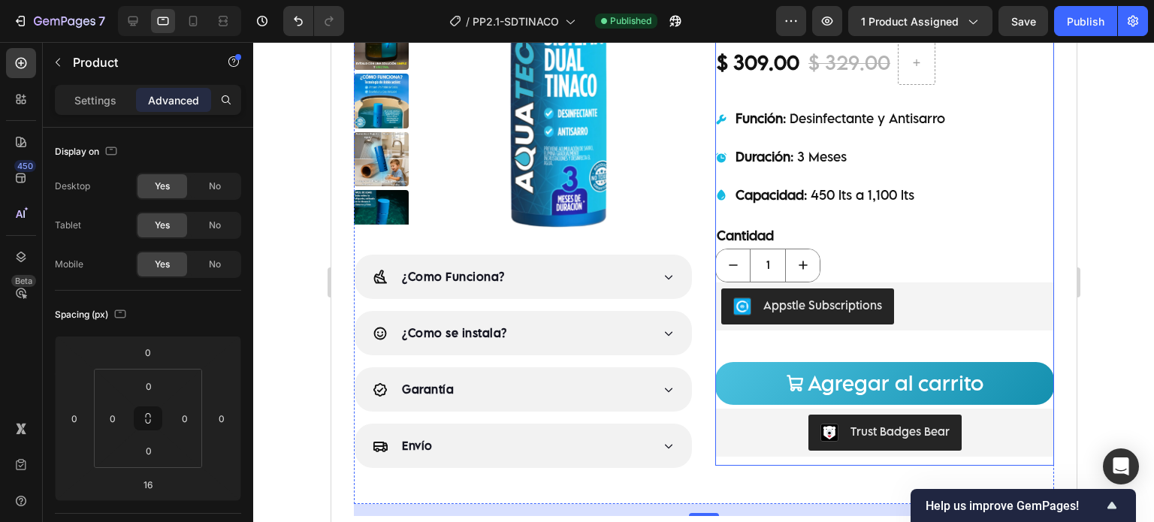
scroll to position [296, 0]
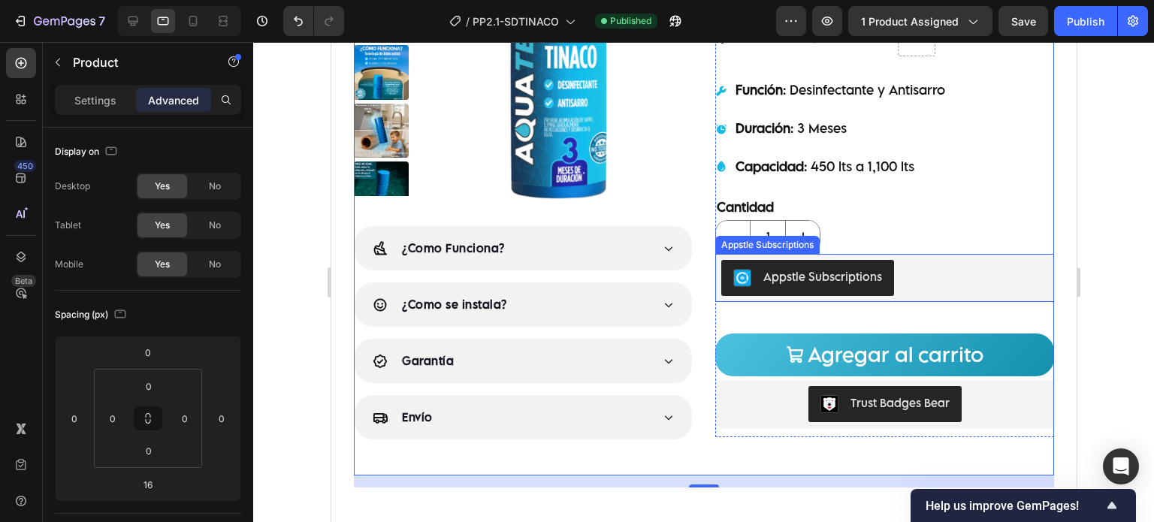
click at [885, 296] on button "Appstle Subscriptions" at bounding box center [806, 278] width 173 height 36
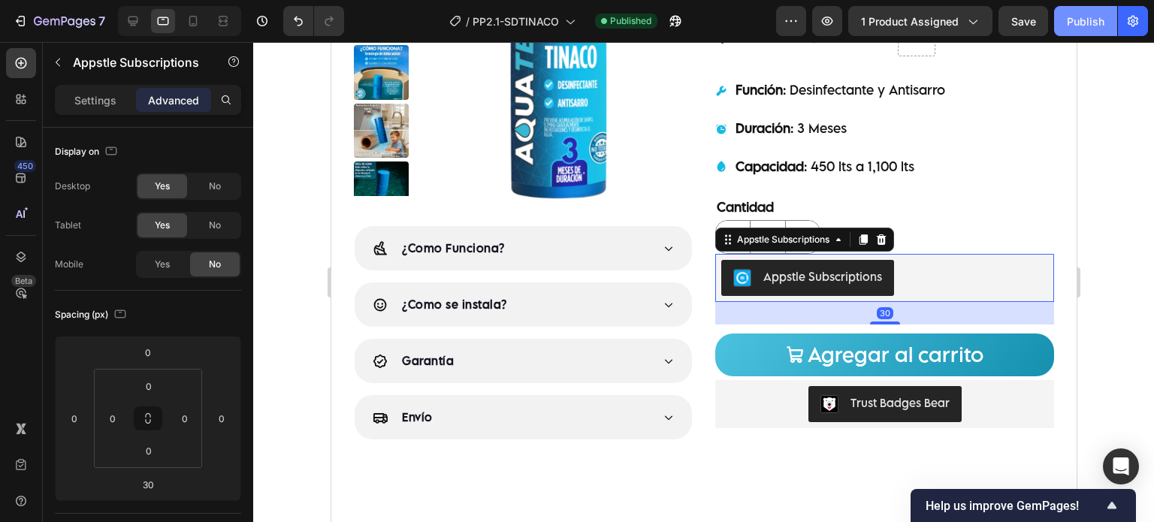
click at [1097, 21] on div "Publish" at bounding box center [1085, 22] width 38 height 16
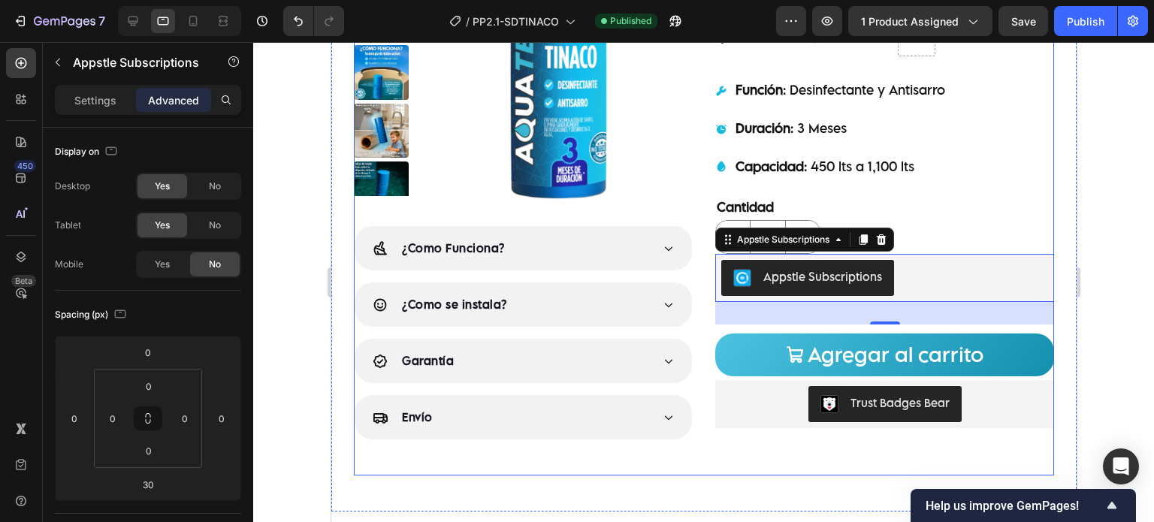
click at [700, 279] on div "Judge.me - Preview Badge (Stars) Judge.me Product Images ¿Como Funciona? ¿Como …" at bounding box center [703, 160] width 700 height 631
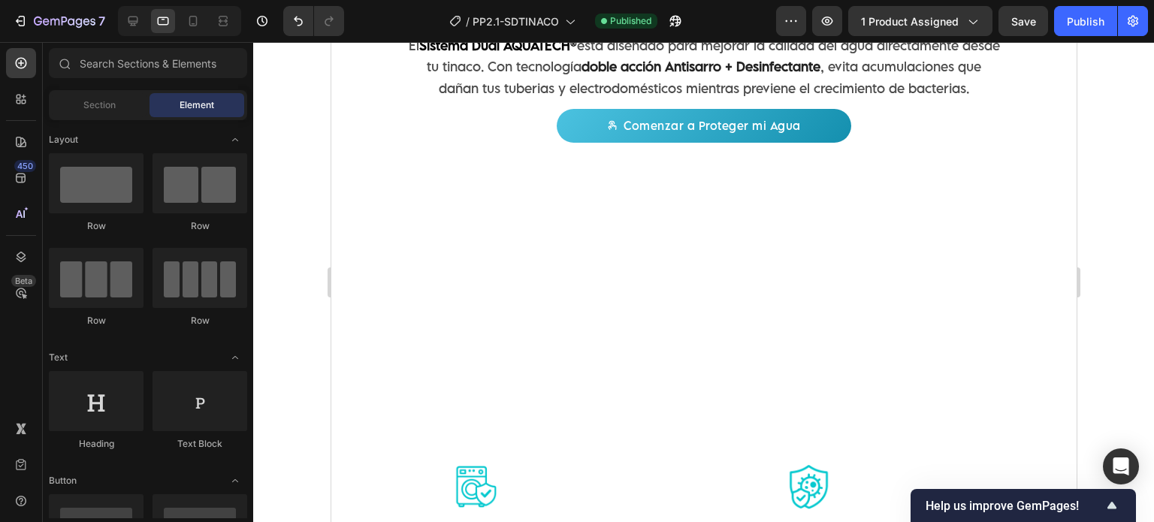
scroll to position [2422, 0]
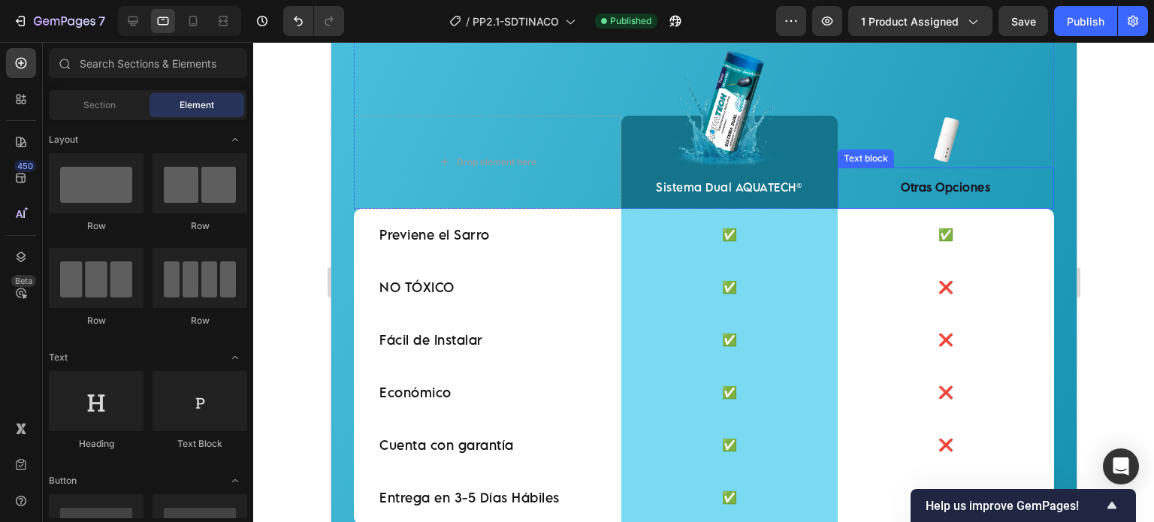
click at [931, 189] on p "Otras Opciones" at bounding box center [944, 187] width 213 height 16
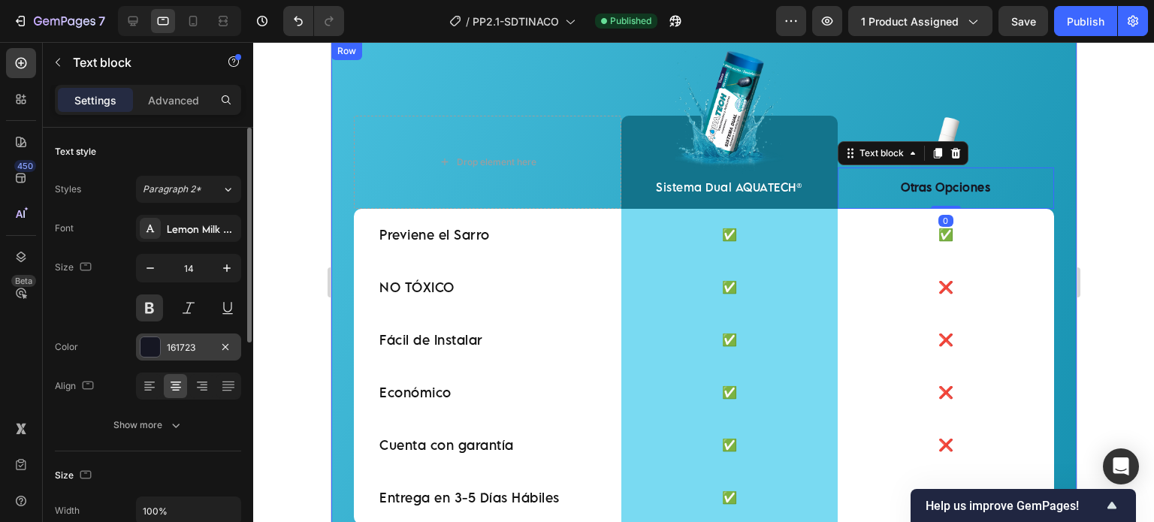
click at [158, 345] on div at bounding box center [150, 347] width 20 height 20
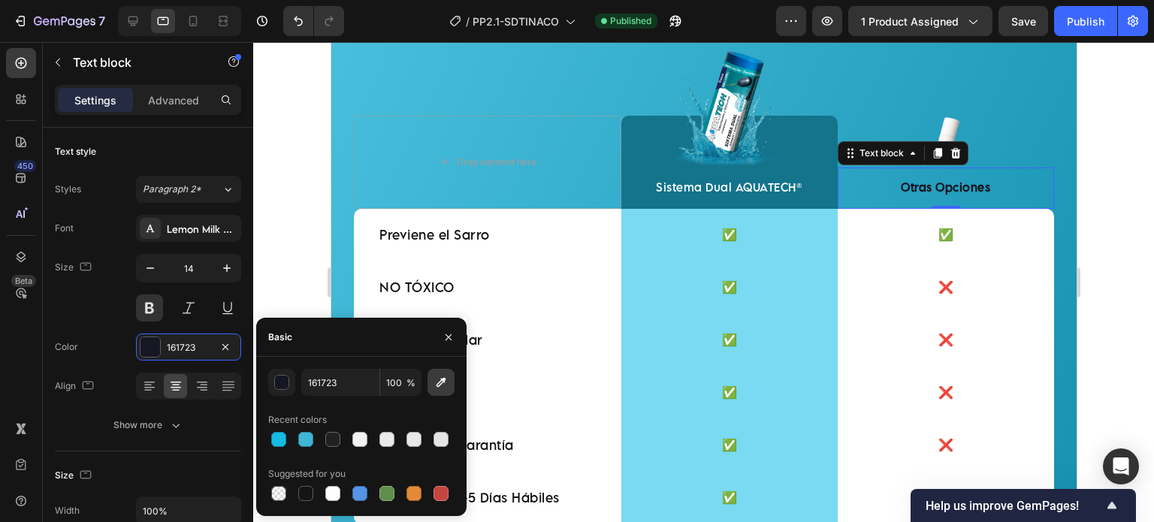
click at [448, 385] on icon "button" at bounding box center [440, 382] width 15 height 15
type input "FFFFFF"
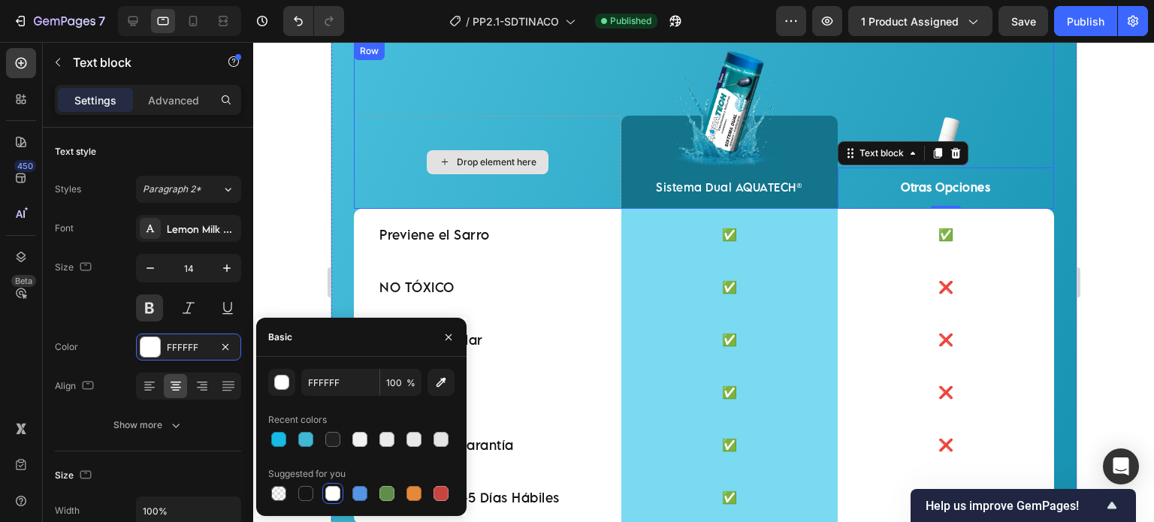
click at [454, 186] on div "Drop element here" at bounding box center [486, 162] width 267 height 93
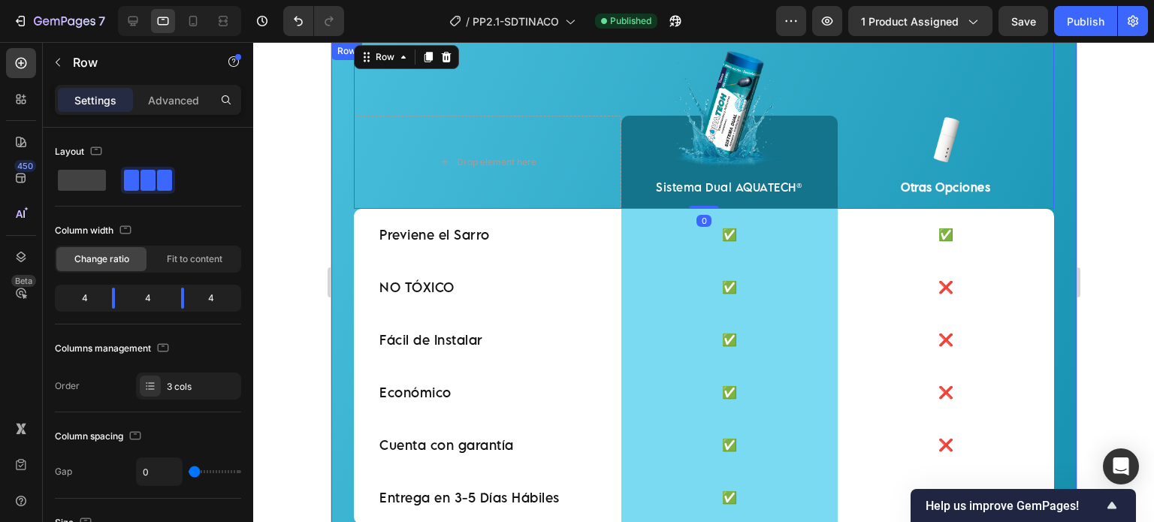
click at [1055, 131] on div "Drop element here Image Sistema Dual AQUATECH® Text block Row Image Otras Opcio…" at bounding box center [702, 283] width 745 height 482
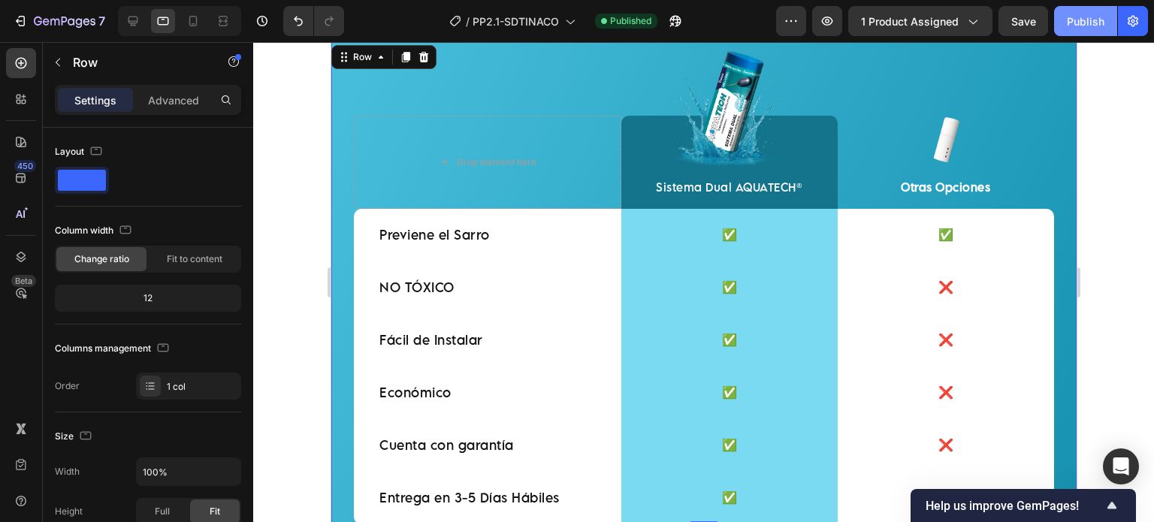
click at [1086, 29] on button "Publish" at bounding box center [1085, 21] width 63 height 30
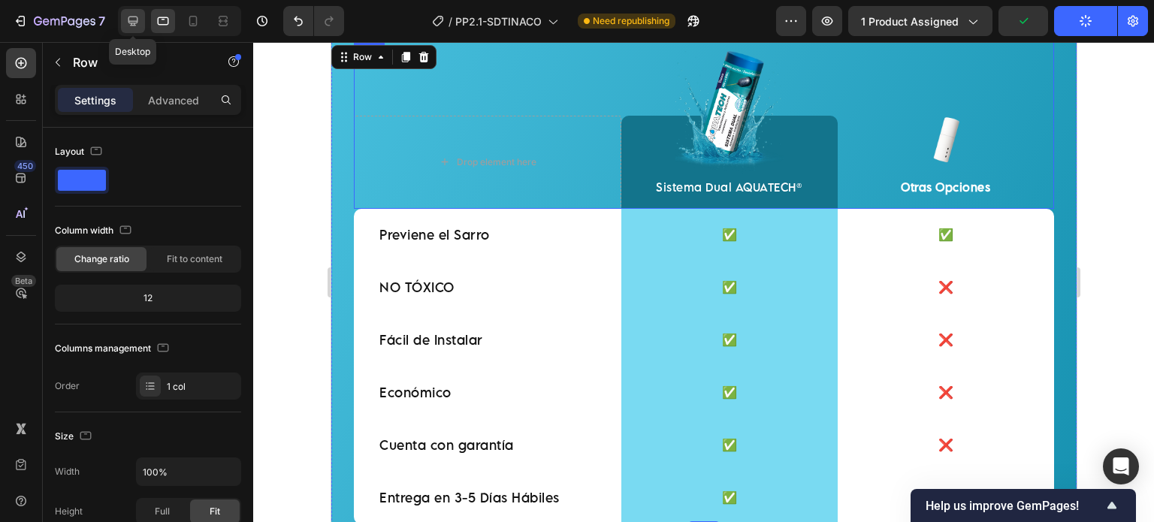
click at [131, 26] on icon at bounding box center [132, 21] width 15 height 15
type input "1000"
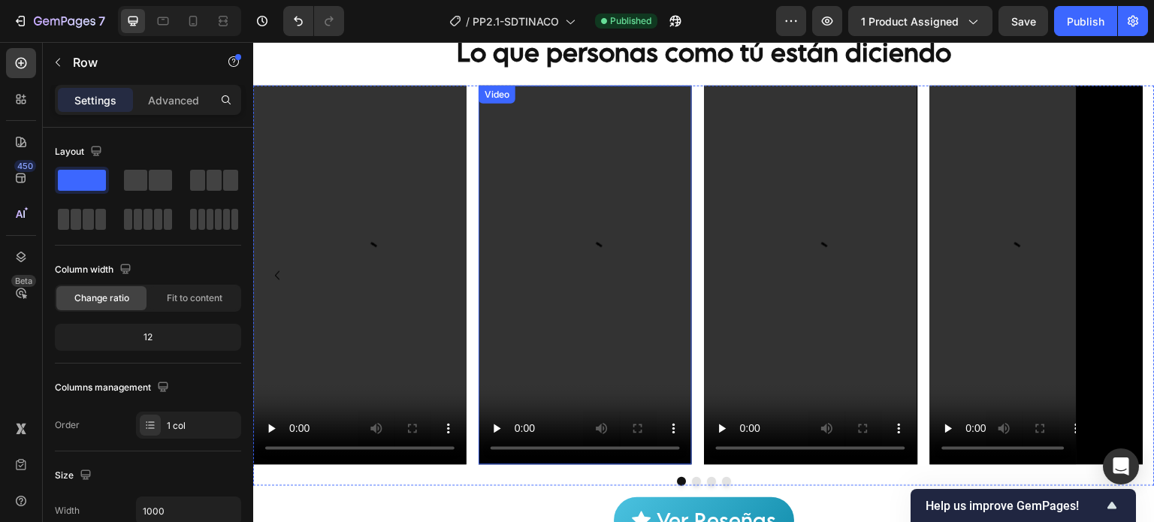
scroll to position [916, 0]
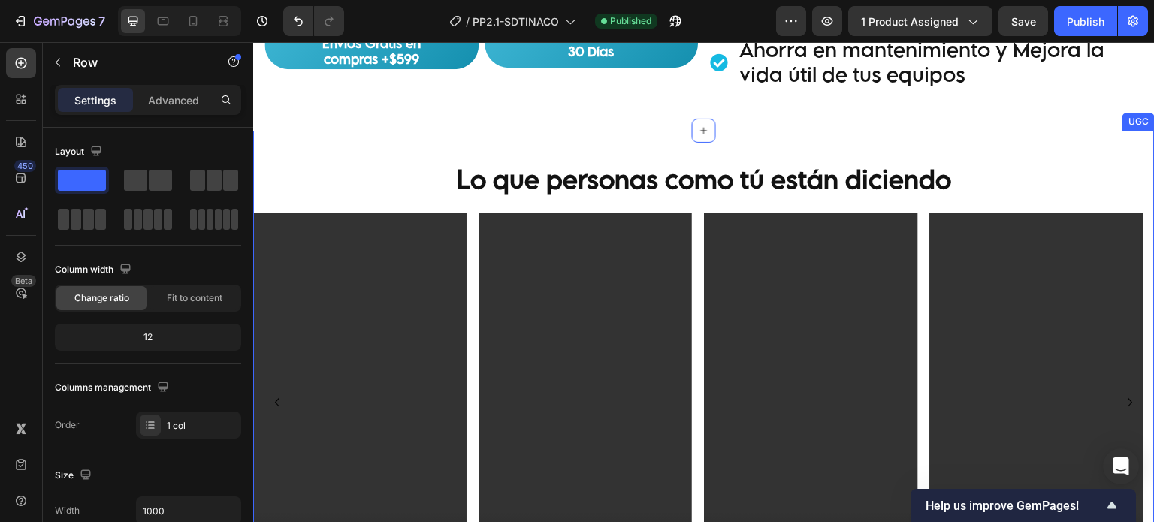
click at [455, 142] on div "Lo que personas como tú están diciendo Heading Video Video Video Video Carousel…" at bounding box center [703, 417] width 901 height 572
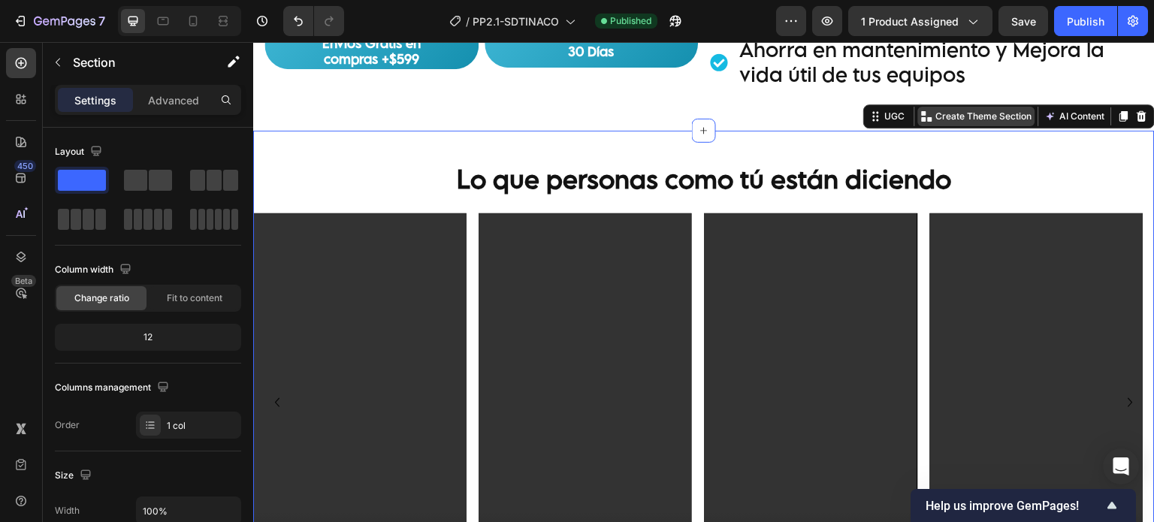
click at [967, 114] on p "Create Theme Section" at bounding box center [984, 117] width 96 height 14
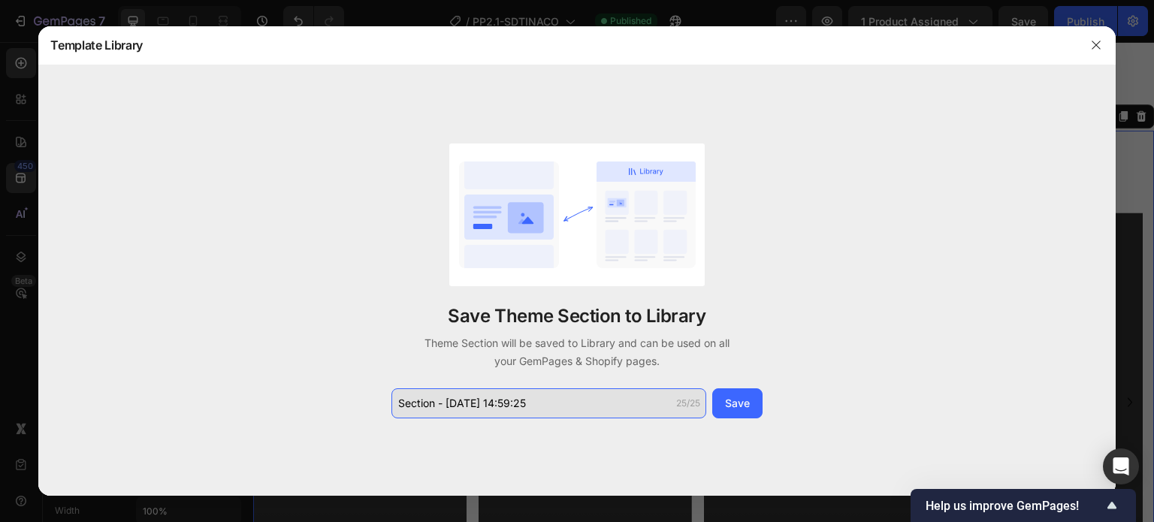
click at [626, 400] on input "Section - Sep 27 14:59:25" at bounding box center [548, 403] width 315 height 30
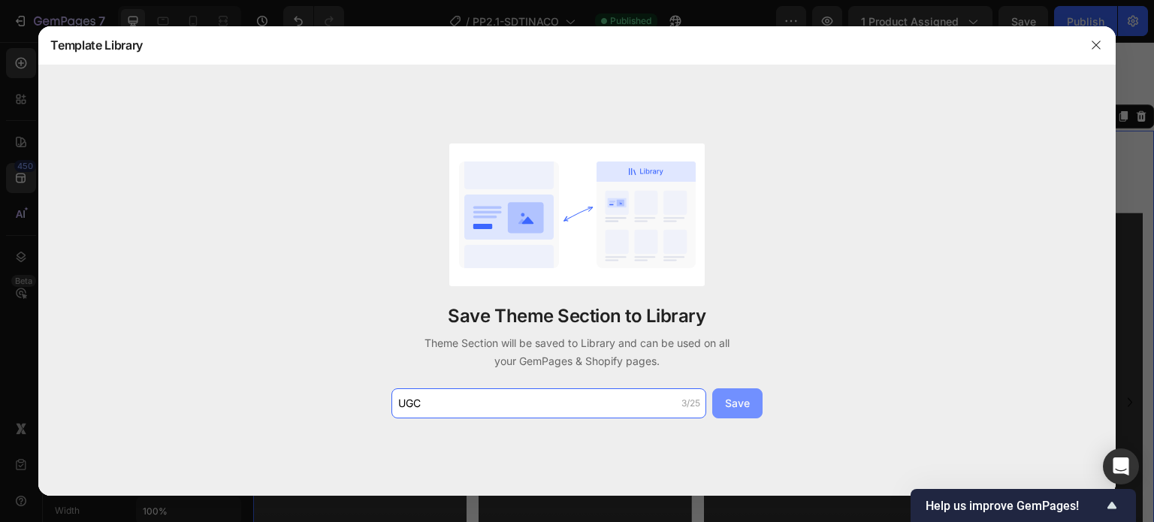
type input "UGC"
click at [735, 408] on div "Save" at bounding box center [737, 403] width 25 height 16
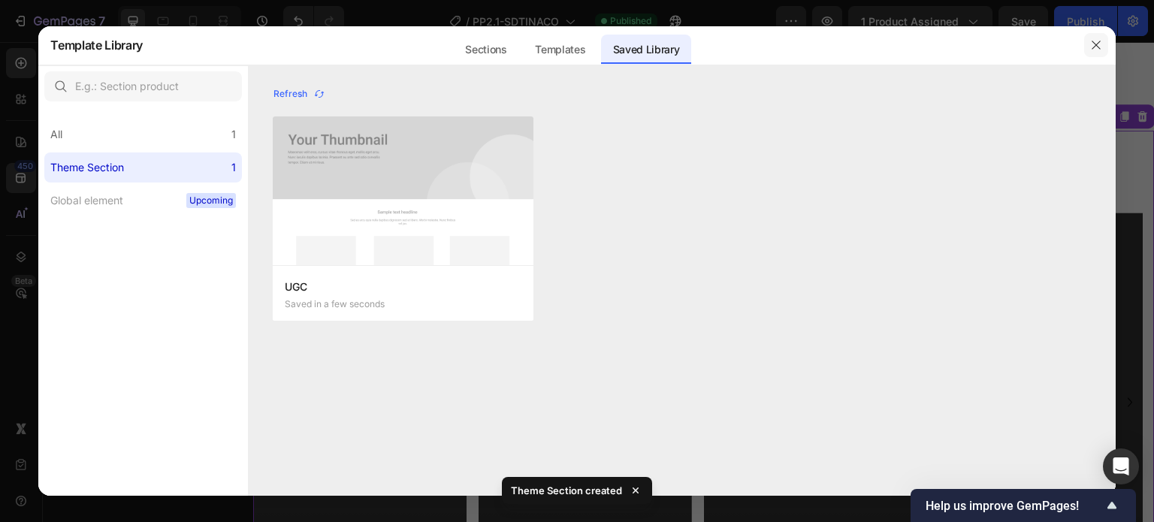
click at [1088, 43] on button "button" at bounding box center [1096, 45] width 24 height 24
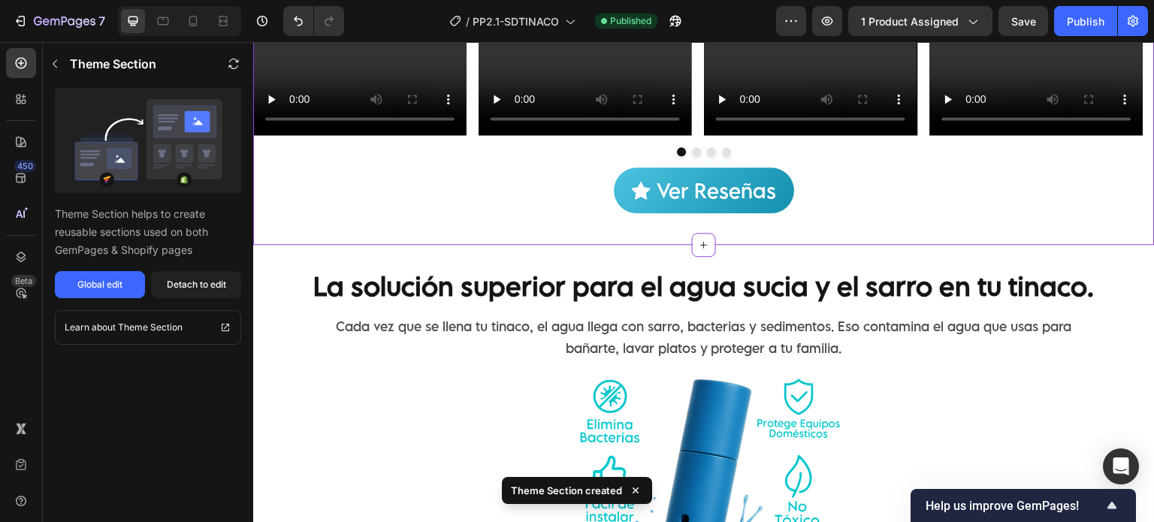
scroll to position [1418, 0]
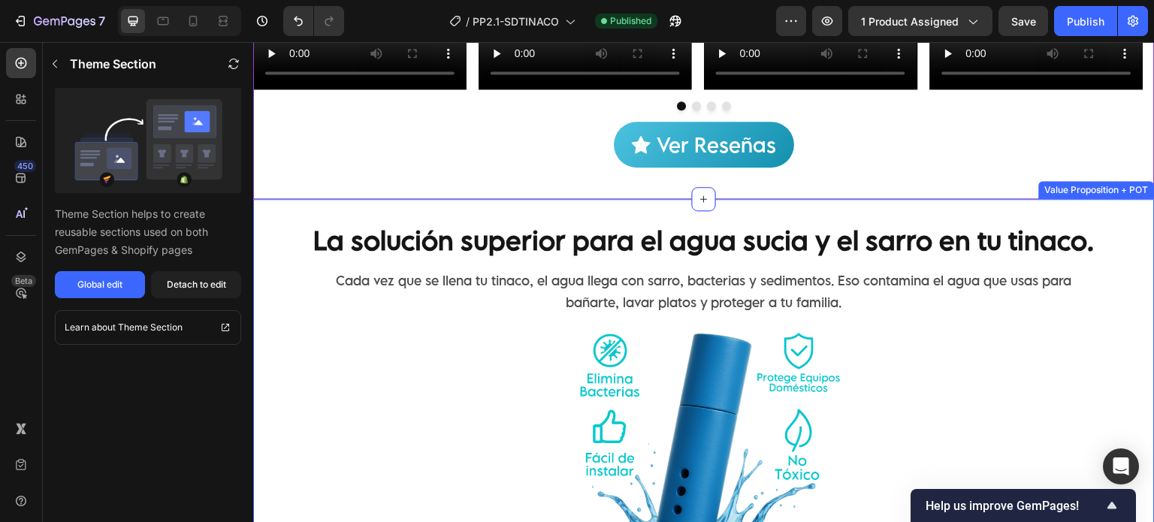
click at [551, 213] on div "La solución superior para el agua sucia y el sarro en tu tinaco. Text Block Cad…" at bounding box center [703, 476] width 901 height 555
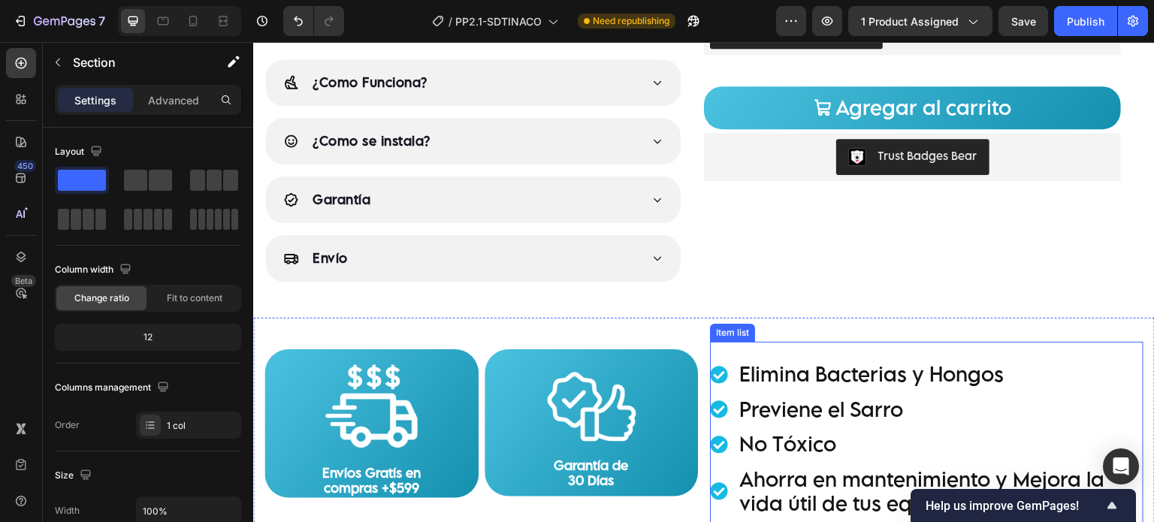
scroll to position [541, 0]
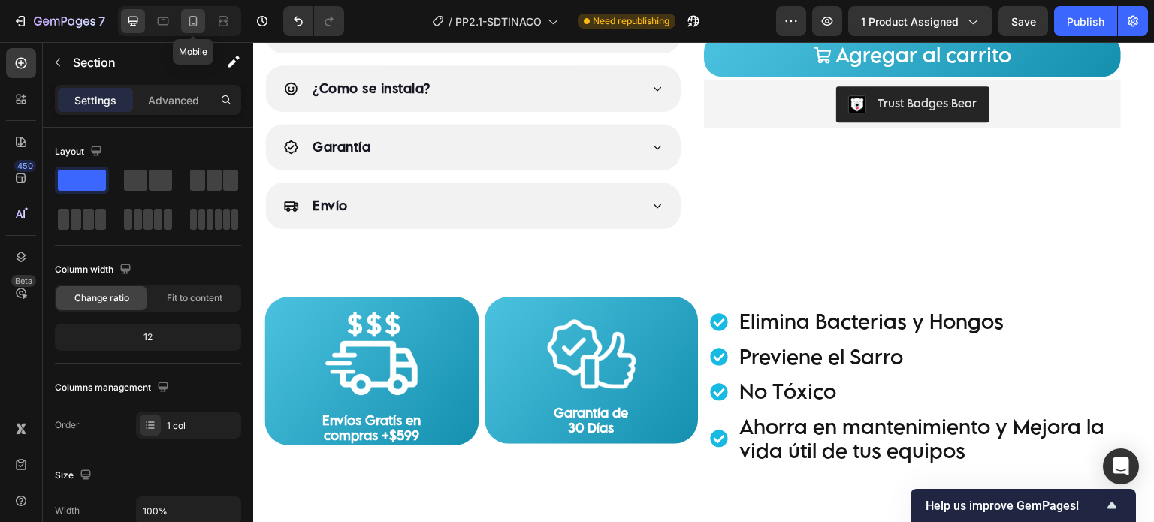
click at [192, 20] on icon at bounding box center [193, 21] width 15 height 15
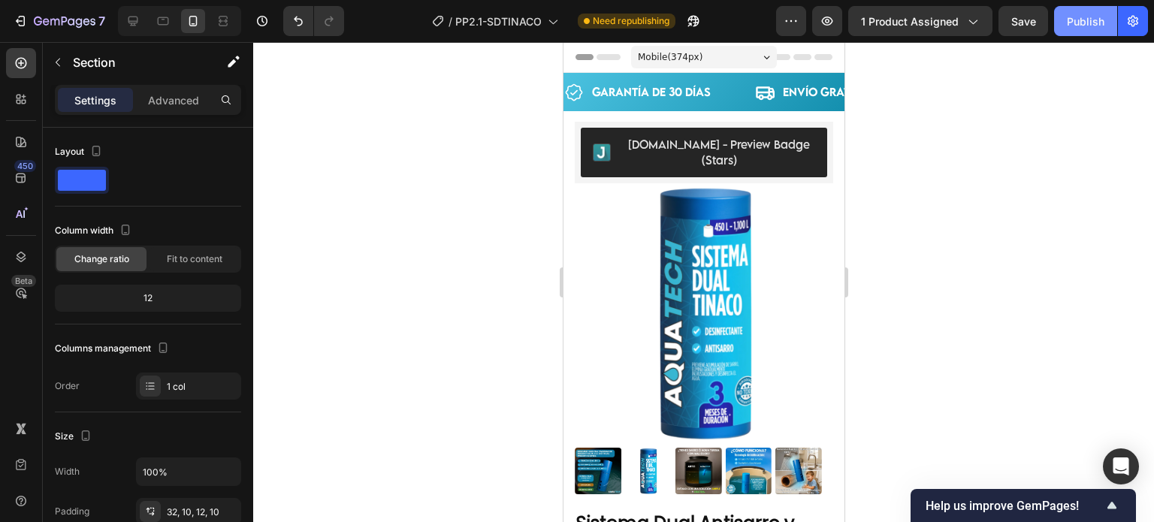
click at [1100, 30] on button "Publish" at bounding box center [1085, 21] width 63 height 30
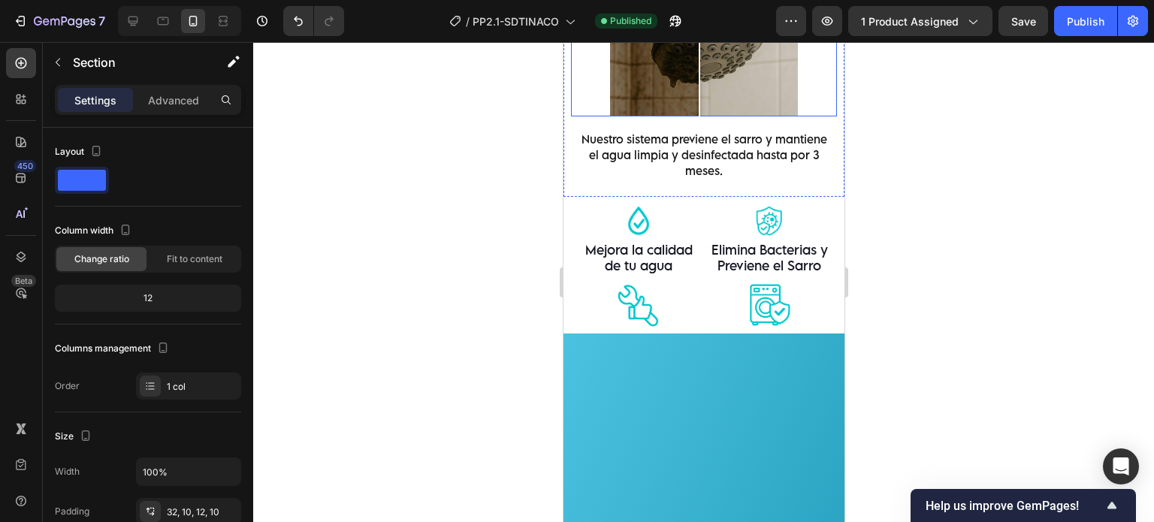
scroll to position [2378, 0]
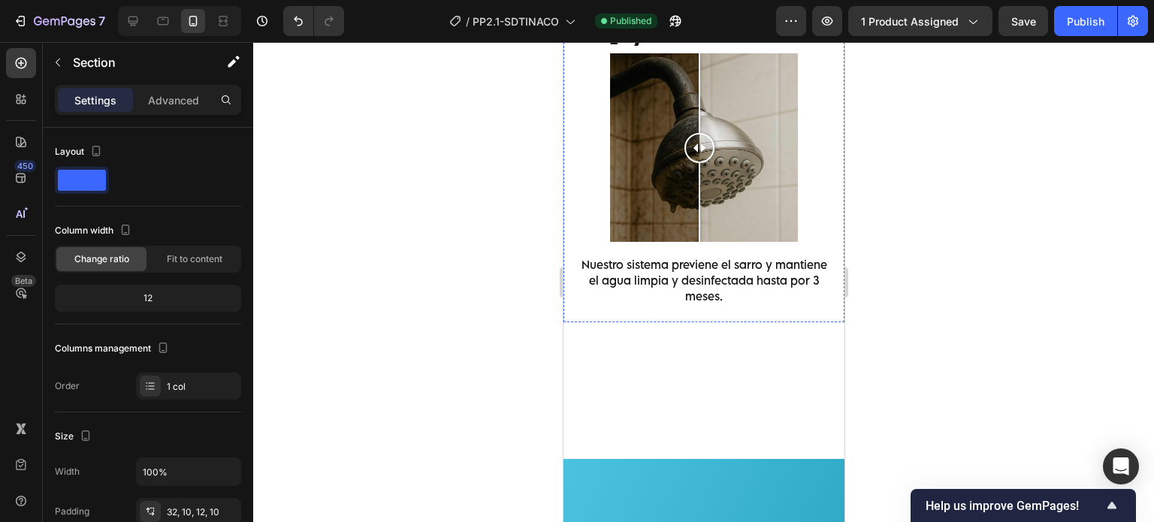
drag, startPoint x: 799, startPoint y: 162, endPoint x: 765, endPoint y: 176, distance: 37.4
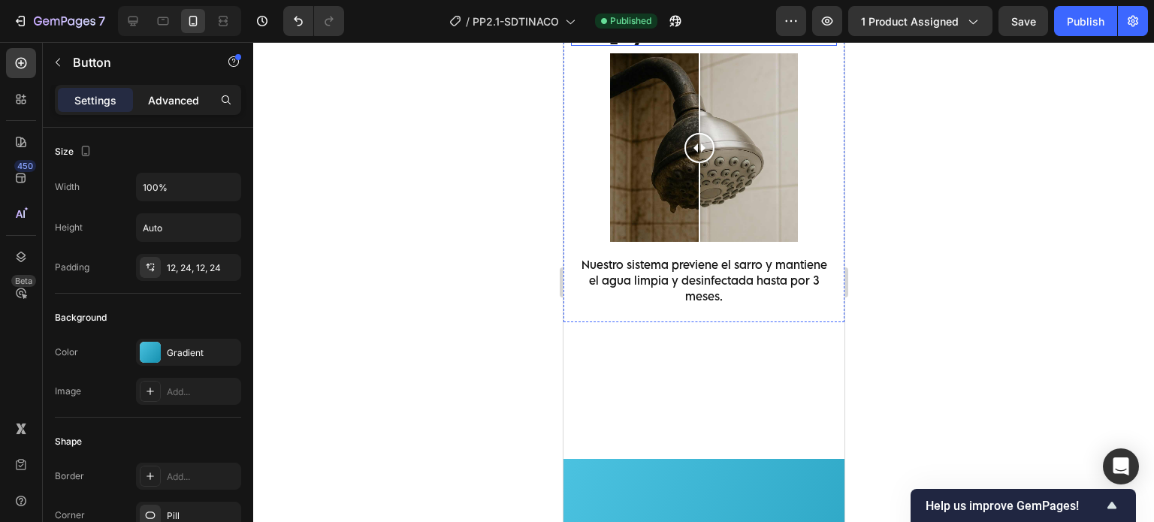
click at [189, 104] on p "Advanced" at bounding box center [173, 100] width 51 height 16
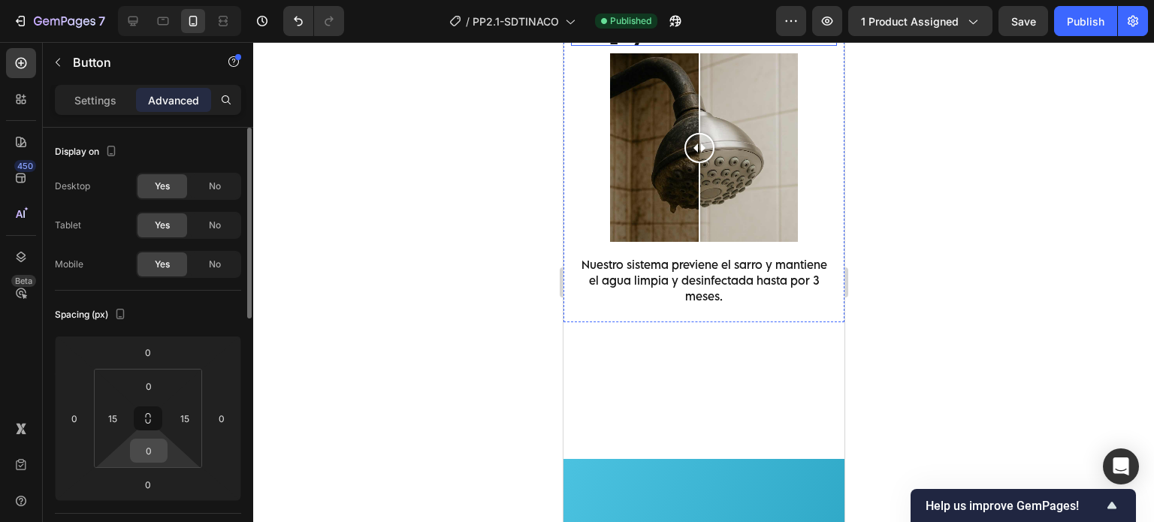
click at [147, 453] on input "0" at bounding box center [149, 450] width 30 height 23
type input "5"
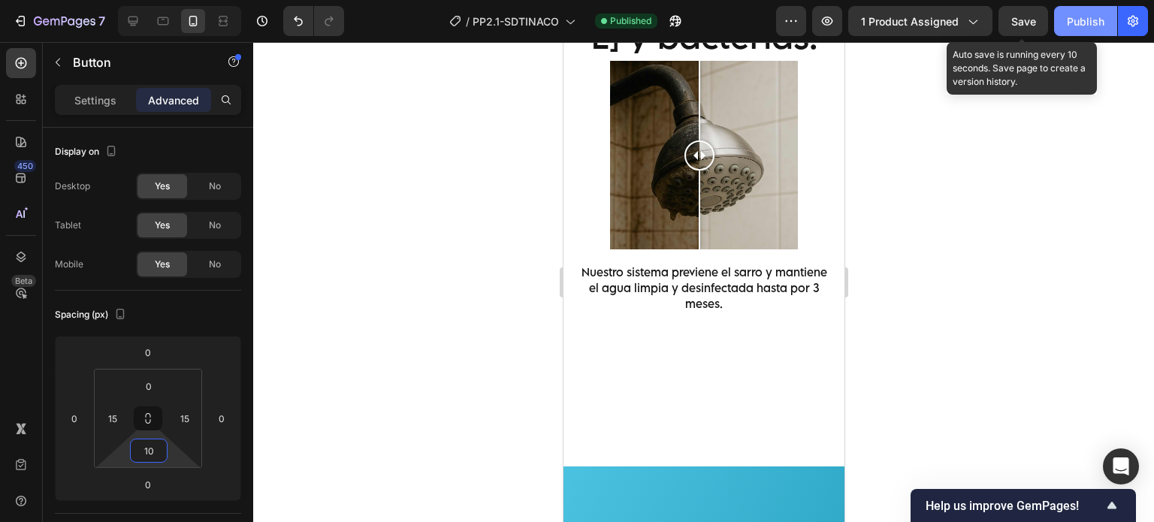
type input "10"
click at [1063, 17] on button "Publish" at bounding box center [1085, 21] width 63 height 30
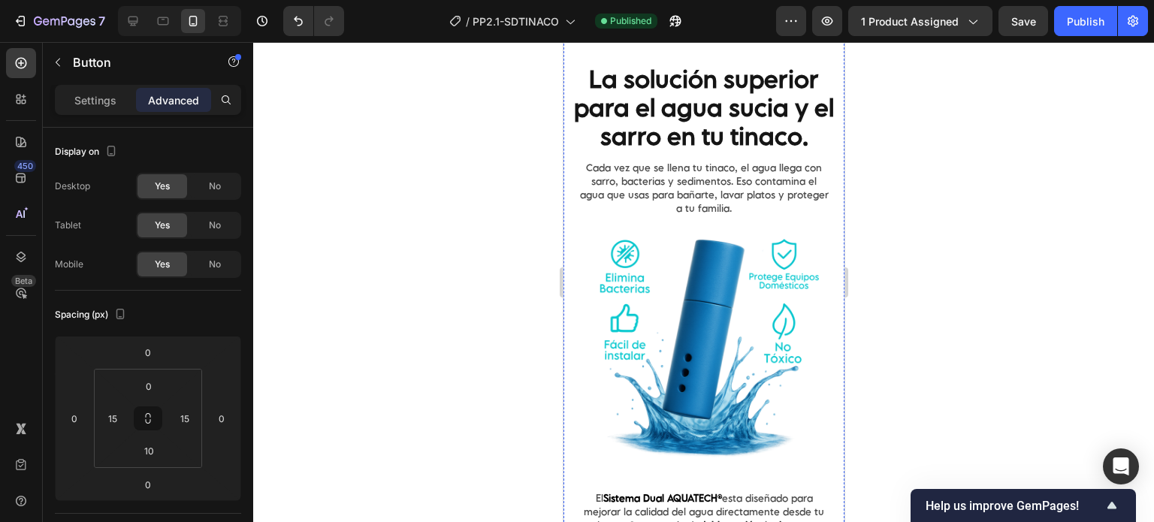
scroll to position [1899, 0]
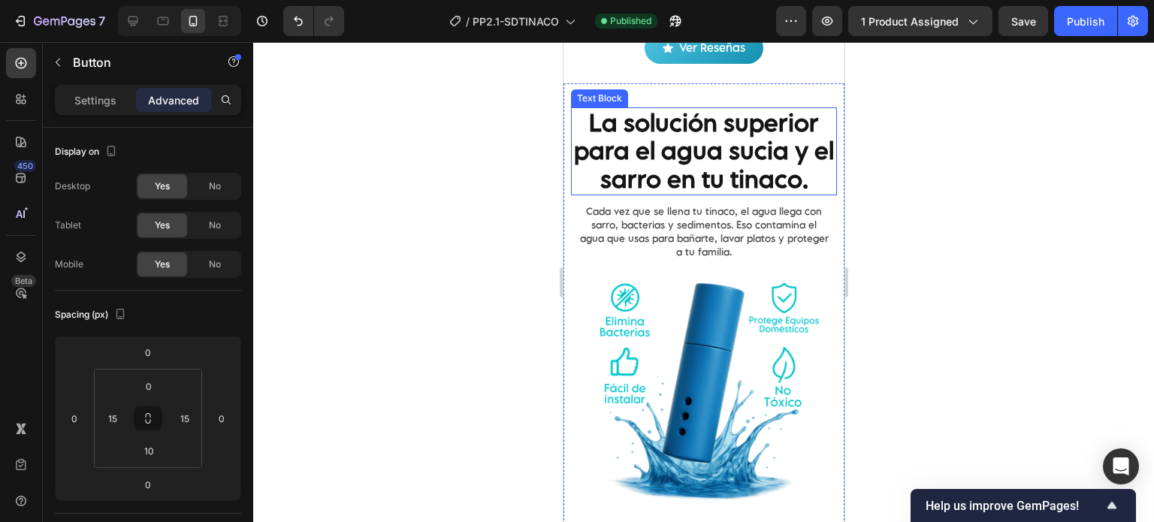
click at [694, 159] on p "La solución superior para el agua sucia y el sarro en tu tinaco." at bounding box center [703, 151] width 263 height 85
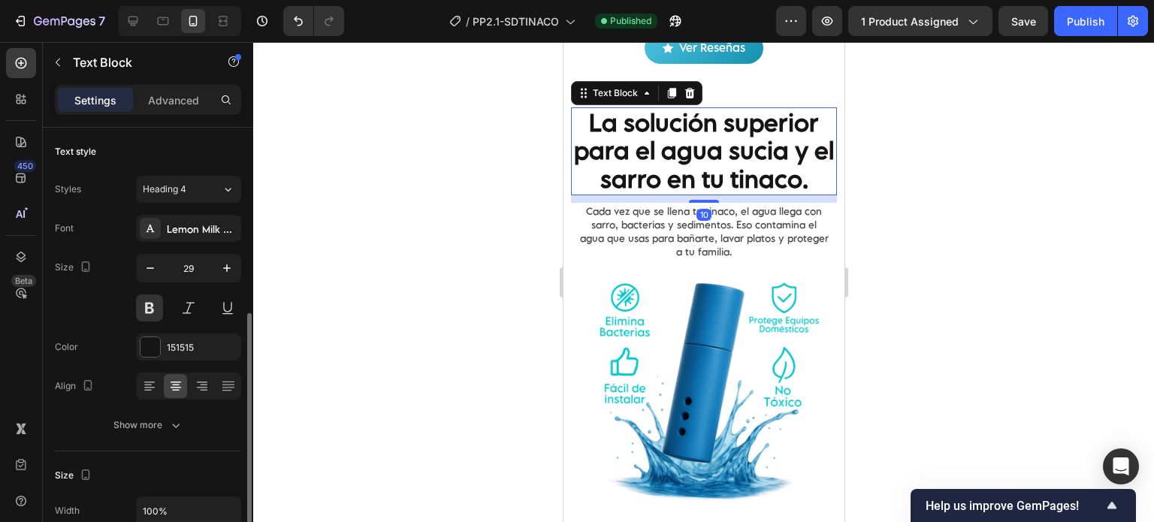
scroll to position [125, 0]
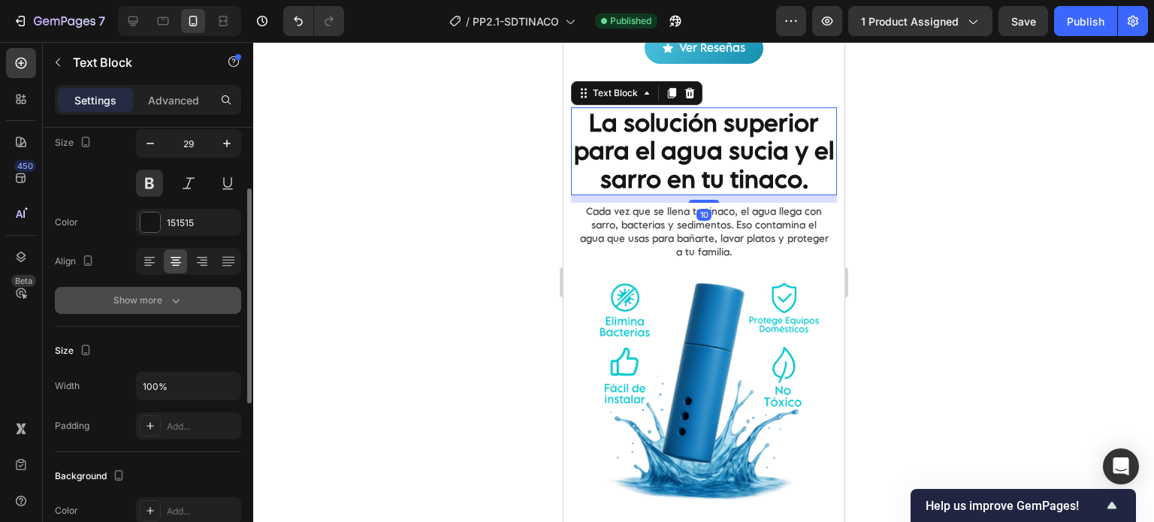
click at [161, 297] on div "Show more" at bounding box center [148, 300] width 70 height 15
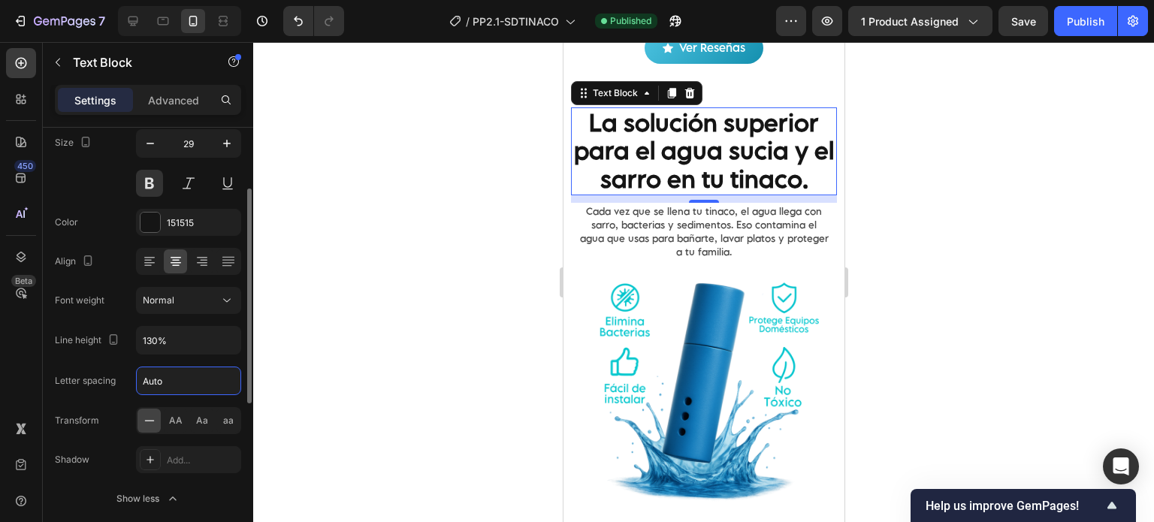
click at [192, 369] on input "Auto" at bounding box center [189, 380] width 104 height 27
click at [200, 373] on input "Auto" at bounding box center [189, 380] width 104 height 27
type input "0"
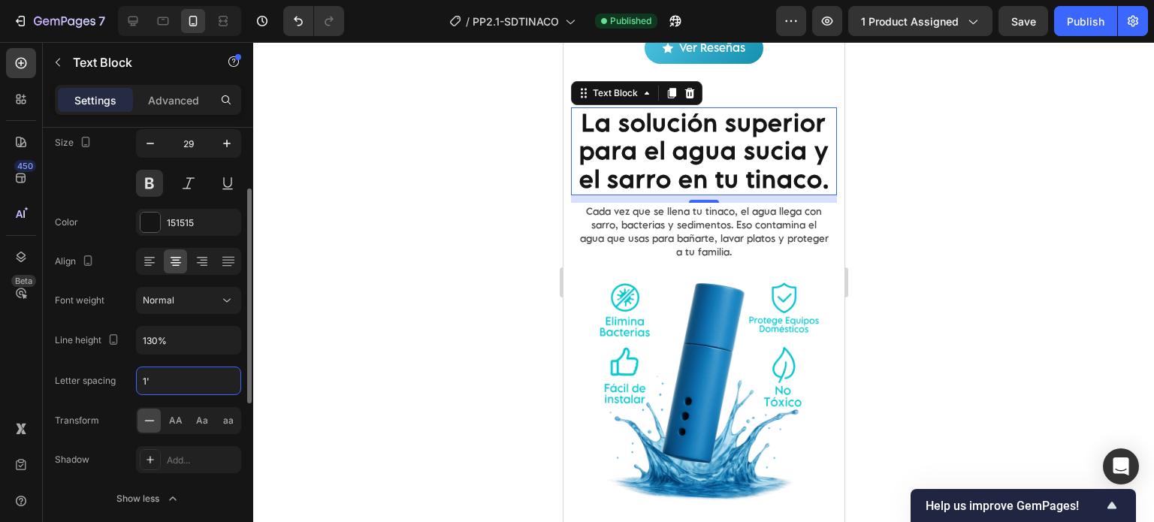
type input "1"
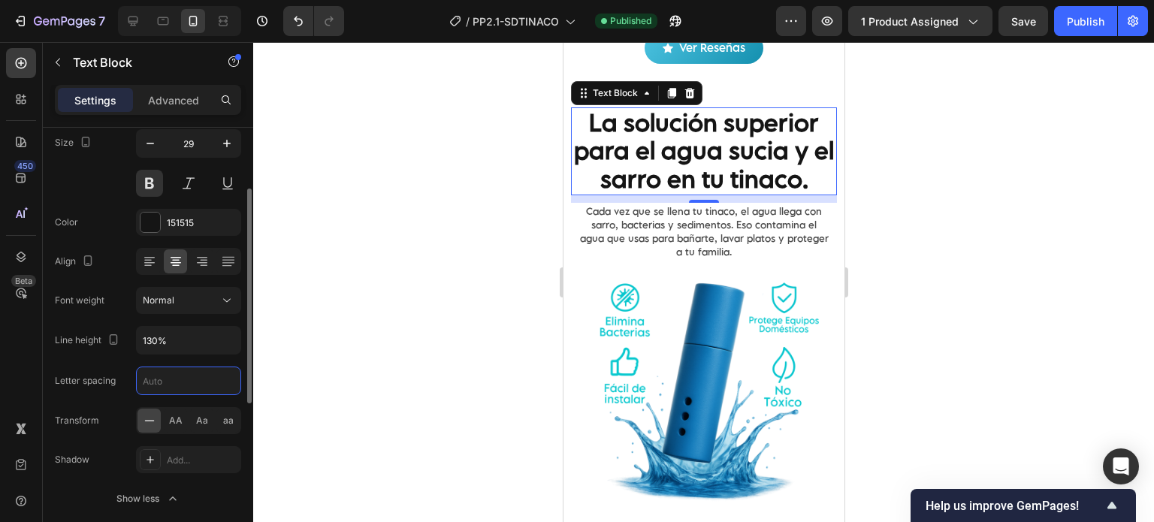
type input "'"
type input "0"
click at [75, 394] on div "Font Lemon Milk Pro Regular Size 29 Color 151515 Align Font weight Normal Line …" at bounding box center [148, 301] width 186 height 422
click at [1087, 26] on div "Publish" at bounding box center [1085, 22] width 38 height 16
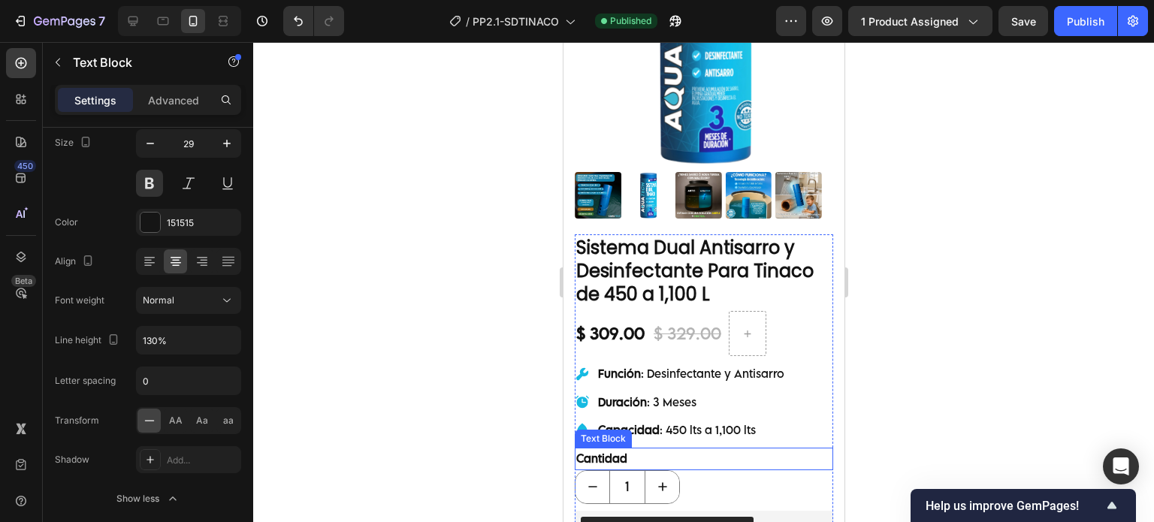
scroll to position [271, 0]
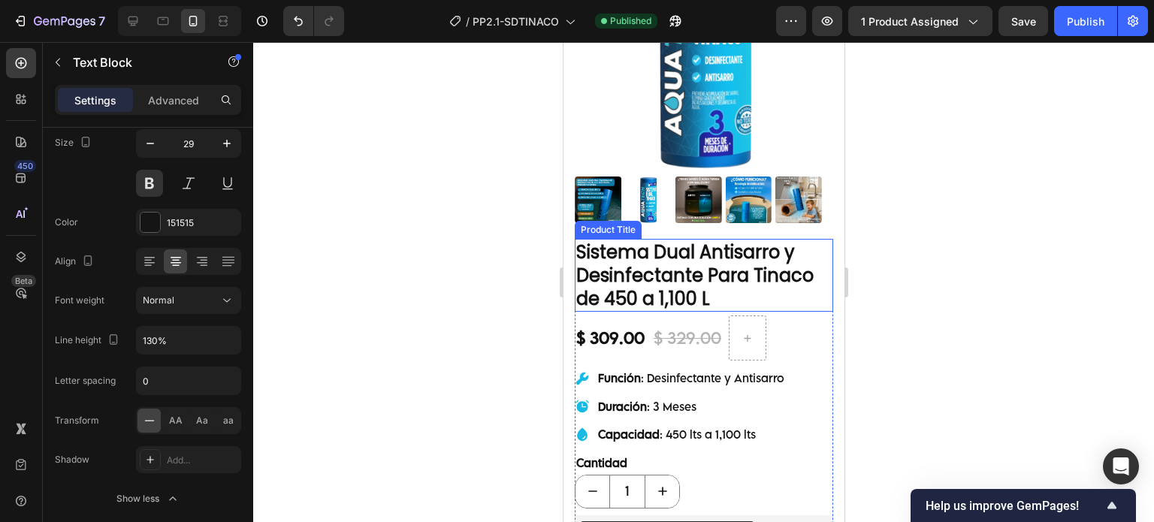
click at [672, 271] on h1 "Sistema Dual Antisarro y Desinfectante Para Tinaco de 450 a 1,100 L" at bounding box center [703, 276] width 258 height 74
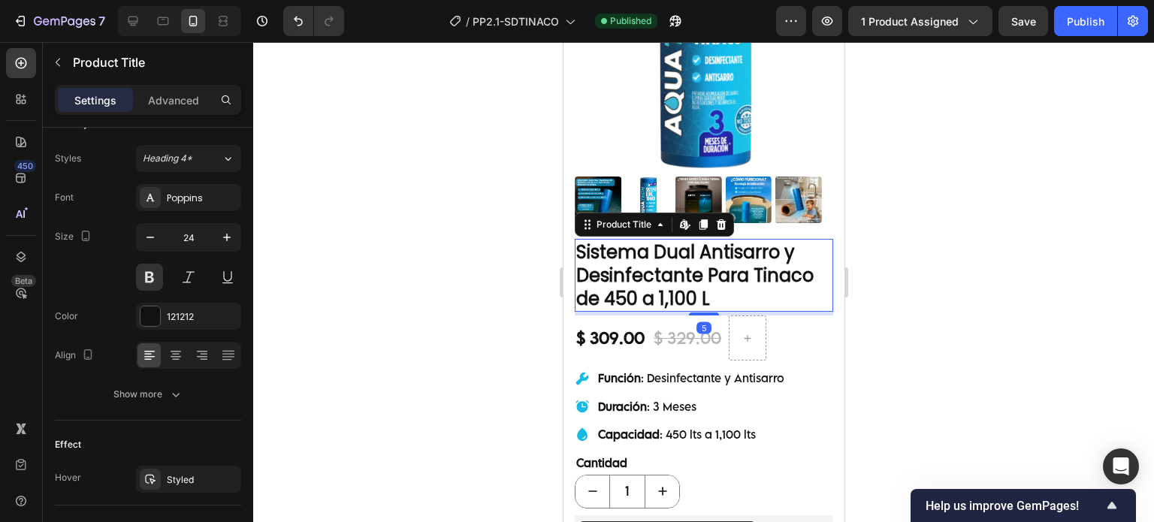
scroll to position [0, 0]
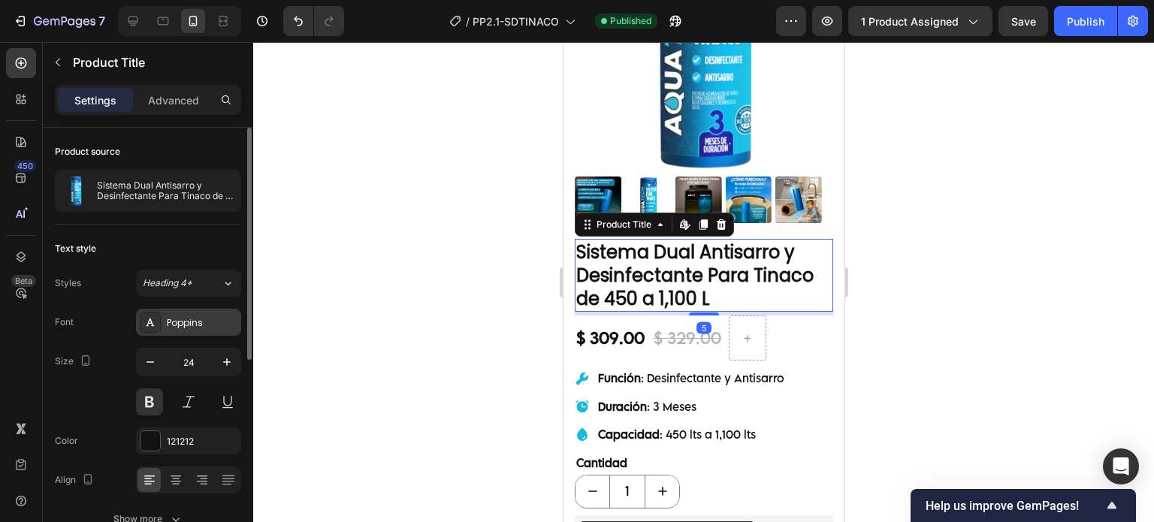
click at [195, 316] on div "Poppins" at bounding box center [202, 323] width 71 height 14
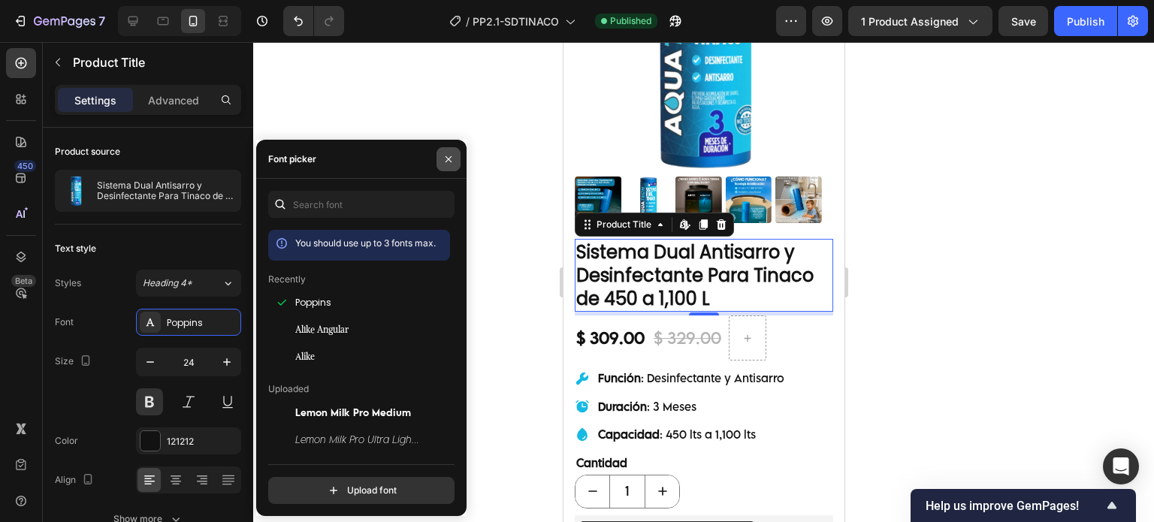
click at [442, 155] on icon "button" at bounding box center [448, 159] width 12 height 12
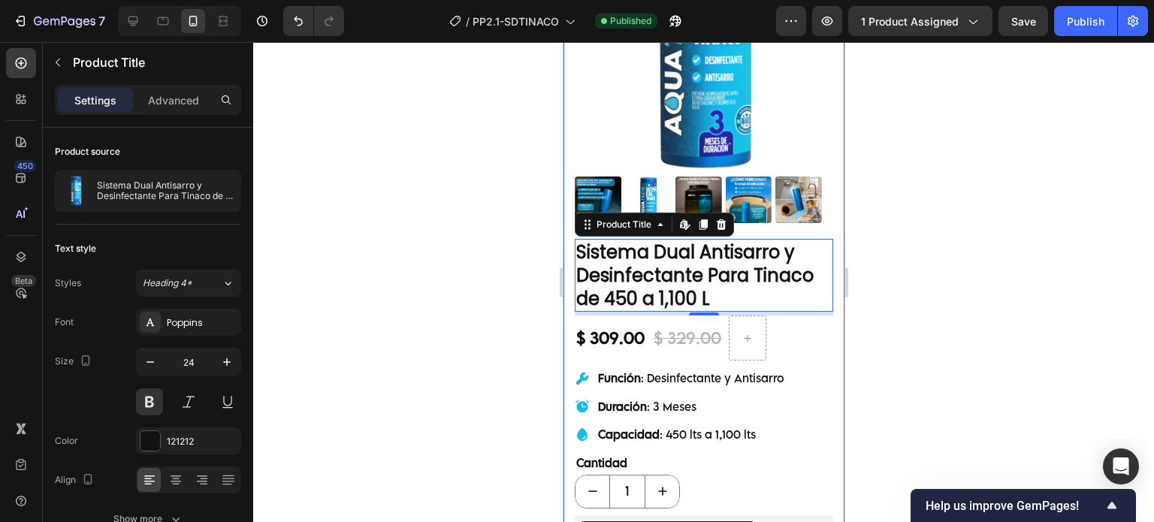
click at [564, 310] on div "Judge.me - Preview Badge (Stars) Judge.me Product Images ¿Como Funciona? ¿Como …" at bounding box center [703, 267] width 281 height 855
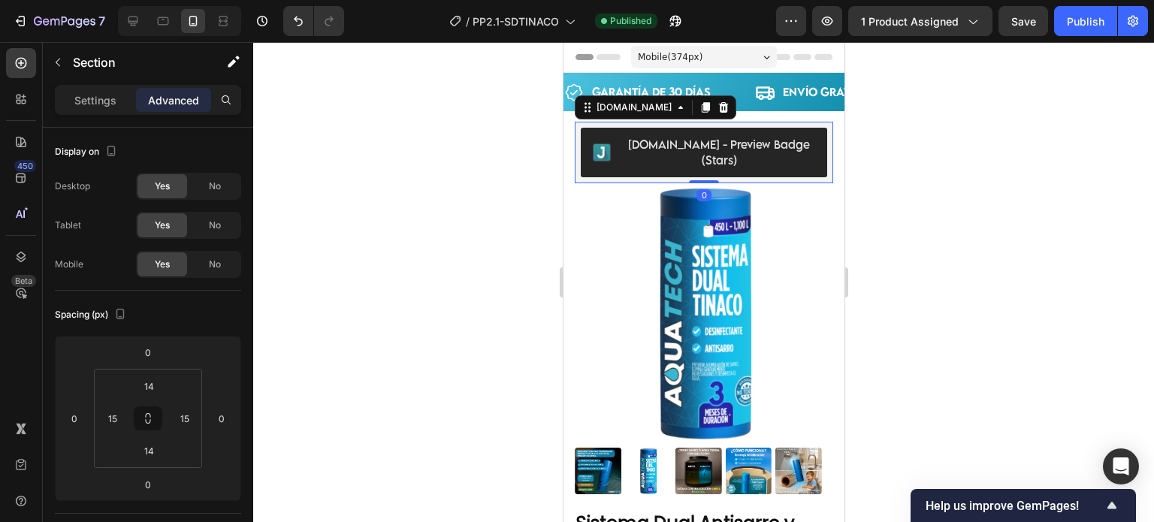
click at [676, 164] on div "[DOMAIN_NAME] - Preview Badge (Stars)" at bounding box center [718, 153] width 192 height 32
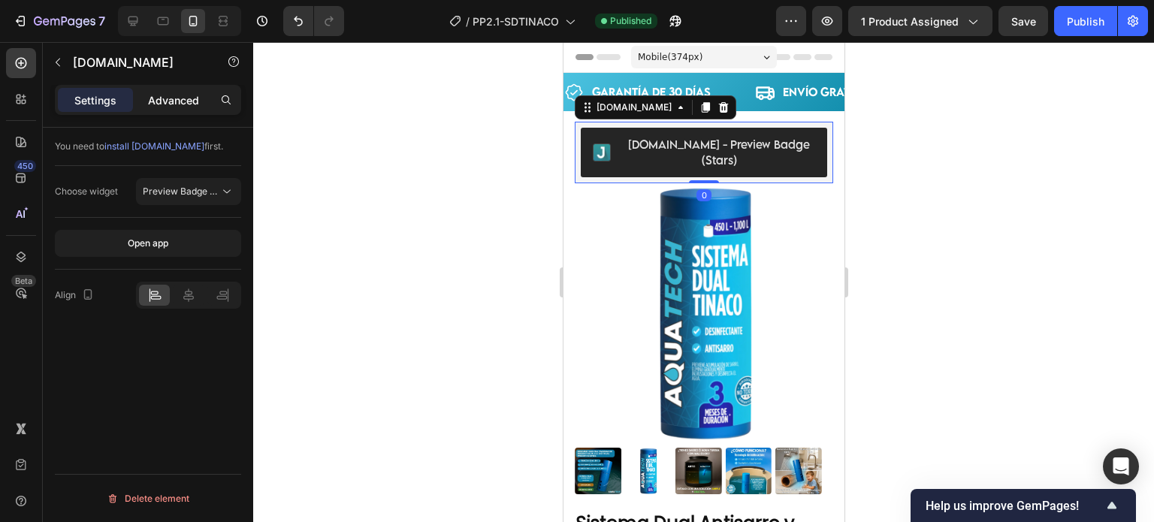
click at [159, 101] on p "Advanced" at bounding box center [173, 100] width 51 height 16
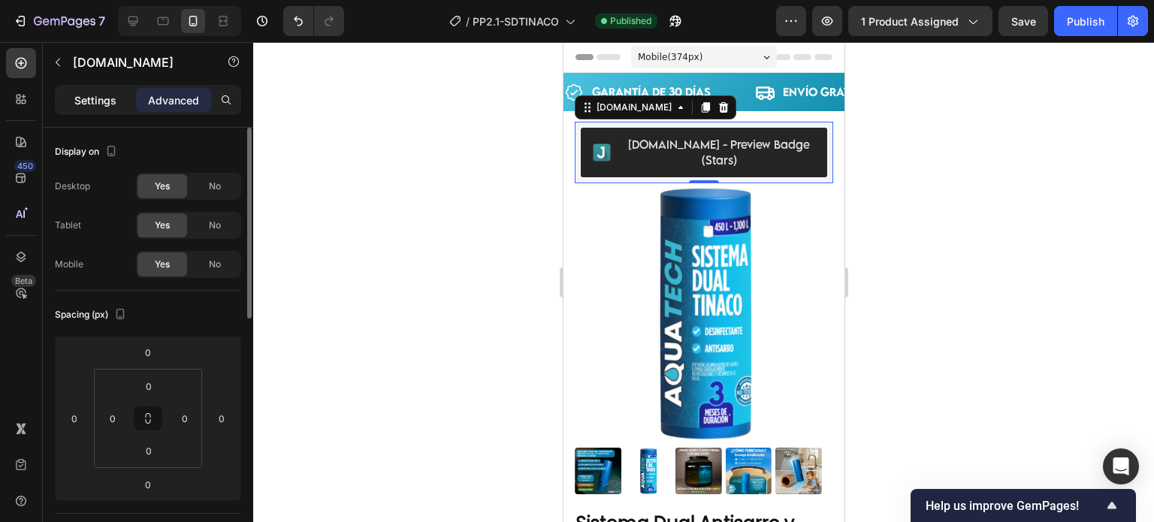
click at [98, 107] on p "Settings" at bounding box center [95, 100] width 42 height 16
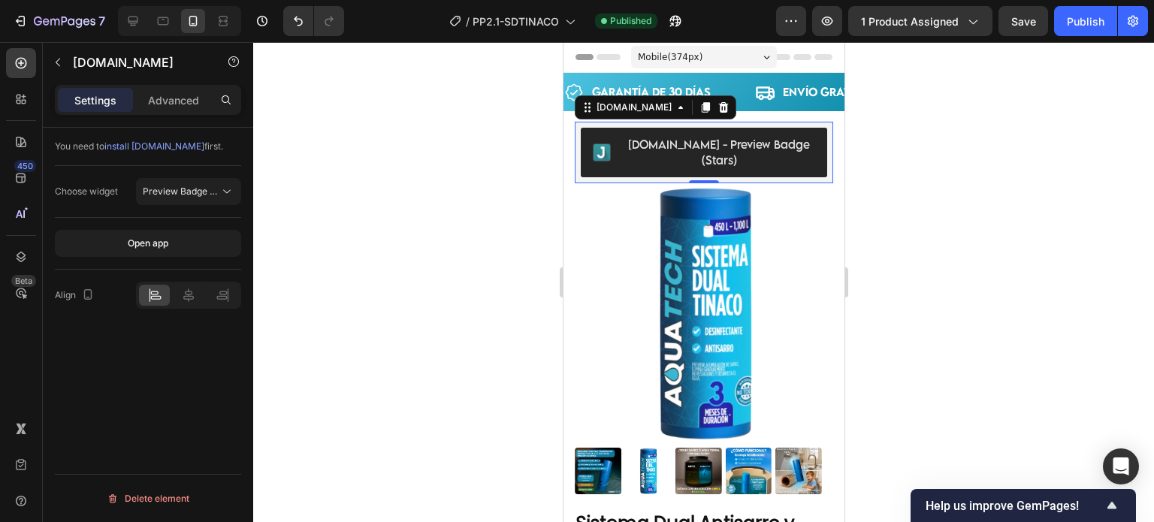
click at [319, 209] on div at bounding box center [703, 282] width 900 height 480
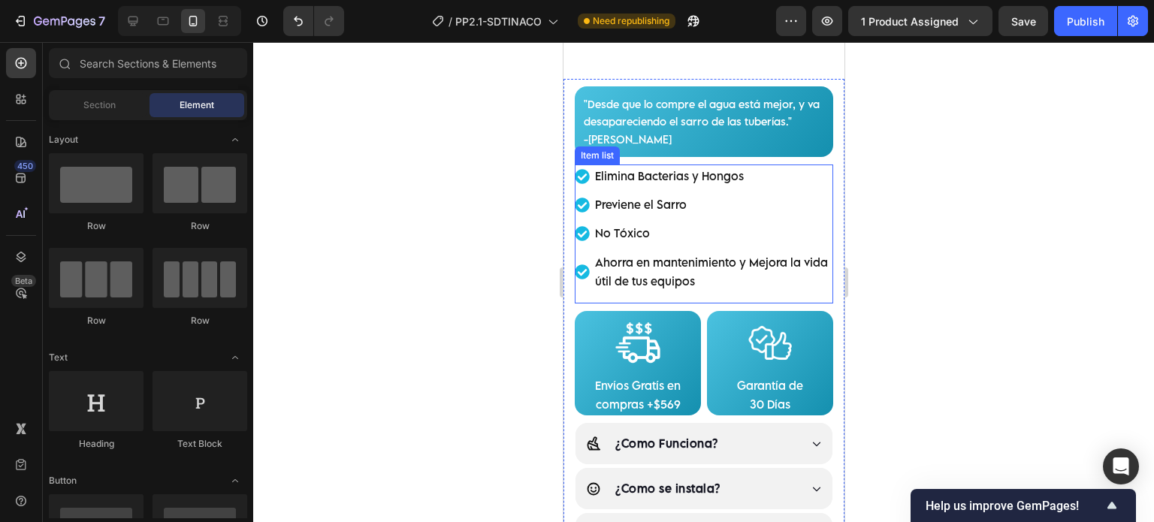
scroll to position [1001, 0]
